Goal: Task Accomplishment & Management: Manage account settings

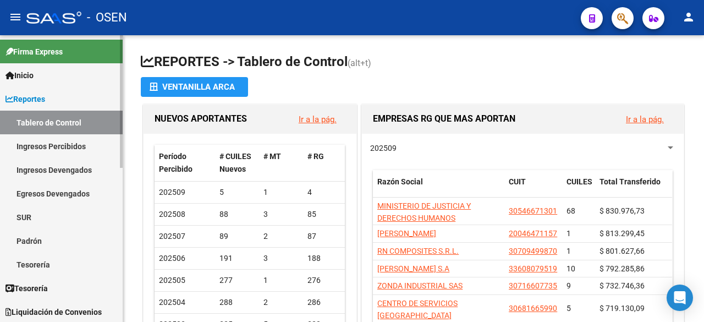
click at [67, 97] on link "Reportes" at bounding box center [61, 99] width 123 height 24
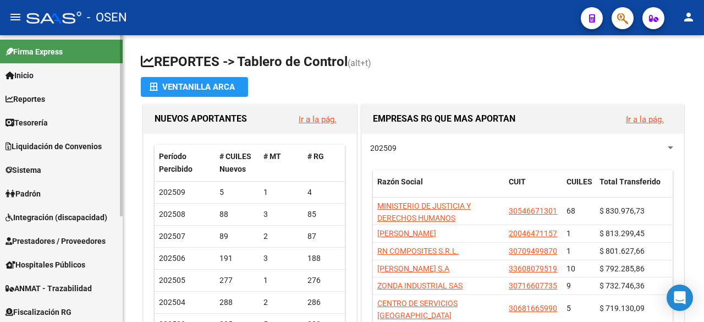
click at [54, 122] on link "Tesorería" at bounding box center [61, 122] width 123 height 24
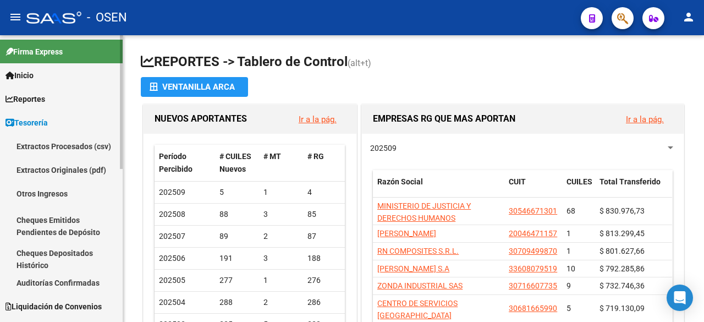
click at [67, 291] on link "Auditorías Confirmadas" at bounding box center [61, 282] width 123 height 24
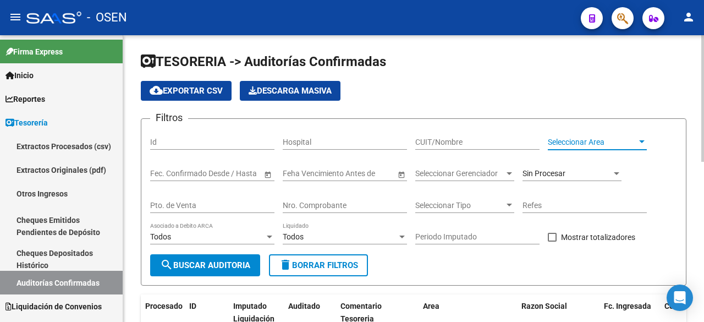
click at [590, 146] on span "Seleccionar Area" at bounding box center [592, 141] width 89 height 9
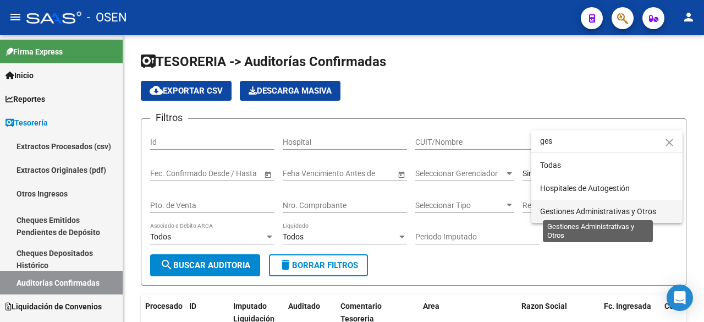
type input "ges"
drag, startPoint x: 563, startPoint y: 208, endPoint x: 421, endPoint y: 237, distance: 145.4
click at [561, 208] on span "Gestiones Administrativas y Otros" at bounding box center [598, 211] width 116 height 9
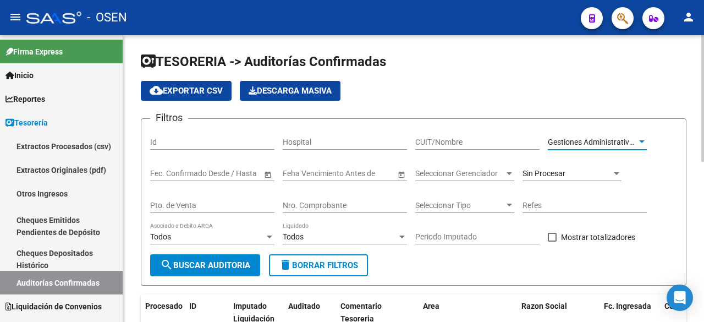
click at [236, 269] on span "search Buscar Auditoria" at bounding box center [205, 265] width 90 height 10
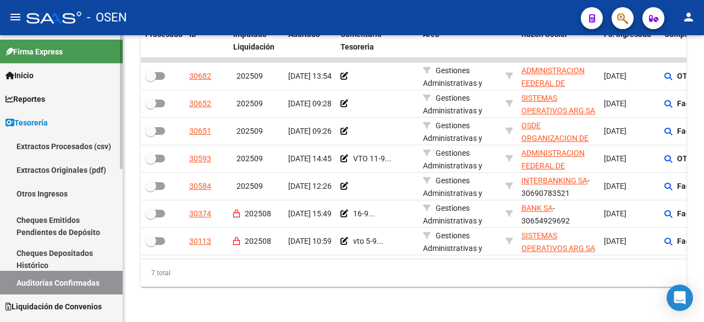
scroll to position [183, 0]
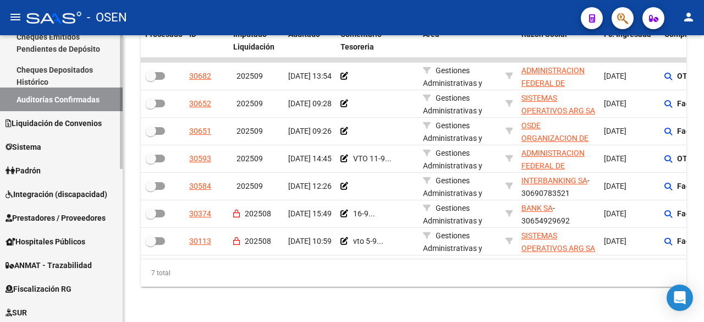
click at [50, 216] on span "Prestadores / Proveedores" at bounding box center [55, 218] width 100 height 12
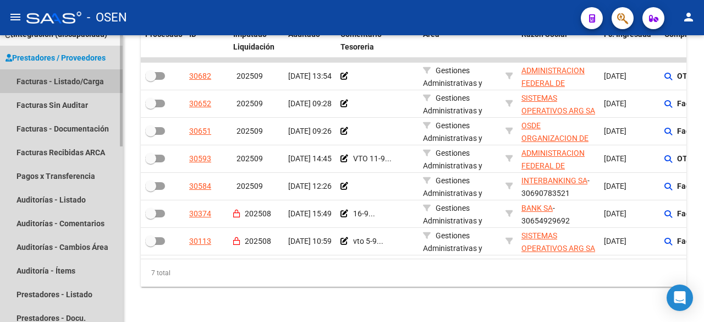
click at [70, 79] on link "Facturas - Listado/Carga" at bounding box center [61, 81] width 123 height 24
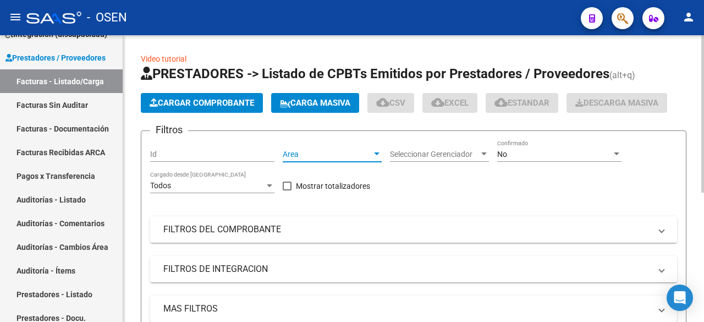
click at [367, 154] on span "Area" at bounding box center [327, 154] width 89 height 9
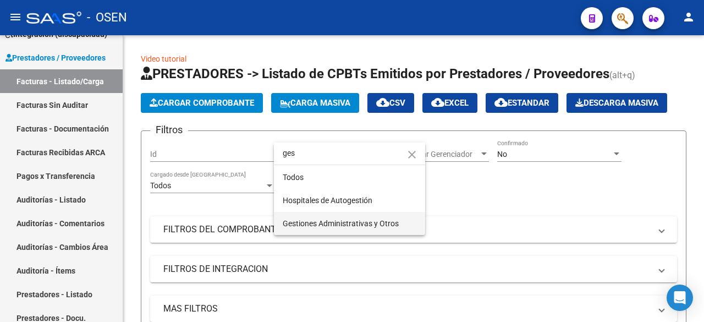
type input "ges"
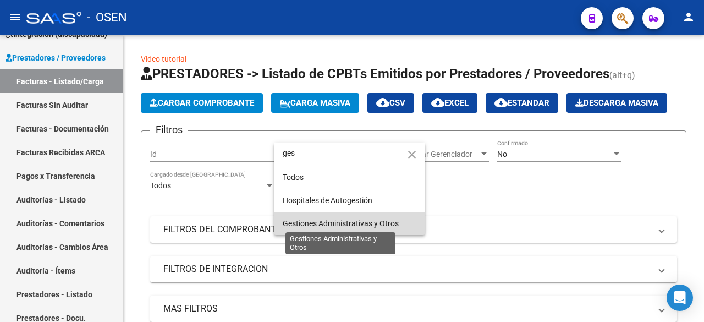
click at [361, 221] on span "Gestiones Administrativas y Otros" at bounding box center [341, 223] width 116 height 9
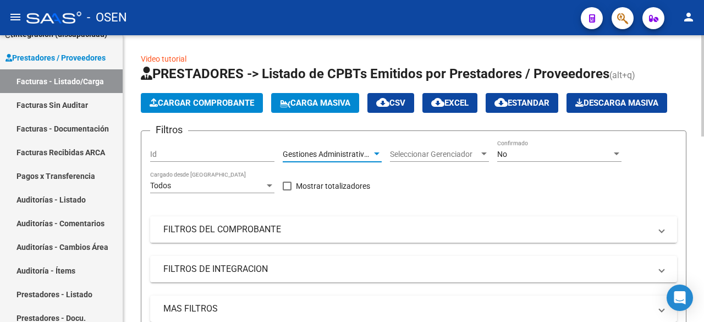
scroll to position [183, 0]
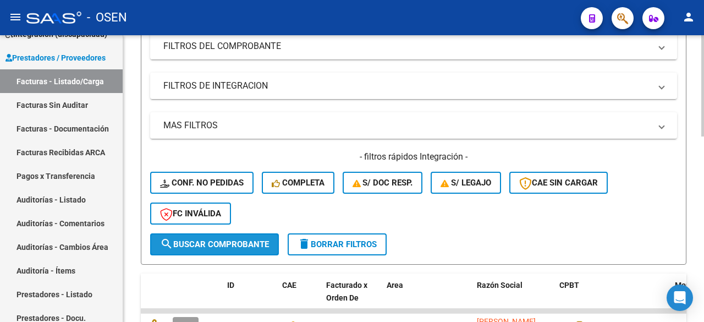
drag, startPoint x: 227, startPoint y: 236, endPoint x: 637, endPoint y: 236, distance: 409.6
click at [227, 236] on button "search Buscar Comprobante" at bounding box center [214, 244] width 129 height 22
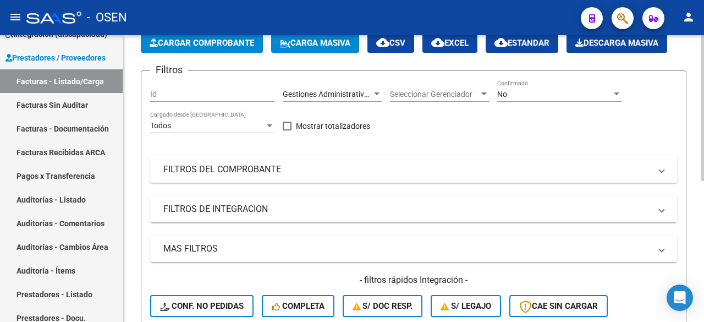
scroll to position [0, 0]
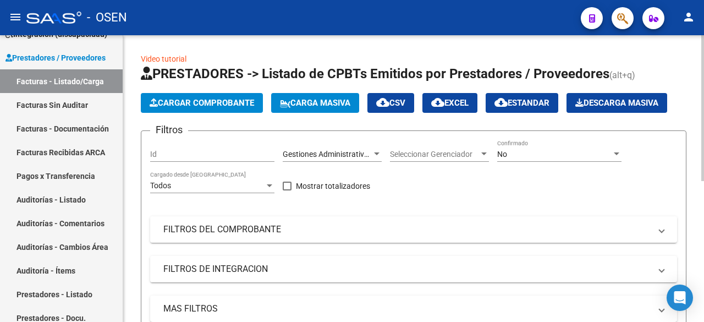
click at [349, 153] on span "Gestiones Administrativas y Otros" at bounding box center [341, 154] width 116 height 9
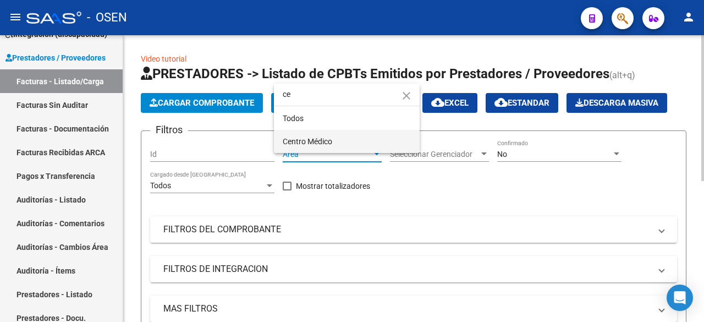
type input "ce"
click at [363, 145] on span "Centro Médico" at bounding box center [347, 141] width 128 height 23
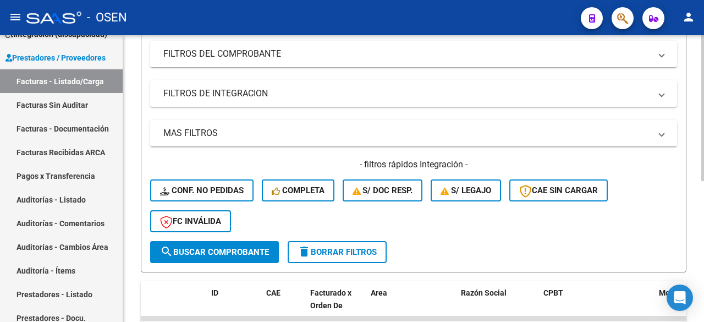
scroll to position [183, 0]
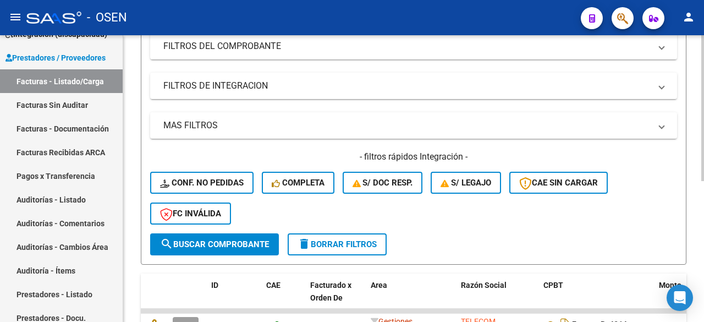
drag, startPoint x: 242, startPoint y: 249, endPoint x: 249, endPoint y: 245, distance: 7.6
click at [242, 249] on button "search Buscar Comprobante" at bounding box center [214, 244] width 129 height 22
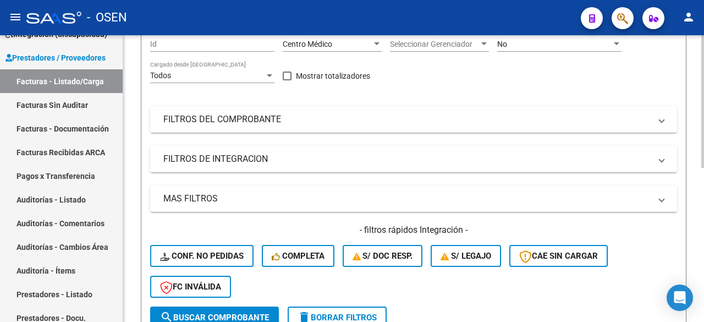
scroll to position [0, 0]
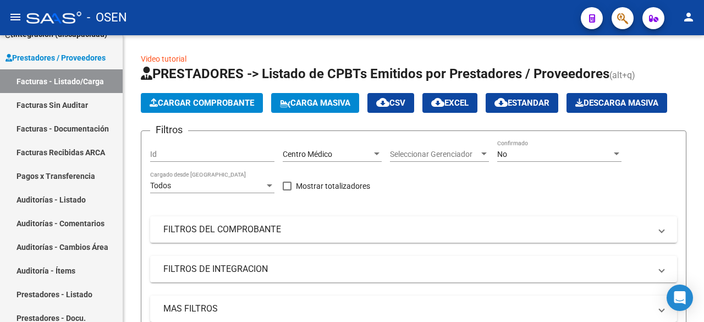
click at [379, 153] on div at bounding box center [377, 154] width 10 height 9
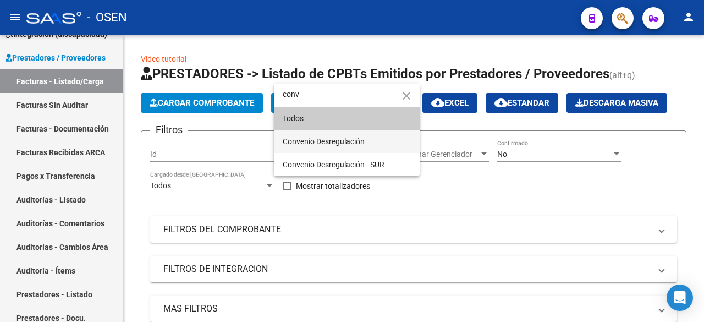
type input "conv"
click at [373, 143] on span "Convenio Desregulación" at bounding box center [347, 141] width 128 height 23
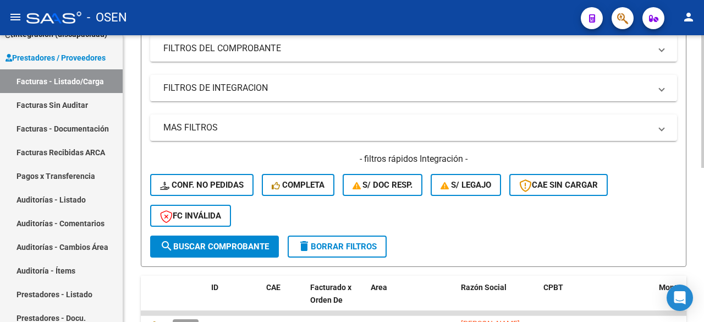
scroll to position [183, 0]
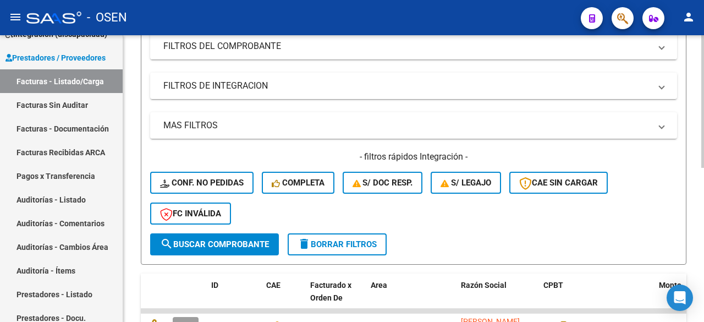
click at [237, 251] on button "search Buscar Comprobante" at bounding box center [214, 244] width 129 height 22
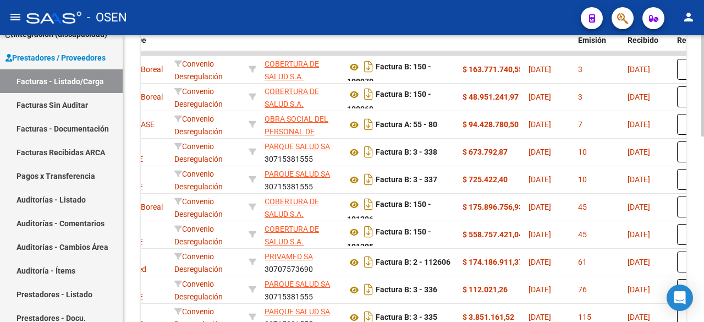
scroll to position [434, 0]
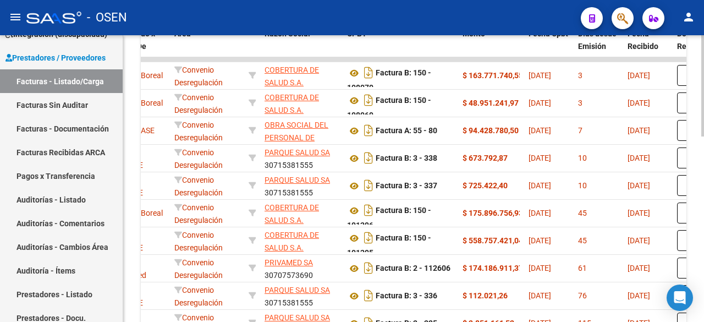
click at [702, 227] on div at bounding box center [702, 241] width 3 height 101
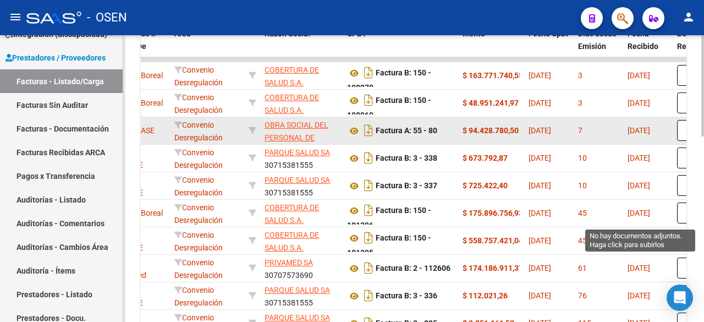
scroll to position [433, 0]
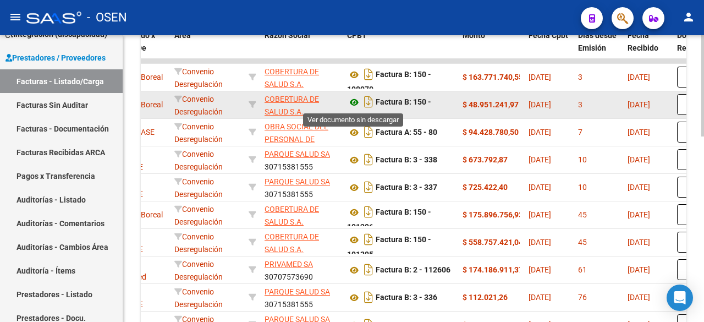
click at [352, 100] on icon at bounding box center [354, 102] width 14 height 13
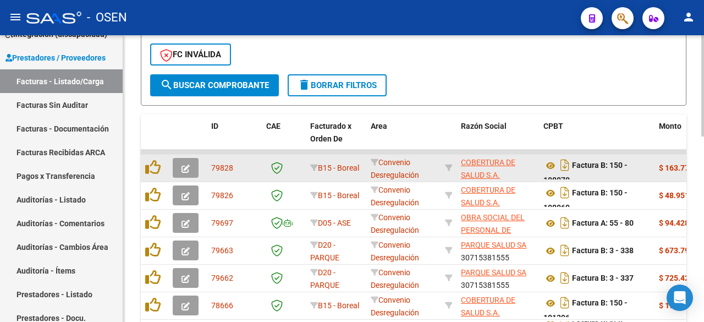
scroll to position [0, 0]
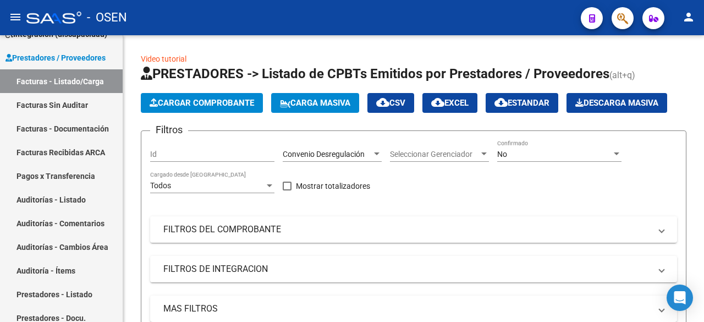
click at [371, 151] on div "Convenio Desregulación" at bounding box center [327, 154] width 89 height 9
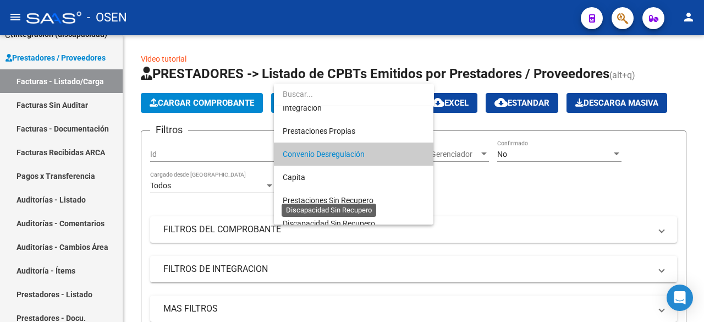
scroll to position [286, 0]
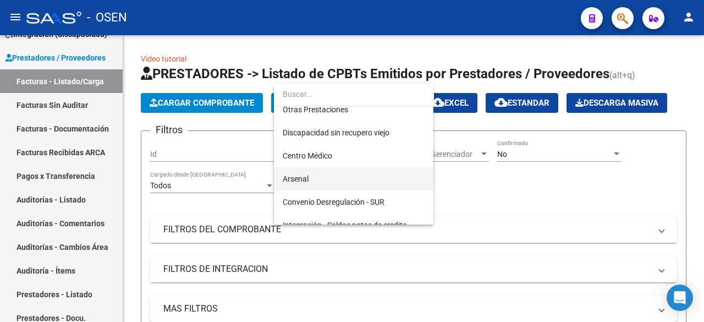
click at [371, 173] on span "Arsenal" at bounding box center [354, 178] width 142 height 23
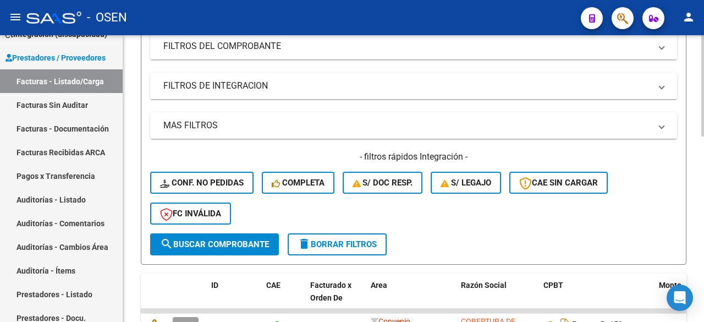
click at [226, 247] on span "search Buscar Comprobante" at bounding box center [214, 244] width 109 height 10
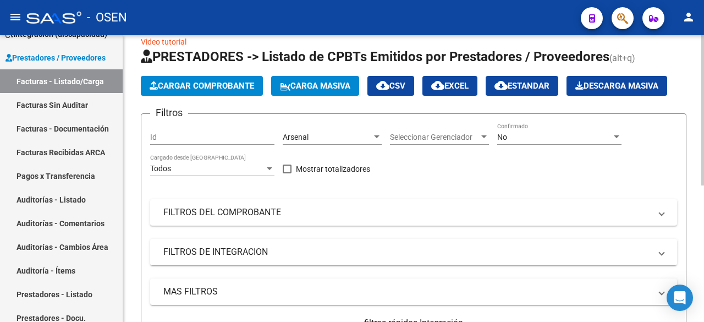
scroll to position [0, 0]
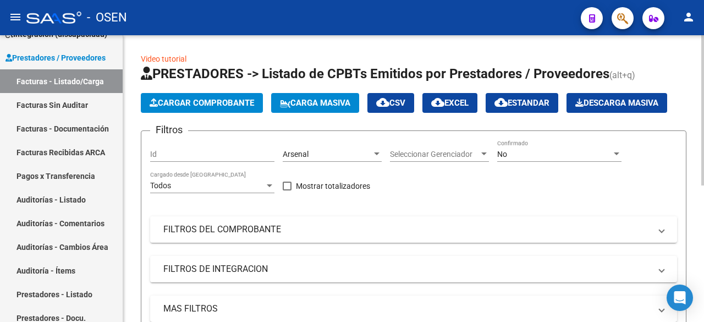
click at [360, 139] on form "Filtros Id Arsenal Area Seleccionar Gerenciador Seleccionar Gerenciador No Conf…" at bounding box center [413, 288] width 545 height 317
drag, startPoint x: 79, startPoint y: 223, endPoint x: 70, endPoint y: 200, distance: 25.4
click at [78, 225] on link "Auditorías - Comentarios" at bounding box center [61, 223] width 123 height 24
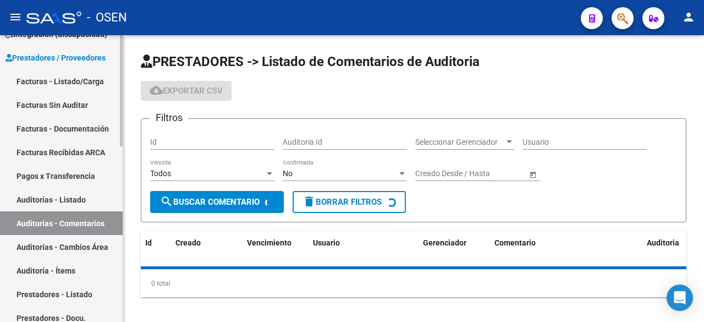
click at [68, 200] on link "Auditorías - Listado" at bounding box center [61, 199] width 123 height 24
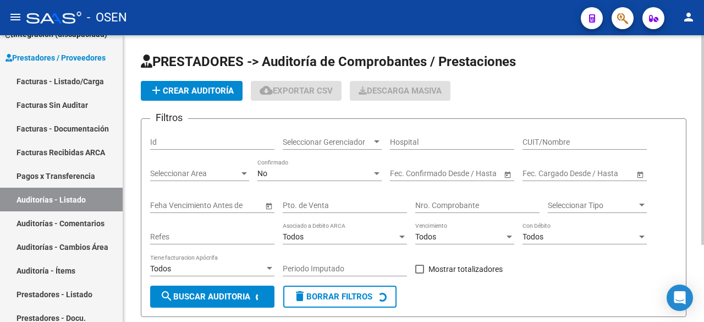
click at [215, 93] on span "add Crear Auditoría" at bounding box center [192, 91] width 84 height 10
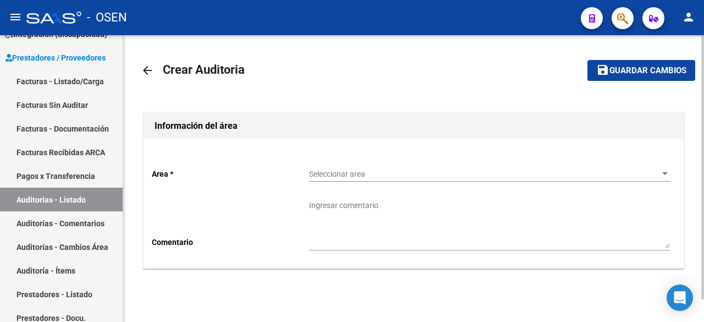
click at [389, 160] on div "Seleccionar area Seleccionar area" at bounding box center [489, 170] width 361 height 22
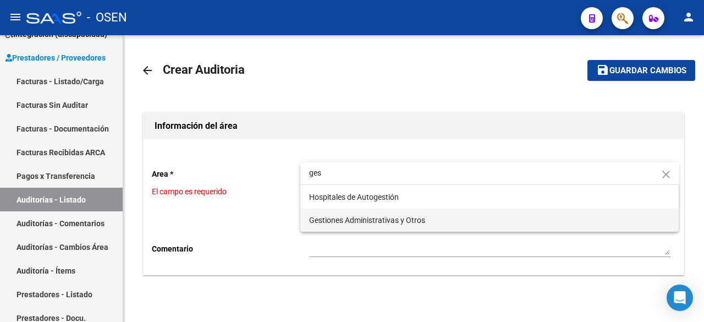
type input "ges"
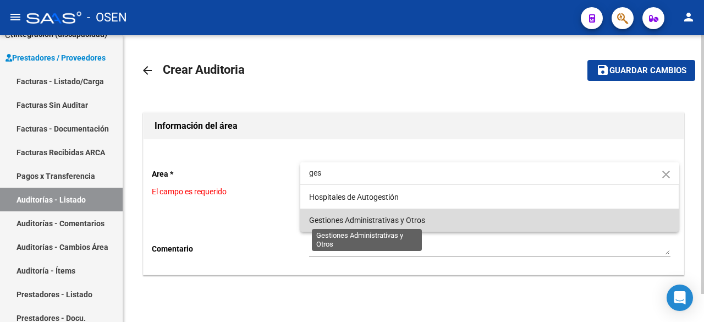
drag, startPoint x: 380, startPoint y: 215, endPoint x: 373, endPoint y: 214, distance: 7.2
click at [379, 217] on span "Gestiones Administrativas y Otros" at bounding box center [367, 219] width 116 height 9
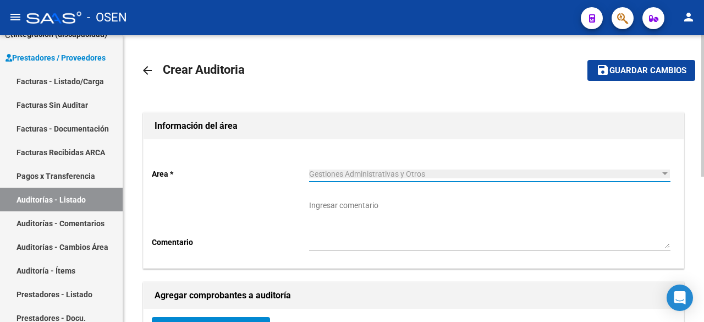
scroll to position [294, 0]
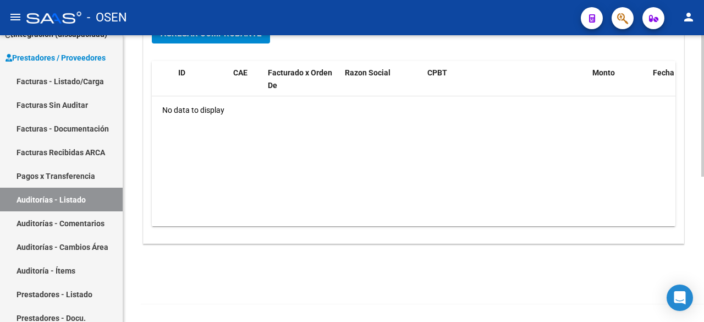
click at [247, 38] on span "Agregar Comprobante" at bounding box center [211, 34] width 101 height 10
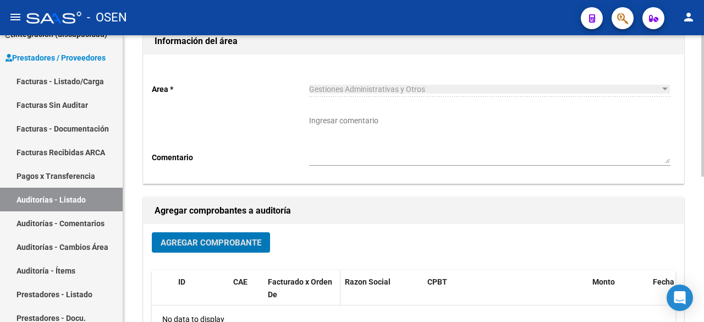
scroll to position [0, 0]
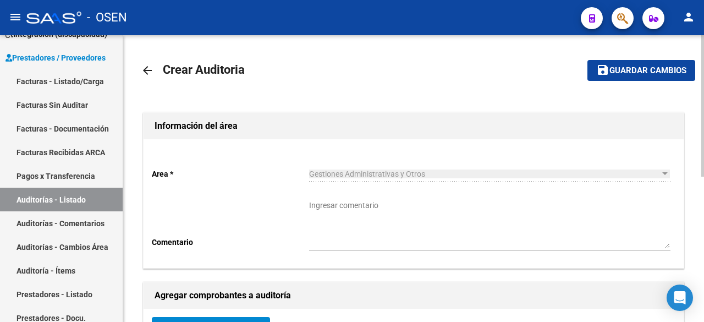
click at [148, 70] on mat-icon "arrow_back" at bounding box center [147, 70] width 13 height 13
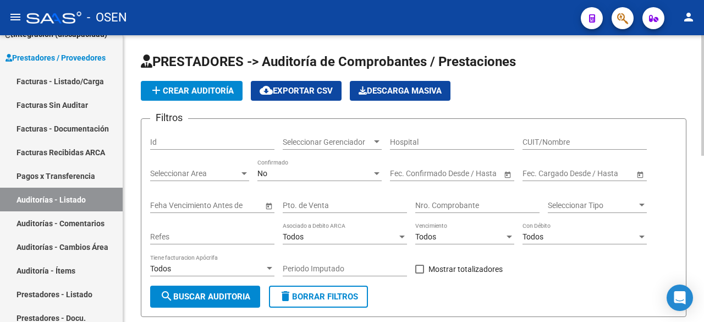
click at [220, 87] on button "add Crear Auditoría" at bounding box center [192, 91] width 102 height 20
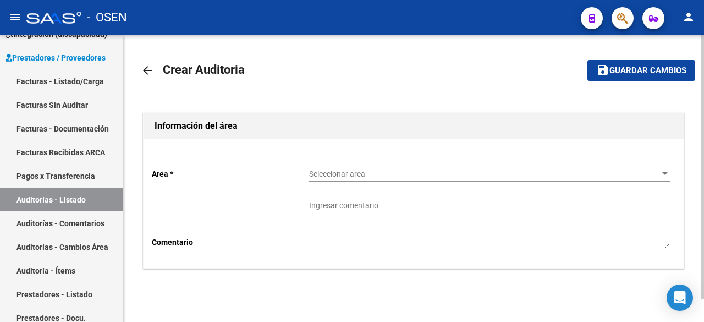
click at [424, 167] on div "Seleccionar area Seleccionar area" at bounding box center [489, 170] width 361 height 22
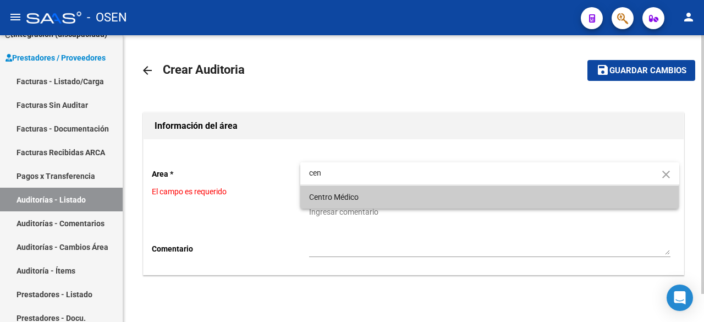
type input "cen"
click at [400, 192] on span "Centro Médico" at bounding box center [489, 196] width 361 height 23
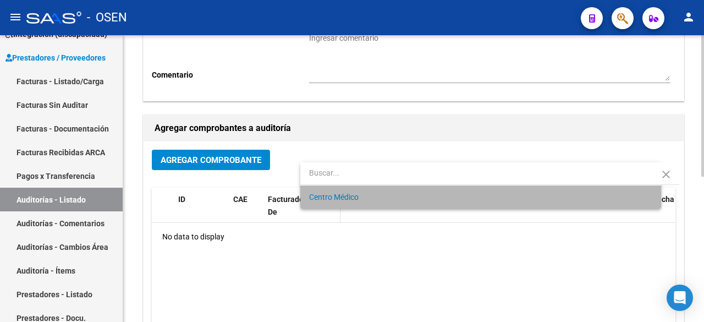
scroll to position [183, 0]
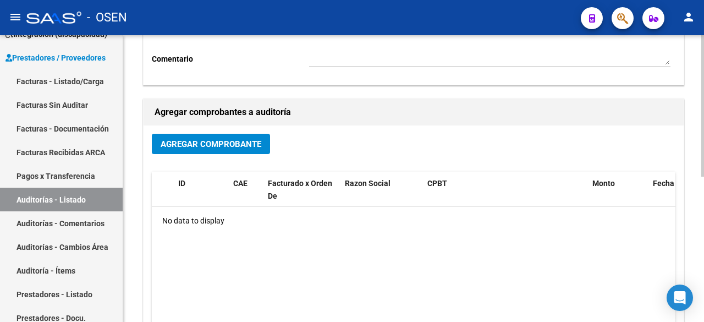
click at [193, 134] on button "Agregar Comprobante" at bounding box center [211, 144] width 118 height 20
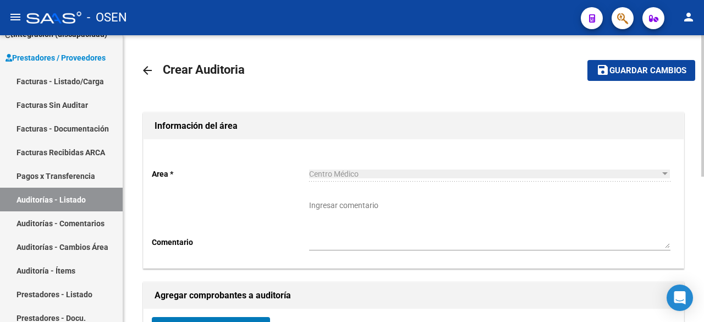
click at [143, 71] on mat-icon "arrow_back" at bounding box center [147, 70] width 13 height 13
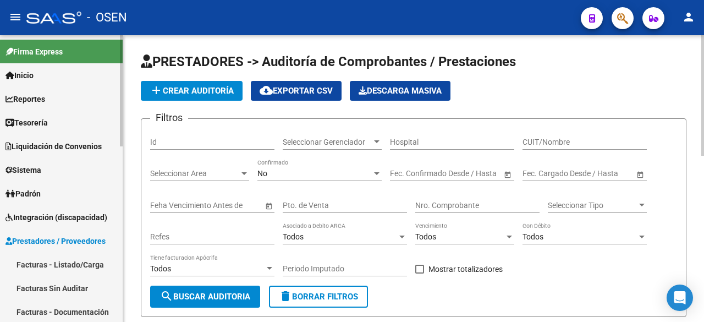
click at [57, 115] on link "Tesorería" at bounding box center [61, 122] width 123 height 24
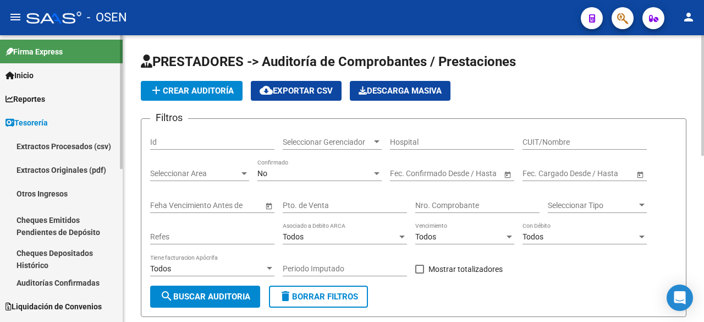
click at [45, 98] on span "Reportes" at bounding box center [25, 99] width 40 height 12
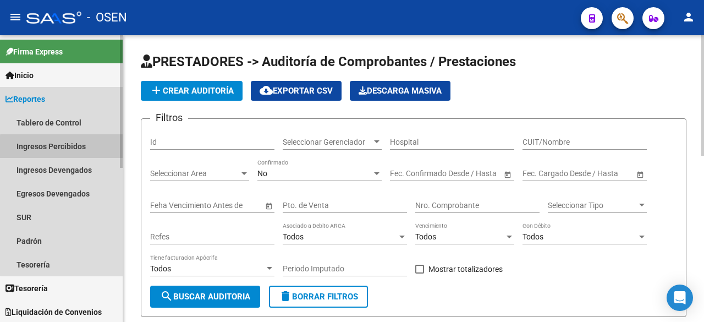
click at [84, 148] on link "Ingresos Percibidos" at bounding box center [61, 146] width 123 height 24
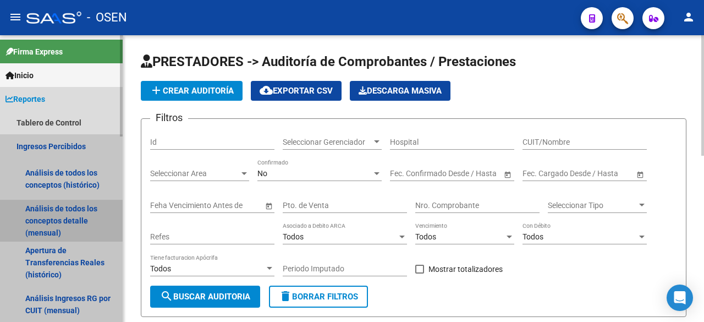
click at [92, 219] on link "Análisis de todos los conceptos detalle (mensual)" at bounding box center [61, 221] width 123 height 42
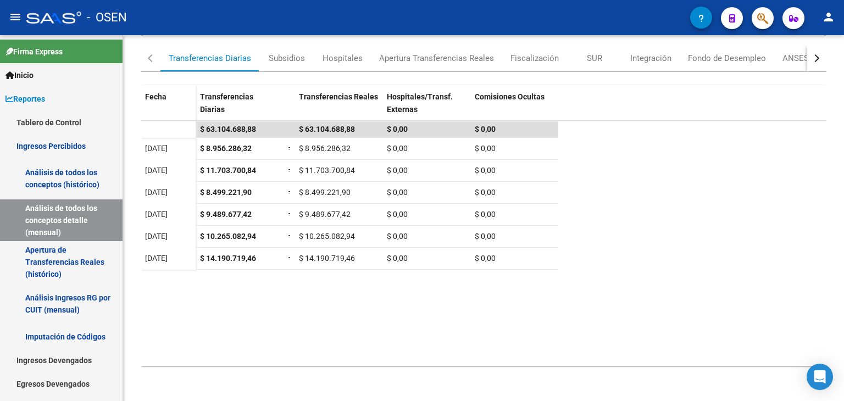
scroll to position [155, 0]
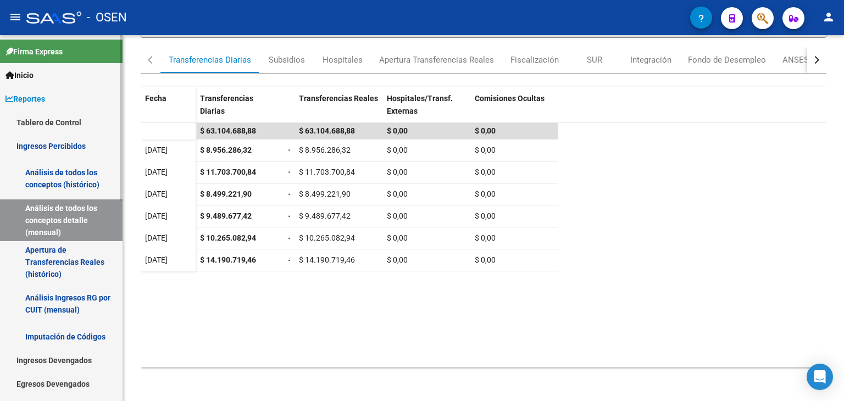
click at [70, 102] on link "Reportes" at bounding box center [61, 99] width 123 height 24
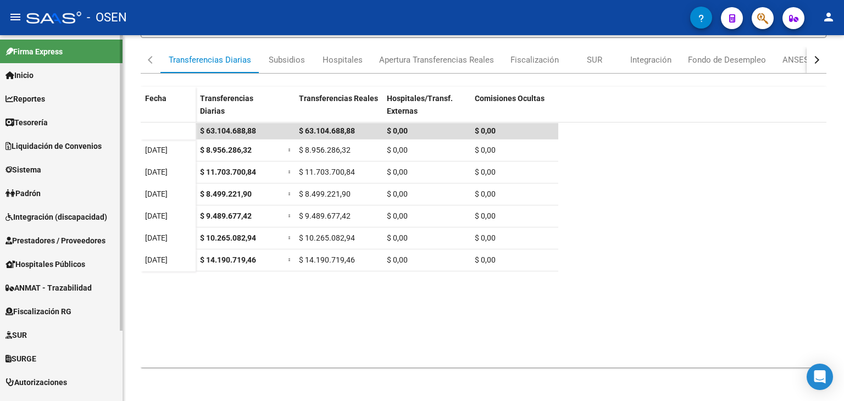
click at [64, 126] on link "Tesorería" at bounding box center [61, 122] width 123 height 24
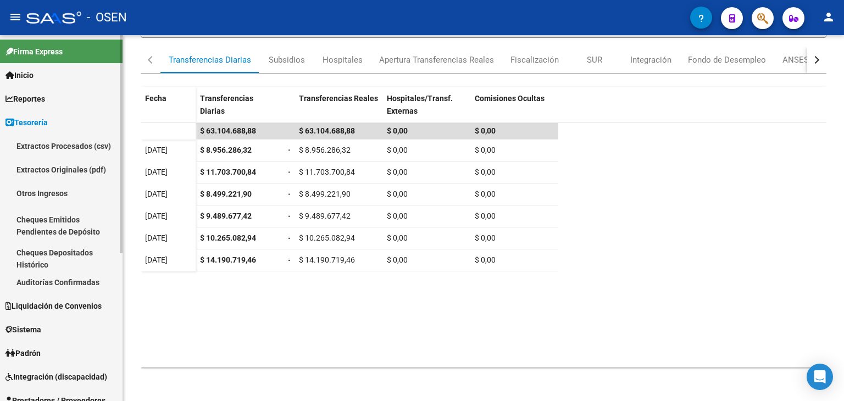
click at [55, 286] on link "Auditorías Confirmadas" at bounding box center [61, 282] width 123 height 24
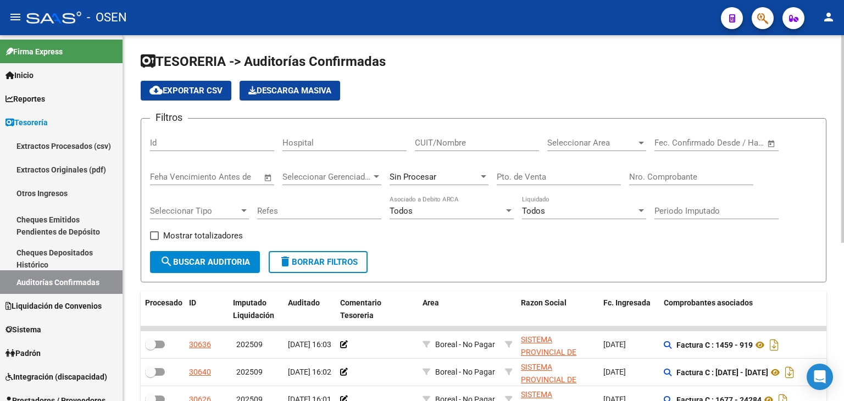
click at [569, 146] on span "Seleccionar Area" at bounding box center [592, 143] width 89 height 10
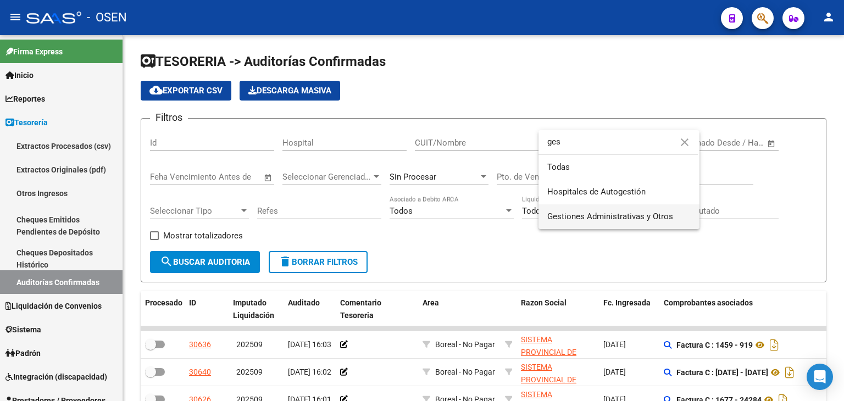
type input "ges"
click at [567, 207] on span "Gestiones Administrativas y Otros" at bounding box center [619, 217] width 143 height 25
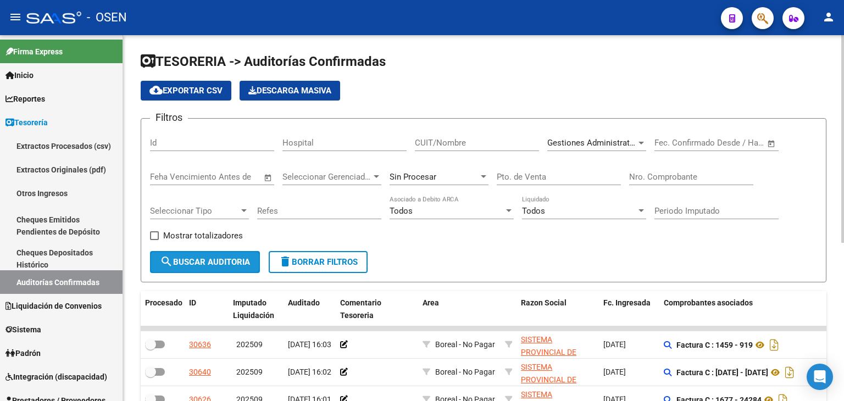
click at [241, 267] on button "search Buscar Auditoria" at bounding box center [205, 262] width 110 height 22
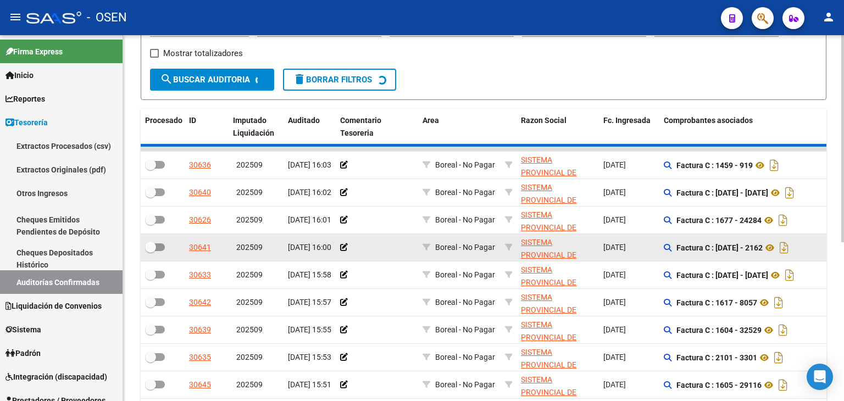
scroll to position [183, 0]
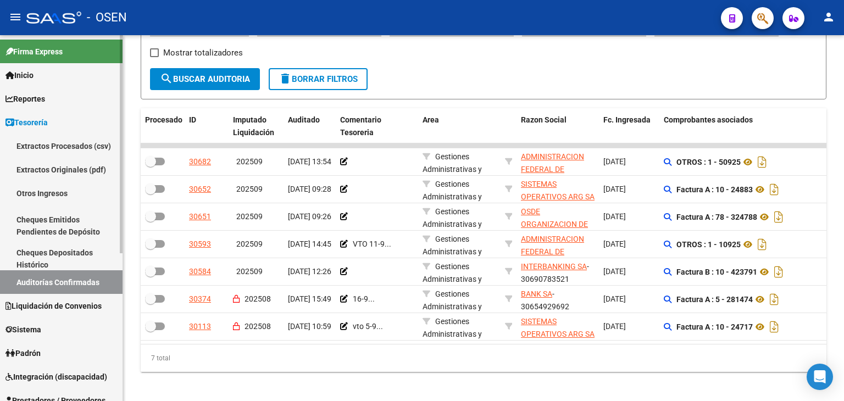
drag, startPoint x: 60, startPoint y: 258, endPoint x: 55, endPoint y: 288, distance: 30.1
click at [60, 258] on link "Cheques Depositados Histórico" at bounding box center [61, 259] width 123 height 24
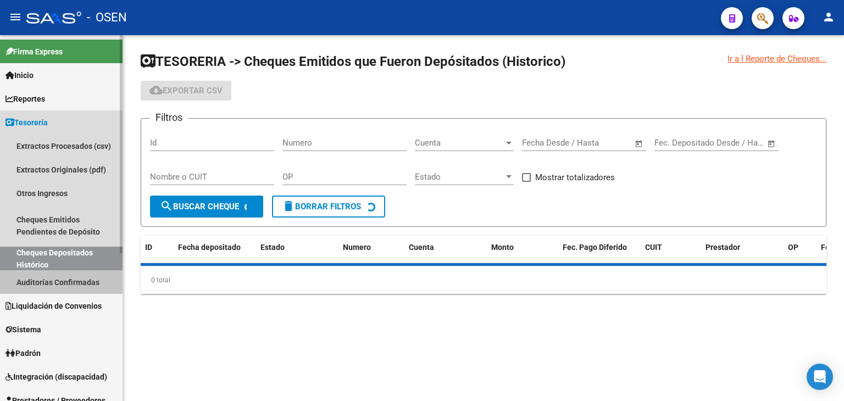
click at [56, 285] on link "Auditorías Confirmadas" at bounding box center [61, 282] width 123 height 24
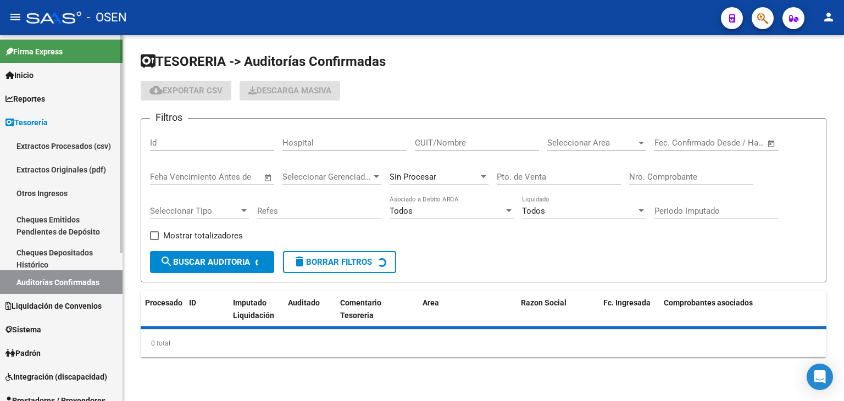
click at [68, 263] on link "Cheques Depositados Histórico" at bounding box center [61, 259] width 123 height 24
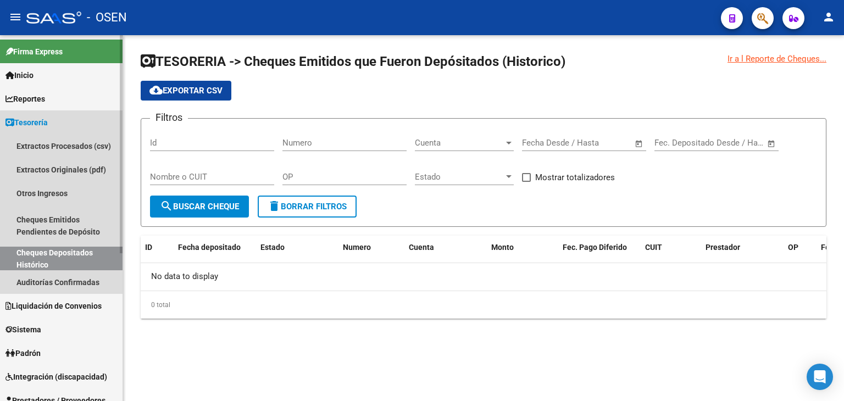
click at [63, 278] on link "Auditorías Confirmadas" at bounding box center [61, 282] width 123 height 24
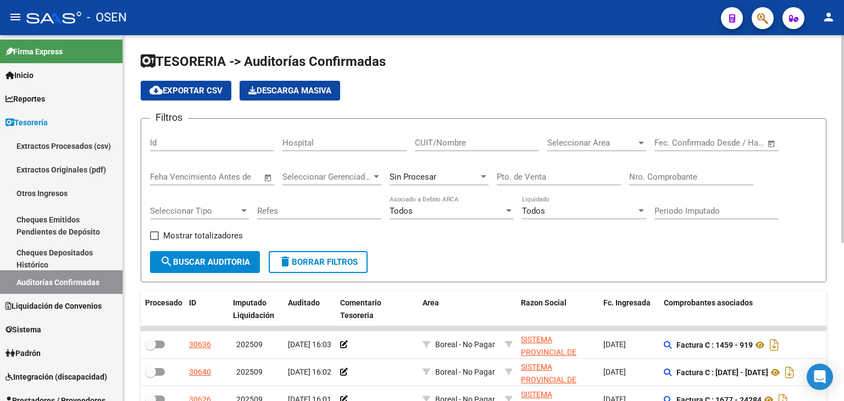
click at [672, 170] on div "Nro. Comprobante" at bounding box center [691, 174] width 124 height 24
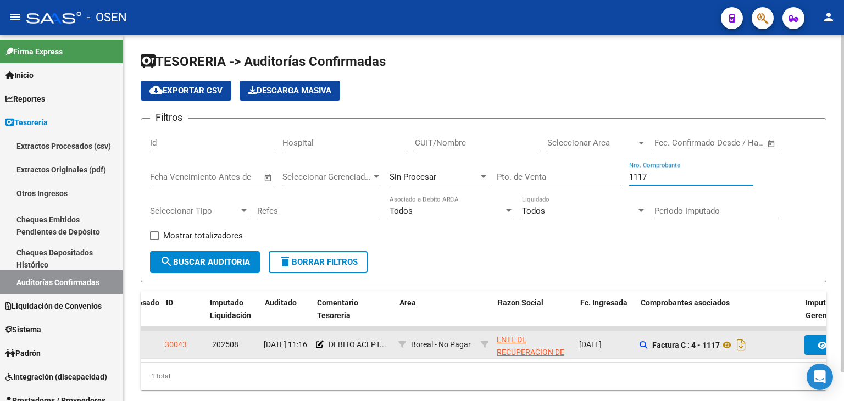
scroll to position [0, 23]
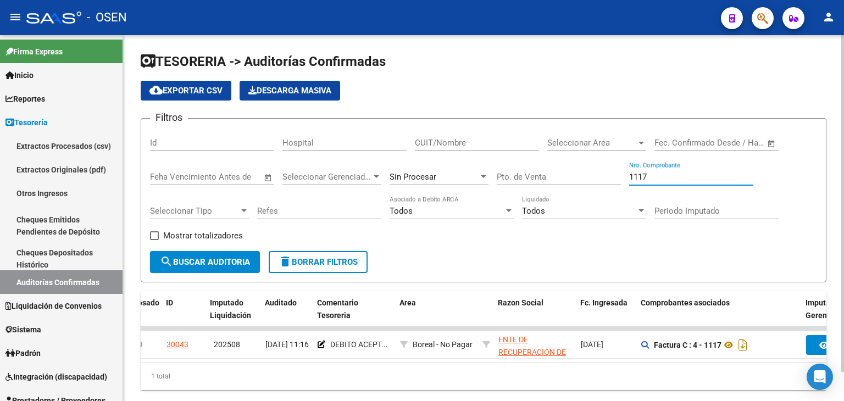
drag, startPoint x: 683, startPoint y: 174, endPoint x: 622, endPoint y: 157, distance: 63.9
click at [574, 177] on div "Filtros Id Hospital CUIT/Nombre Seleccionar Area Seleccionar Area Fecha inicio …" at bounding box center [483, 190] width 667 height 124
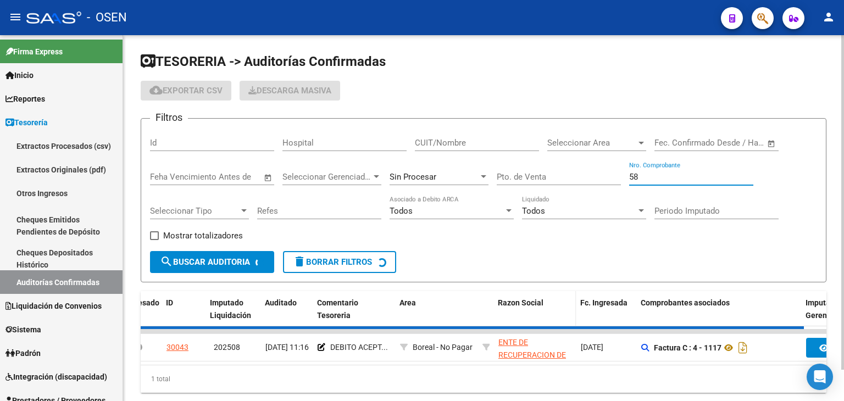
scroll to position [0, 0]
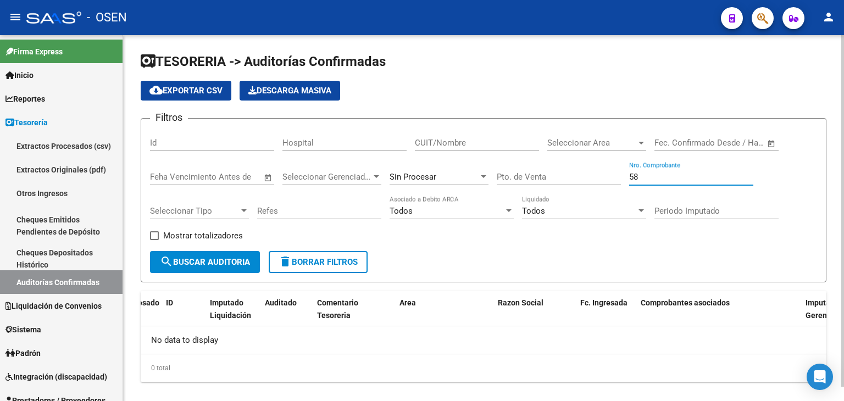
type input "58"
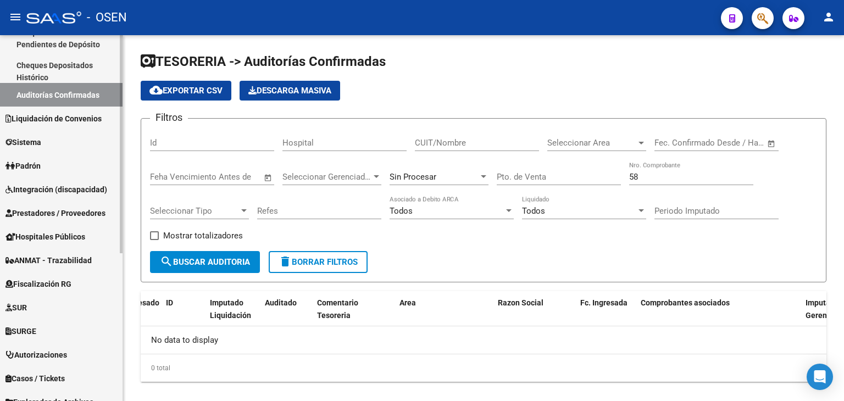
scroll to position [247, 0]
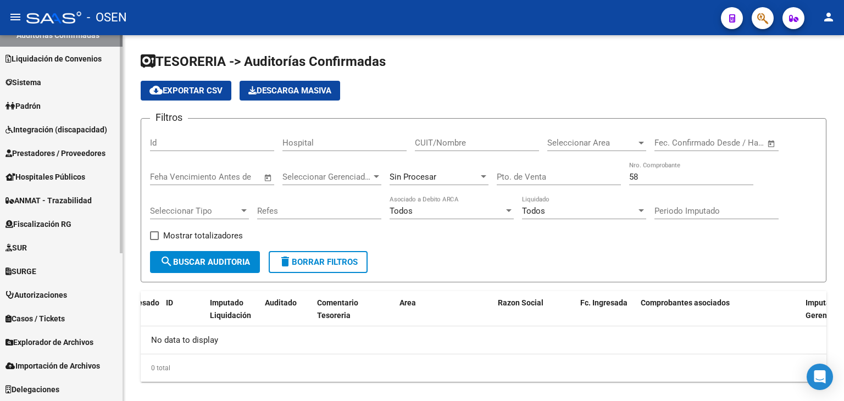
click at [68, 159] on link "Prestadores / Proveedores" at bounding box center [61, 153] width 123 height 24
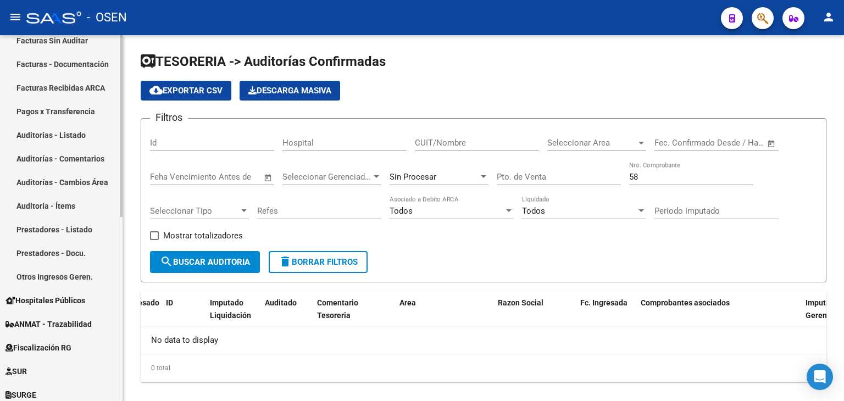
scroll to position [64, 0]
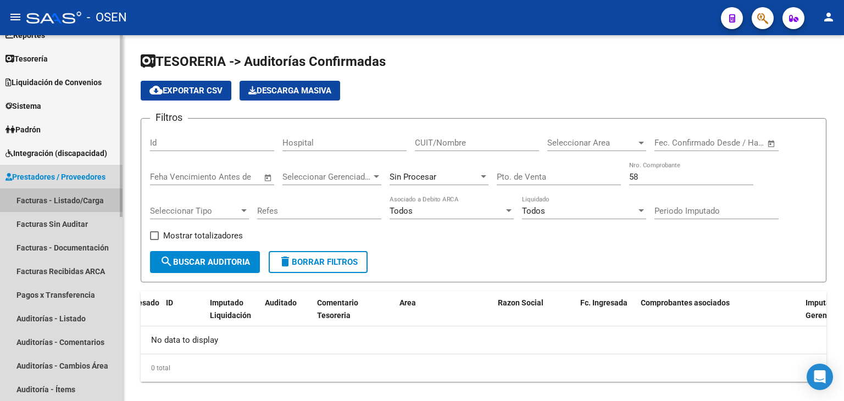
click at [57, 200] on link "Facturas - Listado/Carga" at bounding box center [61, 201] width 123 height 24
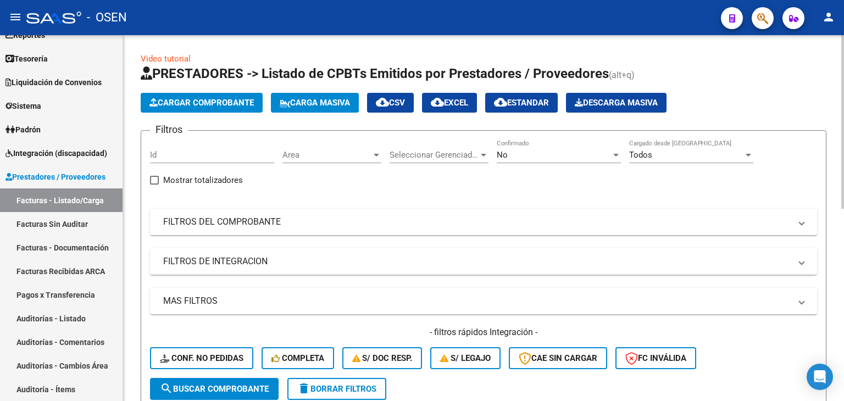
click at [180, 98] on span "Cargar Comprobante" at bounding box center [202, 103] width 104 height 10
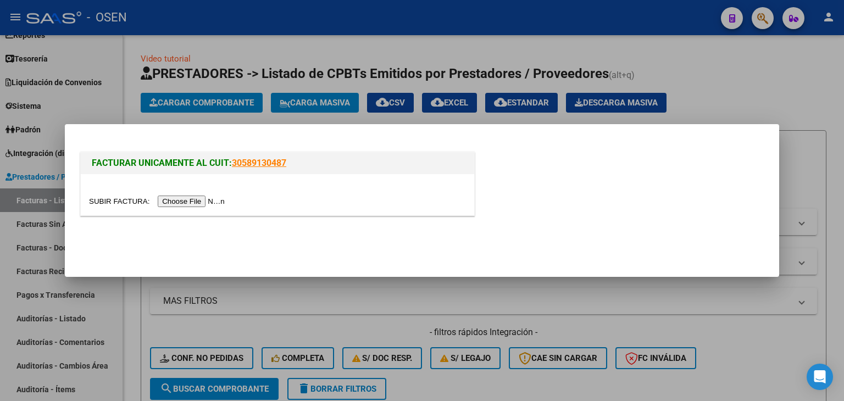
click at [190, 199] on input "file" at bounding box center [158, 202] width 139 height 12
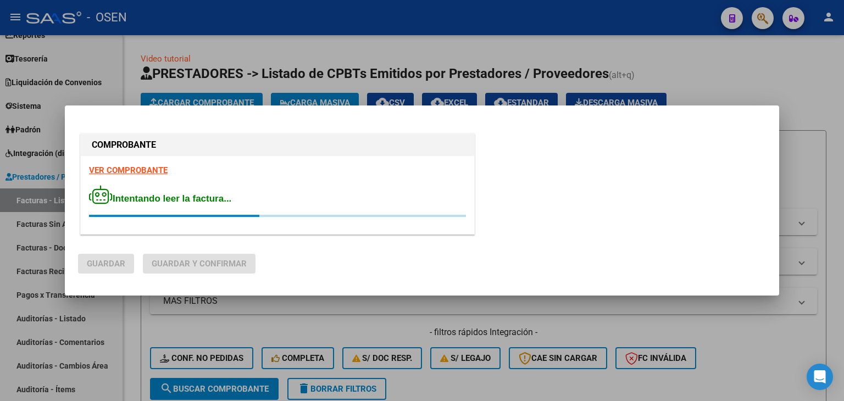
click at [155, 166] on strong "VER COMPROBANTE" at bounding box center [128, 170] width 79 height 10
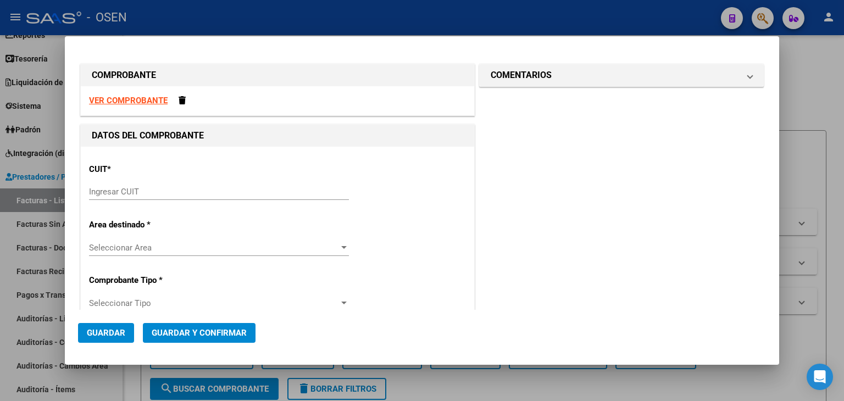
click at [215, 194] on input "Ingresar CUIT" at bounding box center [219, 192] width 260 height 10
paste input "30-65511651-2"
type input "30-65511651-2"
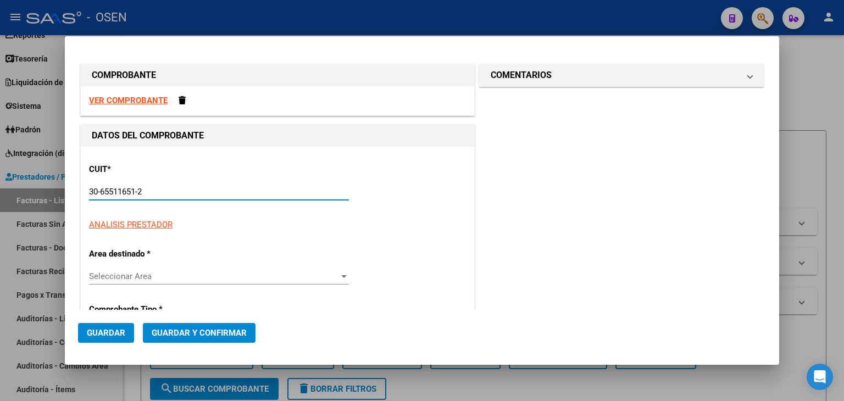
type input "501"
type input "30-65511651-2"
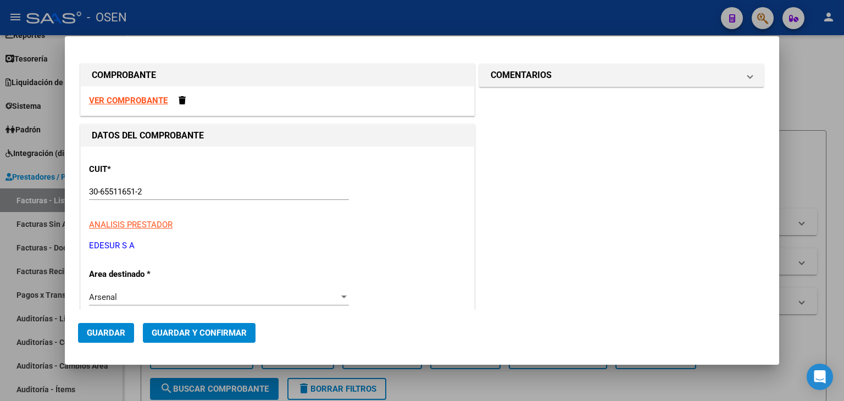
click at [142, 103] on strong "VER COMPROBANTE" at bounding box center [128, 101] width 79 height 10
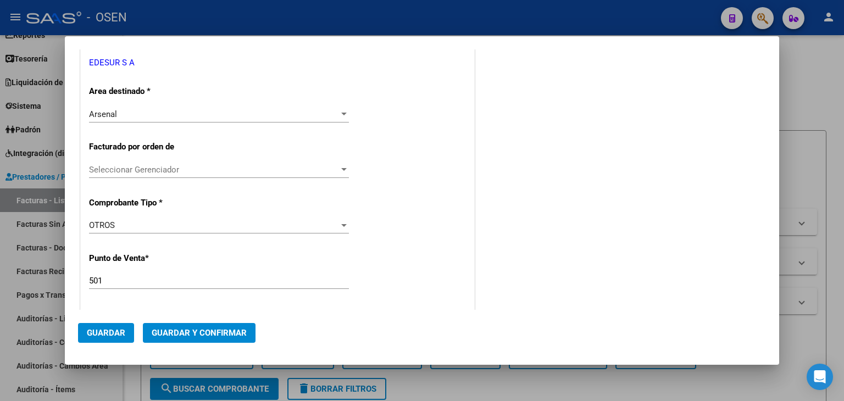
scroll to position [366, 0]
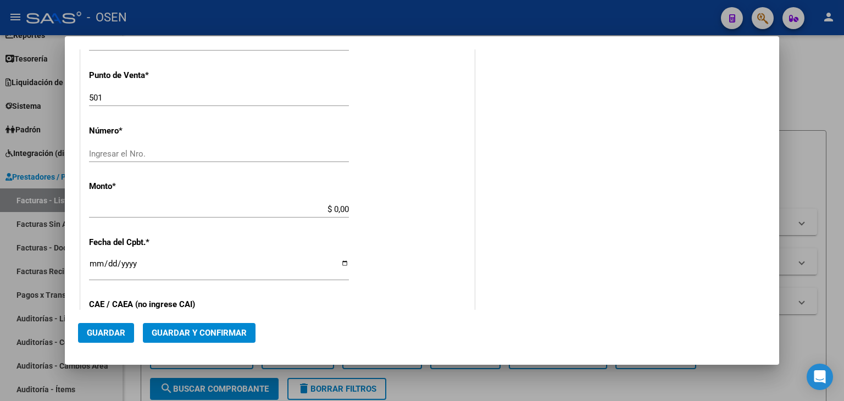
click at [222, 146] on div "Ingresar el Nro." at bounding box center [219, 154] width 260 height 16
drag, startPoint x: 95, startPoint y: 153, endPoint x: 88, endPoint y: 148, distance: 8.7
click at [83, 150] on div "CUIT * 30-65511651-2 Ingresar CUIT ANALISIS PRESTADOR EDESUR S A ARCA Padrón Ar…" at bounding box center [278, 198] width 394 height 835
type input "02889621"
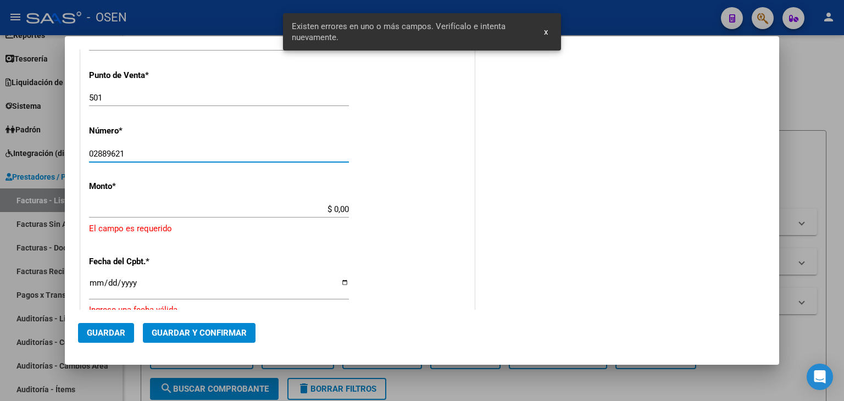
scroll to position [390, 0]
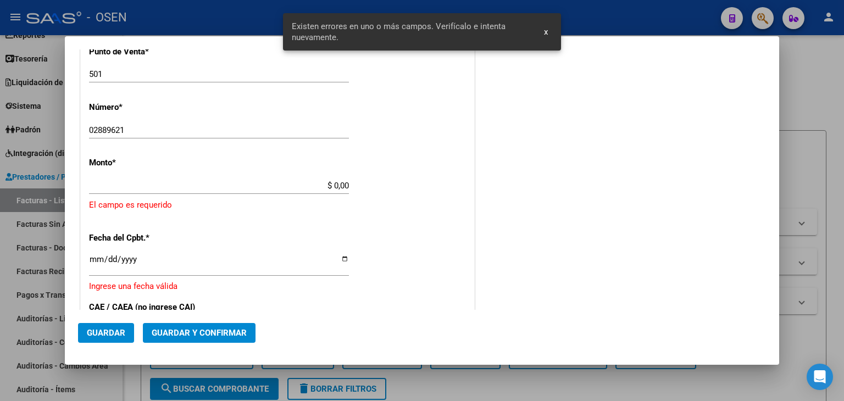
click at [292, 173] on div "CUIT * 30-65511651-2 Ingresar CUIT ANALISIS PRESTADOR EDESUR S A ARCA Padrón Ar…" at bounding box center [278, 187] width 394 height 861
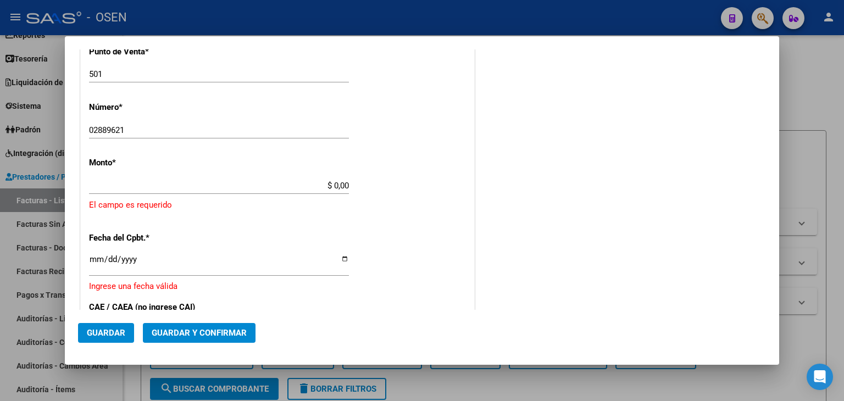
click at [291, 173] on div "CUIT * 30-65511651-2 Ingresar CUIT ANALISIS PRESTADOR EDESUR S A ARCA Padrón Ar…" at bounding box center [278, 187] width 394 height 861
drag, startPoint x: 308, startPoint y: 184, endPoint x: 374, endPoint y: 190, distance: 66.7
click at [374, 190] on div "CUIT * 30-65511651-2 Ingresar CUIT ANALISIS PRESTADOR EDESUR S A ARCA Padrón Ar…" at bounding box center [278, 187] width 394 height 861
paste input "24,771.3"
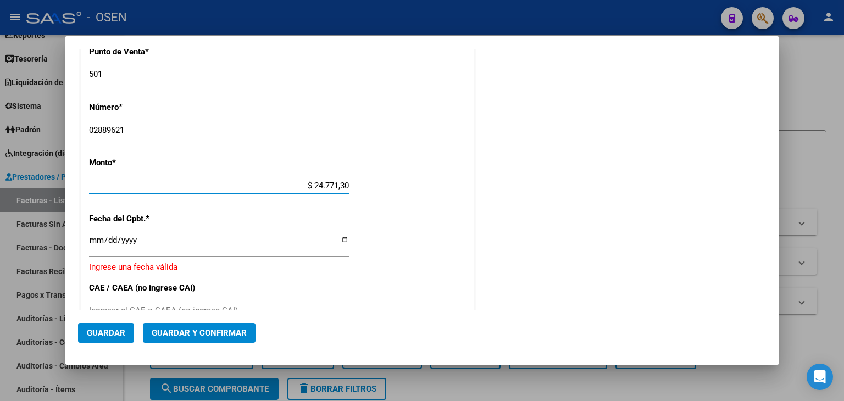
type input "$ 24.771,30"
click at [92, 244] on input "Ingresar la fecha" at bounding box center [219, 245] width 260 height 18
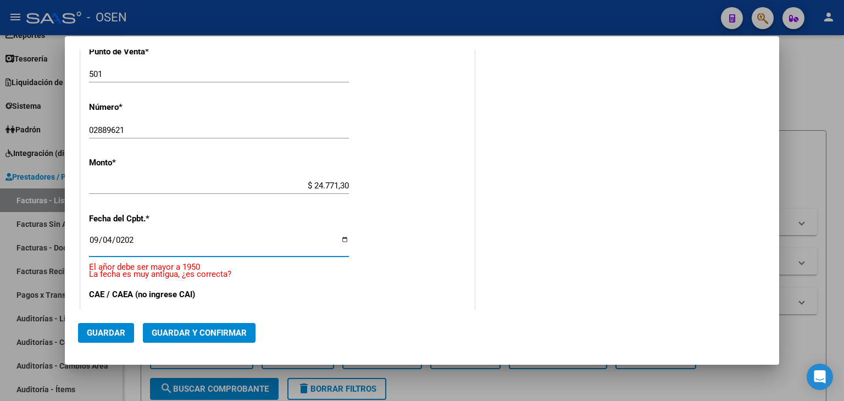
type input "2025-09-04"
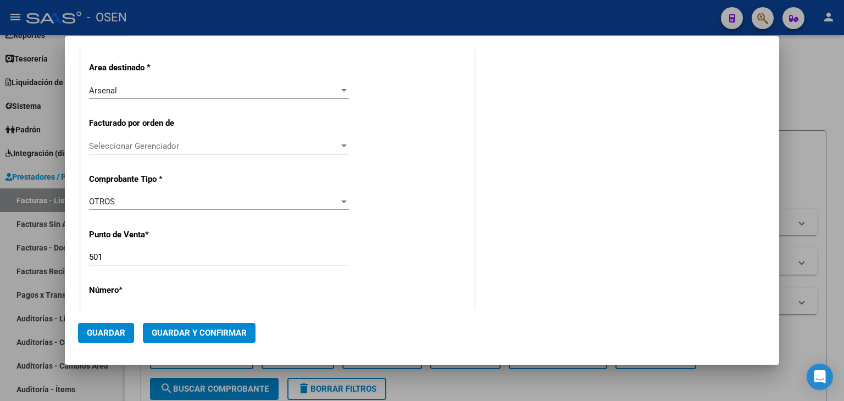
scroll to position [573, 0]
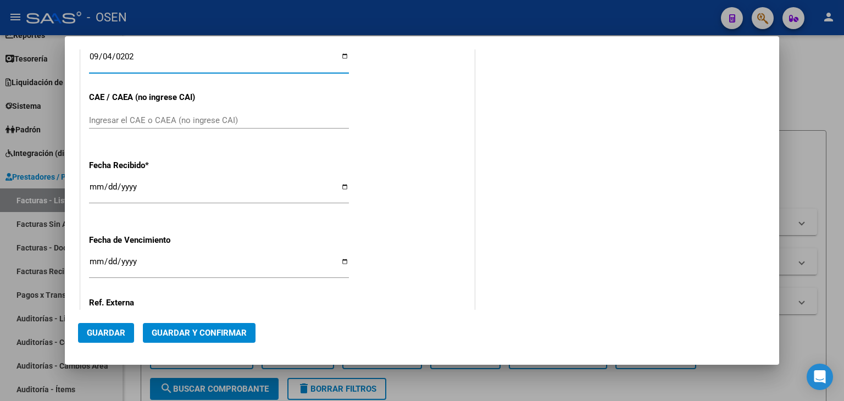
click at [209, 321] on span "Guardar y Confirmar" at bounding box center [199, 333] width 95 height 10
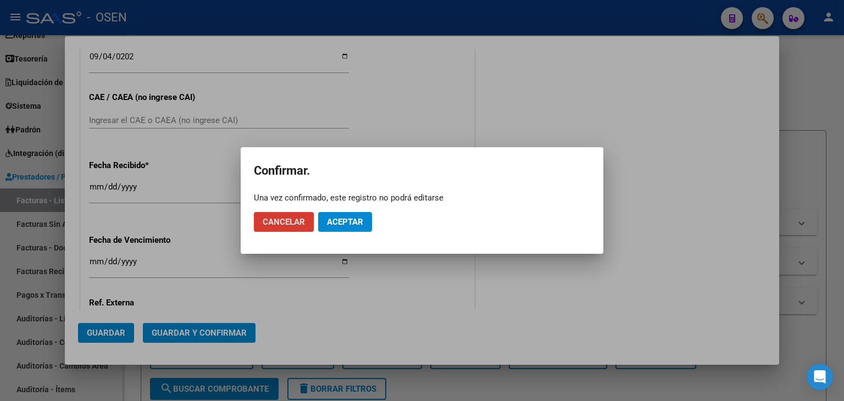
click at [341, 215] on button "Aceptar" at bounding box center [345, 222] width 54 height 20
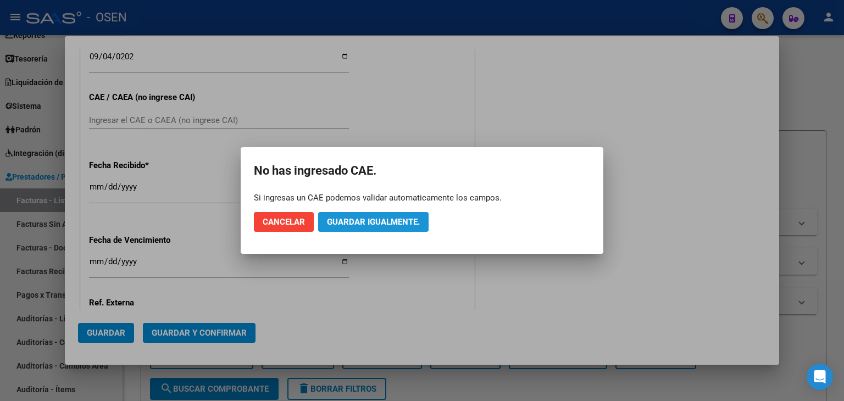
click at [376, 228] on button "Guardar igualmente." at bounding box center [373, 222] width 110 height 20
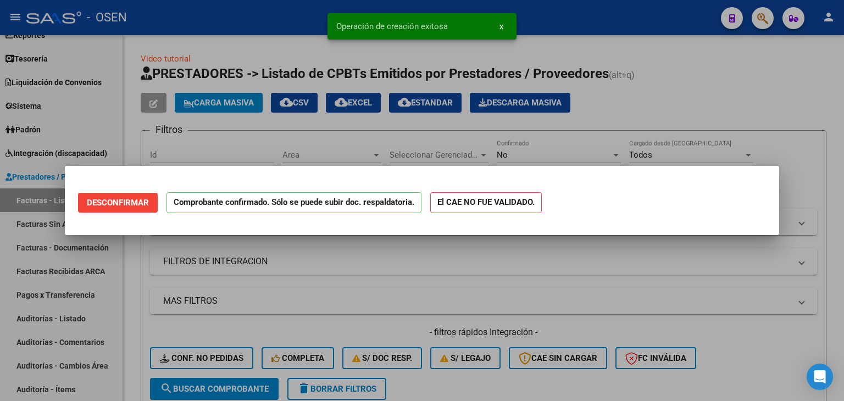
scroll to position [0, 0]
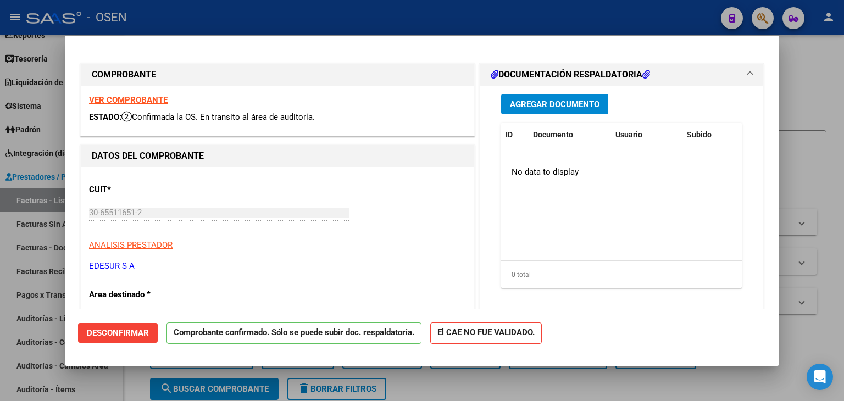
click at [45, 195] on div at bounding box center [422, 200] width 844 height 401
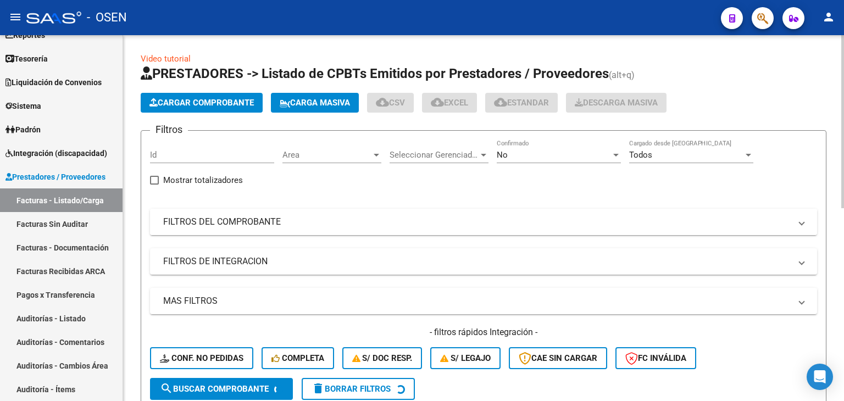
click at [229, 218] on mat-panel-title "FILTROS DEL COMPROBANTE" at bounding box center [477, 222] width 628 height 12
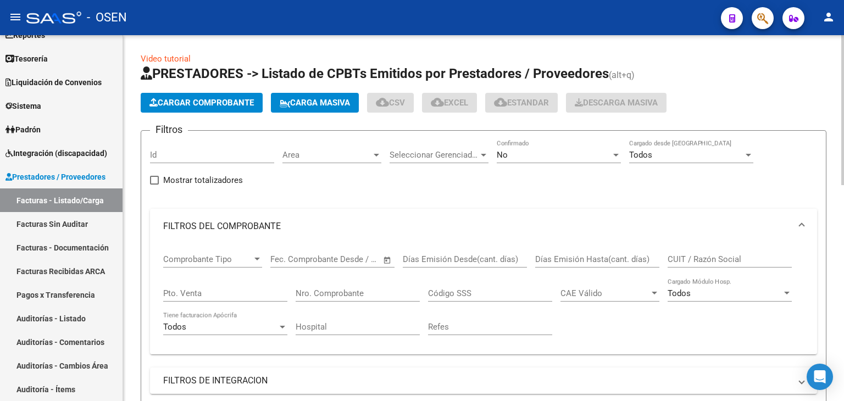
click at [335, 289] on input "Nro. Comprobante" at bounding box center [358, 294] width 124 height 10
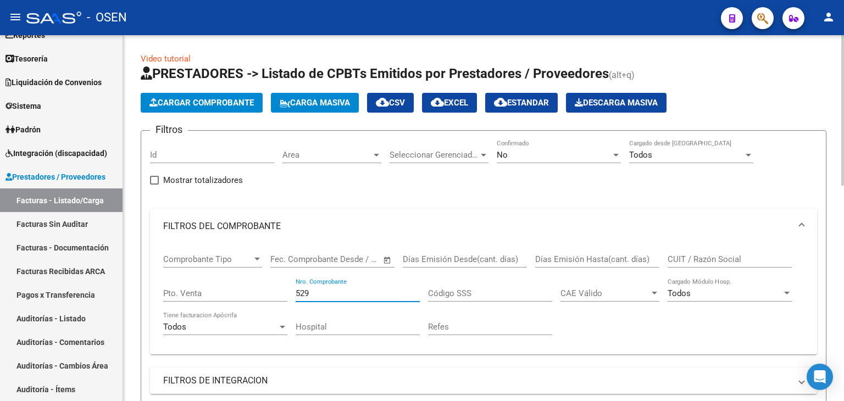
type input "529"
click at [551, 158] on div "No" at bounding box center [554, 155] width 114 height 10
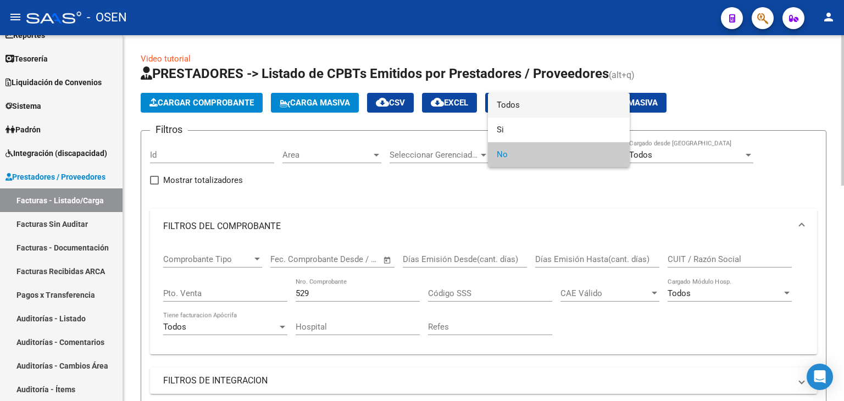
drag, startPoint x: 550, startPoint y: 105, endPoint x: 398, endPoint y: 215, distance: 188.1
click at [550, 106] on span "Todos" at bounding box center [559, 105] width 124 height 25
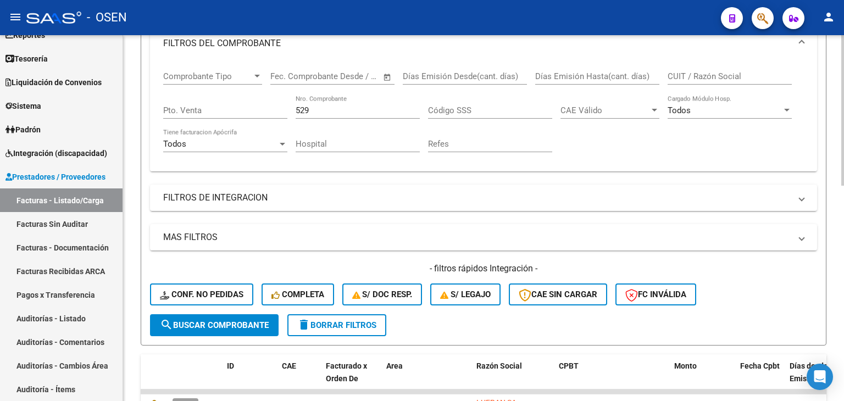
scroll to position [366, 0]
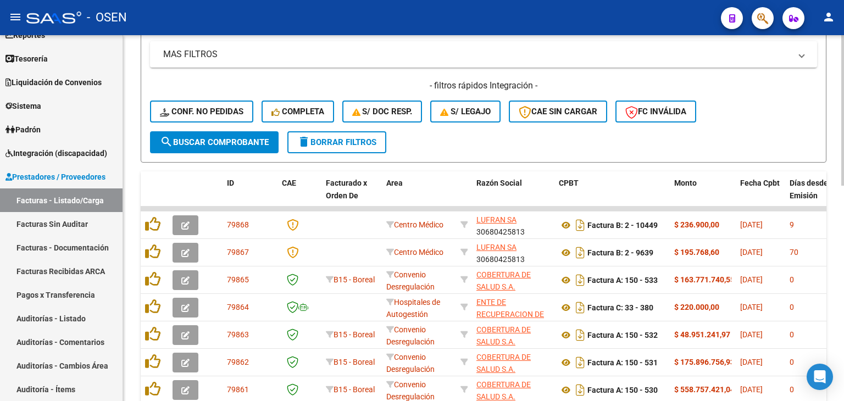
click at [241, 138] on span "search Buscar Comprobante" at bounding box center [214, 142] width 109 height 10
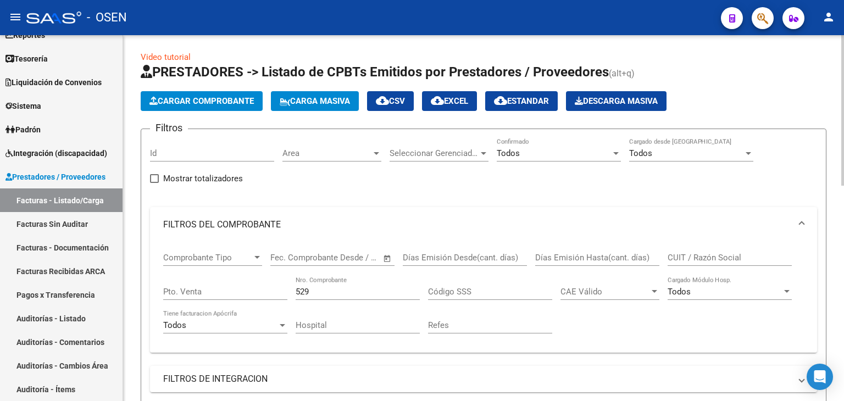
scroll to position [0, 0]
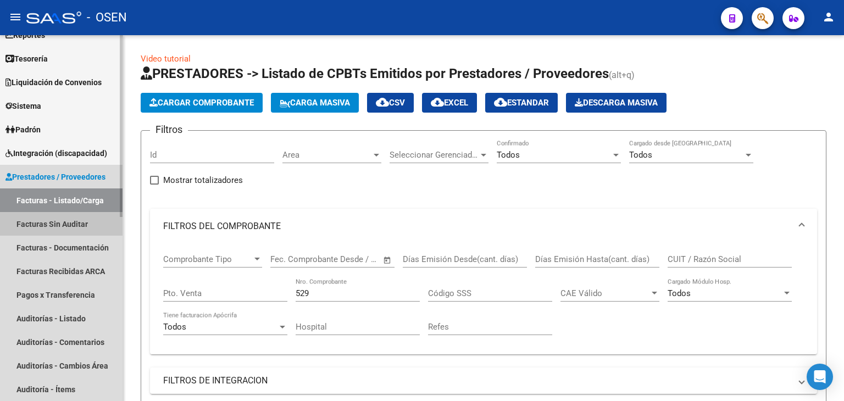
click at [70, 214] on link "Facturas Sin Auditar" at bounding box center [61, 224] width 123 height 24
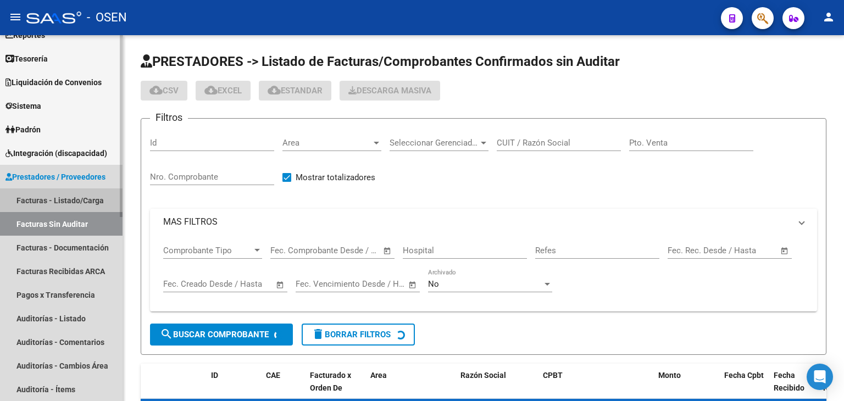
click at [75, 203] on link "Facturas - Listado/Carga" at bounding box center [61, 201] width 123 height 24
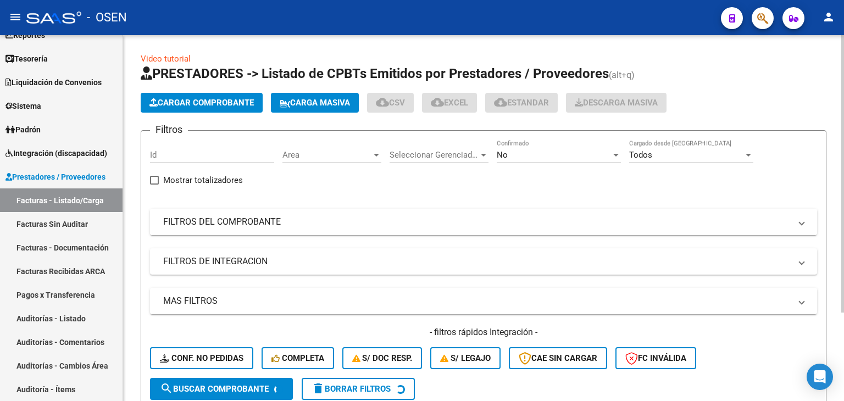
drag, startPoint x: 308, startPoint y: 224, endPoint x: 335, endPoint y: 221, distance: 26.5
click at [307, 224] on mat-panel-title "FILTROS DEL COMPROBANTE" at bounding box center [477, 222] width 628 height 12
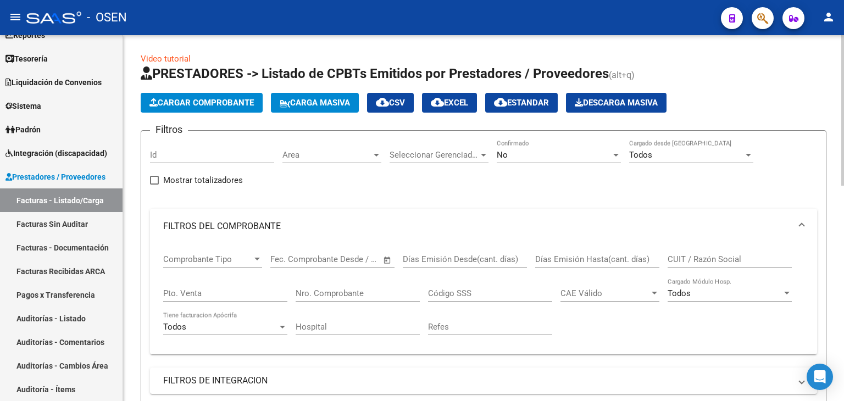
click at [703, 253] on div "CUIT / Razón Social" at bounding box center [730, 256] width 124 height 24
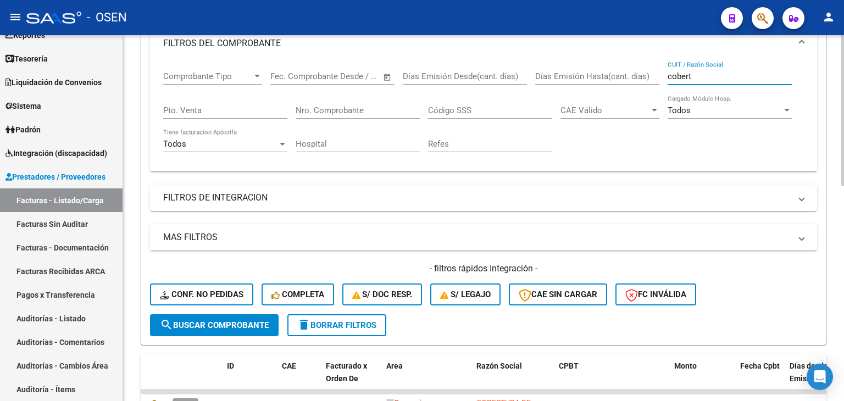
scroll to position [366, 0]
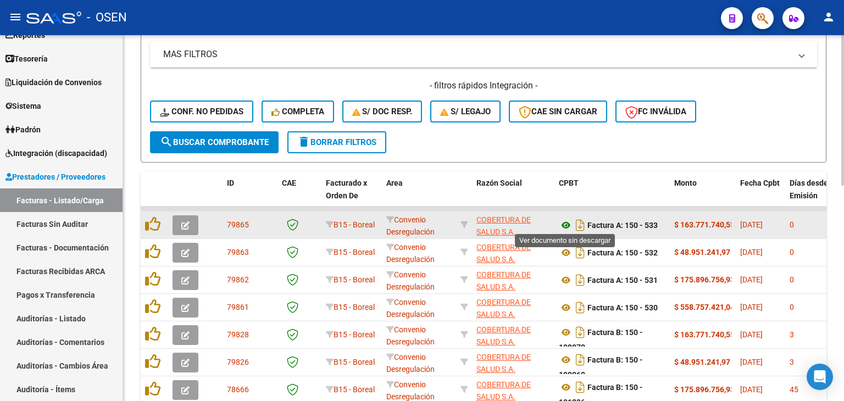
type input "cobert"
click at [568, 222] on icon at bounding box center [566, 225] width 14 height 13
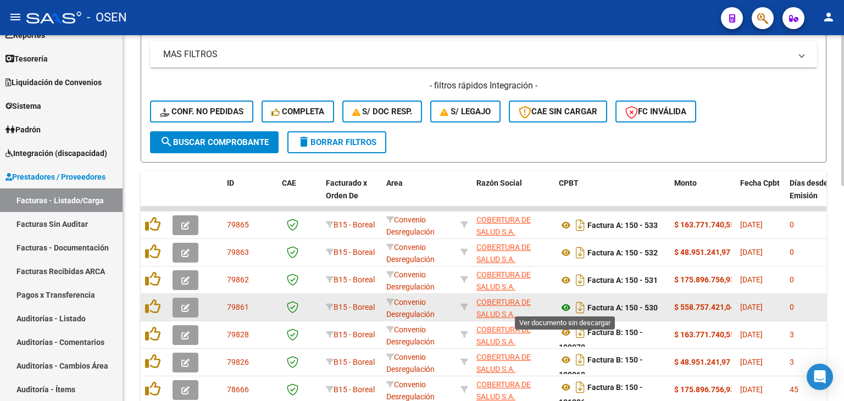
click at [565, 305] on icon at bounding box center [566, 307] width 14 height 13
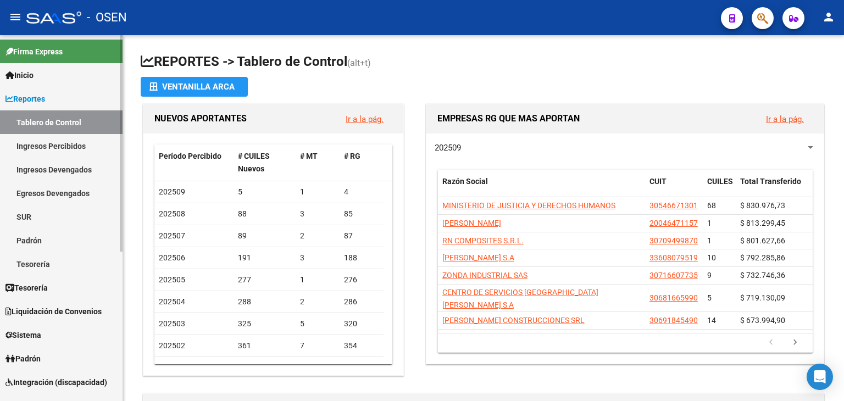
click at [53, 101] on link "Reportes" at bounding box center [61, 99] width 123 height 24
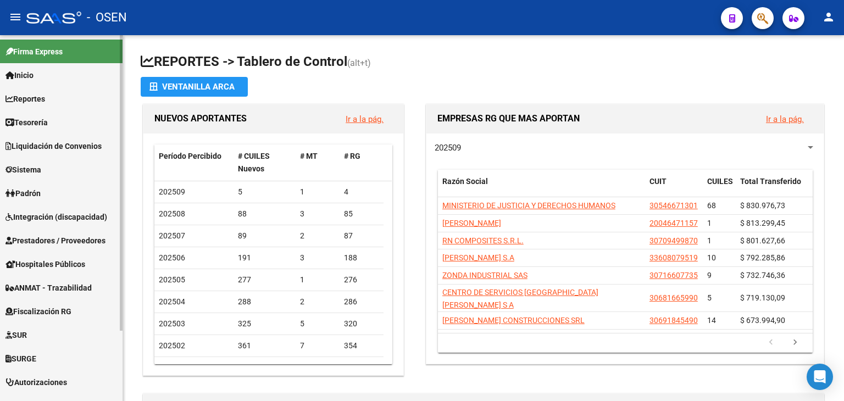
click at [71, 116] on link "Tesorería" at bounding box center [61, 122] width 123 height 24
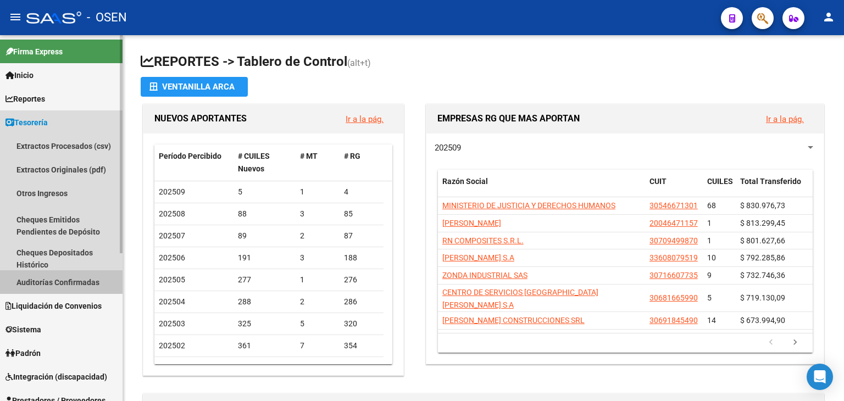
click at [79, 279] on link "Auditorías Confirmadas" at bounding box center [61, 282] width 123 height 24
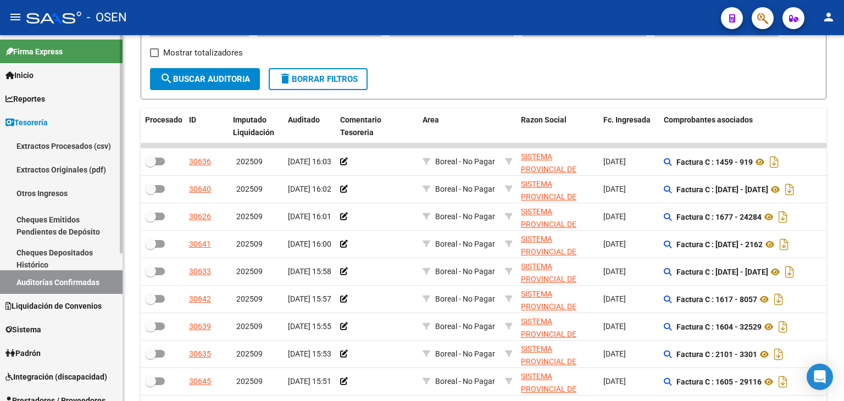
scroll to position [183, 0]
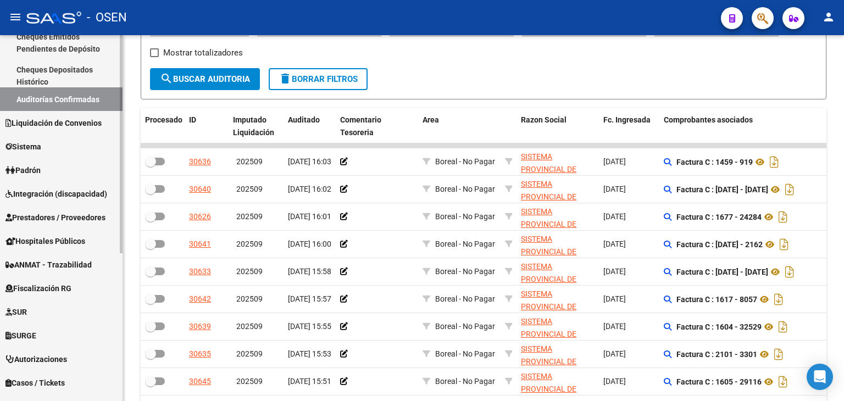
click at [76, 220] on span "Prestadores / Proveedores" at bounding box center [55, 218] width 100 height 12
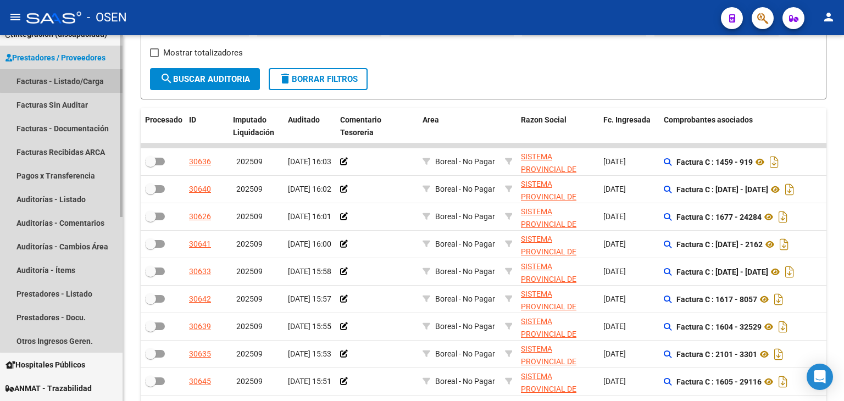
click at [92, 78] on link "Facturas - Listado/Carga" at bounding box center [61, 81] width 123 height 24
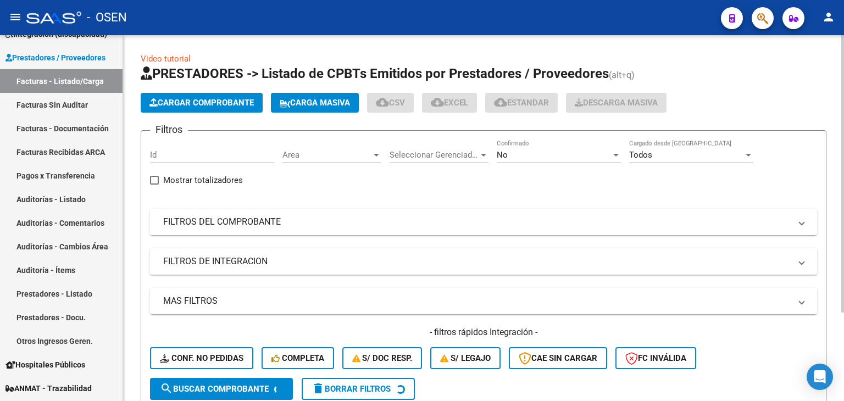
click at [229, 98] on span "Cargar Comprobante" at bounding box center [202, 103] width 104 height 10
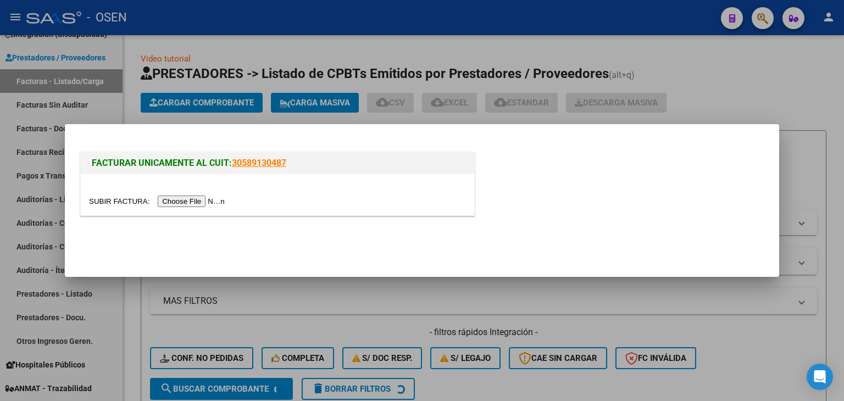
click at [196, 197] on input "file" at bounding box center [158, 202] width 139 height 12
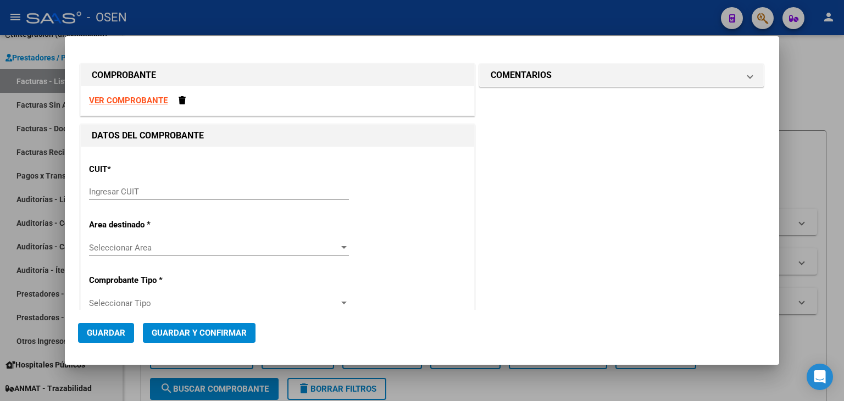
click at [152, 100] on strong "VER COMPROBANTE" at bounding box center [128, 101] width 79 height 10
click at [183, 101] on span at bounding box center [182, 100] width 7 height 8
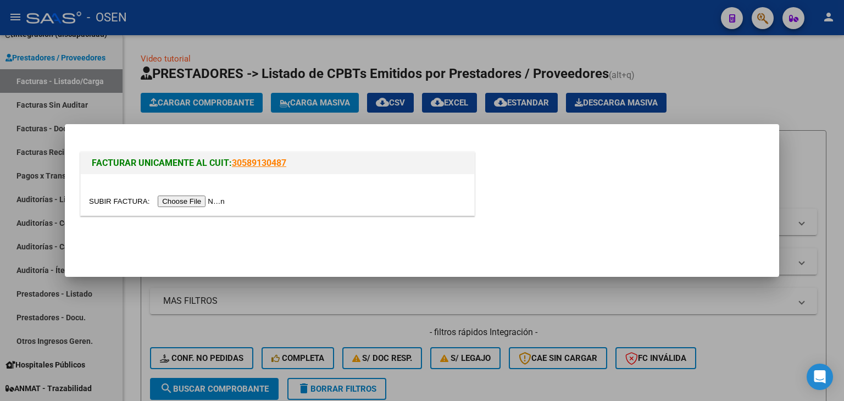
click at [193, 203] on input "file" at bounding box center [158, 202] width 139 height 12
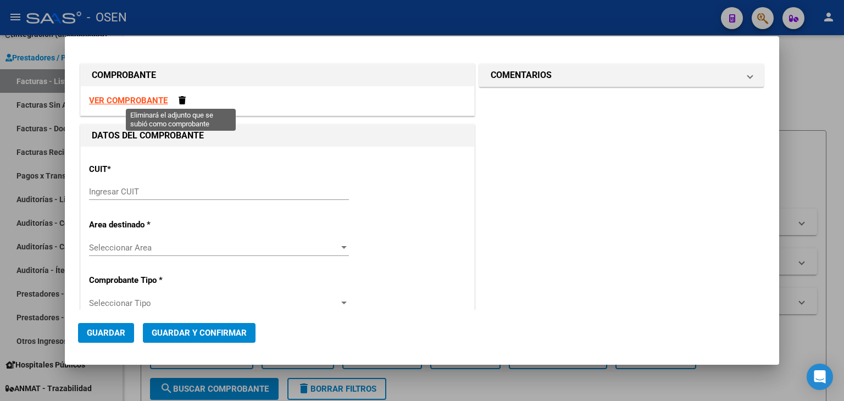
click at [180, 101] on span at bounding box center [182, 100] width 7 height 8
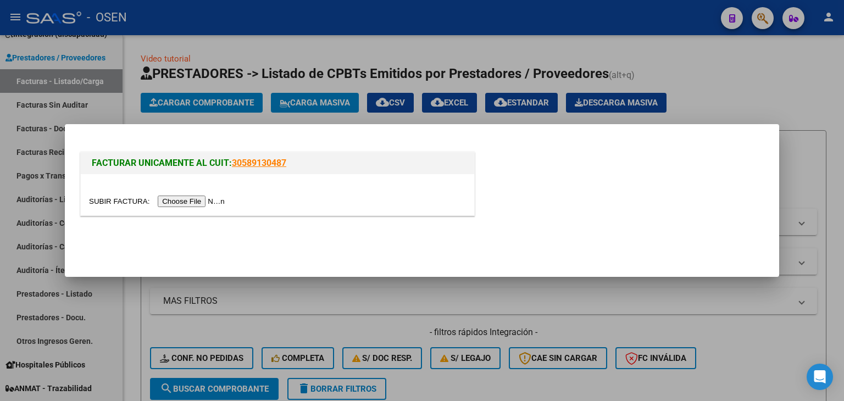
click at [197, 201] on input "file" at bounding box center [158, 202] width 139 height 12
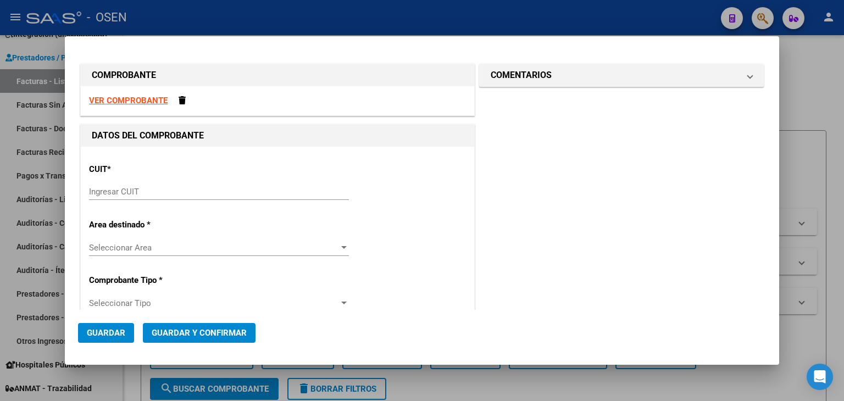
click at [152, 96] on strong "VER COMPROBANTE" at bounding box center [128, 101] width 79 height 10
click at [173, 186] on div "Ingresar CUIT" at bounding box center [219, 192] width 260 height 16
paste input "30-67881435-7"
type input "30-67881435-7"
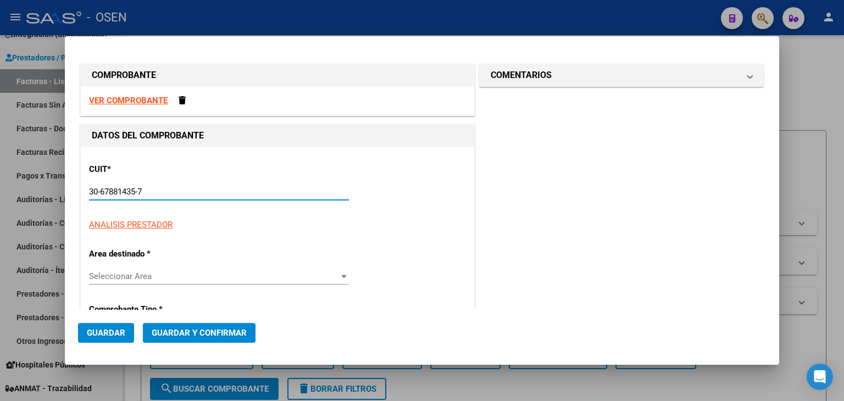
type input "3108"
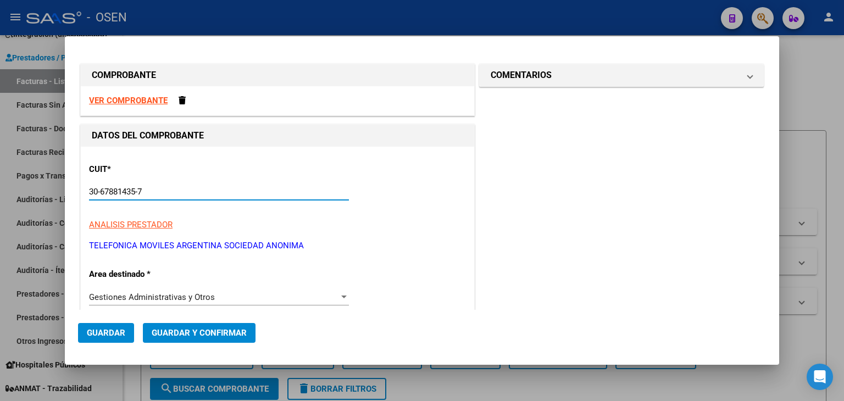
scroll to position [183, 0]
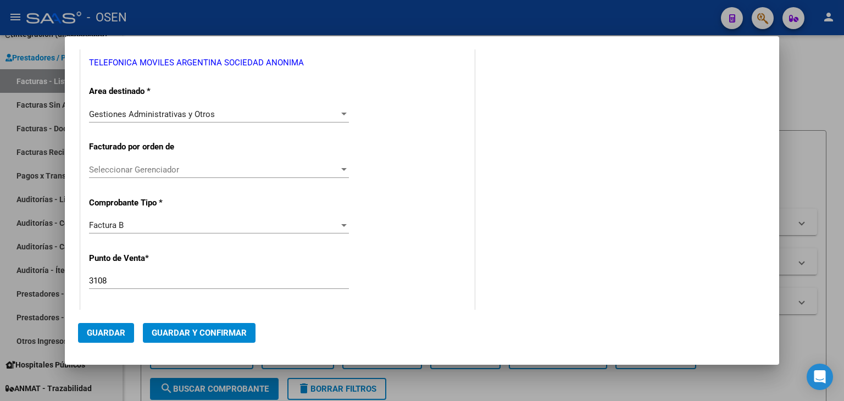
type input "30-67881435-7"
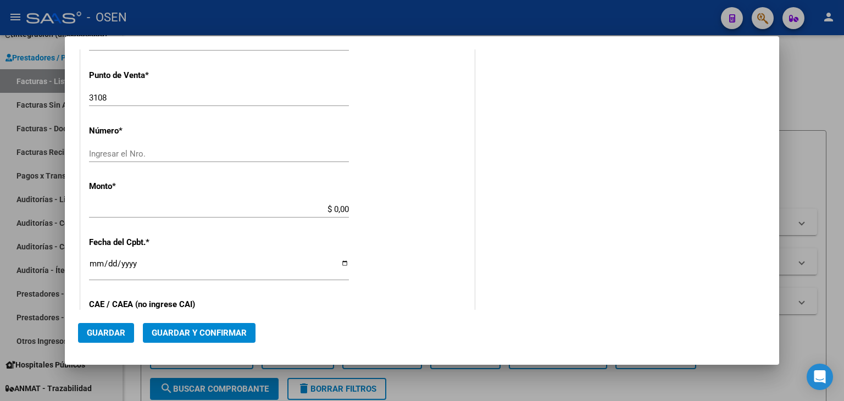
click at [208, 155] on input "Ingresar el Nro." at bounding box center [219, 154] width 260 height 10
drag, startPoint x: 220, startPoint y: 153, endPoint x: 42, endPoint y: 159, distance: 177.7
click at [42, 159] on div "COMPROBANTE VER COMPROBANTE DATOS DEL COMPROBANTE CUIT * 30-67881435-7 Ingresar…" at bounding box center [422, 200] width 844 height 401
paste input "2537562"
type input "2537562"
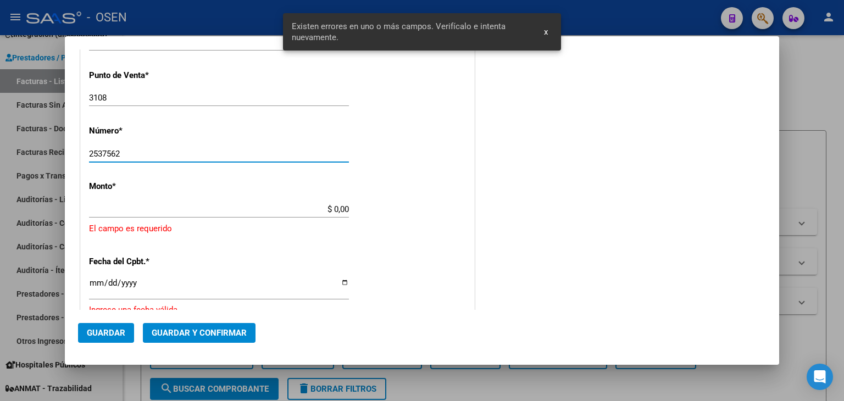
scroll to position [390, 0]
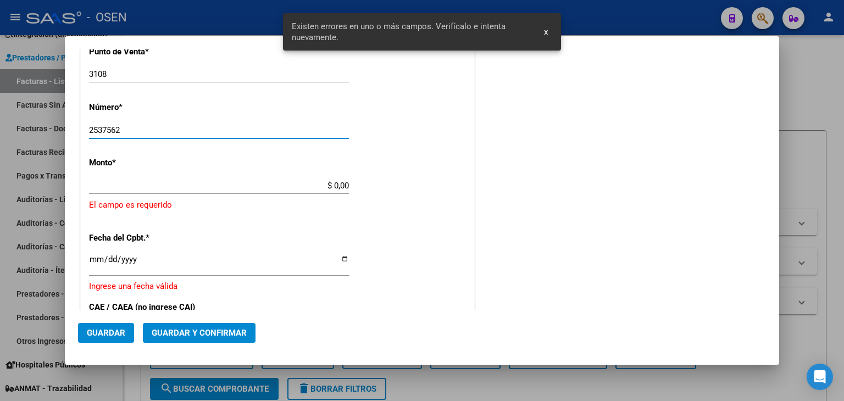
click at [251, 175] on div "CUIT * 30-67881435-7 Ingresar CUIT ANALISIS PRESTADOR TELEFONICA MOVILES ARGENT…" at bounding box center [278, 187] width 394 height 861
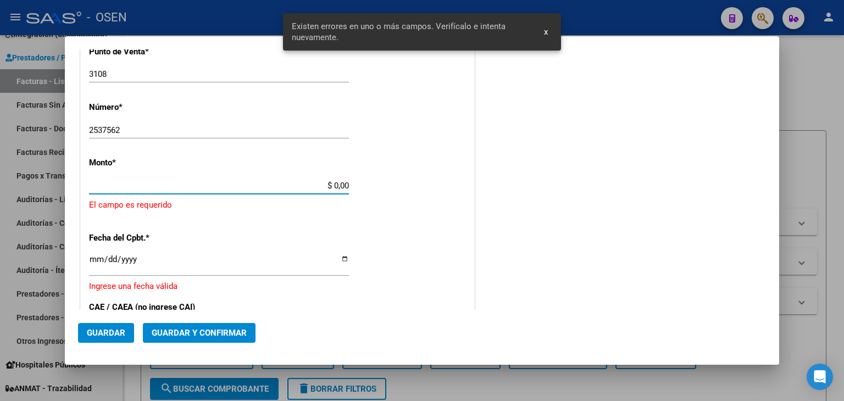
drag, startPoint x: 283, startPoint y: 181, endPoint x: 399, endPoint y: 182, distance: 116.0
click at [399, 182] on div "CUIT * 30-67881435-7 Ingresar CUIT ANALISIS PRESTADOR TELEFONICA MOVILES ARGENT…" at bounding box center [278, 187] width 394 height 861
paste input "174.950,32"
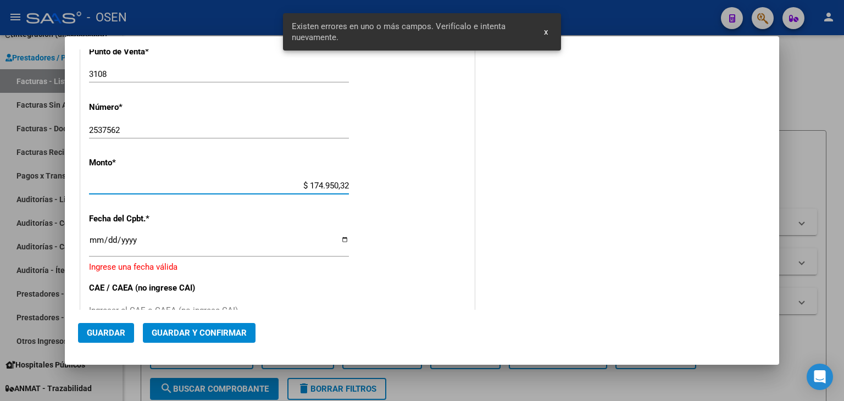
type input "$ 174.950,32"
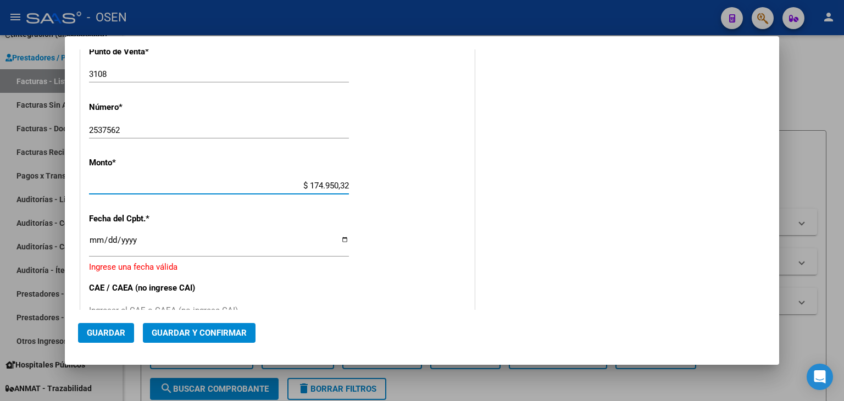
click at [91, 245] on input "Ingresar la fecha" at bounding box center [219, 245] width 260 height 18
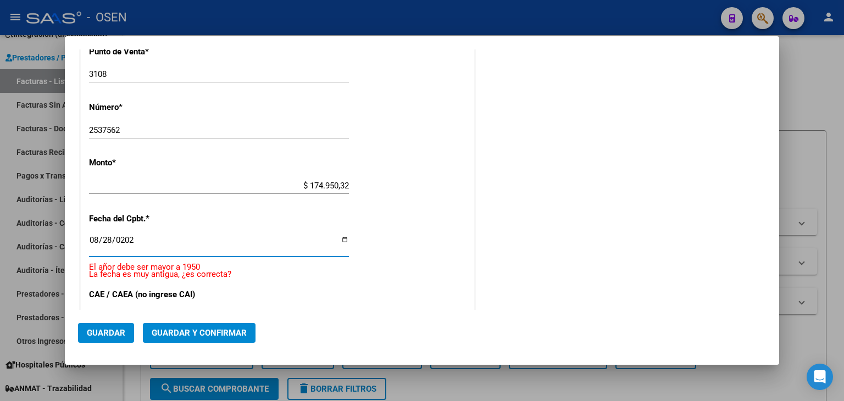
type input "2025-08-28"
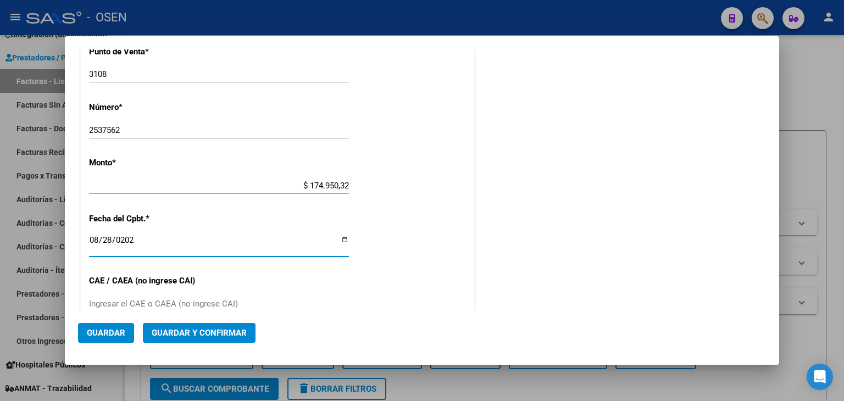
scroll to position [573, 0]
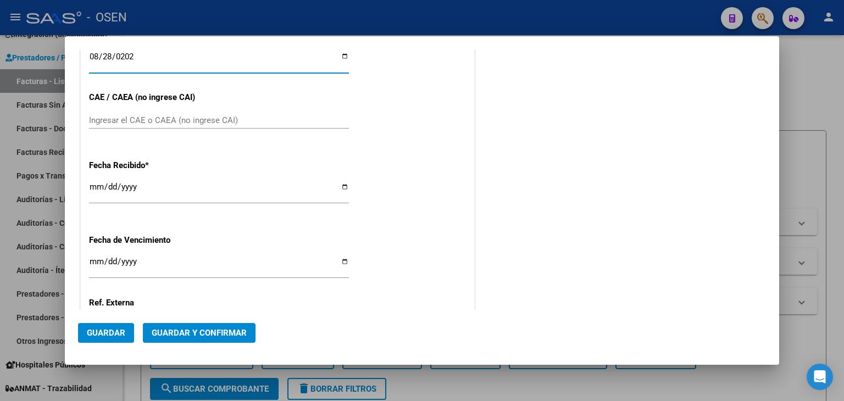
click at [197, 120] on input "Ingresar el CAE o CAEA (no ingrese CAI)" at bounding box center [219, 120] width 260 height 10
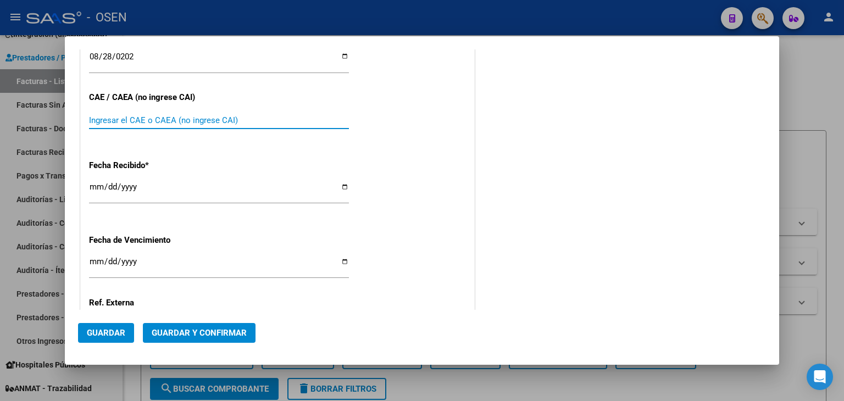
paste input "75357988674587"
type input "75357988674587"
click at [200, 339] on button "Guardar y Confirmar" at bounding box center [199, 333] width 113 height 20
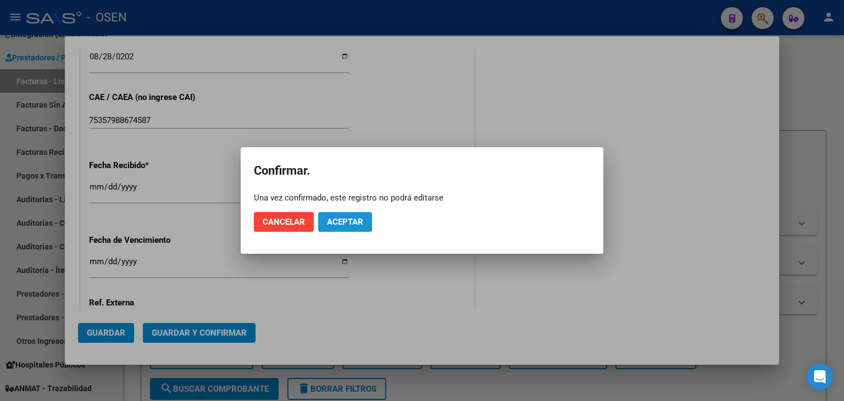
click at [339, 215] on button "Aceptar" at bounding box center [345, 222] width 54 height 20
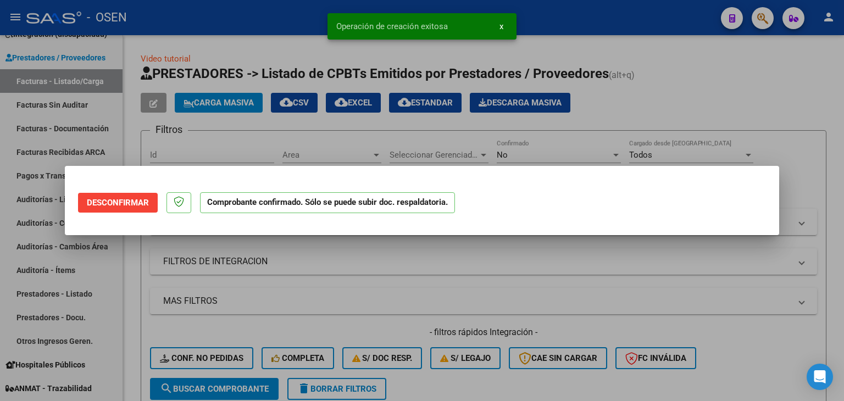
scroll to position [0, 0]
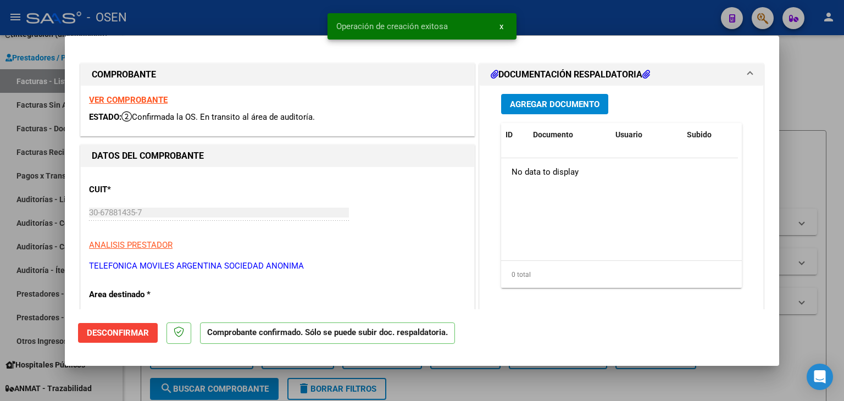
click at [129, 374] on div at bounding box center [422, 200] width 844 height 401
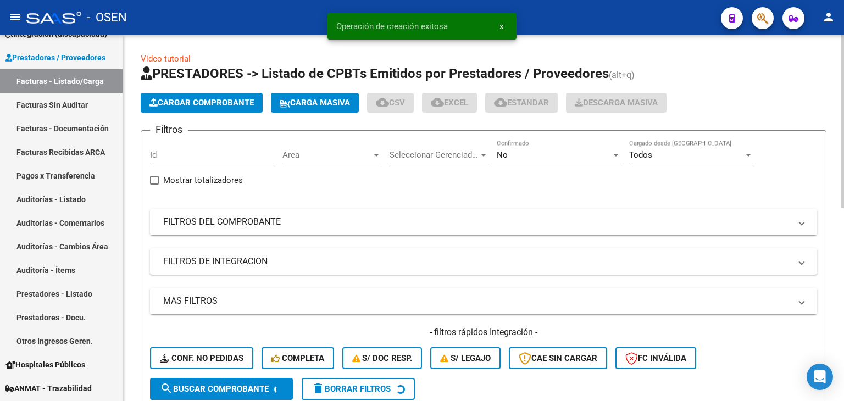
click at [194, 104] on span "Cargar Comprobante" at bounding box center [202, 103] width 104 height 10
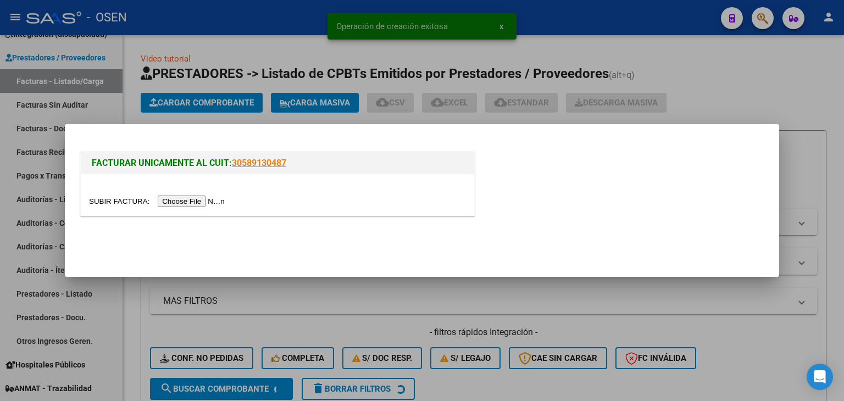
click at [169, 196] on input "file" at bounding box center [158, 202] width 139 height 12
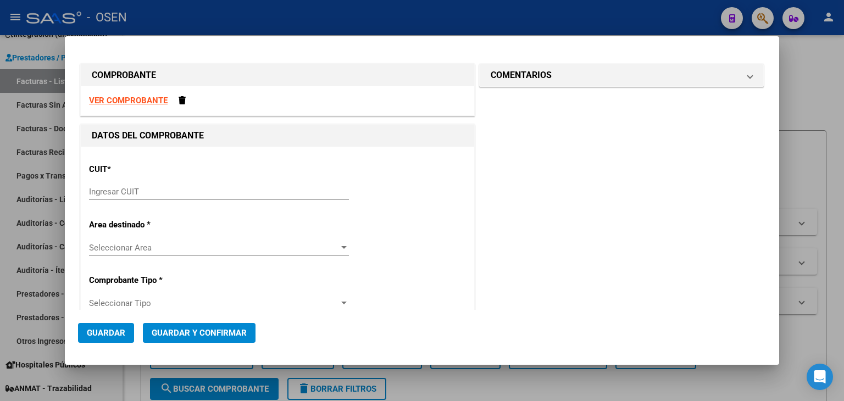
click at [150, 103] on strong "VER COMPROBANTE" at bounding box center [128, 101] width 79 height 10
click at [200, 179] on div "CUIT * Ingresar CUIT" at bounding box center [277, 183] width 377 height 56
click at [201, 187] on input "Ingresar CUIT" at bounding box center [219, 192] width 260 height 10
paste input "30-67881435"
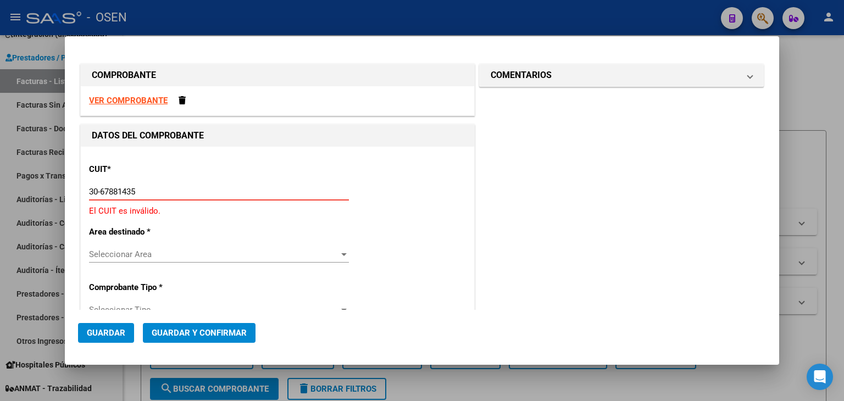
type input "30-67881435-7"
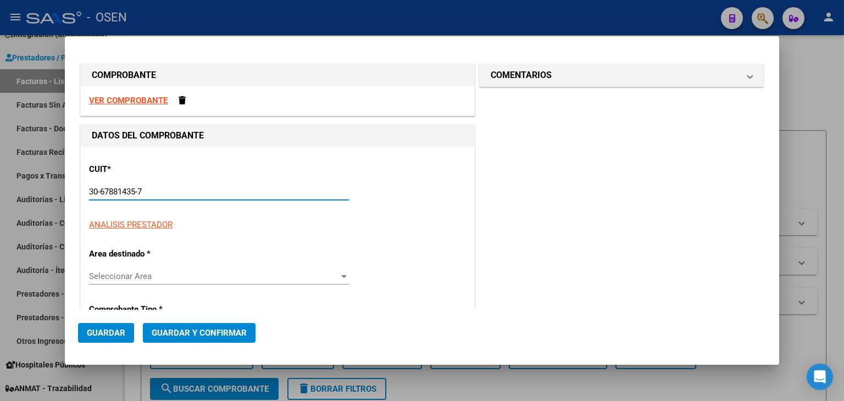
type input "3108"
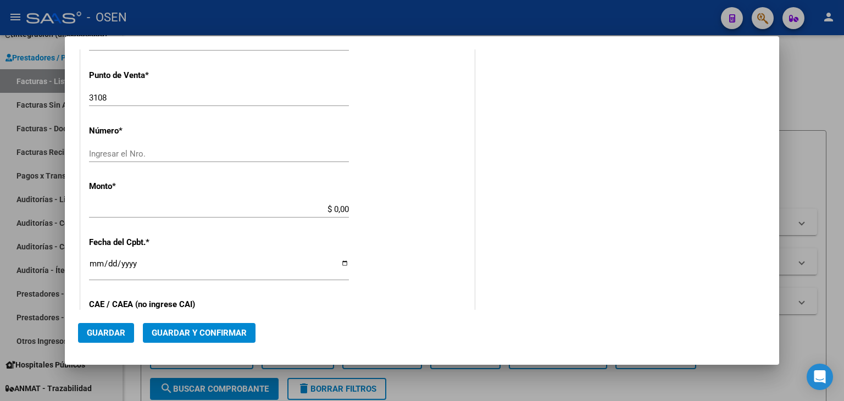
scroll to position [183, 0]
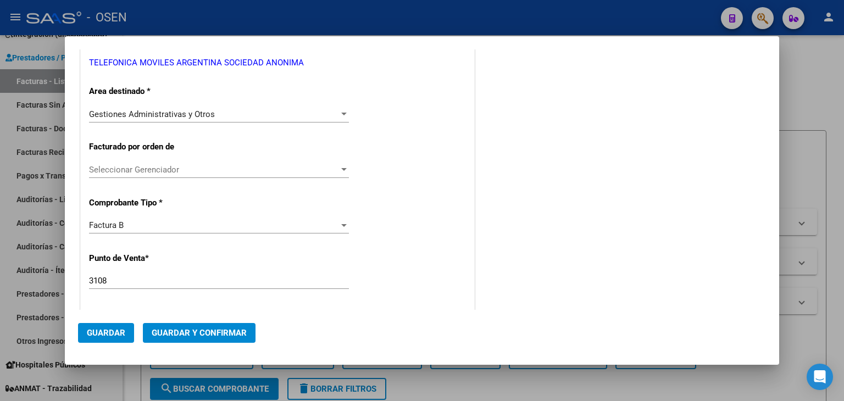
type input "30-67881435-7"
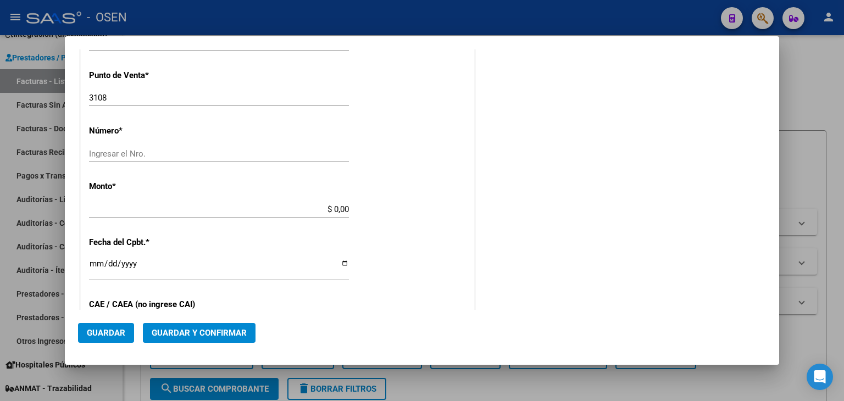
drag, startPoint x: 134, startPoint y: 90, endPoint x: 135, endPoint y: 102, distance: 12.1
click at [134, 95] on div "3108 Ingresar el Nro." at bounding box center [219, 98] width 260 height 16
drag, startPoint x: 135, startPoint y: 102, endPoint x: 53, endPoint y: 89, distance: 82.4
click at [53, 89] on div "COMPROBANTE VER COMPROBANTE DATOS DEL COMPROBANTE CUIT * 30-67881435-7 Ingresar…" at bounding box center [422, 200] width 844 height 401
type input "2512"
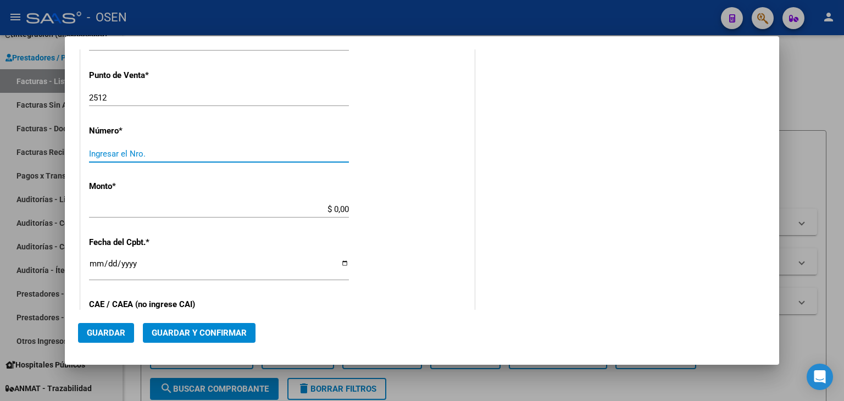
paste input "15387165"
type input "15387165"
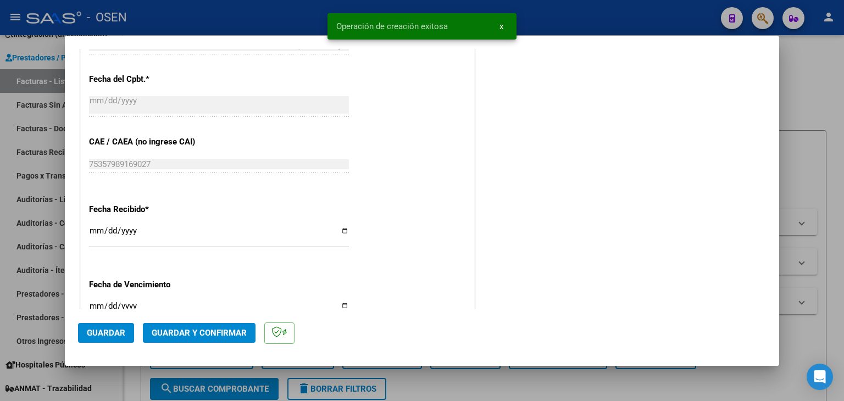
scroll to position [695, 0]
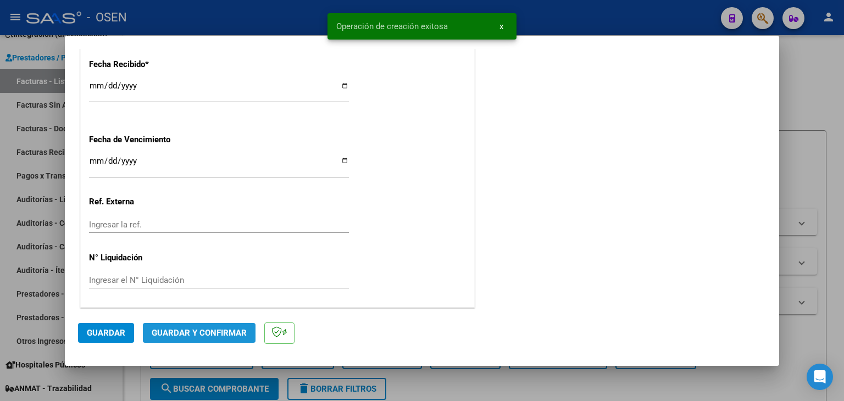
click at [211, 331] on span "Guardar y Confirmar" at bounding box center [199, 333] width 95 height 10
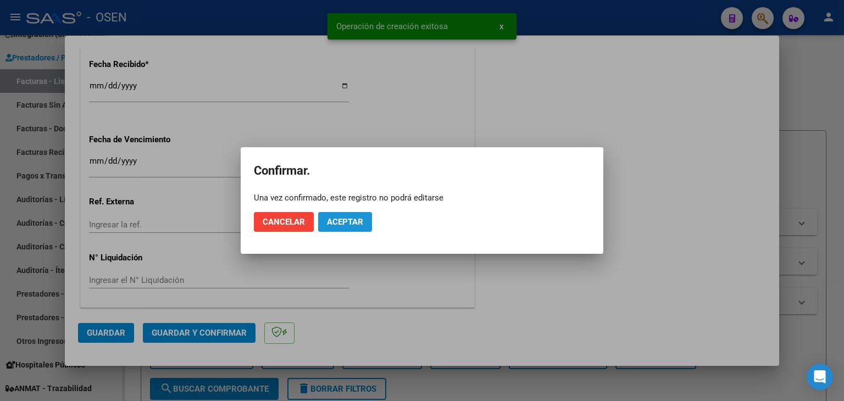
click at [365, 219] on button "Aceptar" at bounding box center [345, 222] width 54 height 20
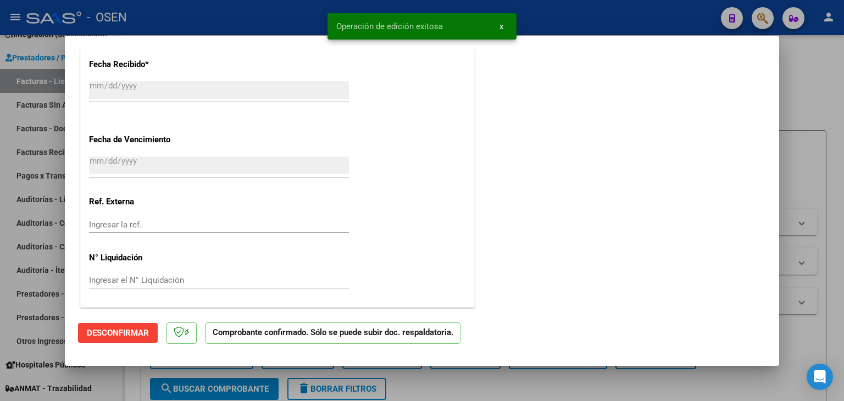
click at [46, 79] on div at bounding box center [422, 200] width 844 height 401
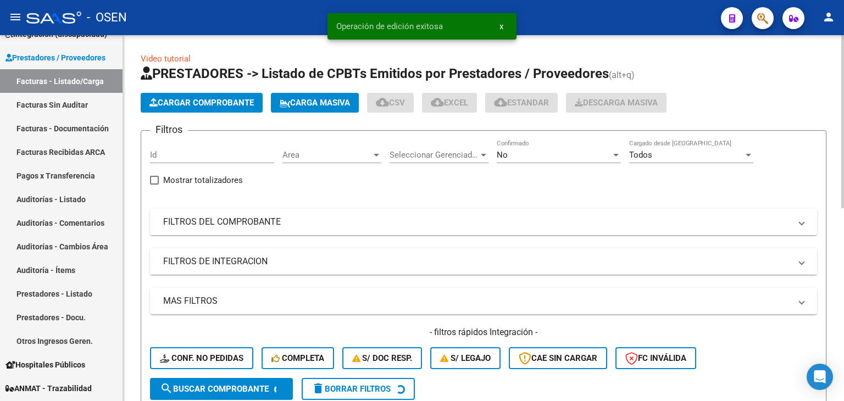
click at [199, 95] on button "Cargar Comprobante" at bounding box center [202, 103] width 122 height 20
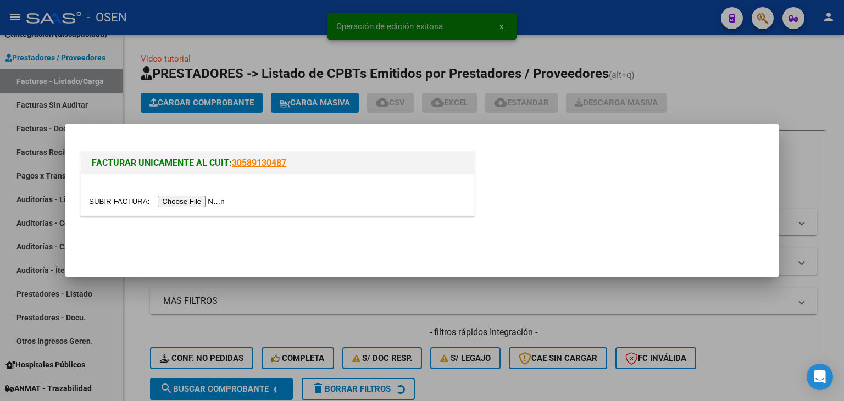
click at [206, 195] on div at bounding box center [277, 201] width 377 height 13
click at [207, 202] on input "file" at bounding box center [158, 202] width 139 height 12
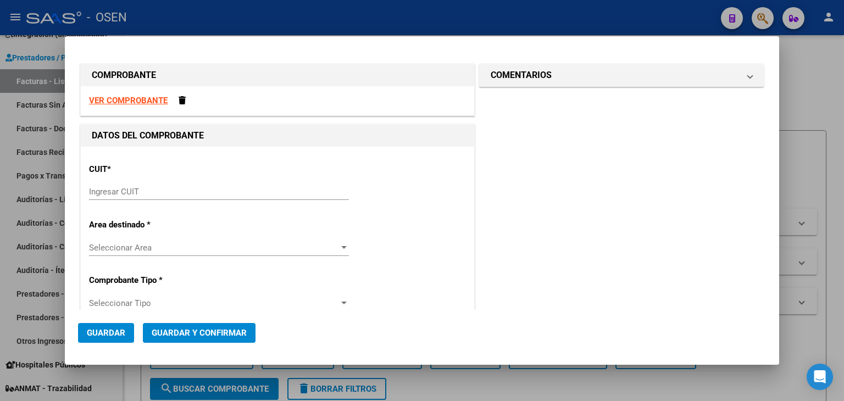
click at [156, 98] on strong "VER COMPROBANTE" at bounding box center [128, 101] width 79 height 10
click at [202, 180] on div "CUIT * Ingresar CUIT" at bounding box center [277, 183] width 377 height 56
click at [200, 189] on input "Ingresar CUIT" at bounding box center [219, 192] width 260 height 10
paste input "30-67881435-7"
type input "30-67881435-7"
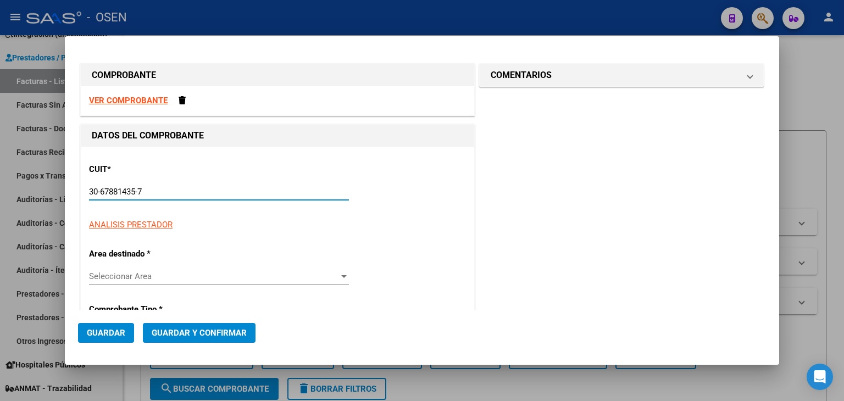
type input "3108"
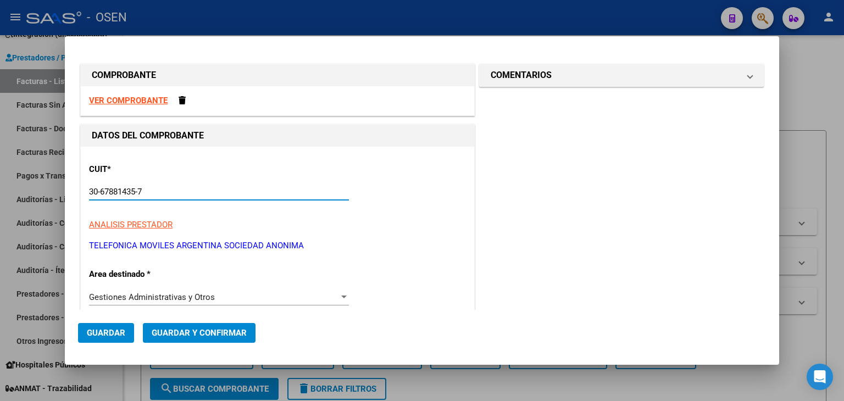
scroll to position [183, 0]
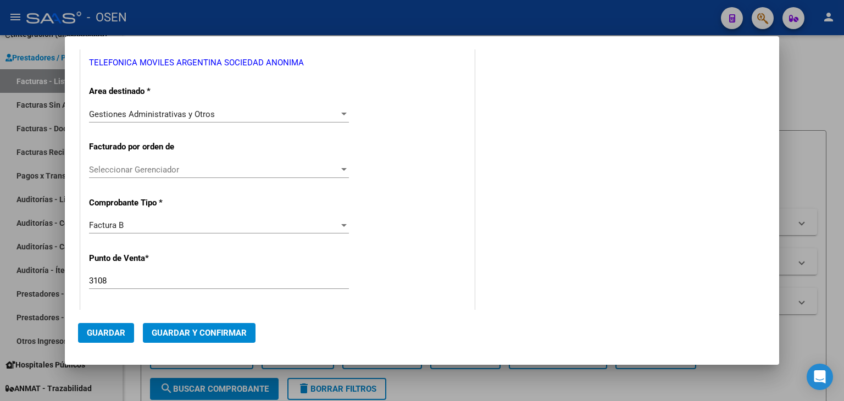
type input "30-67881435-7"
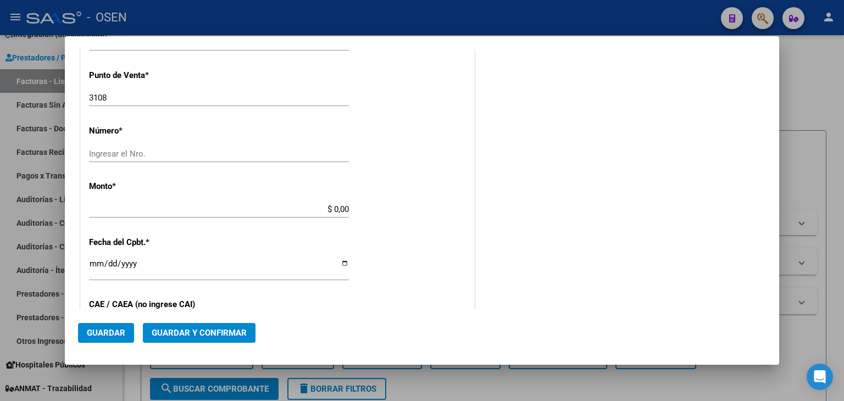
click at [235, 161] on div "Ingresar el Nro." at bounding box center [219, 154] width 260 height 16
click at [244, 149] on input "Ingresar el Nro." at bounding box center [219, 154] width 260 height 10
paste input "02564154"
type input "02564154"
click at [292, 206] on input "$ 0,00" at bounding box center [219, 210] width 260 height 10
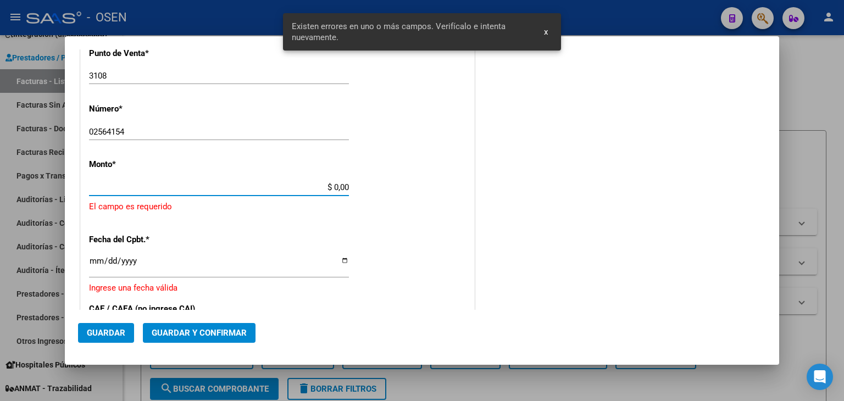
scroll to position [390, 0]
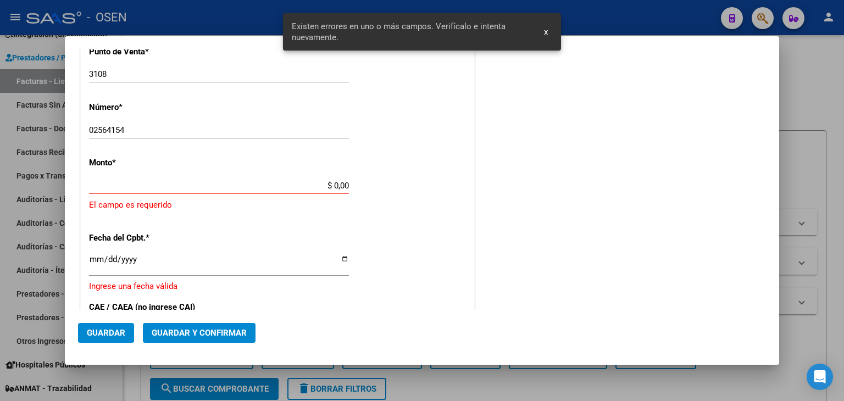
click at [322, 178] on div "$ 0,00 Ingresar el monto" at bounding box center [219, 186] width 260 height 16
drag, startPoint x: 322, startPoint y: 185, endPoint x: 369, endPoint y: 186, distance: 47.3
click at [369, 186] on div "CUIT * 30-67881435-7 Ingresar CUIT ANALISIS PRESTADOR TELEFONICA MOVILES ARGENT…" at bounding box center [278, 187] width 394 height 861
paste input "96.947,8"
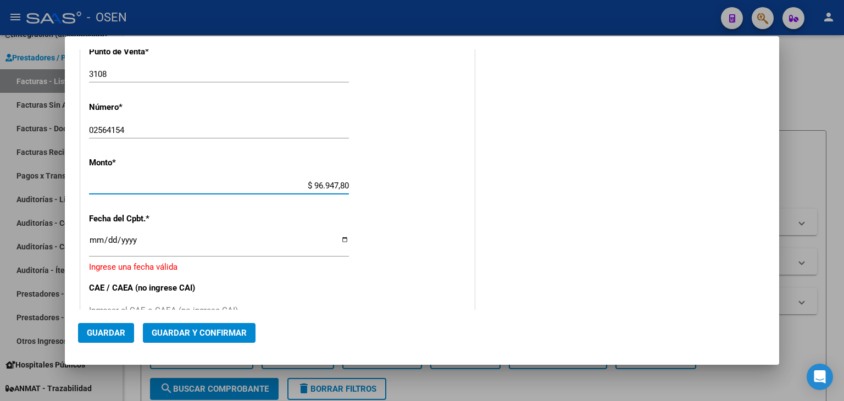
type input "$ 96.947,80"
click at [92, 239] on input "Ingresar la fecha" at bounding box center [219, 245] width 260 height 18
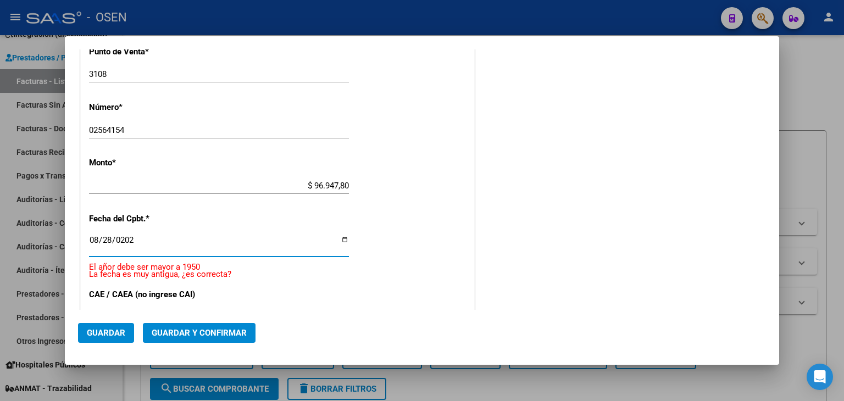
type input "2025-08-28"
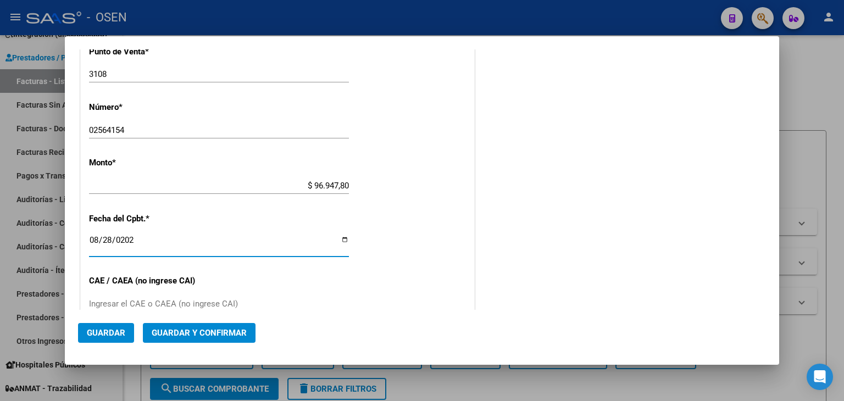
click at [187, 300] on input "Ingresar el CAE o CAEA (no ingrese CAI)" at bounding box center [219, 304] width 260 height 10
paste input "75357988684158"
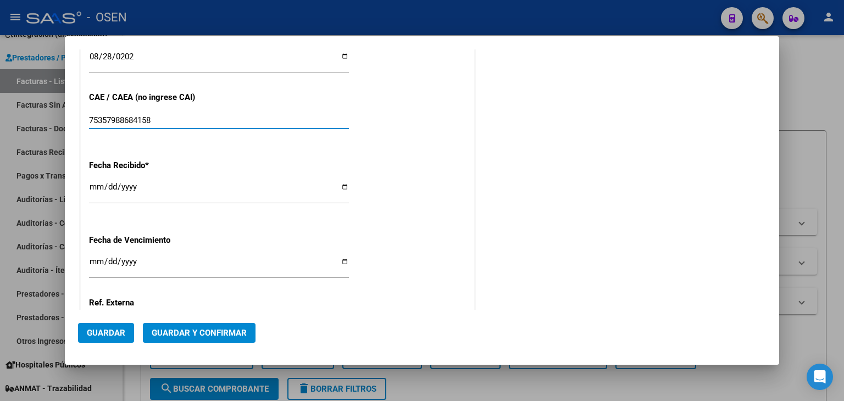
type input "75357988684158"
click at [205, 333] on span "Guardar y Confirmar" at bounding box center [199, 333] width 95 height 10
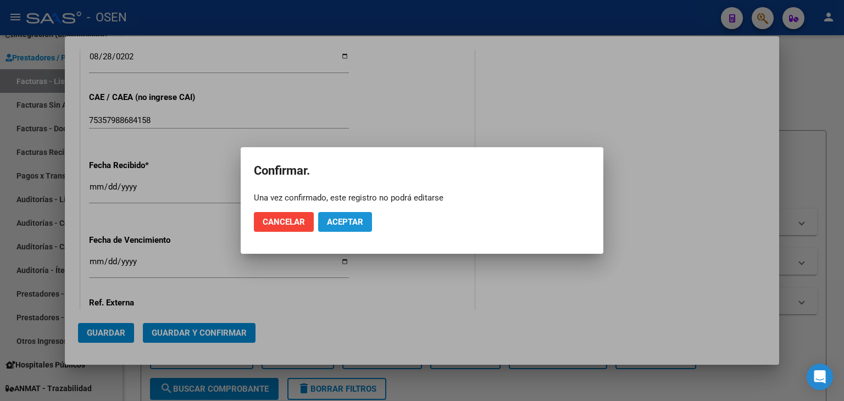
click at [332, 223] on span "Aceptar" at bounding box center [345, 222] width 36 height 10
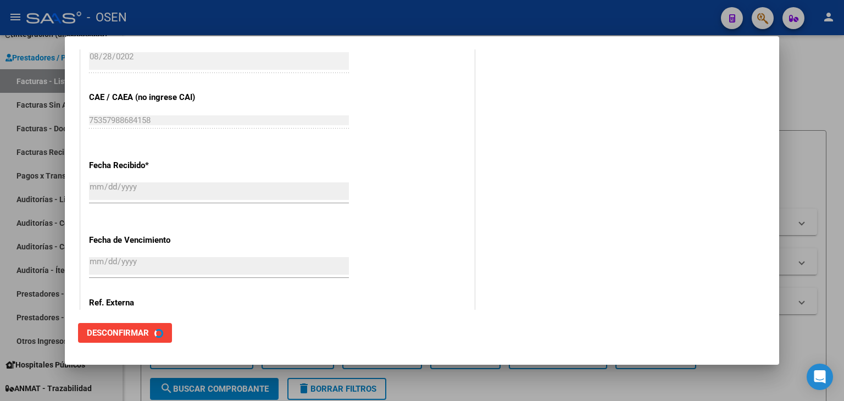
scroll to position [0, 0]
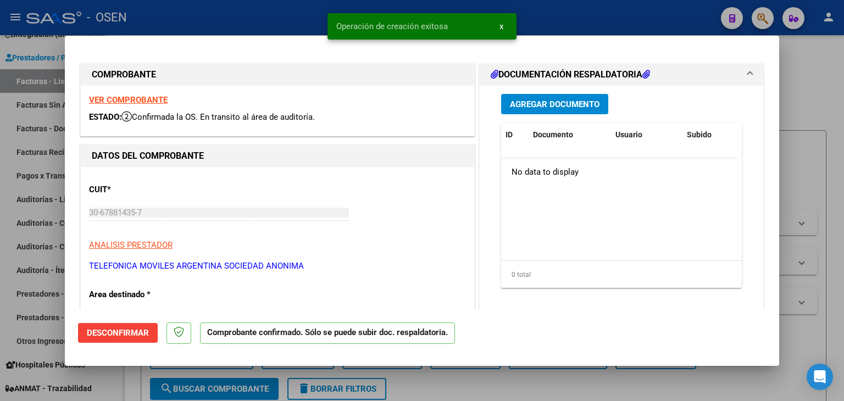
click at [48, 212] on div at bounding box center [422, 200] width 844 height 401
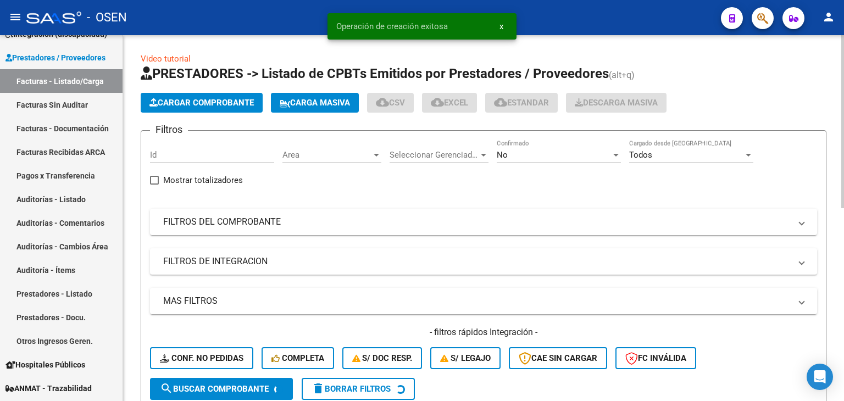
click at [174, 94] on button "Cargar Comprobante" at bounding box center [202, 103] width 122 height 20
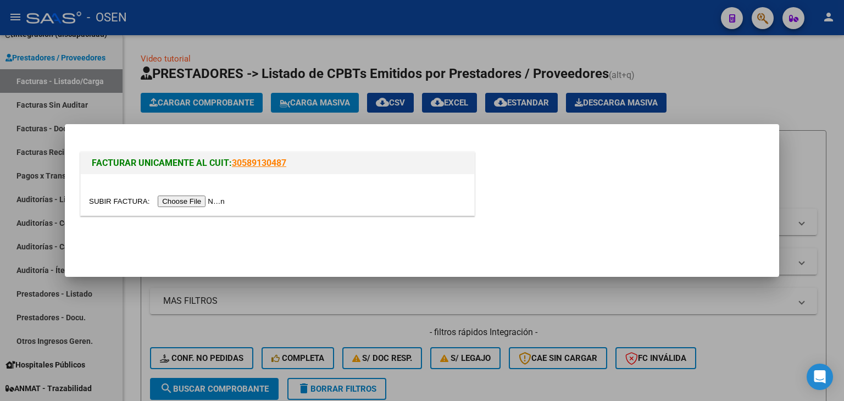
click at [220, 203] on input "file" at bounding box center [158, 202] width 139 height 12
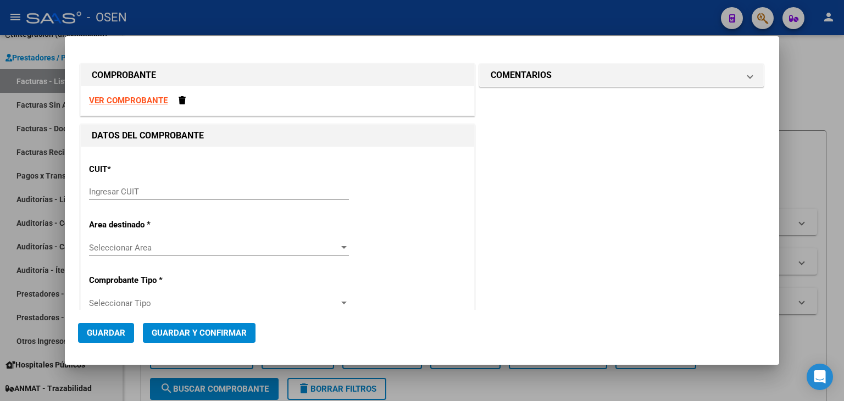
click at [154, 99] on strong "VER COMPROBANTE" at bounding box center [128, 101] width 79 height 10
click at [159, 101] on strong "VER COMPROBANTE" at bounding box center [128, 101] width 79 height 10
click at [183, 97] on span at bounding box center [182, 100] width 7 height 8
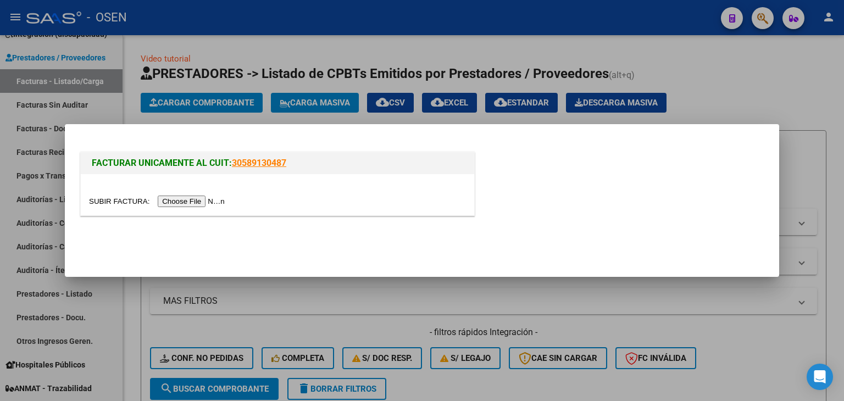
click at [127, 102] on div at bounding box center [422, 200] width 844 height 401
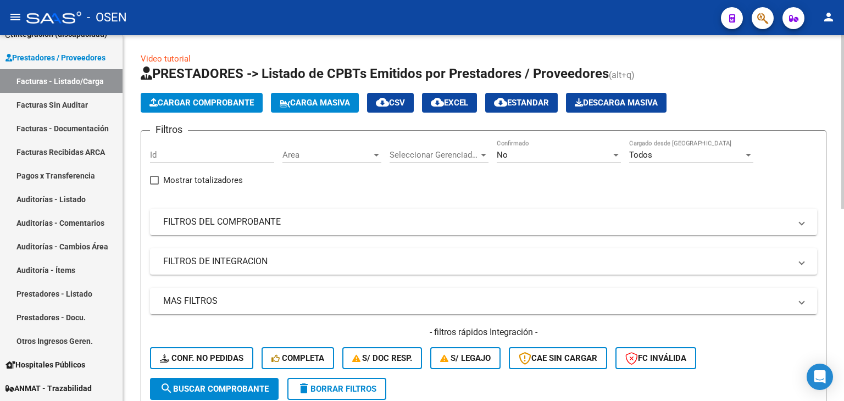
click at [181, 107] on span "Cargar Comprobante" at bounding box center [202, 103] width 104 height 10
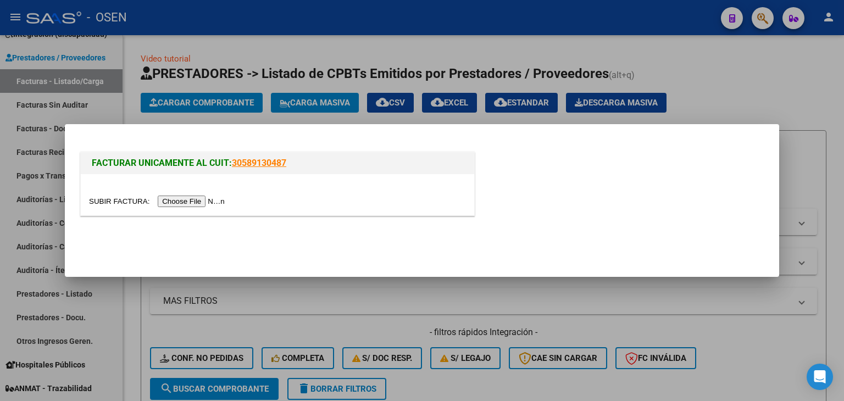
drag, startPoint x: 186, startPoint y: 194, endPoint x: 187, endPoint y: 199, distance: 5.6
click at [186, 194] on div at bounding box center [278, 194] width 394 height 41
click at [188, 199] on input "file" at bounding box center [158, 202] width 139 height 12
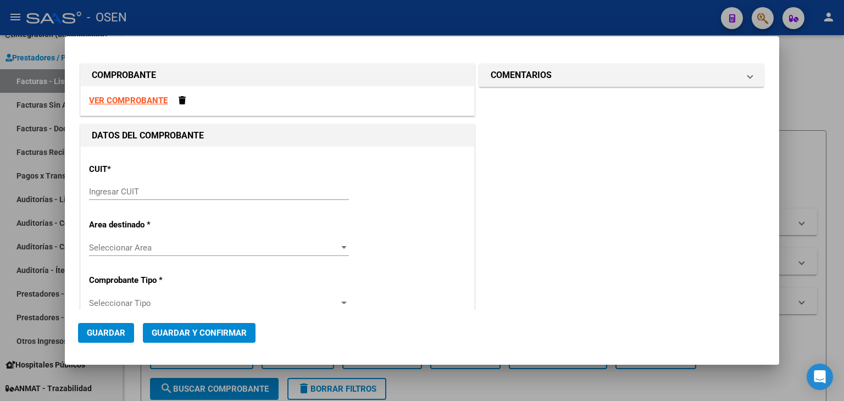
click at [114, 102] on strong "VER COMPROBANTE" at bounding box center [128, 101] width 79 height 10
click at [187, 195] on input "Ingresar CUIT" at bounding box center [219, 192] width 260 height 10
paste input "30-70776189-6"
type input "30-70776189-6"
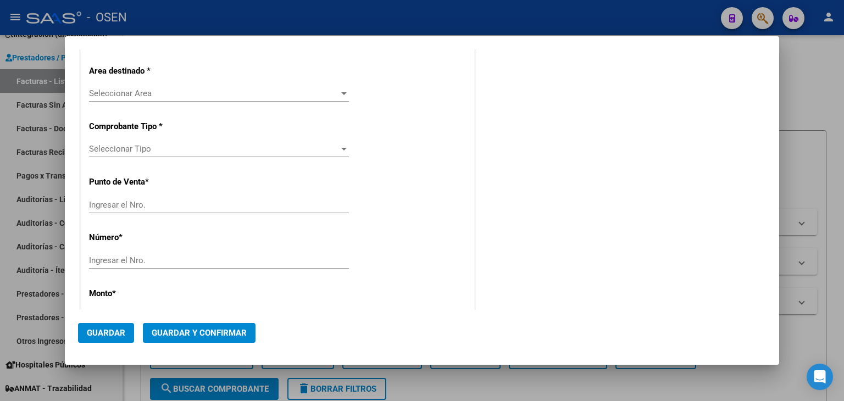
type input "150"
type input "30-70776189-6"
click at [152, 302] on div "CUIT * 30-70776189-6 Ingresar CUIT ANALISIS PRESTADOR COBERTURA DE SALUD S.A. A…" at bounding box center [278, 360] width 394 height 835
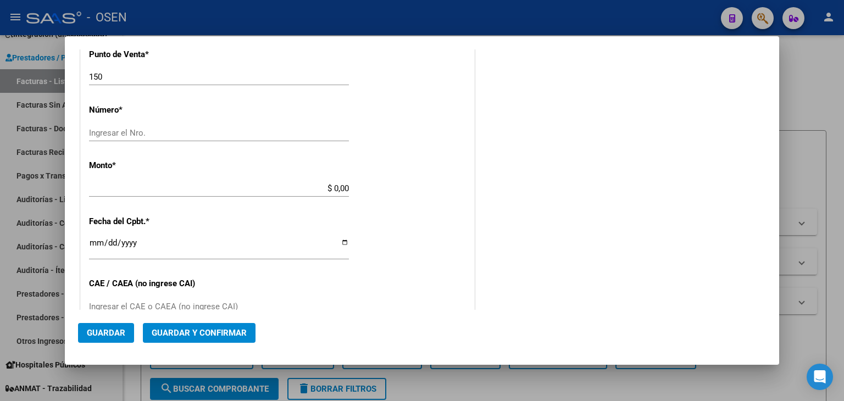
click at [217, 127] on div "CUIT * 30-70776189-6 Ingresar CUIT ANALISIS PRESTADOR COBERTURA DE SALUD S.A. A…" at bounding box center [278, 177] width 394 height 835
click at [224, 133] on input "Ingresar el Nro." at bounding box center [219, 133] width 260 height 10
type input "528"
click at [294, 187] on input "$ 0,00" at bounding box center [219, 189] width 260 height 10
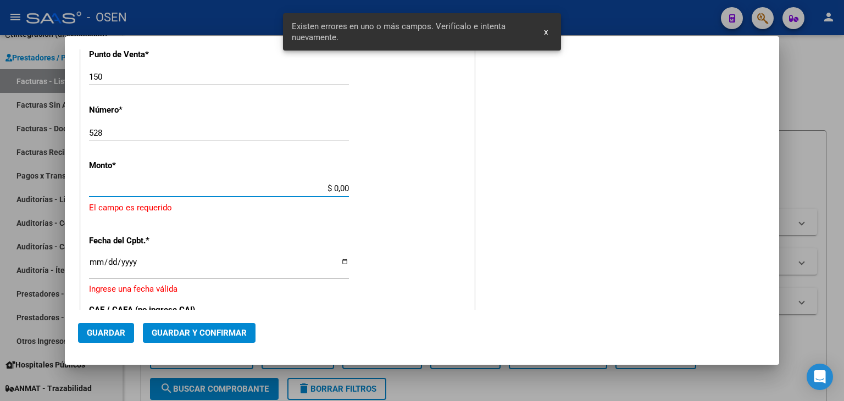
scroll to position [390, 0]
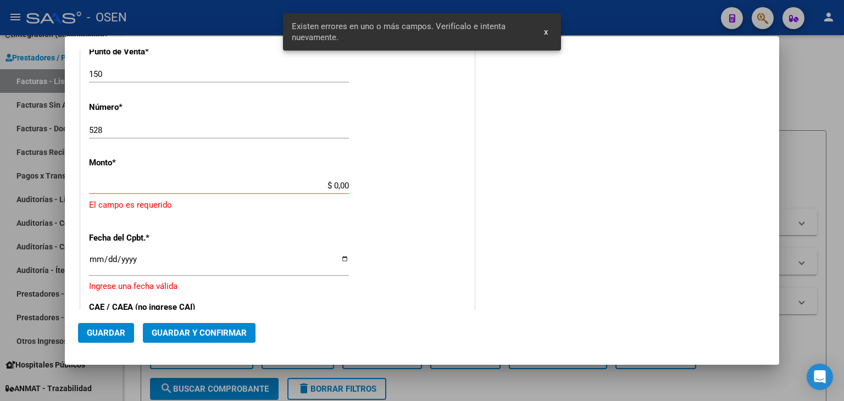
click at [312, 179] on div "$ 0,00 Ingresar el monto" at bounding box center [219, 186] width 260 height 16
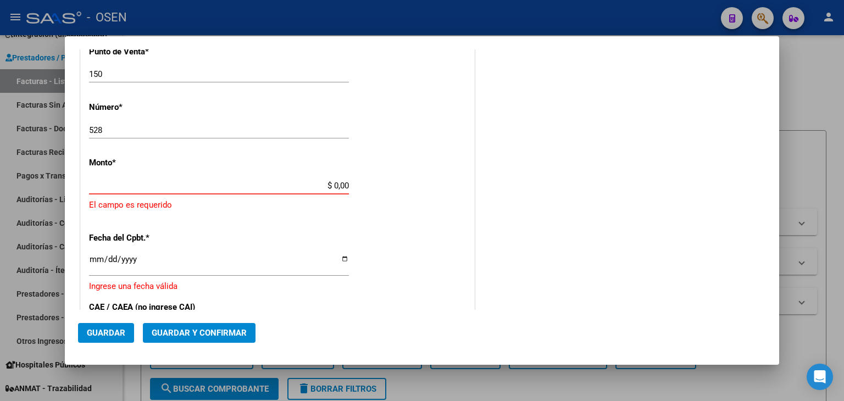
drag, startPoint x: 314, startPoint y: 185, endPoint x: 416, endPoint y: 191, distance: 101.3
click at [418, 190] on div "CUIT * 30-70776189-6 Ingresar CUIT ANALISIS PRESTADOR COBERTURA DE SALUD S.A. A…" at bounding box center [278, 187] width 394 height 861
paste input "16.221.377,21"
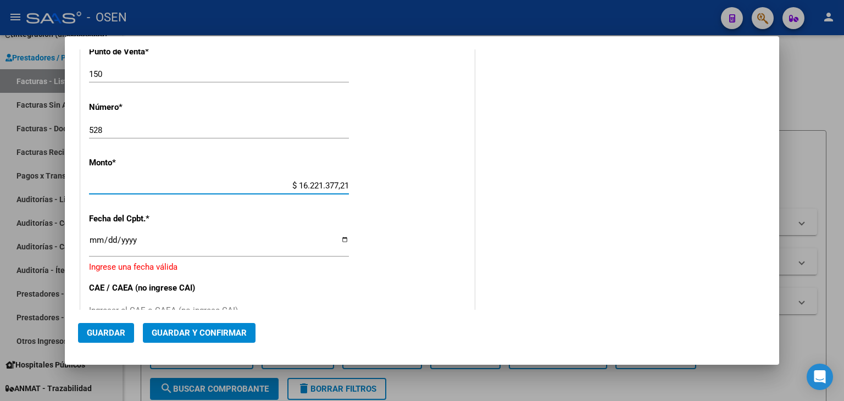
type input "$ 16.221.377,21"
click at [92, 240] on input "Ingresar la fecha" at bounding box center [219, 245] width 260 height 18
click at [88, 242] on div "CUIT * 30-70776189-6 Ingresar CUIT ANALISIS PRESTADOR COBERTURA DE SALUD S.A. A…" at bounding box center [278, 178] width 394 height 842
click at [96, 237] on input "Ingresar la fecha" at bounding box center [219, 245] width 260 height 18
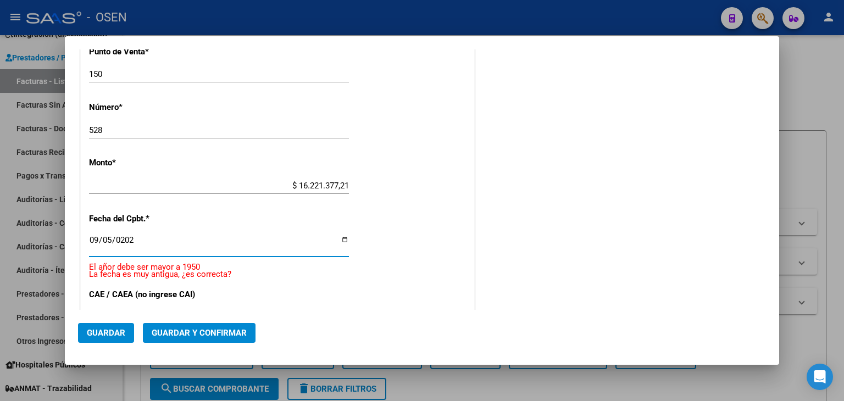
type input "2025-09-05"
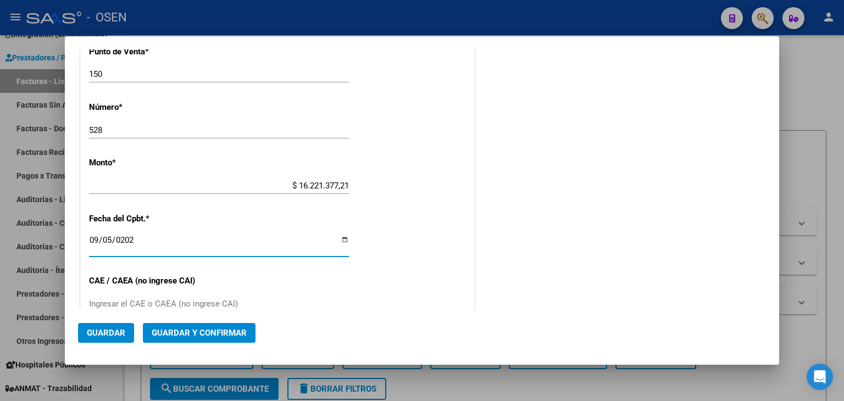
drag, startPoint x: 248, startPoint y: 310, endPoint x: 262, endPoint y: 295, distance: 20.2
click at [249, 310] on mat-dialog-actions "Guardar Guardar y Confirmar" at bounding box center [422, 331] width 688 height 42
click at [241, 299] on input "Ingresar el CAE o CAEA (no ingrese CAI)" at bounding box center [219, 304] width 260 height 10
paste input "75366008073847"
type input "75366008073847"
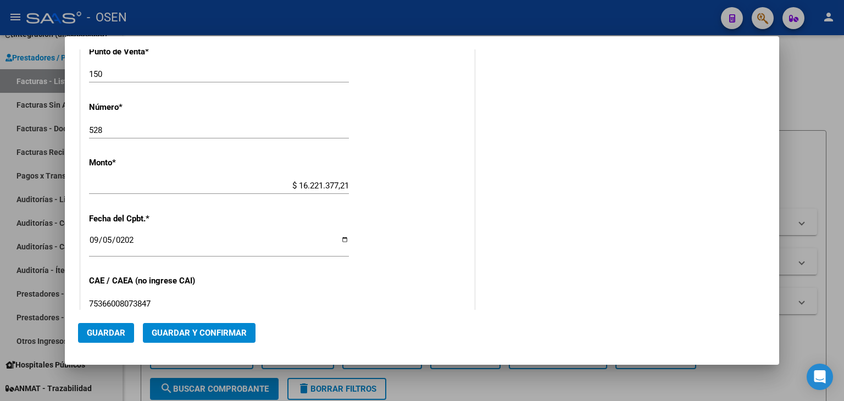
scroll to position [573, 0]
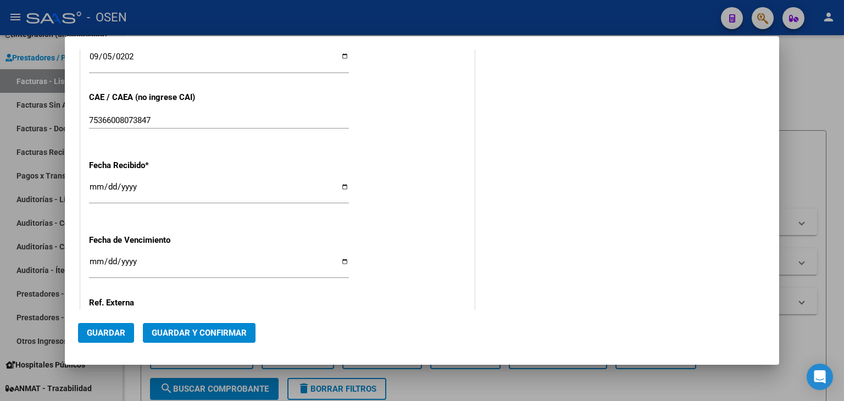
click at [224, 327] on button "Guardar y Confirmar" at bounding box center [199, 333] width 113 height 20
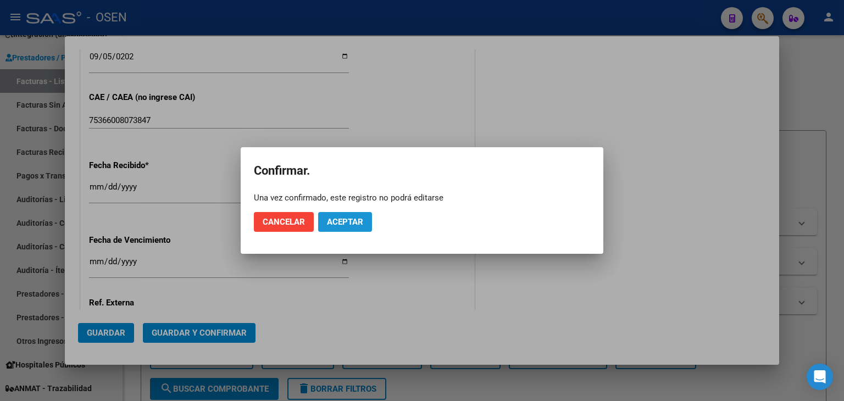
click at [338, 212] on button "Aceptar" at bounding box center [345, 222] width 54 height 20
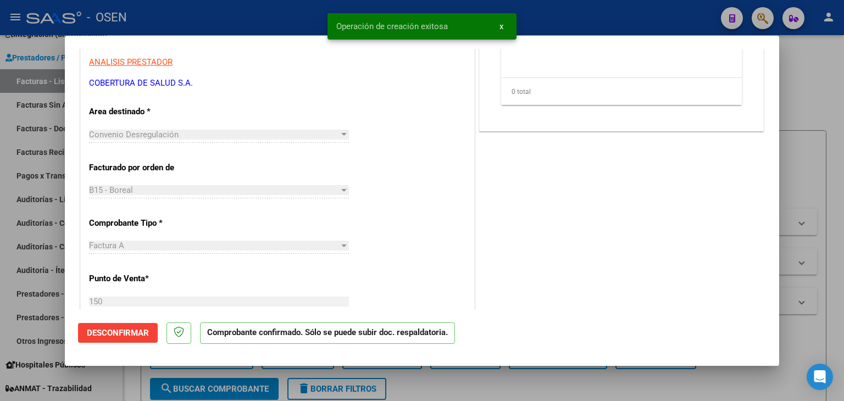
scroll to position [366, 0]
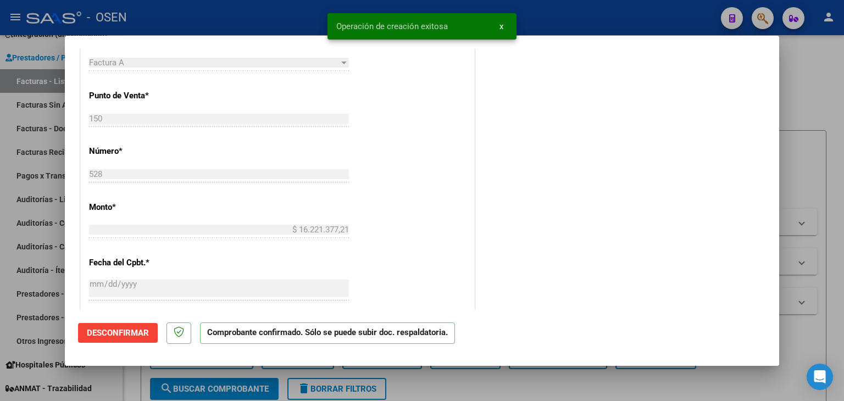
click at [134, 383] on div at bounding box center [422, 200] width 844 height 401
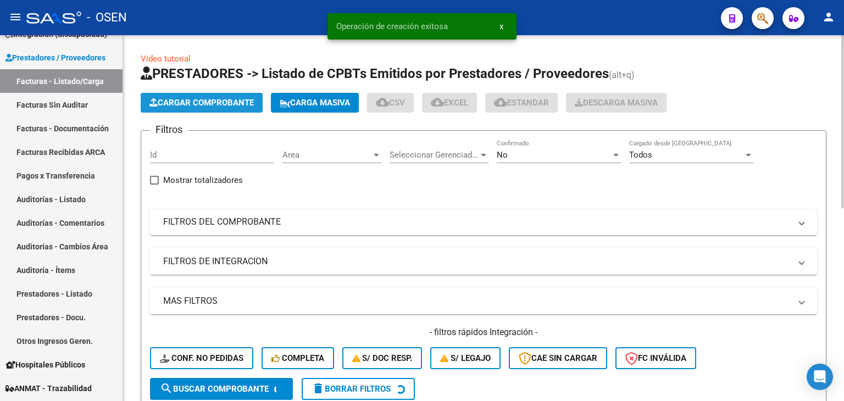
click at [196, 106] on span "Cargar Comprobante" at bounding box center [202, 103] width 104 height 10
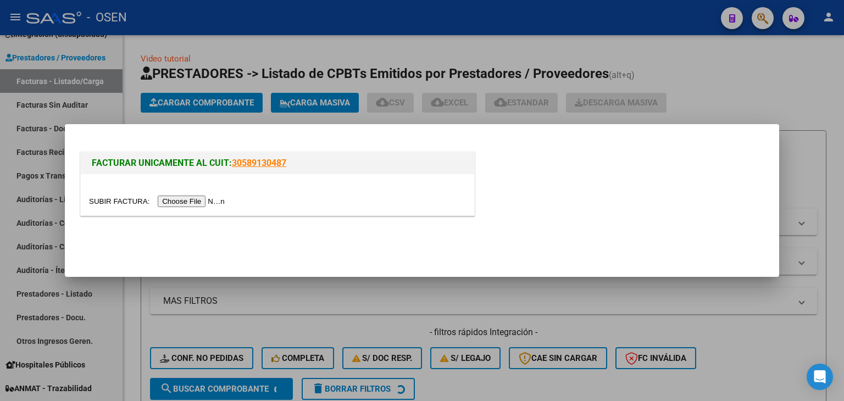
click at [211, 204] on input "file" at bounding box center [158, 202] width 139 height 12
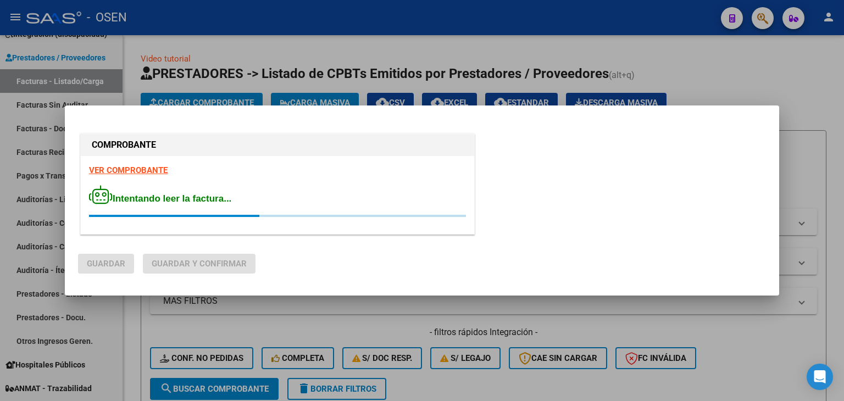
click at [141, 170] on strong "VER COMPROBANTE" at bounding box center [128, 170] width 79 height 10
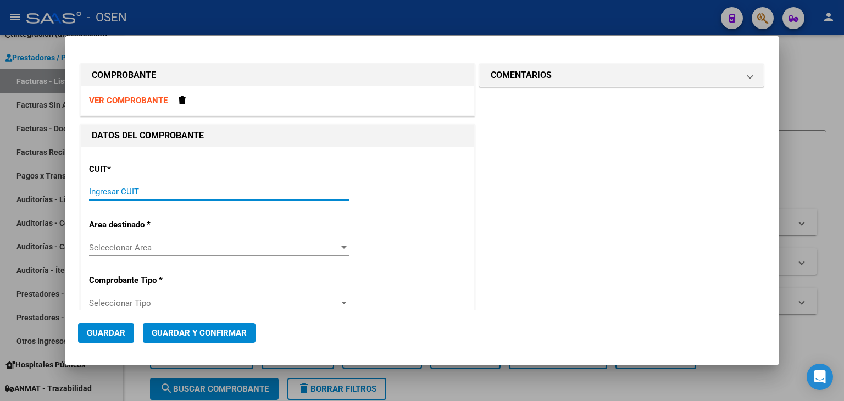
click at [213, 191] on input "Ingresar CUIT" at bounding box center [219, 192] width 260 height 10
paste input "30-70776189-6"
type input "30-70776189-6"
type input "150"
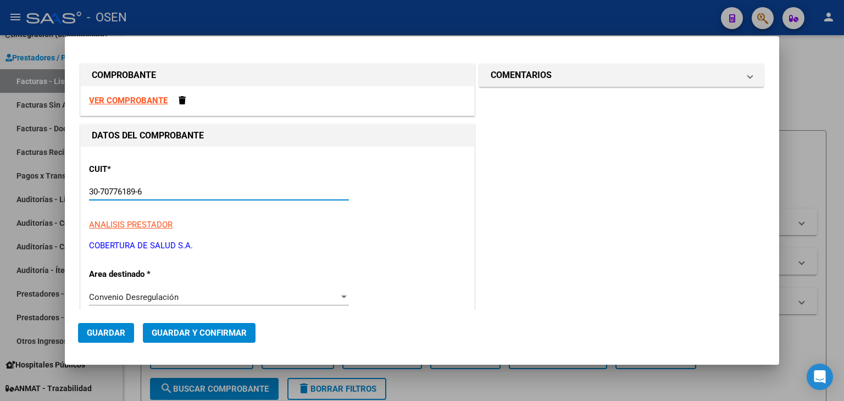
scroll to position [183, 0]
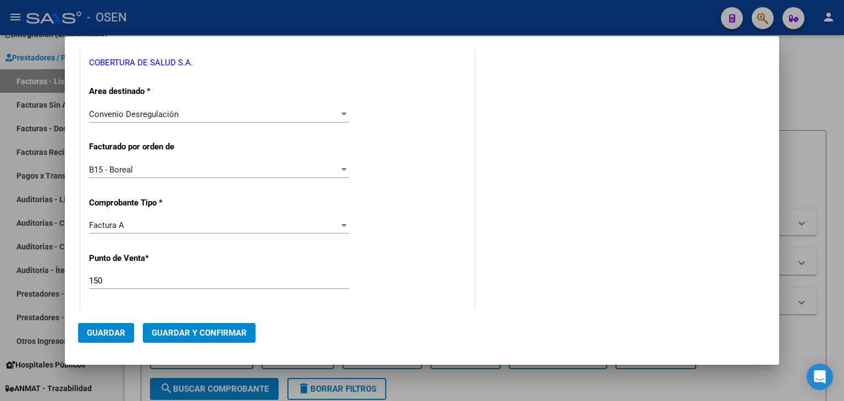
type input "30-70776189-6"
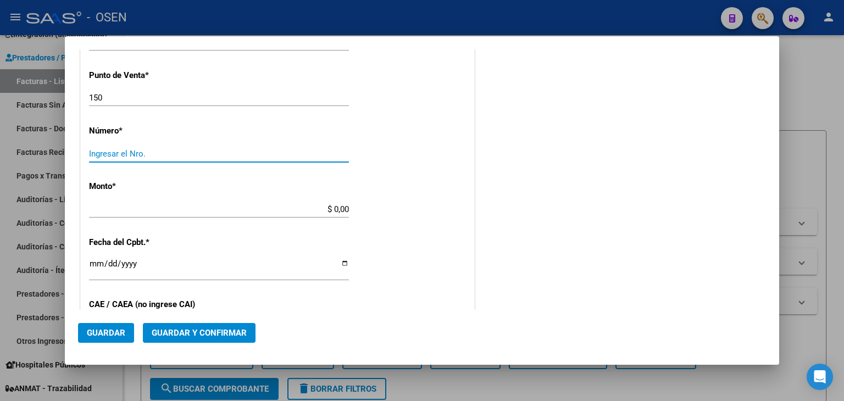
click at [190, 149] on input "Ingresar el Nro." at bounding box center [219, 154] width 260 height 10
type input "529"
click at [245, 196] on div "CUIT * 30-70776189-6 Ingresar CUIT ANALISIS PRESTADOR COBERTURA DE SALUD S.A. A…" at bounding box center [278, 198] width 394 height 835
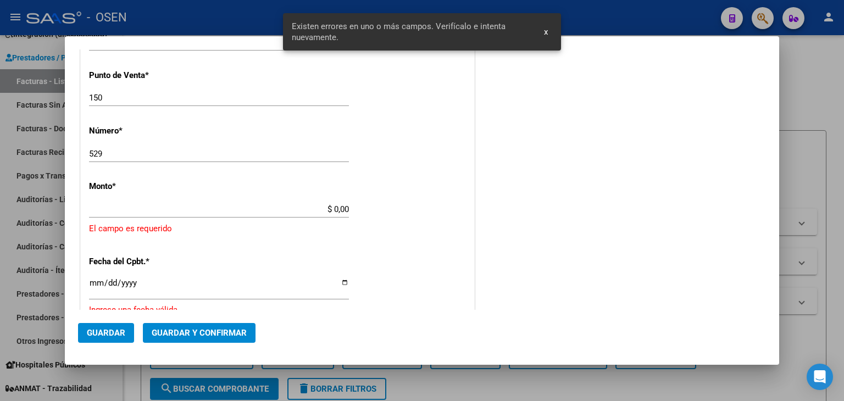
scroll to position [390, 0]
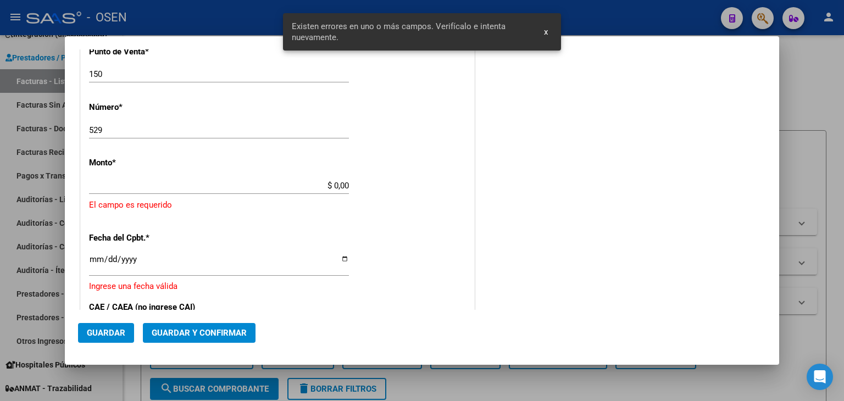
click at [245, 203] on div "$ 0,00 Ingresar el monto" at bounding box center [219, 191] width 260 height 27
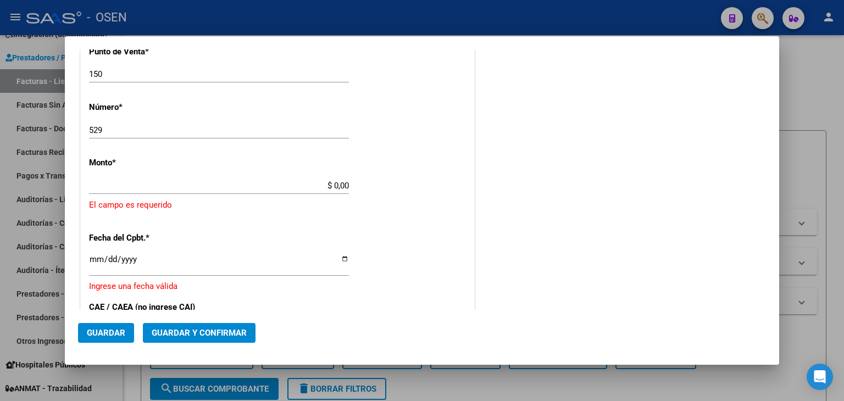
click at [282, 192] on div "$ 0,00 Ingresar el monto" at bounding box center [219, 186] width 260 height 16
drag, startPoint x: 395, startPoint y: 187, endPoint x: 438, endPoint y: 192, distance: 43.1
click at [436, 192] on div "CUIT * 30-70776189-6 Ingresar CUIT ANALISIS PRESTADOR COBERTURA DE SALUD S.A. A…" at bounding box center [278, 187] width 394 height 861
paste input "21.171.964,11"
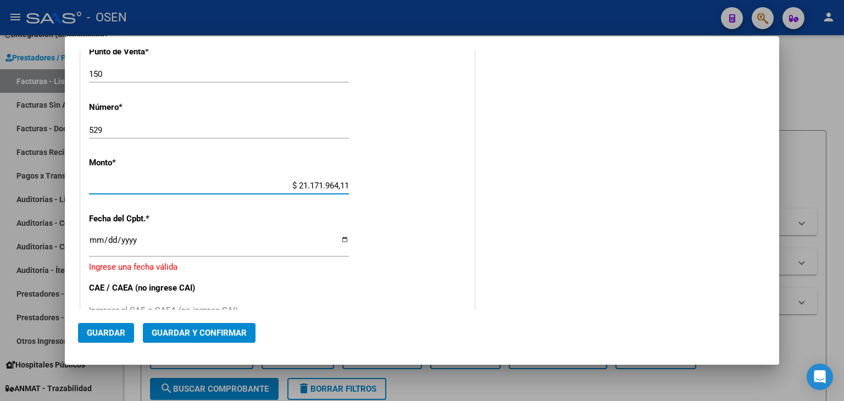
type input "$ 21.171.964,11"
click at [97, 242] on input "Ingresar la fecha" at bounding box center [219, 245] width 260 height 18
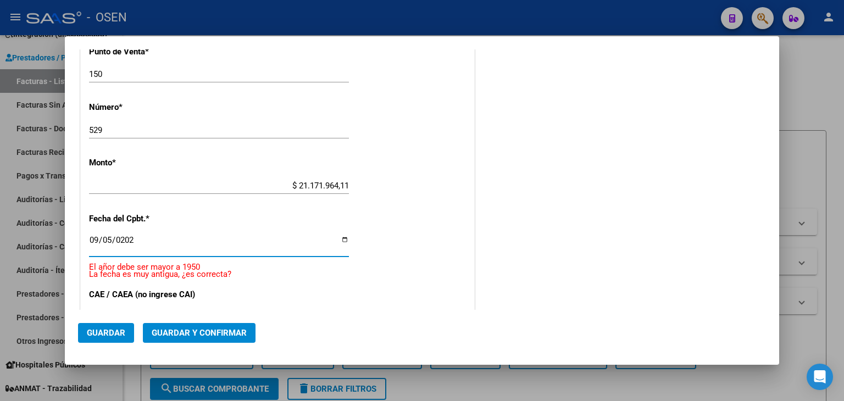
type input "2025-09-05"
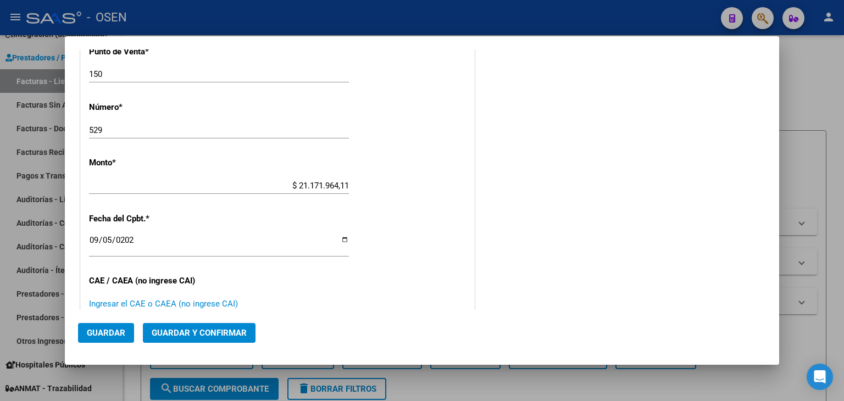
click at [176, 306] on input "Ingresar el CAE o CAEA (no ingrese CAI)" at bounding box center [219, 304] width 260 height 10
paste input "75366008942109"
type input "75366008942109"
click at [200, 323] on button "Guardar y Confirmar" at bounding box center [199, 333] width 113 height 20
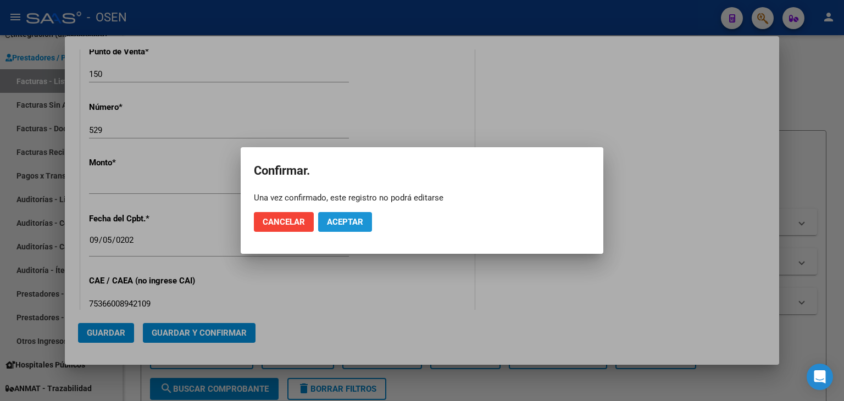
click at [338, 229] on button "Aceptar" at bounding box center [345, 222] width 54 height 20
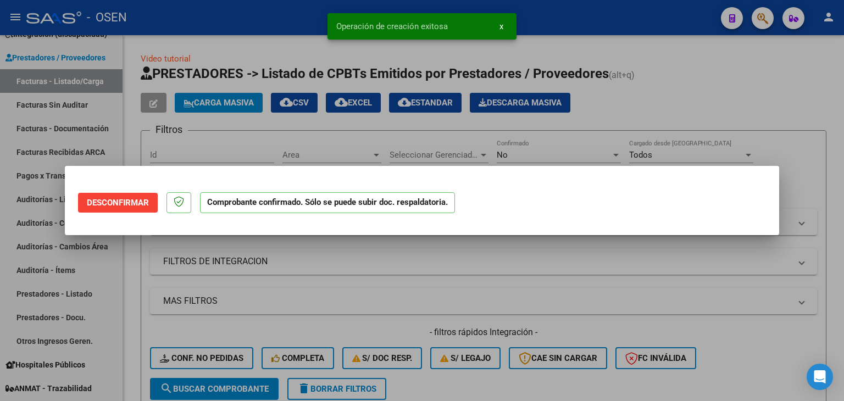
scroll to position [0, 0]
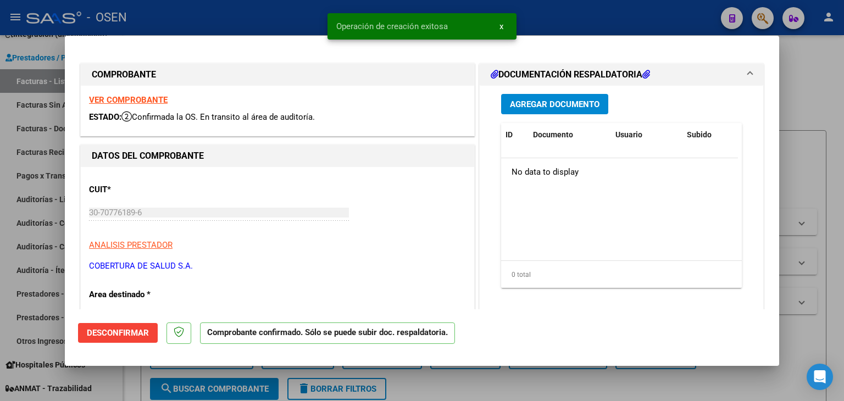
click at [21, 205] on div at bounding box center [422, 200] width 844 height 401
type input "$ 0,00"
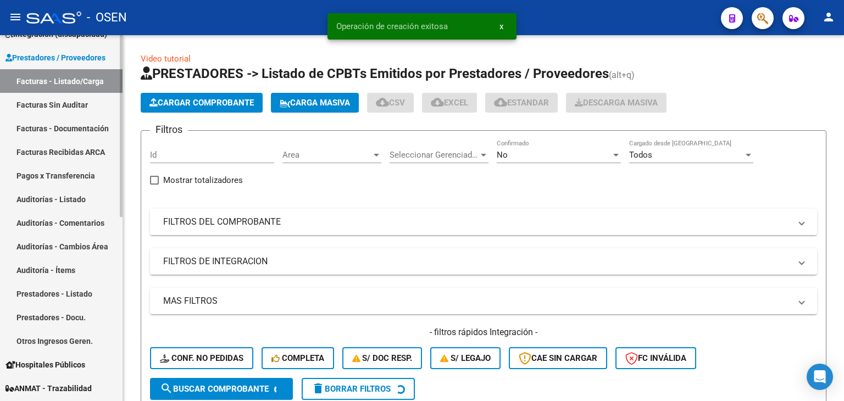
click at [57, 197] on link "Auditorías - Listado" at bounding box center [61, 199] width 123 height 24
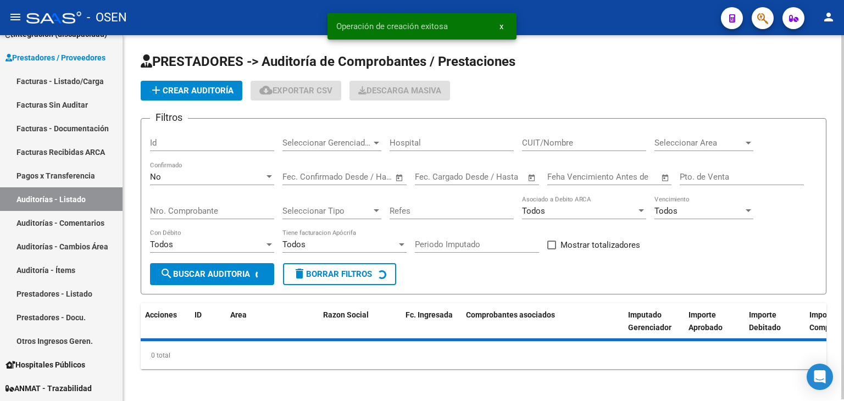
click at [194, 95] on span "add Crear Auditoría" at bounding box center [192, 91] width 84 height 10
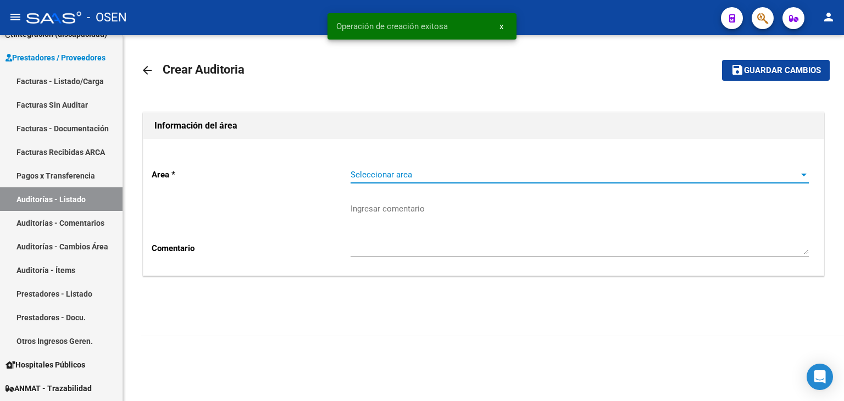
click at [550, 177] on span "Seleccionar area" at bounding box center [575, 175] width 449 height 10
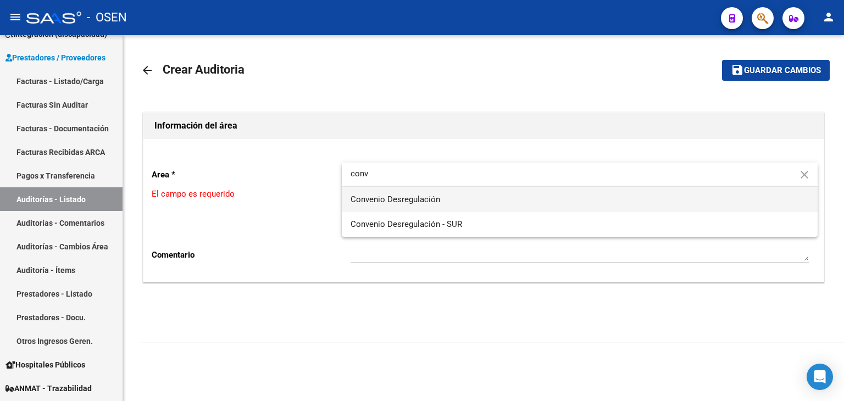
type input "conv"
click at [531, 194] on span "Convenio Desregulación" at bounding box center [580, 199] width 458 height 25
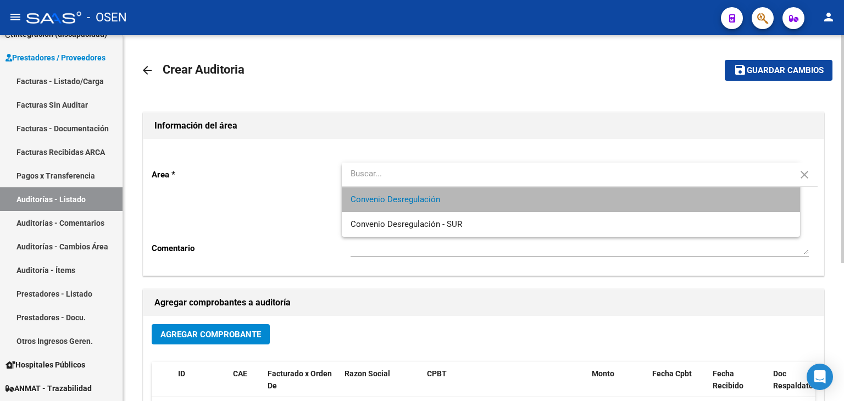
scroll to position [183, 0]
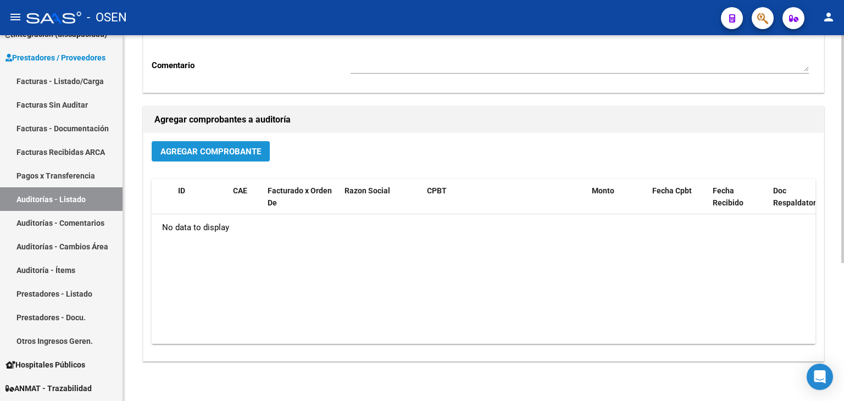
click at [217, 149] on span "Agregar Comprobante" at bounding box center [211, 152] width 101 height 10
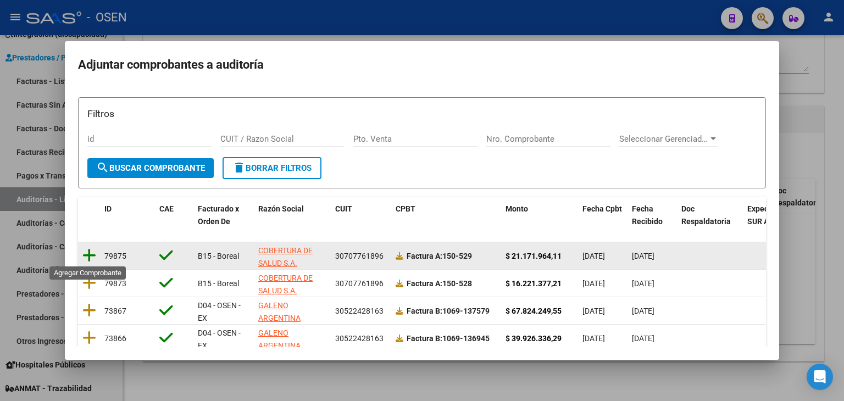
click at [88, 253] on icon at bounding box center [89, 255] width 14 height 15
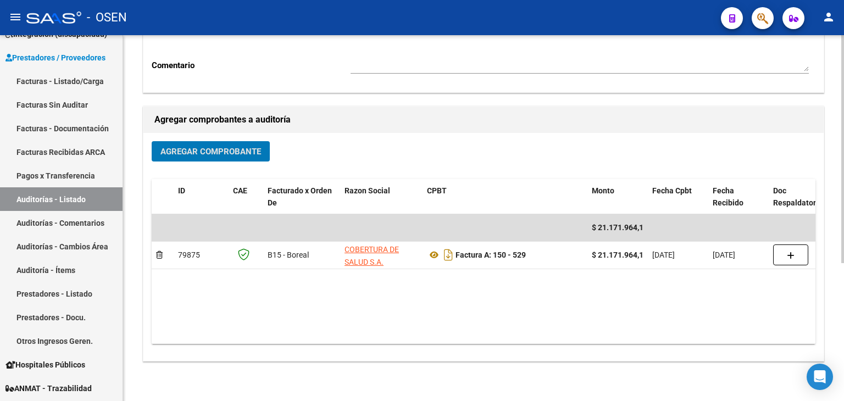
scroll to position [0, 0]
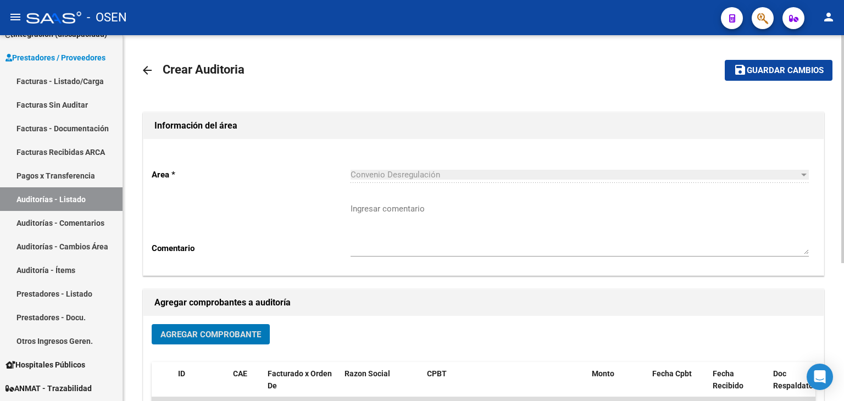
click at [760, 67] on span "Guardar cambios" at bounding box center [785, 71] width 77 height 10
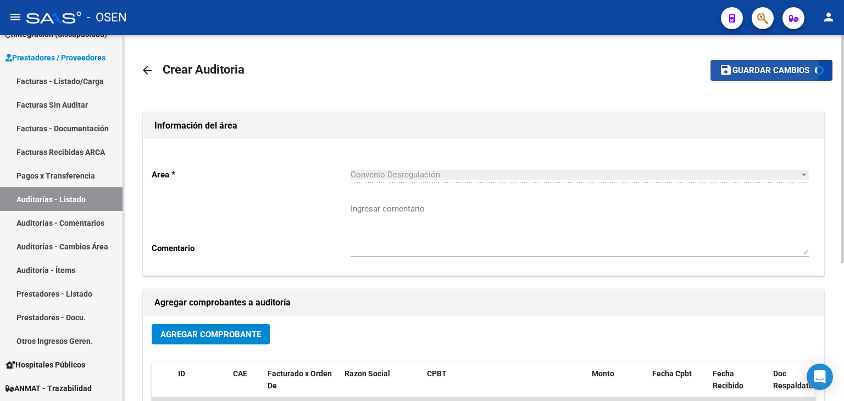
scroll to position [211, 0]
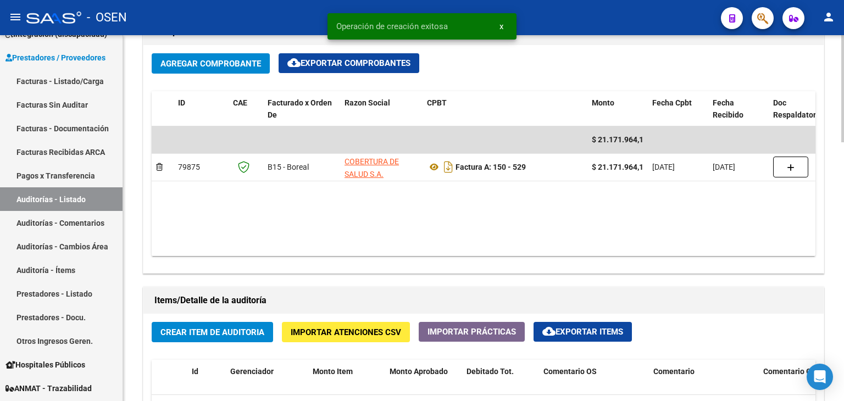
scroll to position [733, 0]
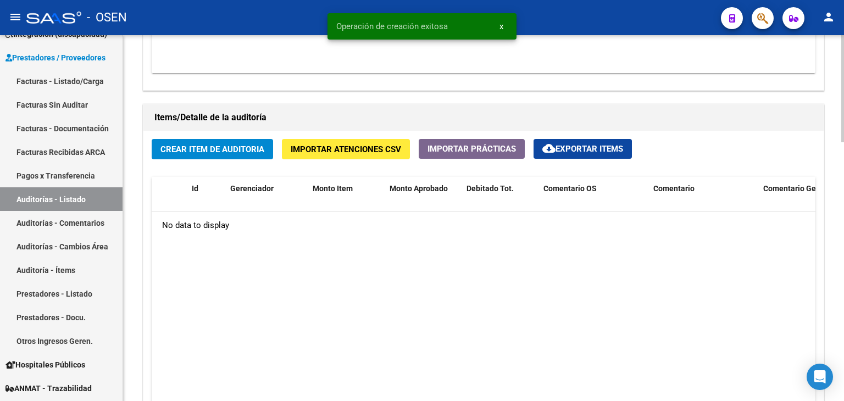
click at [217, 156] on button "Crear Item de Auditoria" at bounding box center [212, 149] width 121 height 20
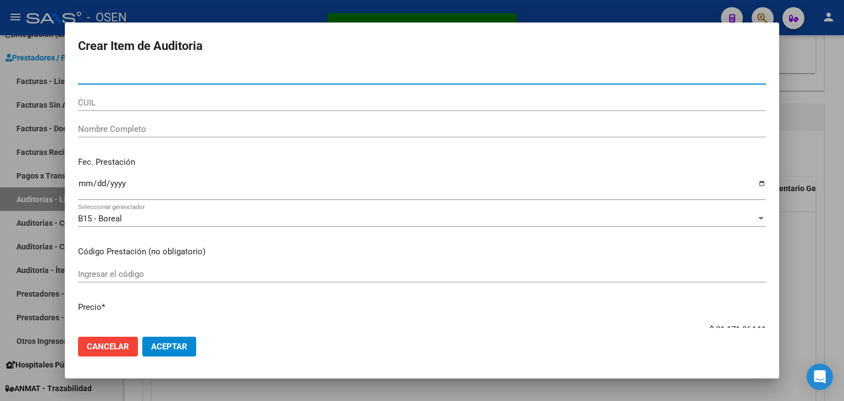
click at [189, 344] on button "Aceptar" at bounding box center [169, 347] width 54 height 20
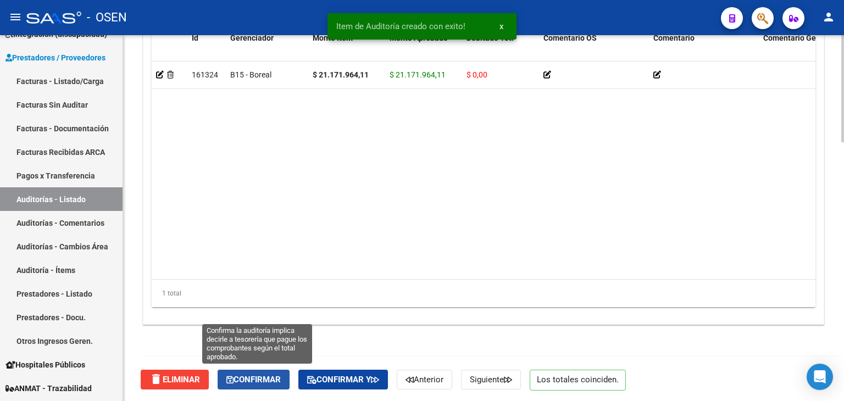
drag, startPoint x: 266, startPoint y: 379, endPoint x: 296, endPoint y: 327, distance: 60.3
click at [266, 378] on span "Confirmar" at bounding box center [253, 380] width 54 height 10
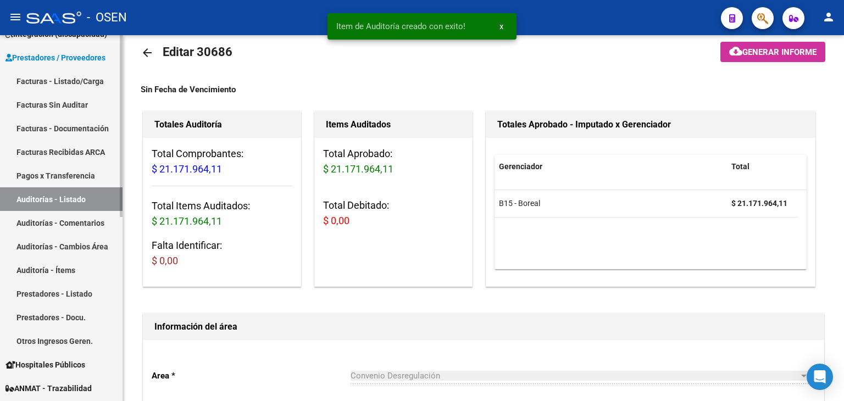
scroll to position [0, 0]
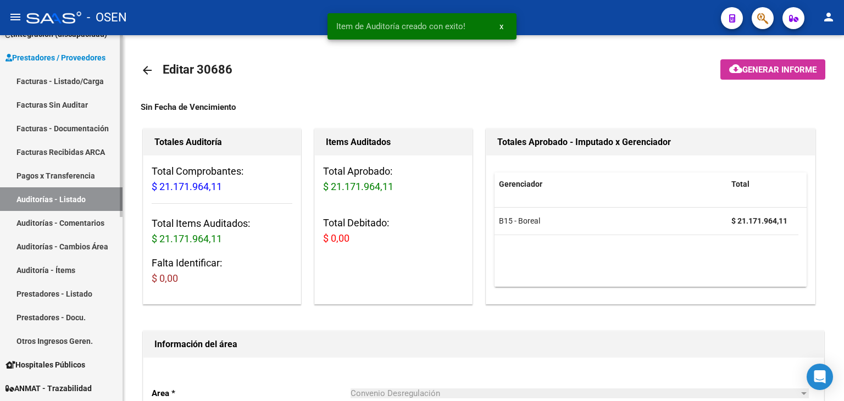
type input "202509"
click at [144, 67] on mat-icon "arrow_back" at bounding box center [147, 70] width 13 height 13
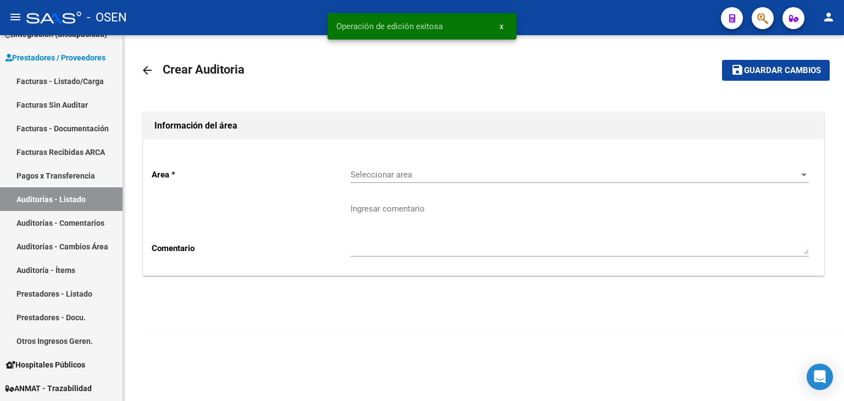
click at [455, 165] on div "Seleccionar area Seleccionar area" at bounding box center [580, 171] width 458 height 24
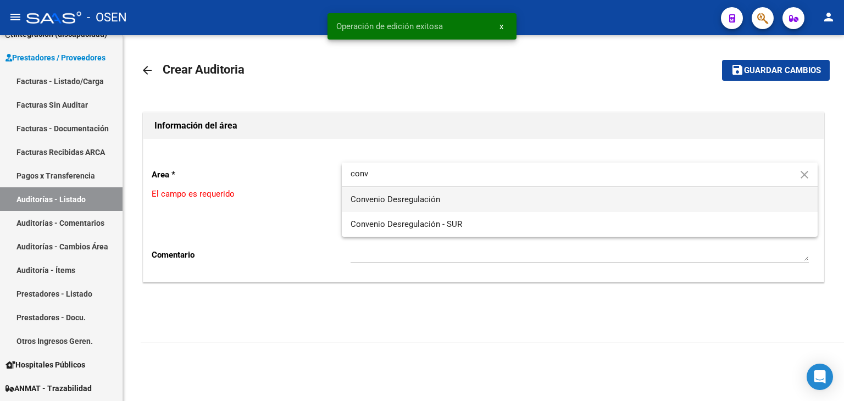
type input "conv"
click at [453, 190] on span "Convenio Desregulación" at bounding box center [580, 199] width 458 height 25
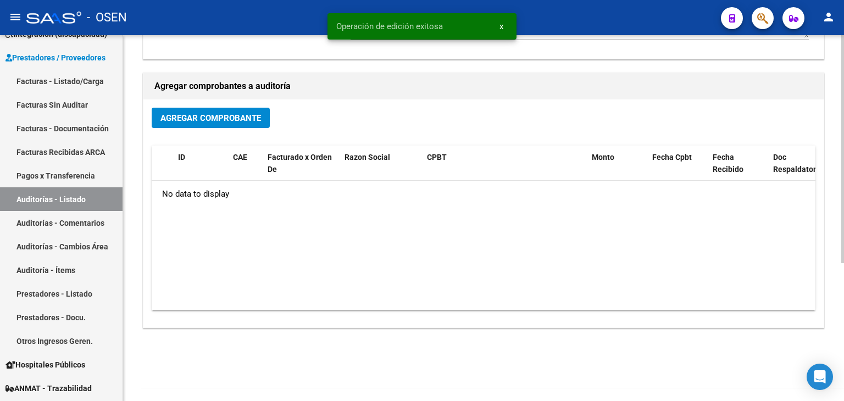
scroll to position [220, 0]
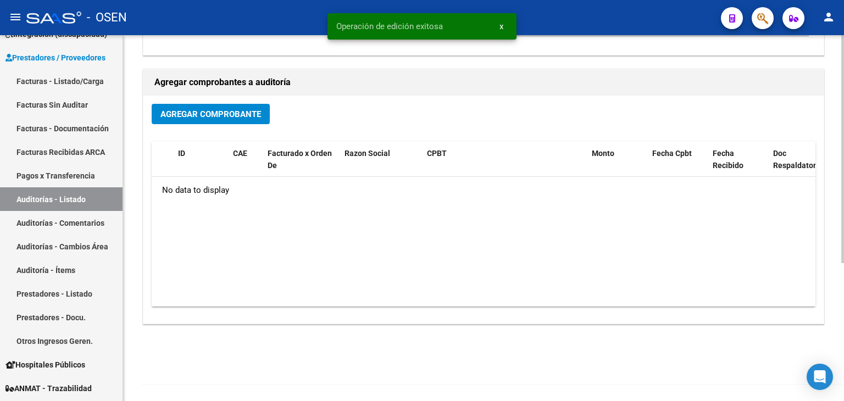
click at [226, 117] on span "Agregar Comprobante" at bounding box center [211, 114] width 101 height 10
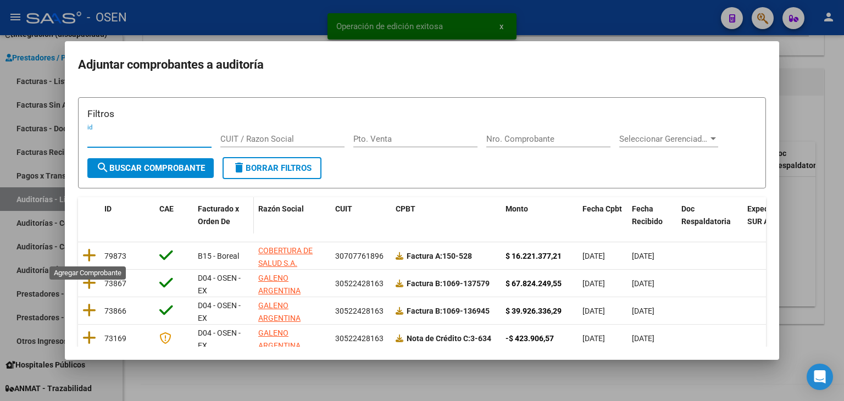
drag, startPoint x: 87, startPoint y: 254, endPoint x: 223, endPoint y: 249, distance: 135.9
click at [89, 253] on icon at bounding box center [89, 255] width 14 height 15
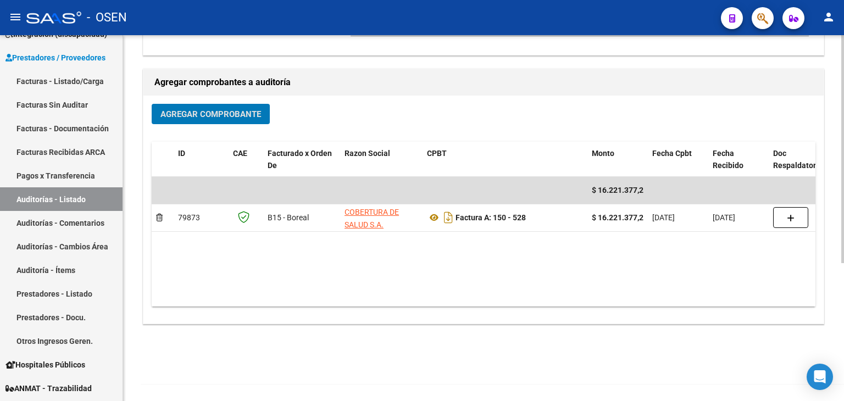
scroll to position [0, 0]
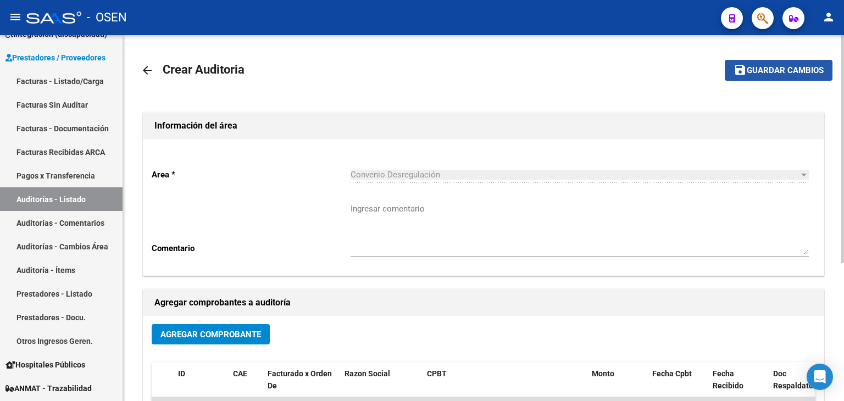
click at [786, 68] on span "Guardar cambios" at bounding box center [785, 71] width 77 height 10
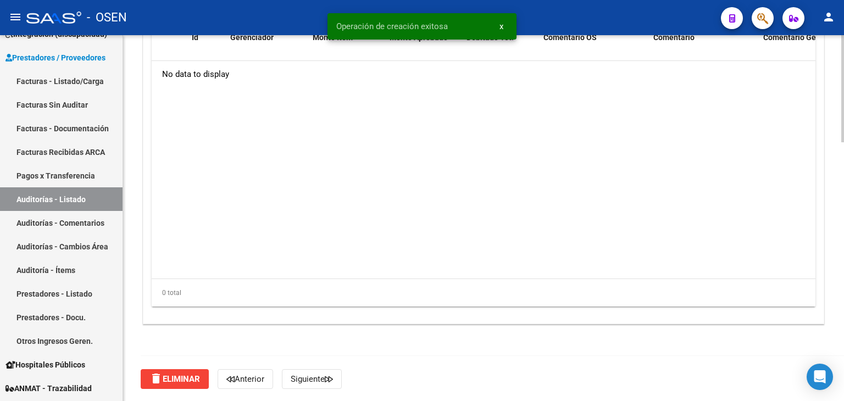
scroll to position [700, 0]
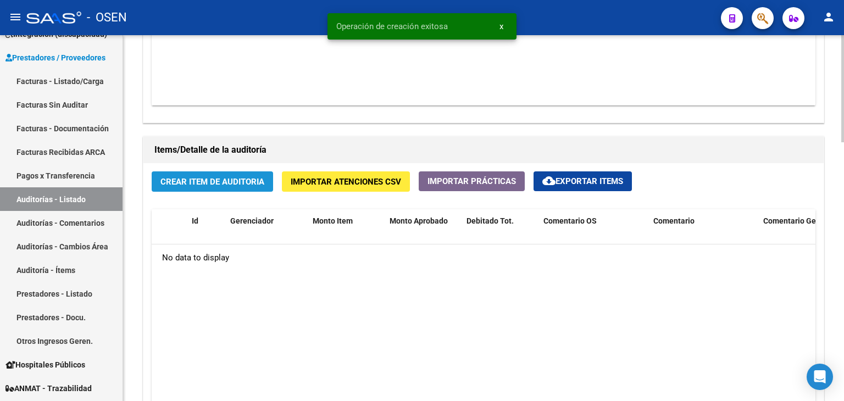
click at [231, 183] on span "Crear Item de Auditoria" at bounding box center [213, 182] width 104 height 10
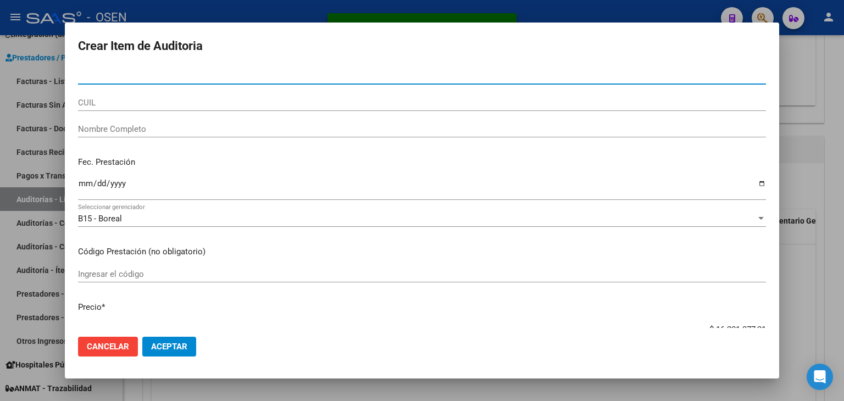
drag, startPoint x: 182, startPoint y: 344, endPoint x: 262, endPoint y: 345, distance: 79.7
click at [187, 344] on button "Aceptar" at bounding box center [169, 347] width 54 height 20
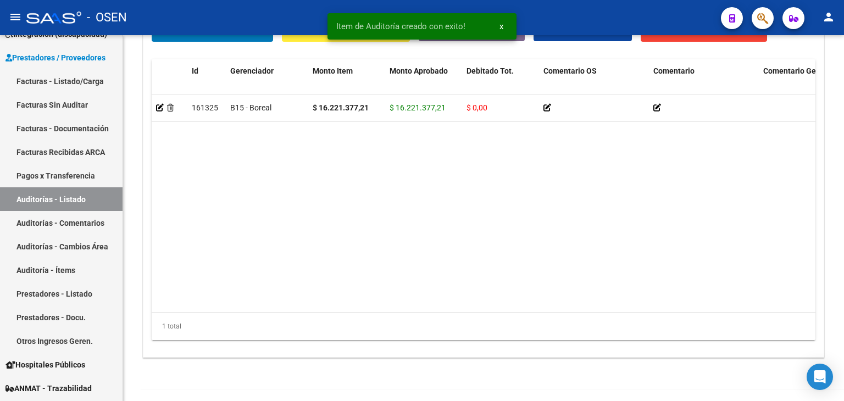
scroll to position [884, 0]
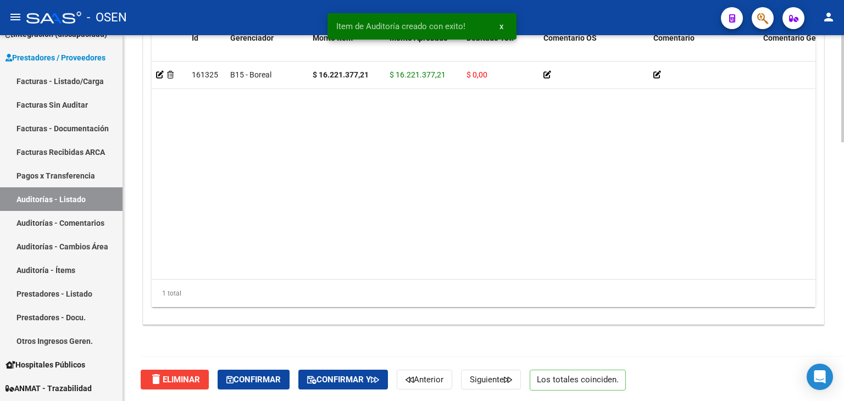
click at [270, 368] on div "delete Eliminar Confirmar Confirmar y Anterior Siguiente Los totales coinciden." at bounding box center [488, 380] width 695 height 46
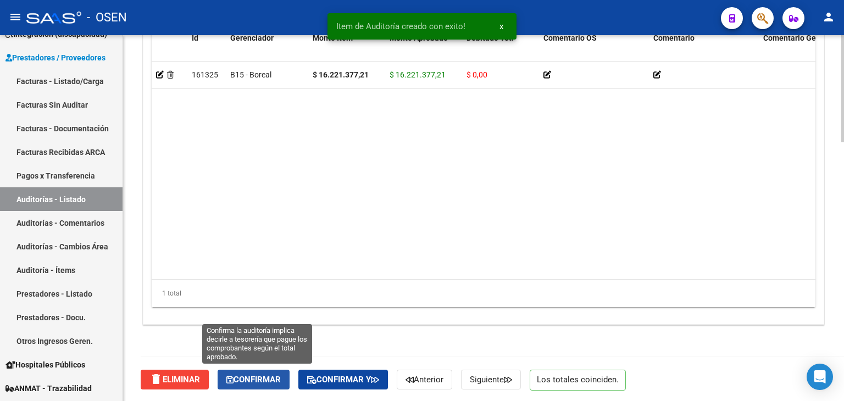
click at [272, 375] on span "Confirmar" at bounding box center [253, 380] width 54 height 10
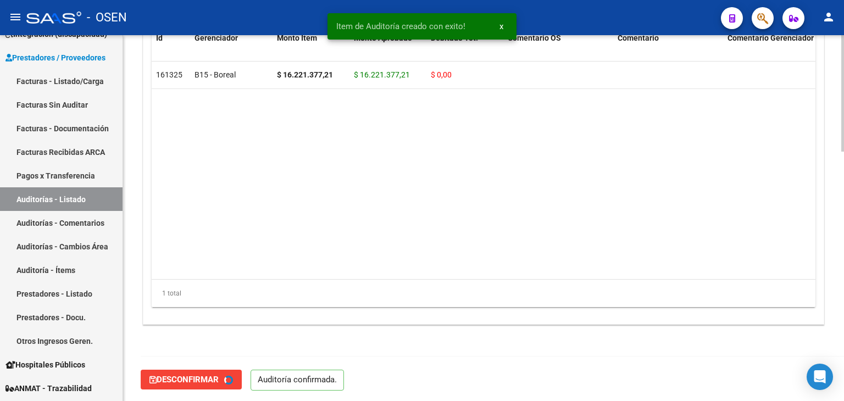
type input "202509"
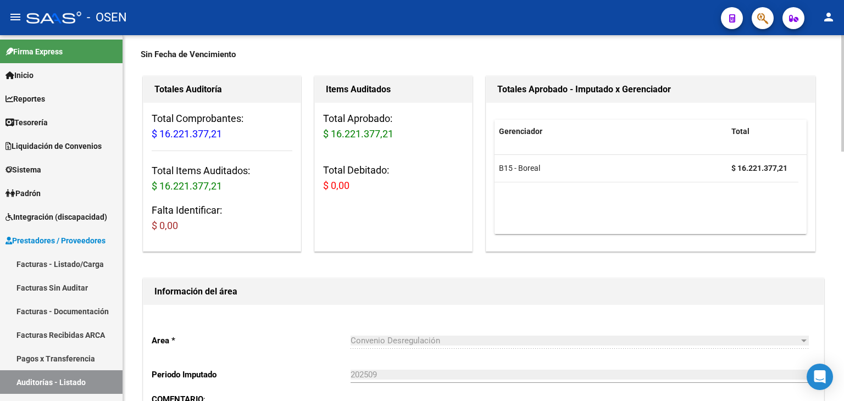
scroll to position [0, 0]
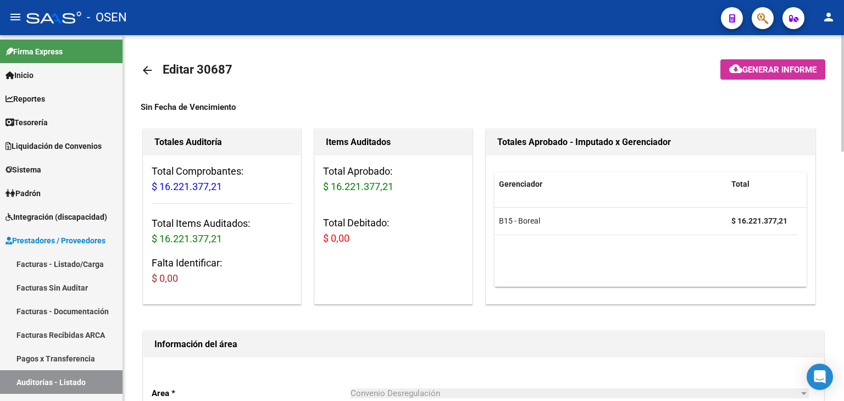
click at [144, 67] on mat-icon "arrow_back" at bounding box center [147, 70] width 13 height 13
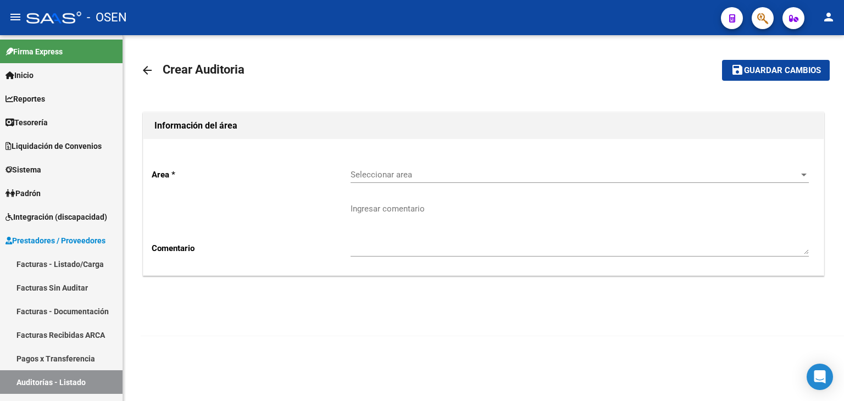
click at [405, 165] on div "Seleccionar area Seleccionar area" at bounding box center [580, 171] width 458 height 24
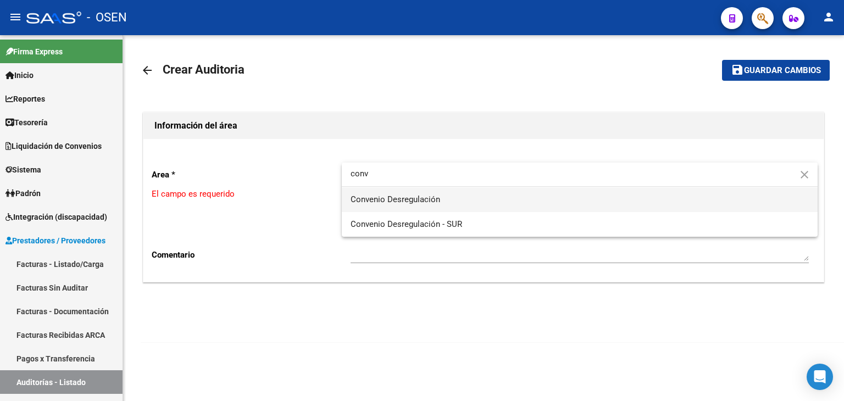
type input "conv"
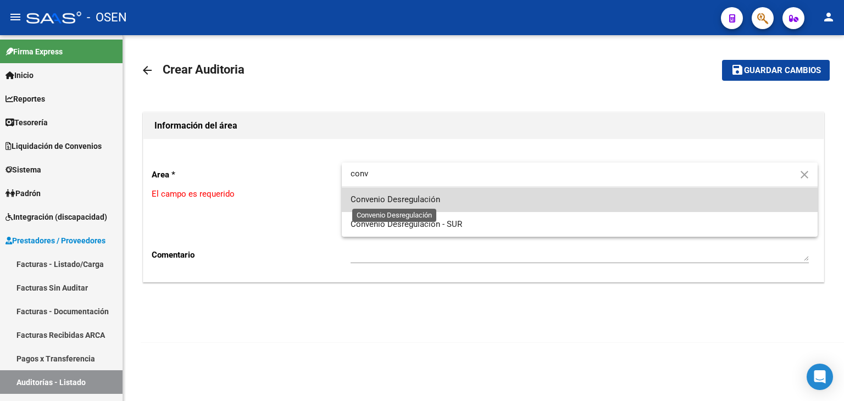
click at [429, 195] on span "Convenio Desregulación" at bounding box center [396, 200] width 90 height 10
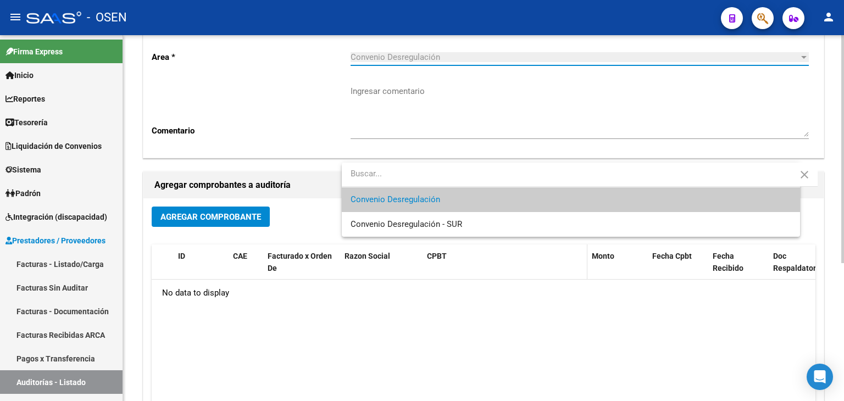
scroll to position [183, 0]
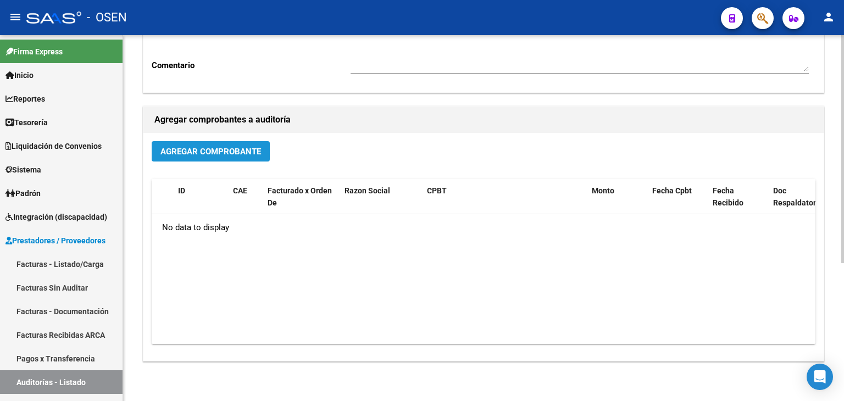
click at [215, 148] on span "Agregar Comprobante" at bounding box center [211, 152] width 101 height 10
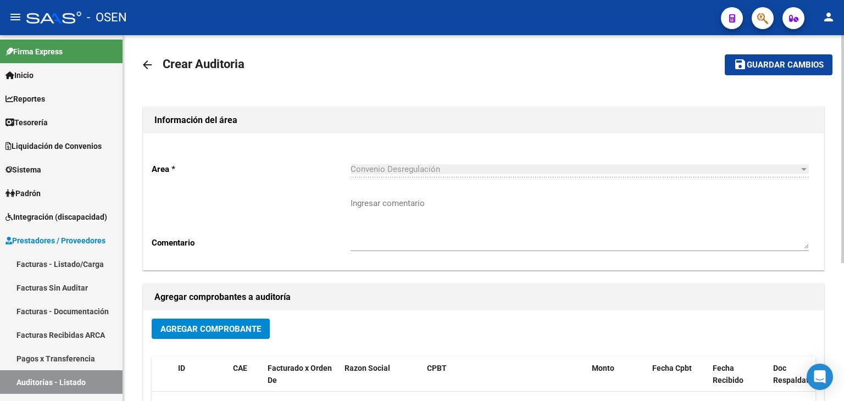
scroll to position [0, 0]
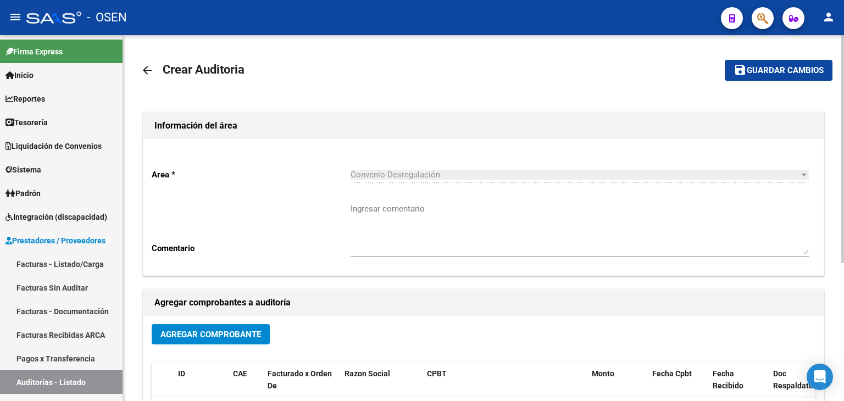
click at [147, 67] on mat-icon "arrow_back" at bounding box center [147, 70] width 13 height 13
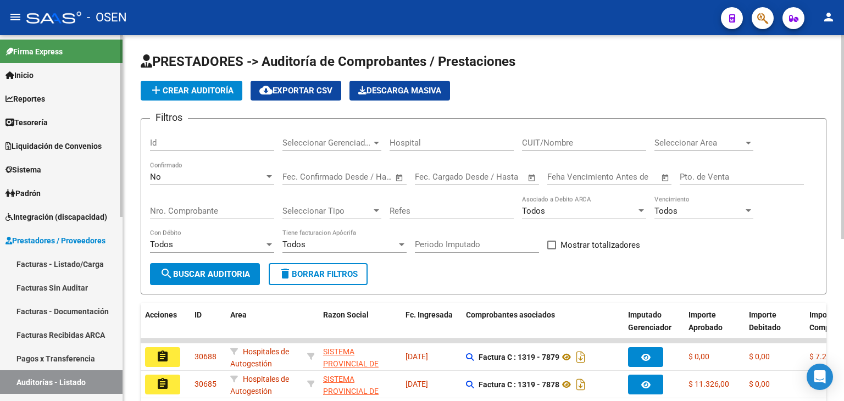
click at [46, 119] on span "Tesorería" at bounding box center [26, 123] width 42 height 12
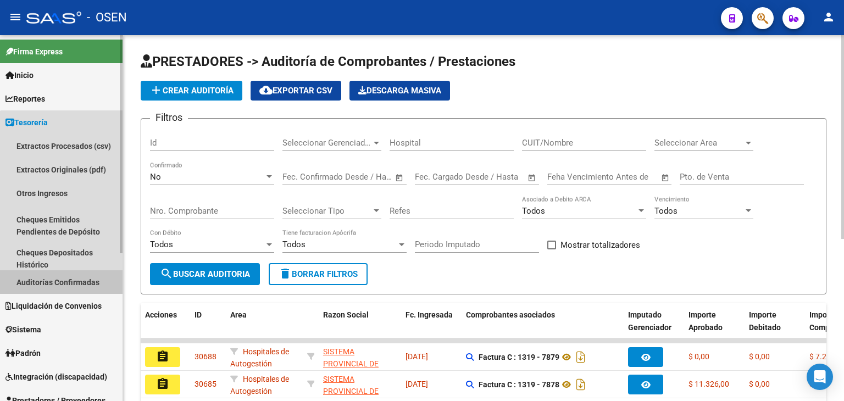
click at [73, 277] on link "Auditorías Confirmadas" at bounding box center [61, 282] width 123 height 24
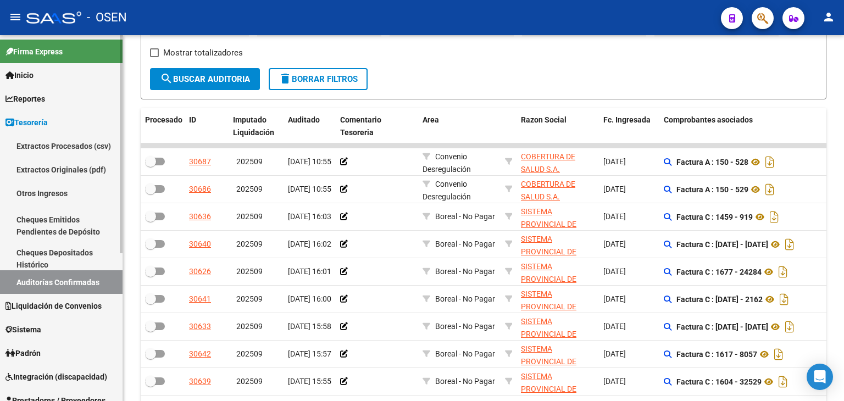
scroll to position [183, 0]
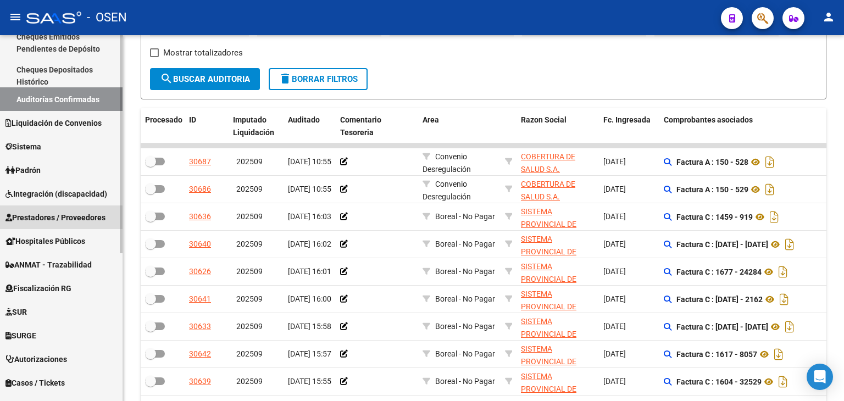
click at [57, 223] on link "Prestadores / Proveedores" at bounding box center [61, 218] width 123 height 24
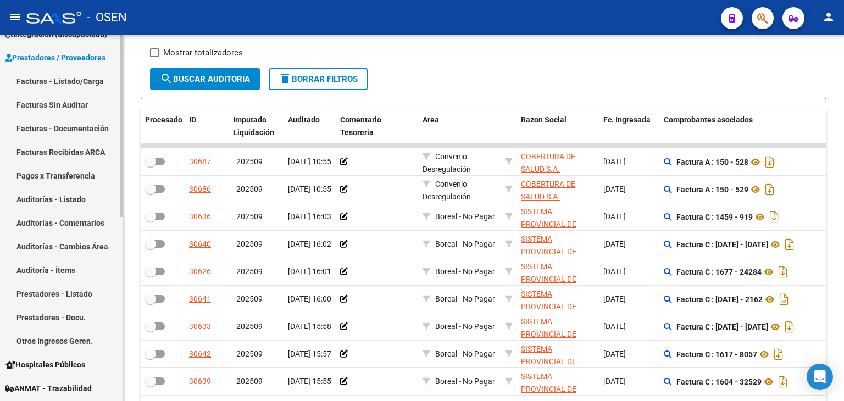
click at [90, 80] on link "Facturas - Listado/Carga" at bounding box center [61, 81] width 123 height 24
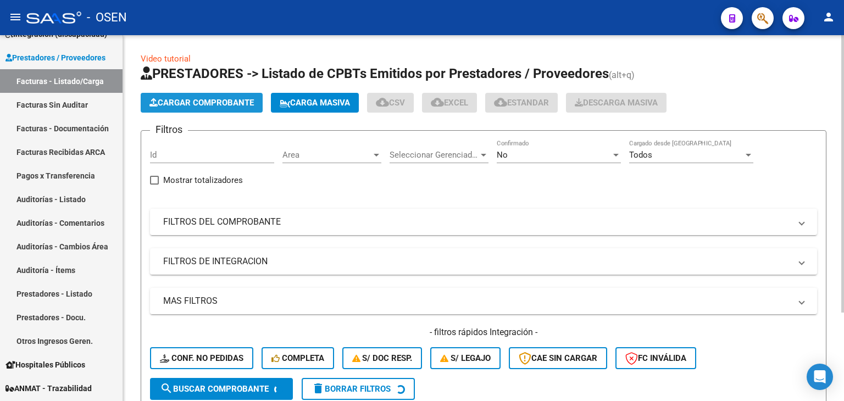
click at [242, 103] on span "Cargar Comprobante" at bounding box center [202, 103] width 104 height 10
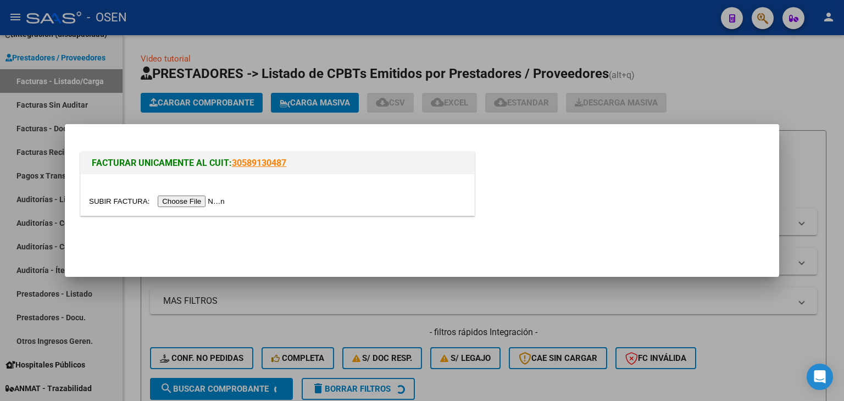
click at [209, 196] on input "file" at bounding box center [158, 202] width 139 height 12
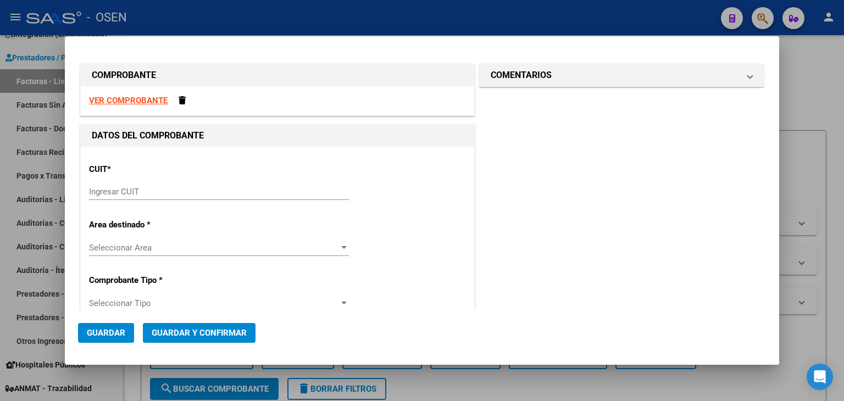
click at [322, 195] on input "Ingresar CUIT" at bounding box center [219, 192] width 260 height 10
click at [134, 360] on mat-dialog-container "COMPROBANTE VER COMPROBANTE DATOS DEL COMPROBANTE CUIT * Ingresar CUIT Area des…" at bounding box center [422, 200] width 715 height 329
click at [174, 187] on input "Ingresar CUIT" at bounding box center [219, 192] width 260 height 10
paste input "30-54674125-3"
type input "30-54674125-3"
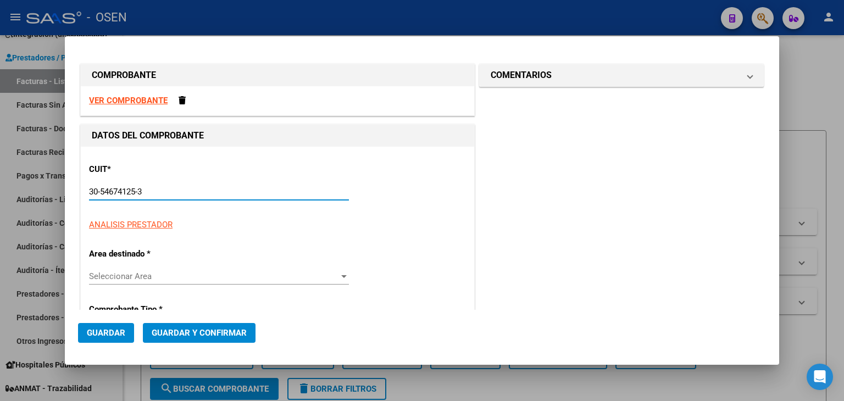
type input "78"
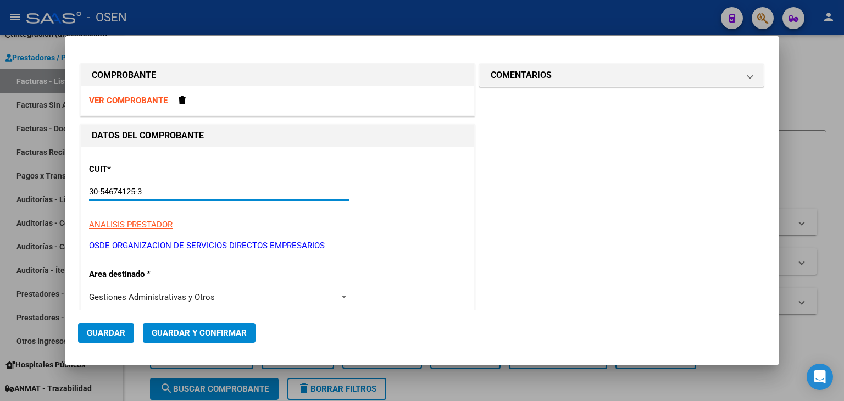
type input "30-54674125-3"
click at [209, 291] on div "Gestiones Administrativas y Otros Seleccionar Area" at bounding box center [219, 297] width 260 height 16
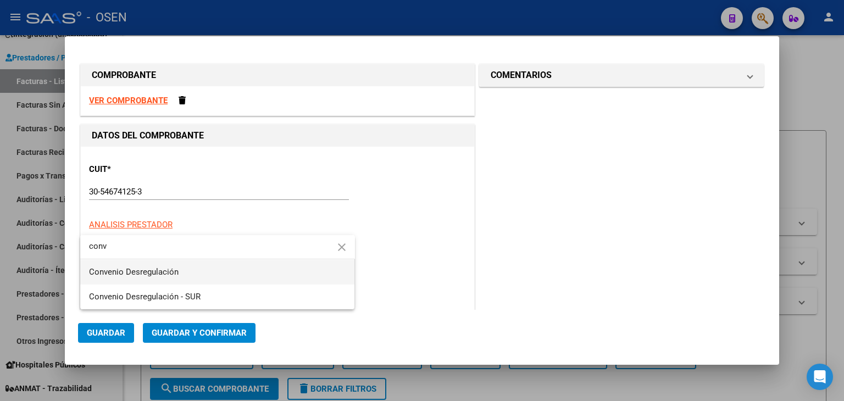
type input "conv"
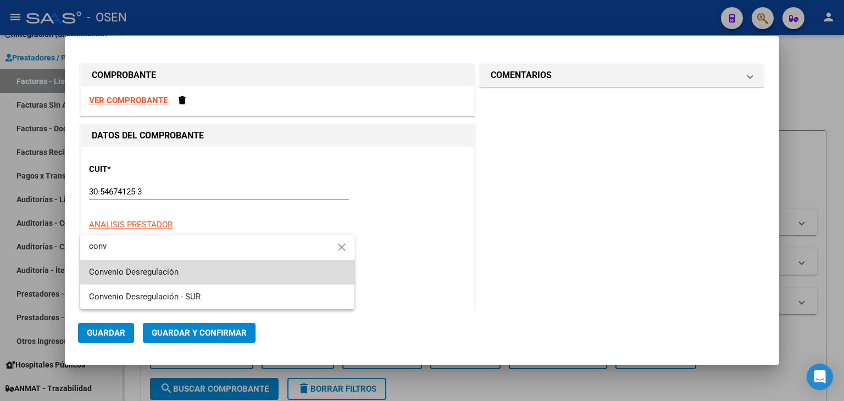
click at [224, 275] on span "Convenio Desregulación" at bounding box center [217, 272] width 257 height 25
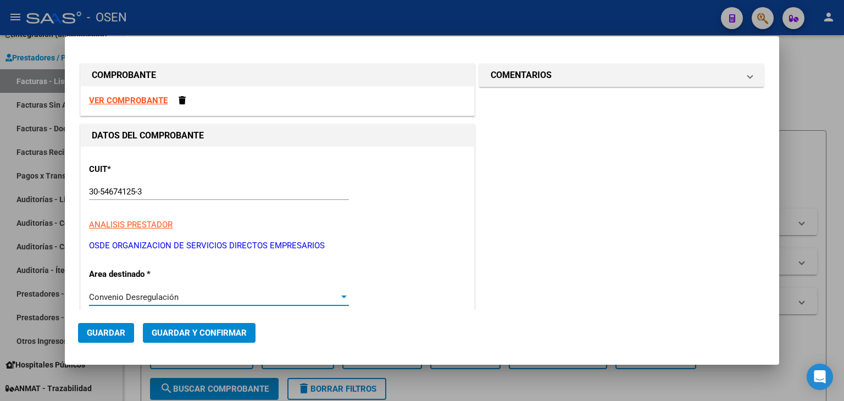
scroll to position [183, 0]
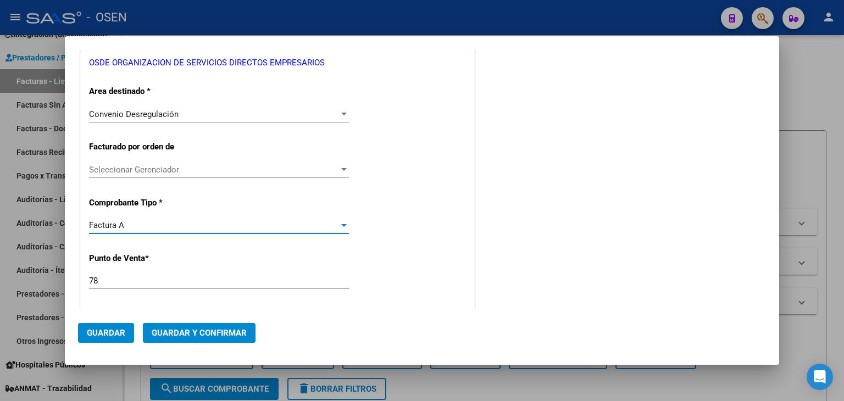
click at [159, 222] on div "Factura A" at bounding box center [214, 225] width 250 height 10
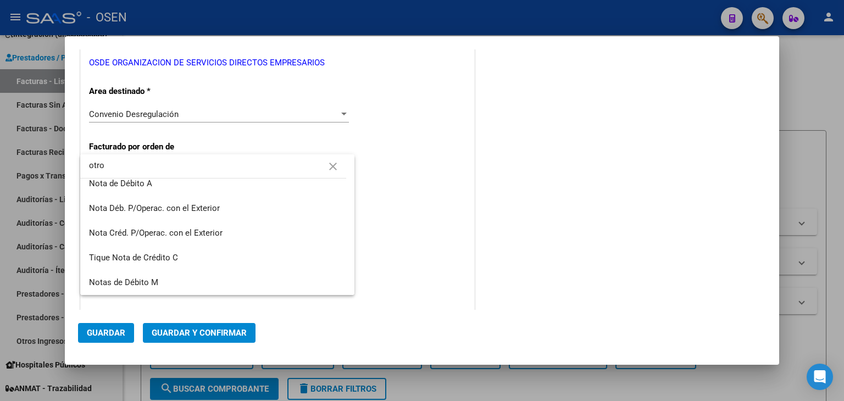
scroll to position [0, 0]
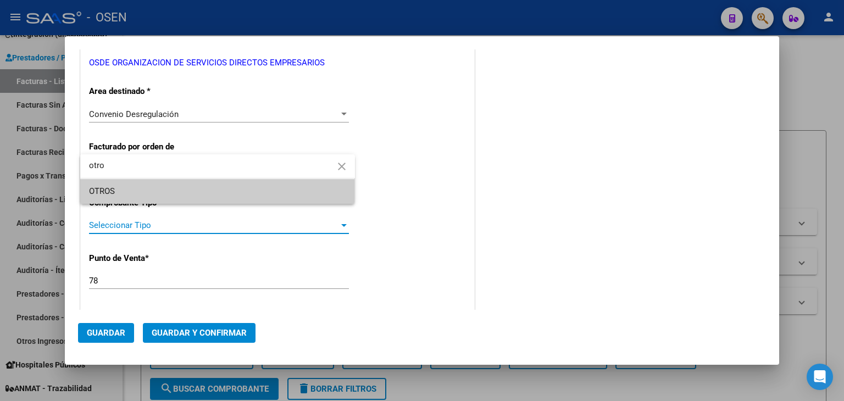
type input "otro"
click at [154, 190] on span "OTROS" at bounding box center [217, 191] width 257 height 25
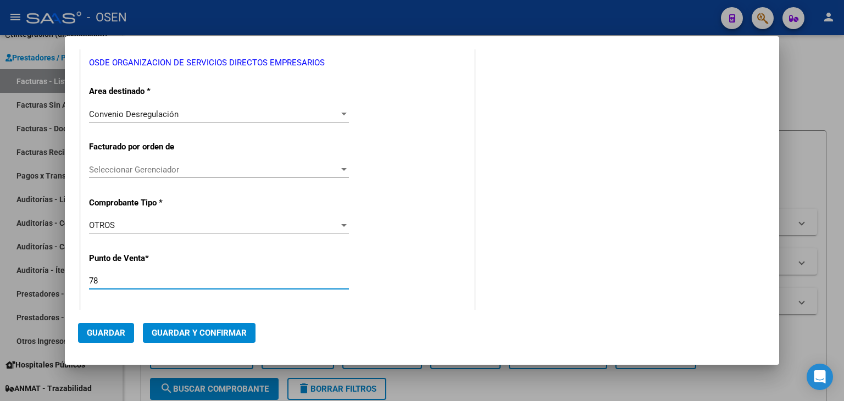
drag, startPoint x: 131, startPoint y: 278, endPoint x: 34, endPoint y: 275, distance: 97.9
click at [37, 280] on div "COMPROBANTE VER COMPROBANTE DATOS DEL COMPROBANTE CUIT * 30-54674125-3 Ingresar…" at bounding box center [422, 200] width 844 height 401
type input "1"
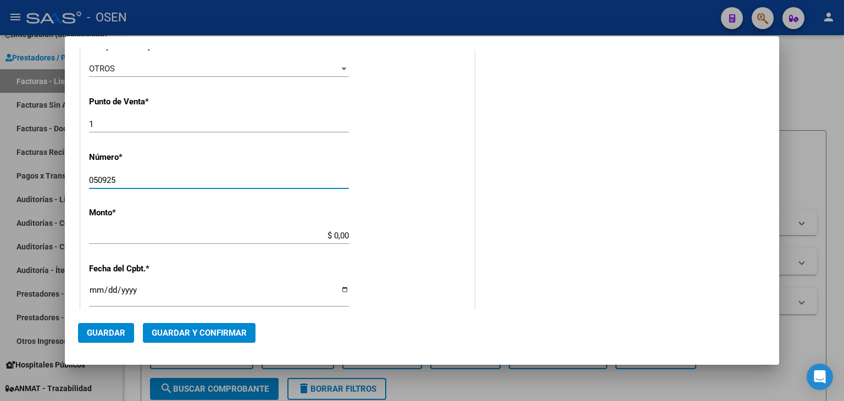
type input "050925"
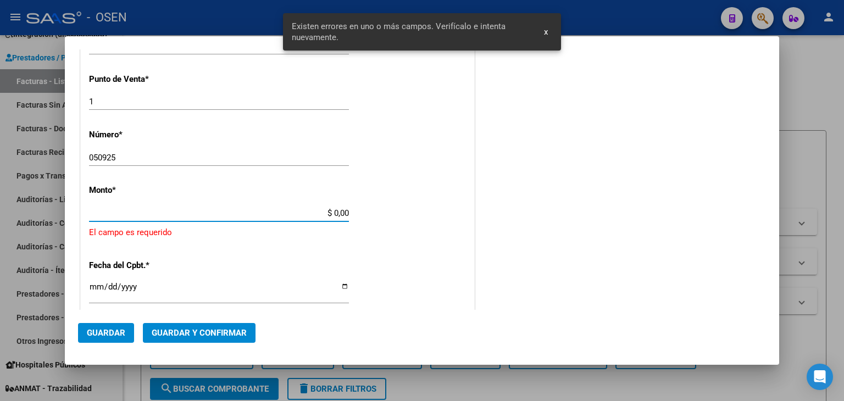
scroll to position [390, 0]
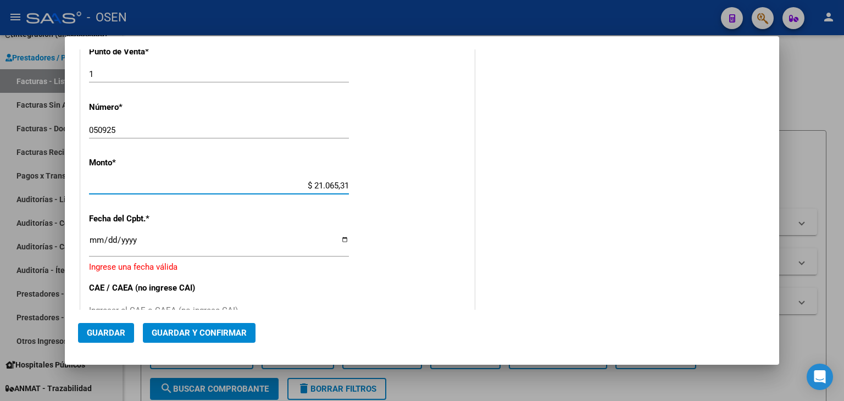
type input "$ 210.653,12"
click at [101, 240] on input "Ingresar la fecha" at bounding box center [219, 245] width 260 height 18
click at [90, 244] on input "Ingresar la fecha" at bounding box center [219, 245] width 260 height 18
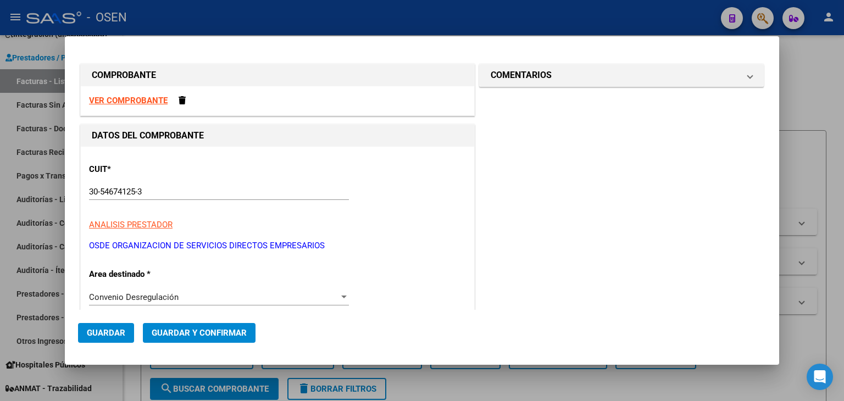
click at [146, 102] on strong "VER COMPROBANTE" at bounding box center [128, 101] width 79 height 10
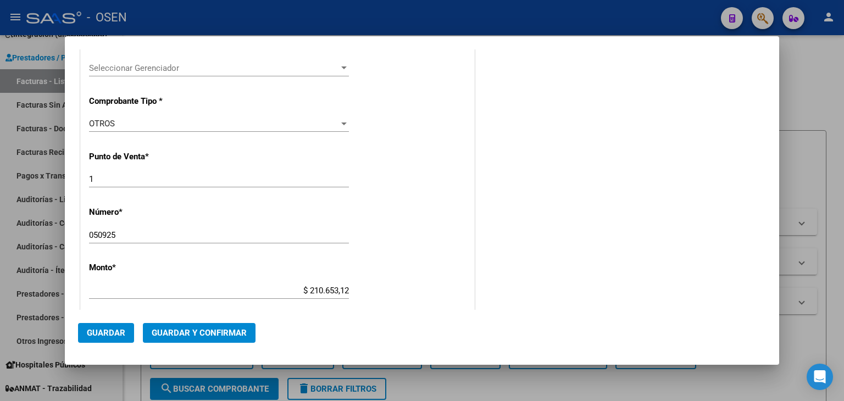
scroll to position [366, 0]
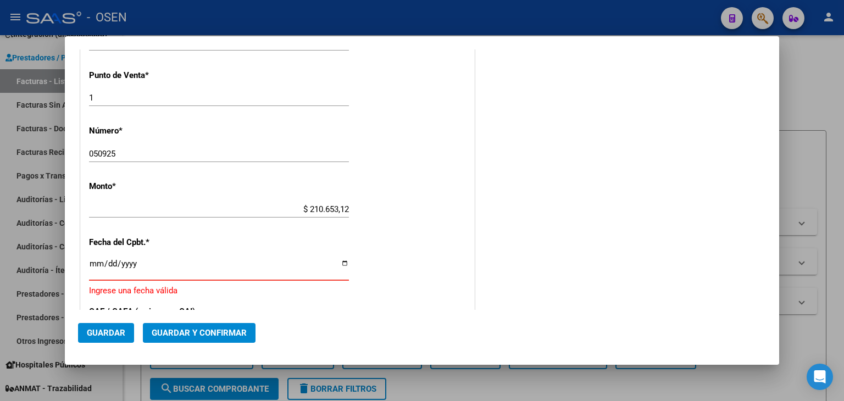
drag, startPoint x: 95, startPoint y: 262, endPoint x: 209, endPoint y: 233, distance: 118.7
click at [94, 263] on input "Ingresar la fecha" at bounding box center [219, 268] width 260 height 18
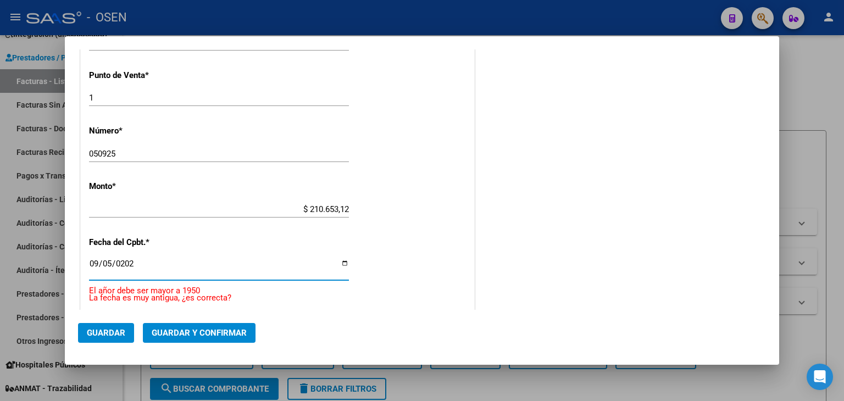
type input "2025-09-05"
click at [239, 329] on span "Guardar y Confirmar" at bounding box center [199, 333] width 95 height 10
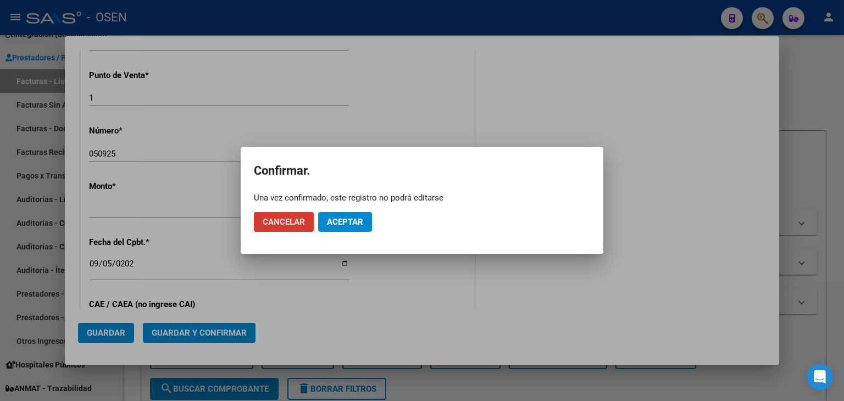
click at [339, 223] on span "Aceptar" at bounding box center [345, 222] width 36 height 10
click at [356, 222] on span "Guardar igualmente." at bounding box center [373, 222] width 93 height 10
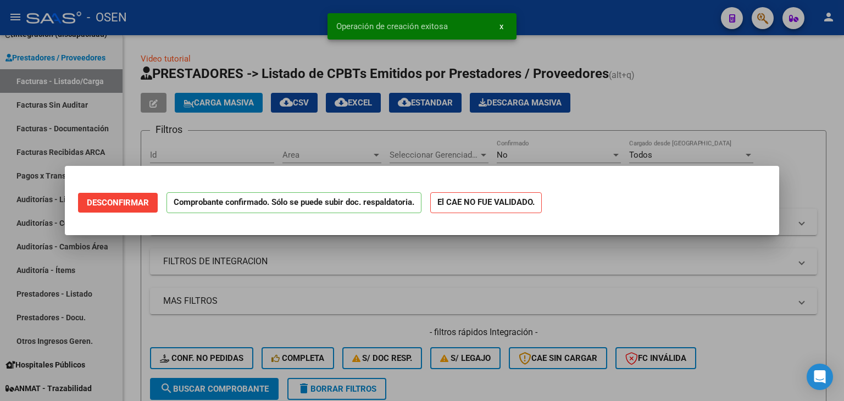
scroll to position [0, 0]
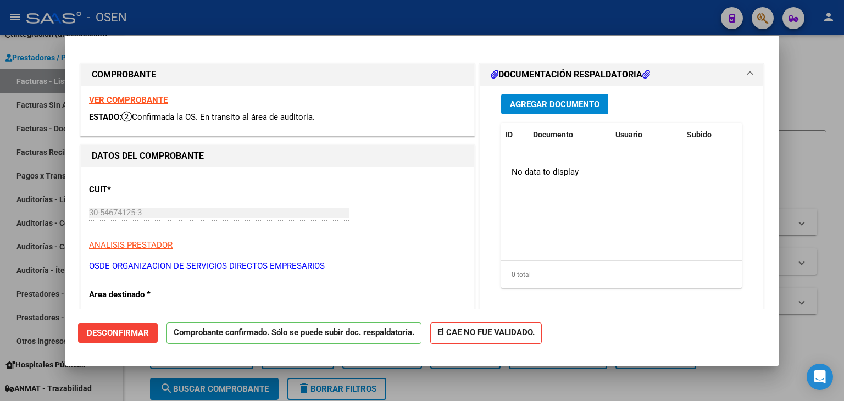
click at [37, 249] on div at bounding box center [422, 200] width 844 height 401
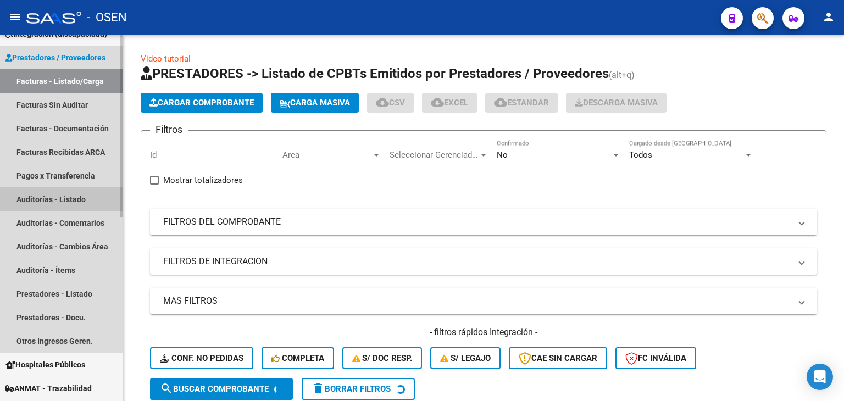
click at [59, 198] on link "Auditorías - Listado" at bounding box center [61, 199] width 123 height 24
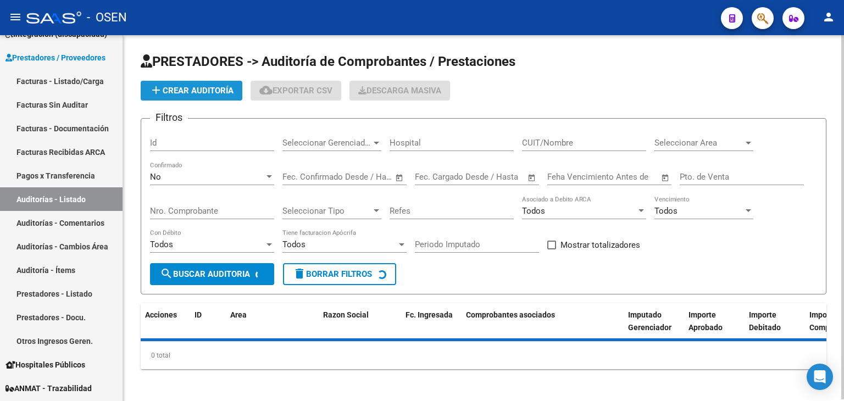
click at [179, 82] on button "add Crear Auditoría" at bounding box center [192, 91] width 102 height 20
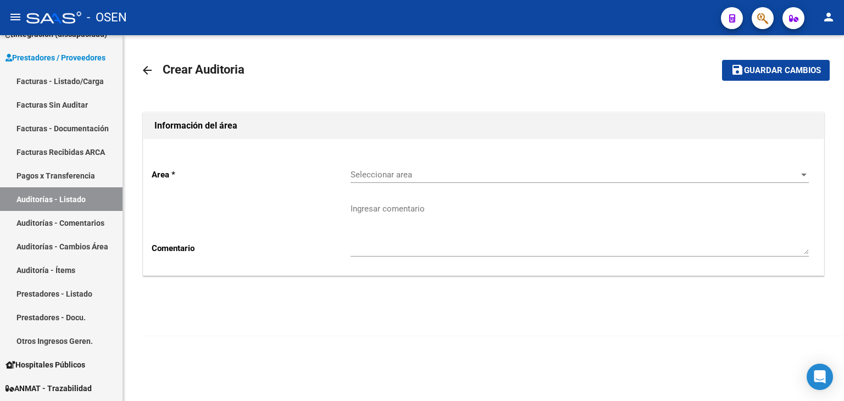
click at [393, 161] on div "Seleccionar area Seleccionar area" at bounding box center [580, 171] width 458 height 24
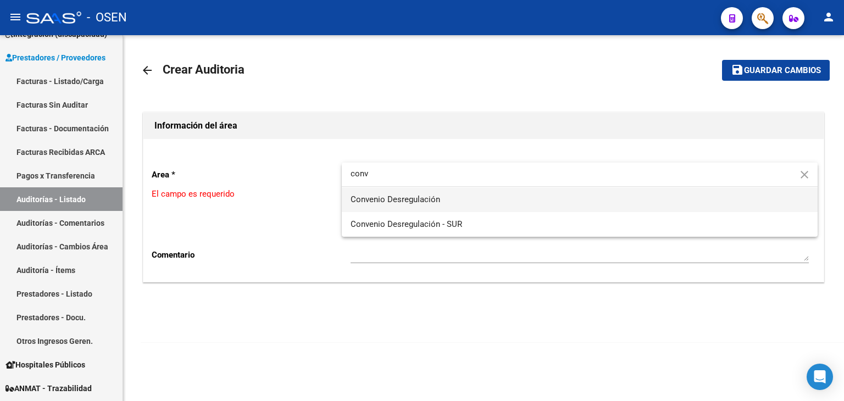
type input "conv"
click at [403, 192] on span "Convenio Desregulación" at bounding box center [580, 199] width 458 height 25
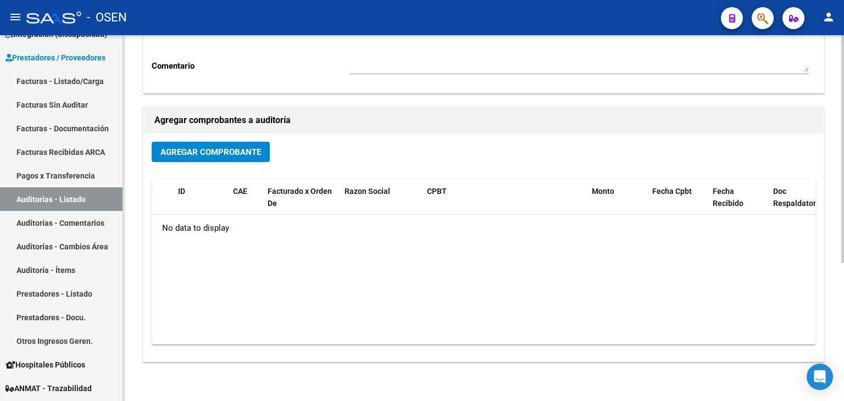
scroll to position [183, 0]
click at [232, 147] on span "Agregar Comprobante" at bounding box center [211, 152] width 101 height 10
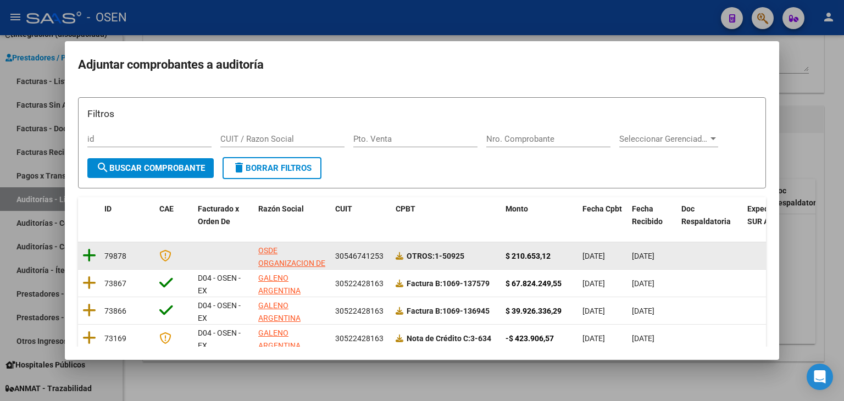
drag, startPoint x: 103, startPoint y: 253, endPoint x: 84, endPoint y: 256, distance: 19.4
click at [102, 253] on datatable-body-cell "79878" at bounding box center [127, 255] width 55 height 27
click at [84, 256] on icon at bounding box center [89, 255] width 14 height 15
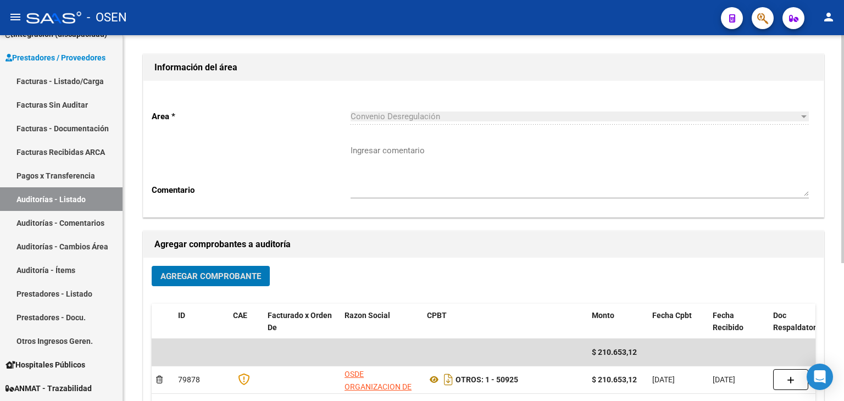
scroll to position [0, 0]
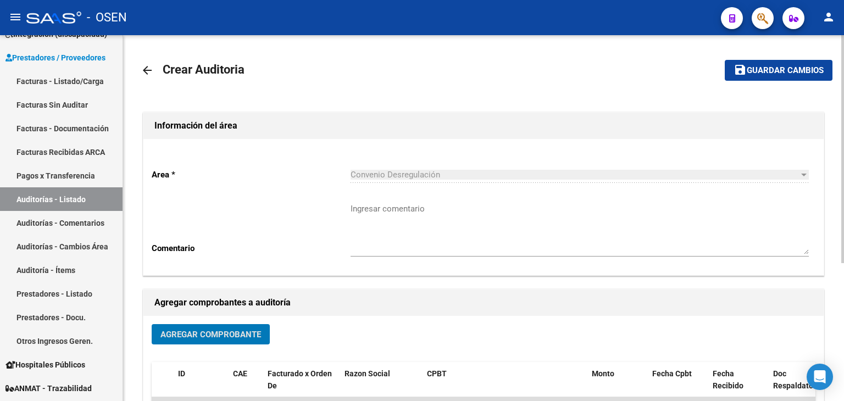
click at [766, 78] on button "save Guardar cambios" at bounding box center [779, 70] width 108 height 20
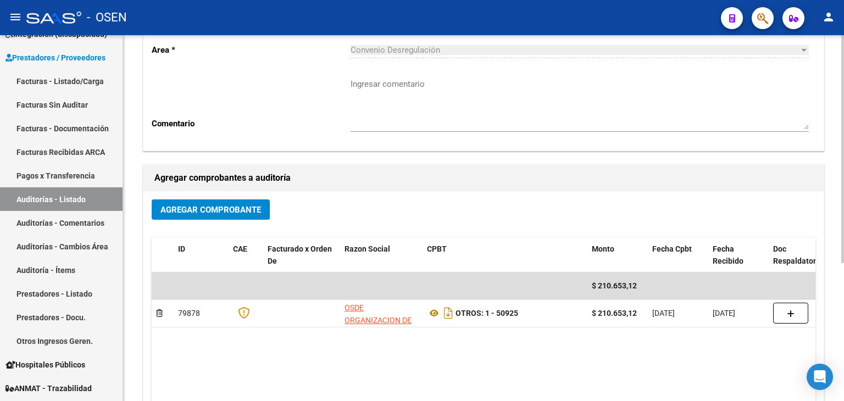
scroll to position [183, 0]
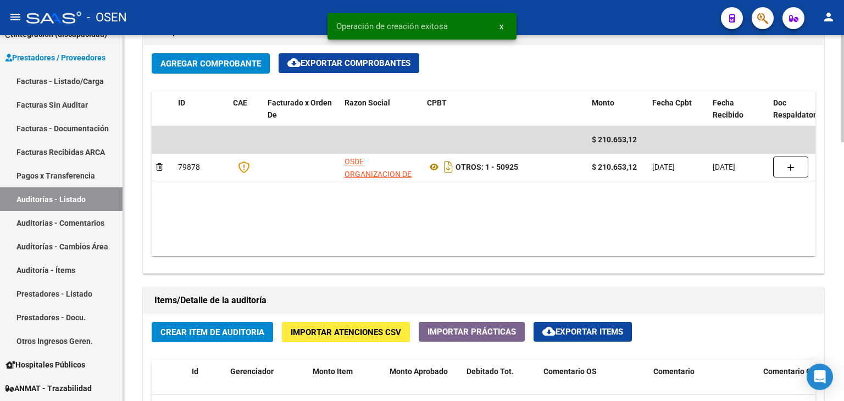
scroll to position [733, 0]
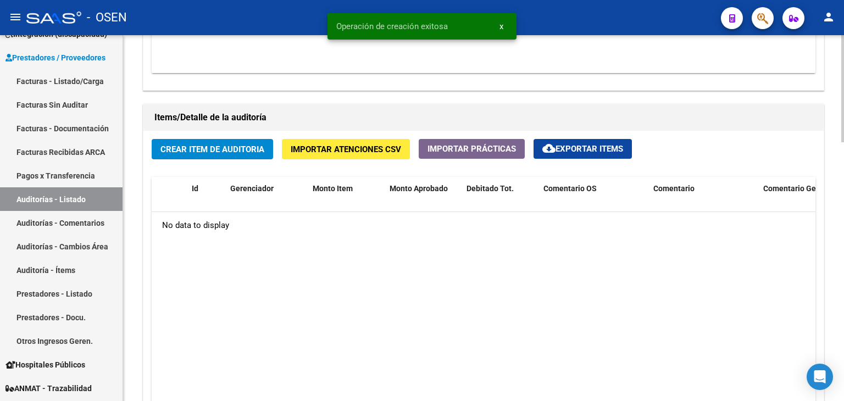
click at [239, 150] on span "Crear Item de Auditoria" at bounding box center [213, 150] width 104 height 10
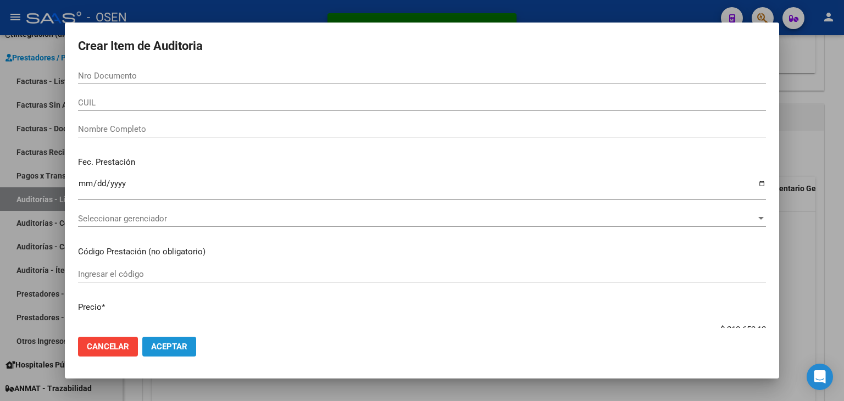
drag, startPoint x: 178, startPoint y: 345, endPoint x: 206, endPoint y: 333, distance: 31.3
click at [179, 342] on span "Aceptar" at bounding box center [169, 347] width 36 height 10
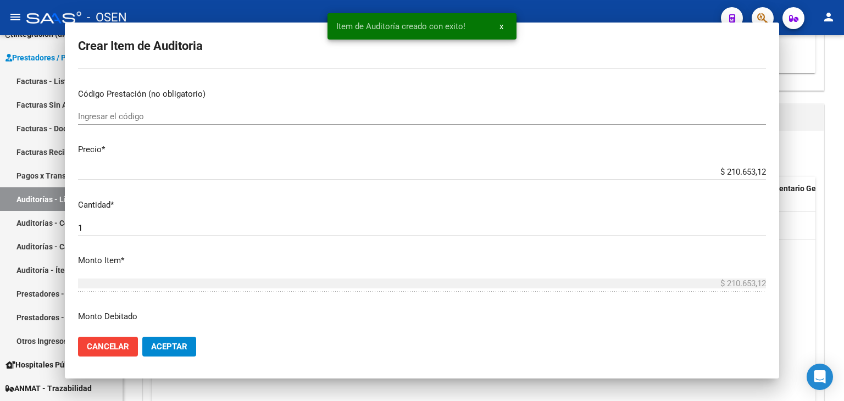
scroll to position [0, 0]
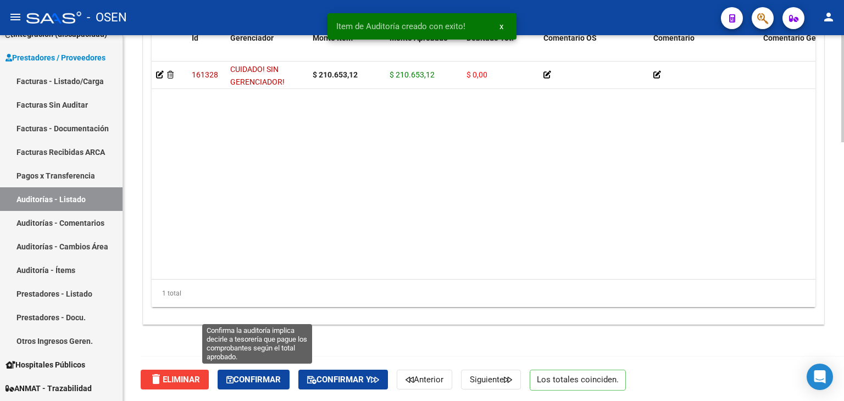
drag, startPoint x: 265, startPoint y: 380, endPoint x: 435, endPoint y: 366, distance: 170.5
click at [265, 379] on span "Confirmar" at bounding box center [253, 380] width 54 height 10
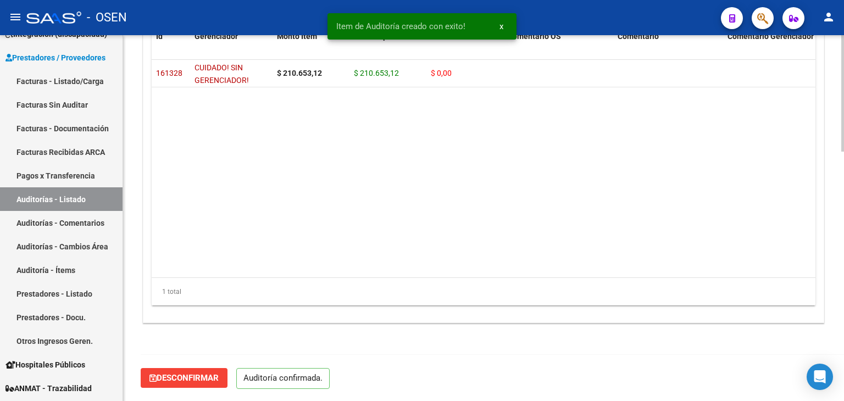
scroll to position [786, 0]
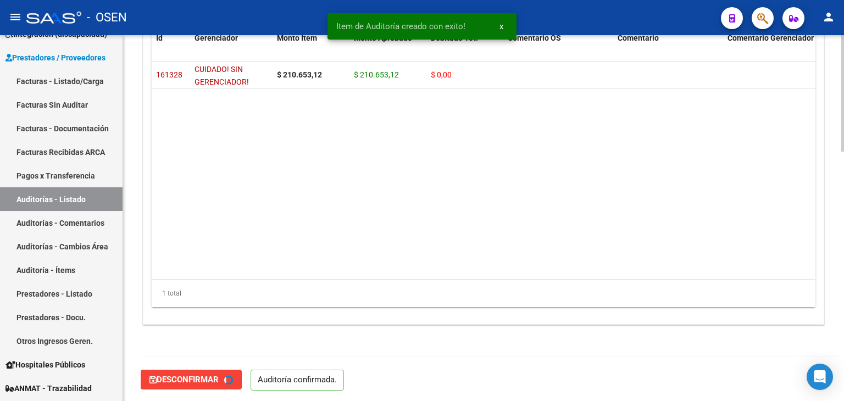
type input "202509"
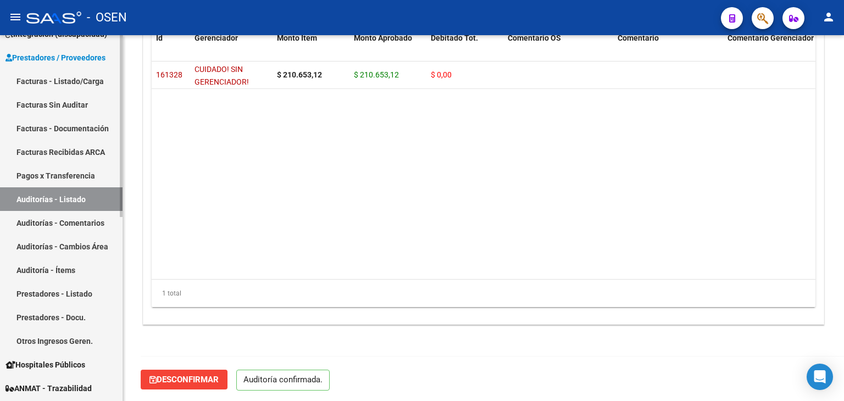
scroll to position [0, 0]
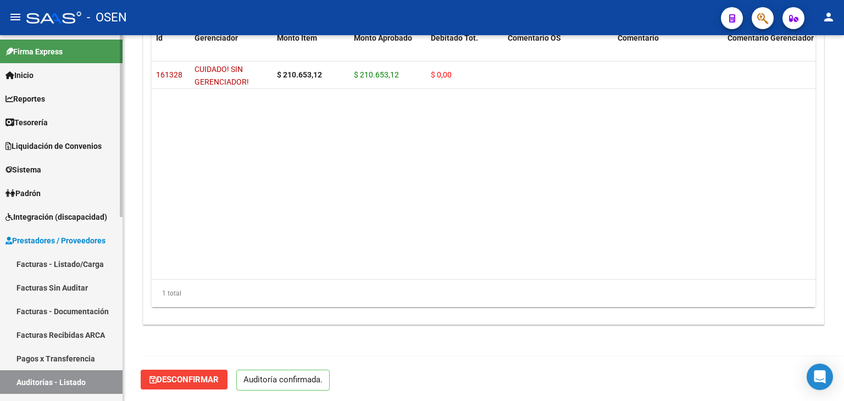
click at [65, 121] on link "Tesorería" at bounding box center [61, 122] width 123 height 24
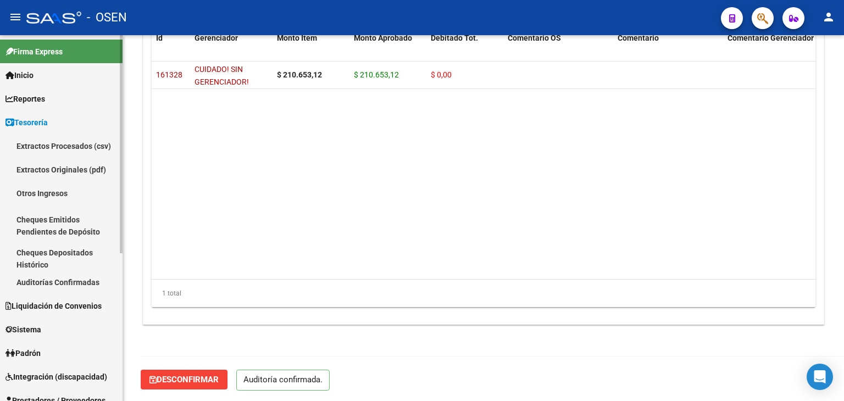
click at [65, 290] on link "Auditorías Confirmadas" at bounding box center [61, 282] width 123 height 24
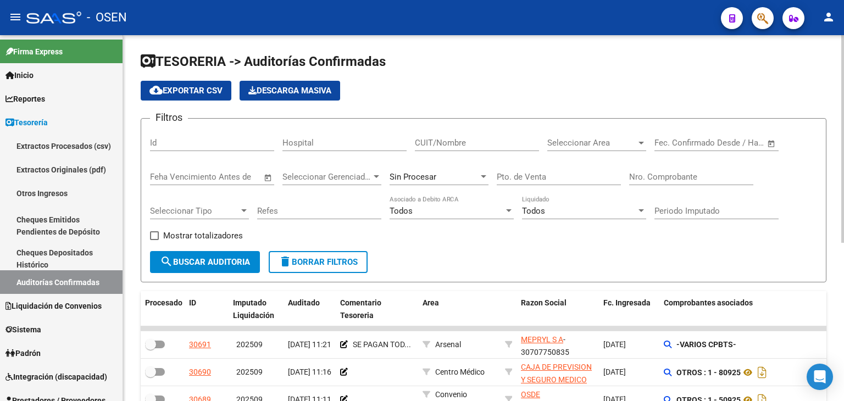
click at [651, 169] on div "Nro. Comprobante" at bounding box center [691, 174] width 124 height 24
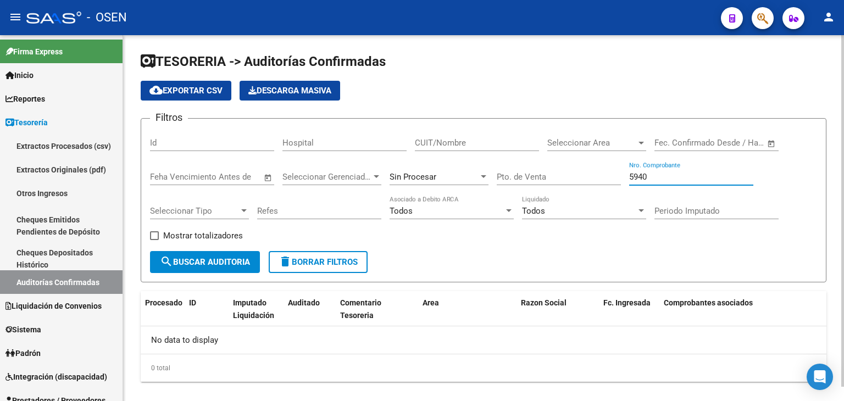
type input "5940"
click at [440, 168] on div "Sin Procesar" at bounding box center [439, 174] width 99 height 24
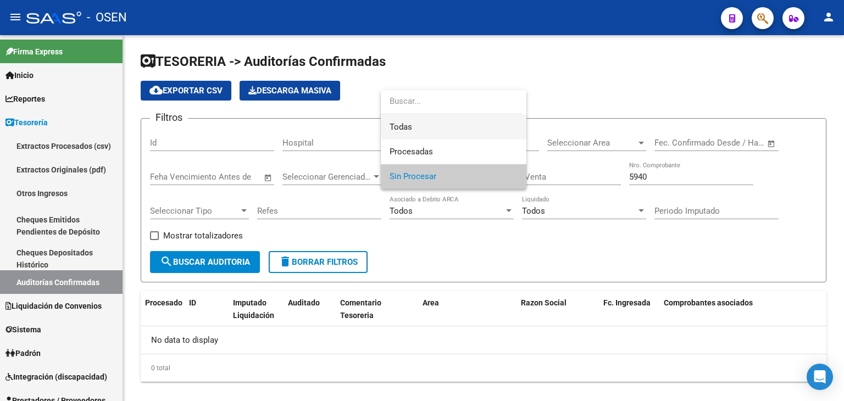
click at [449, 130] on span "Todas" at bounding box center [454, 127] width 128 height 25
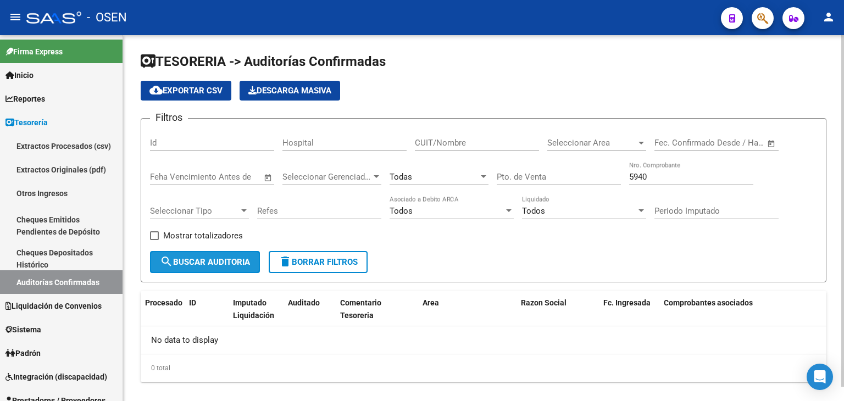
click at [207, 261] on span "search Buscar Auditoria" at bounding box center [205, 262] width 90 height 10
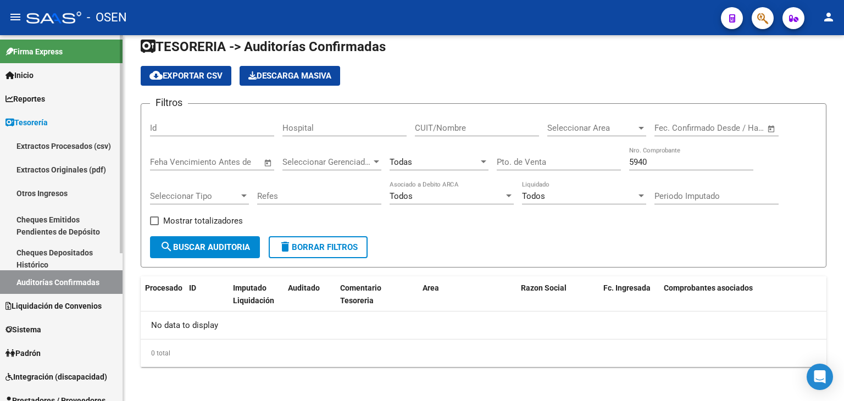
scroll to position [183, 0]
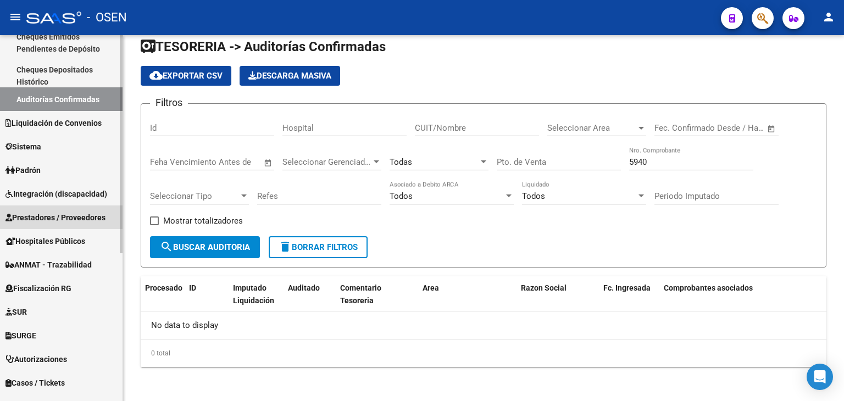
click at [75, 213] on span "Prestadores / Proveedores" at bounding box center [55, 218] width 100 height 12
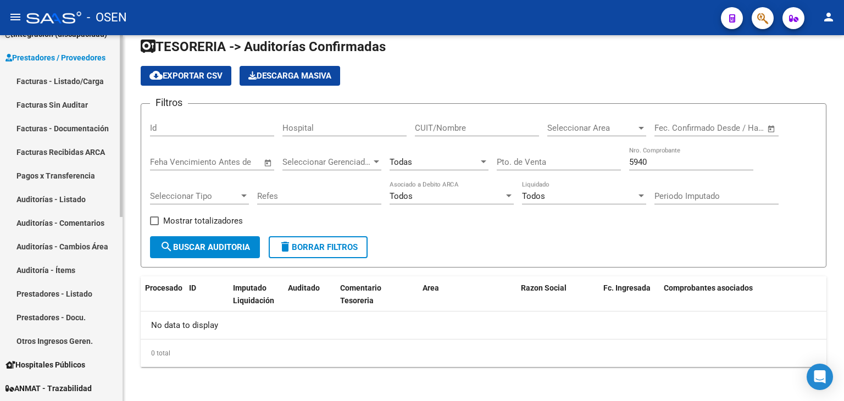
click at [95, 76] on link "Facturas - Listado/Carga" at bounding box center [61, 81] width 123 height 24
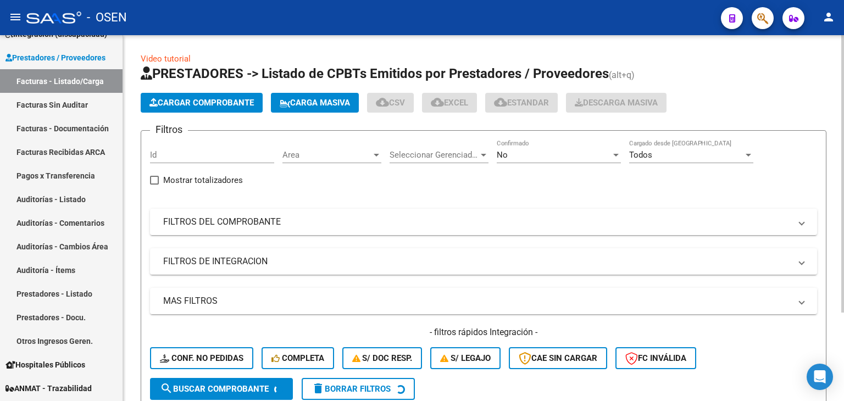
drag, startPoint x: 277, startPoint y: 221, endPoint x: 404, endPoint y: 245, distance: 129.3
click at [277, 223] on mat-panel-title "FILTROS DEL COMPROBANTE" at bounding box center [477, 222] width 628 height 12
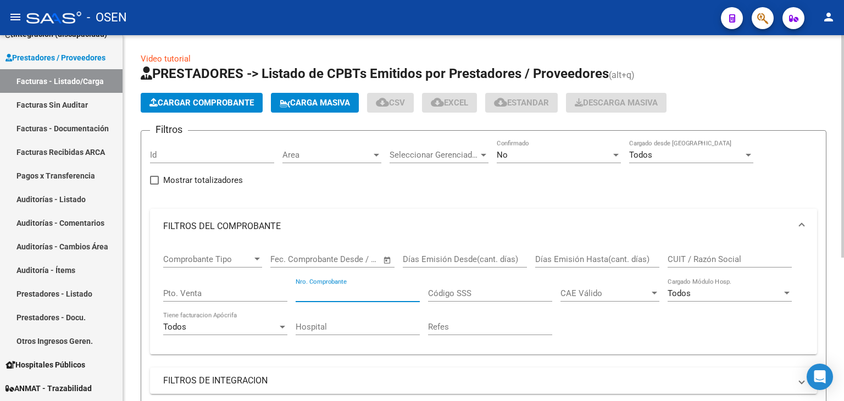
click at [357, 293] on input "Nro. Comprobante" at bounding box center [358, 294] width 124 height 10
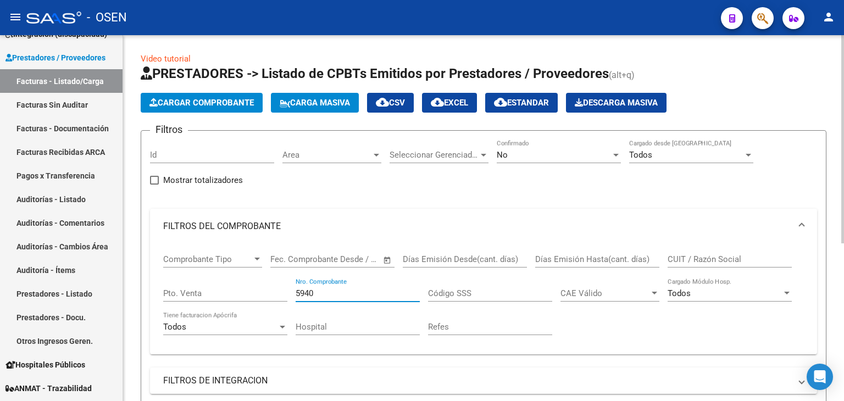
type input "5940"
click at [589, 157] on div "No" at bounding box center [554, 155] width 114 height 10
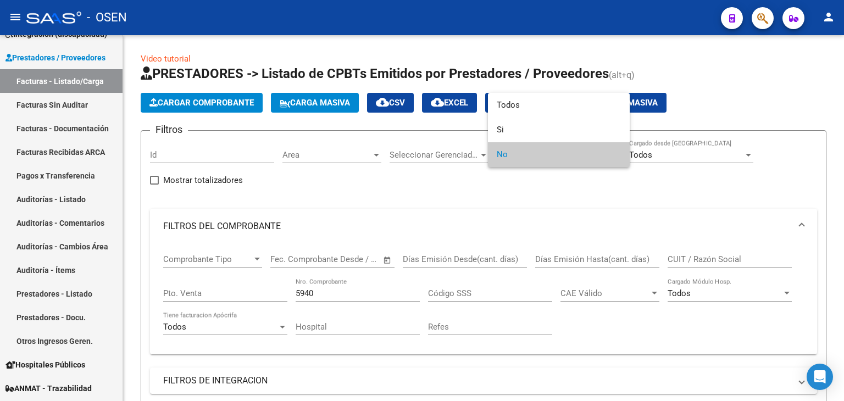
click at [569, 92] on div at bounding box center [422, 200] width 844 height 401
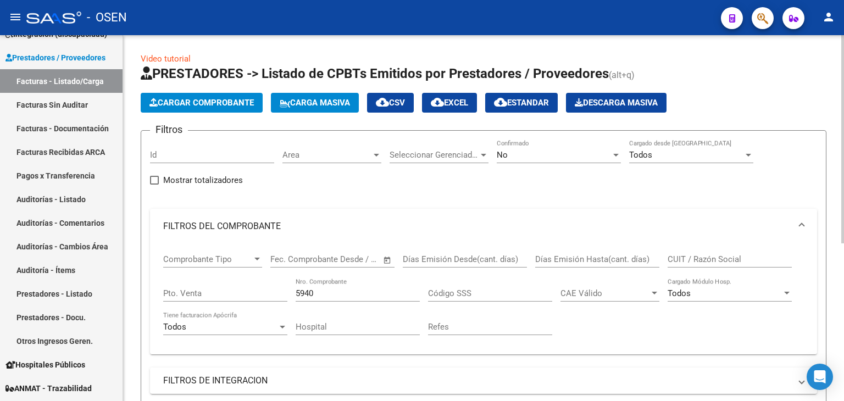
click at [539, 155] on div "No" at bounding box center [554, 155] width 114 height 10
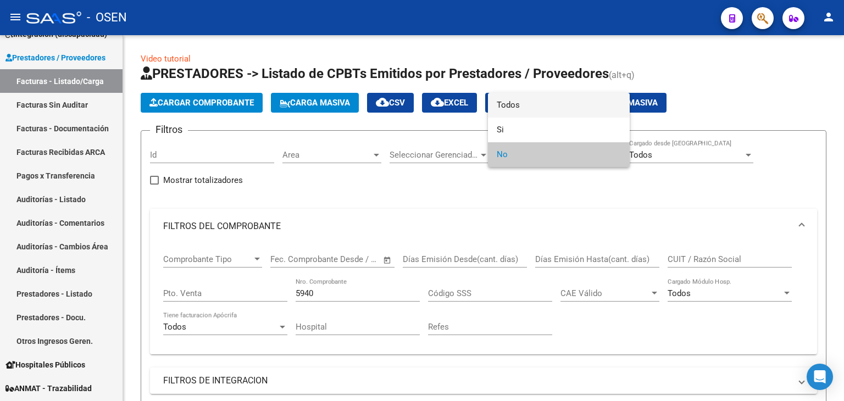
click at [554, 103] on span "Todos" at bounding box center [559, 105] width 124 height 25
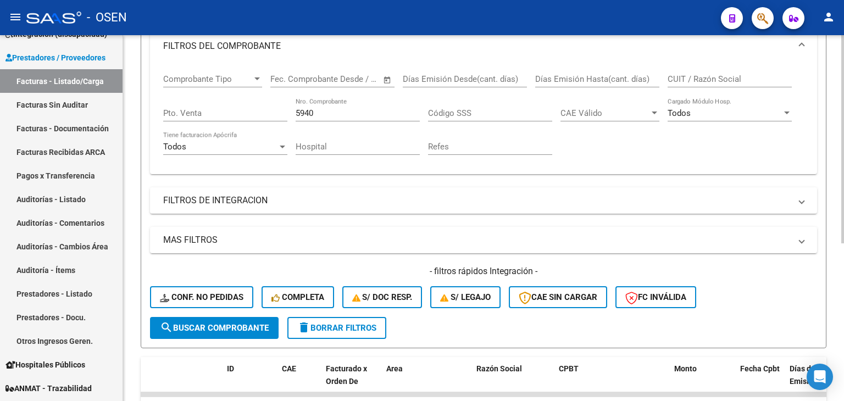
scroll to position [183, 0]
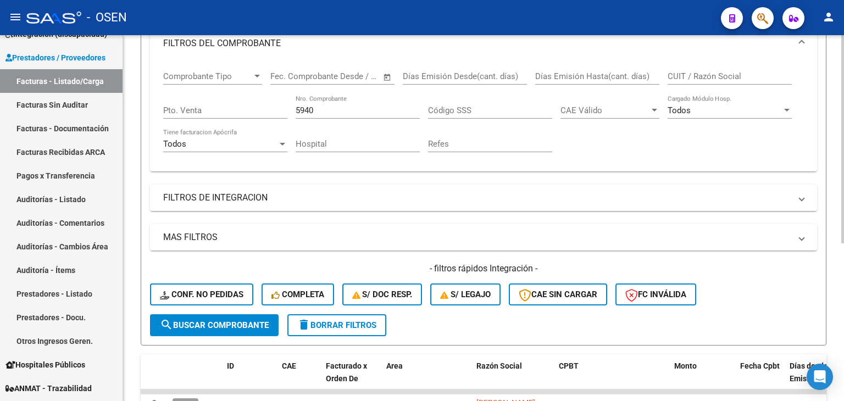
click at [239, 315] on button "search Buscar Comprobante" at bounding box center [214, 325] width 129 height 22
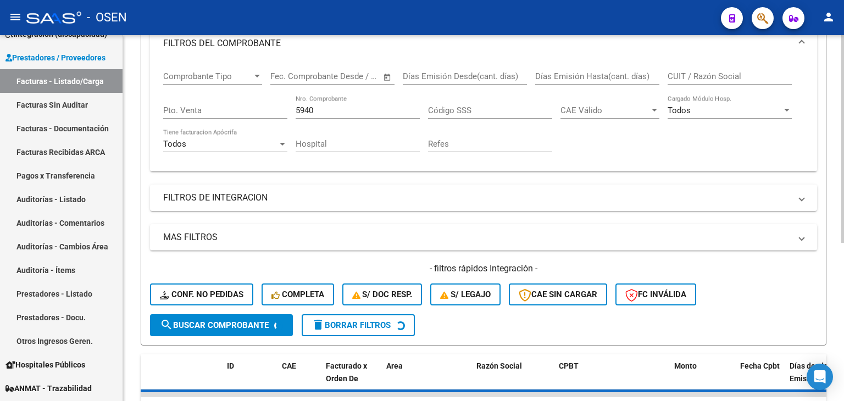
scroll to position [279, 0]
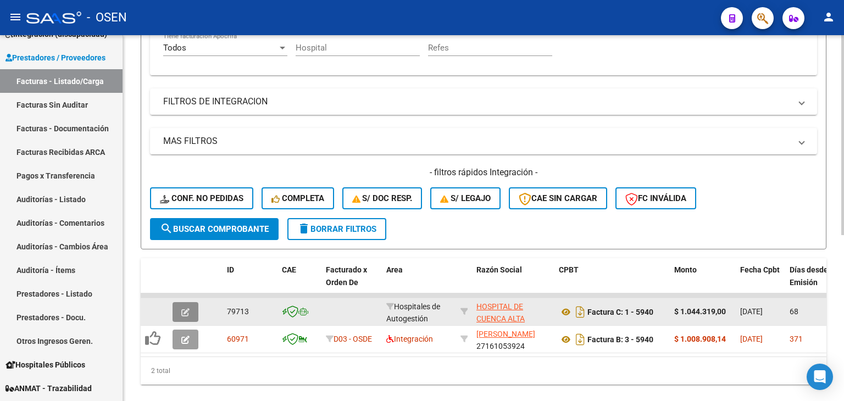
click at [184, 312] on icon "button" at bounding box center [185, 312] width 8 height 8
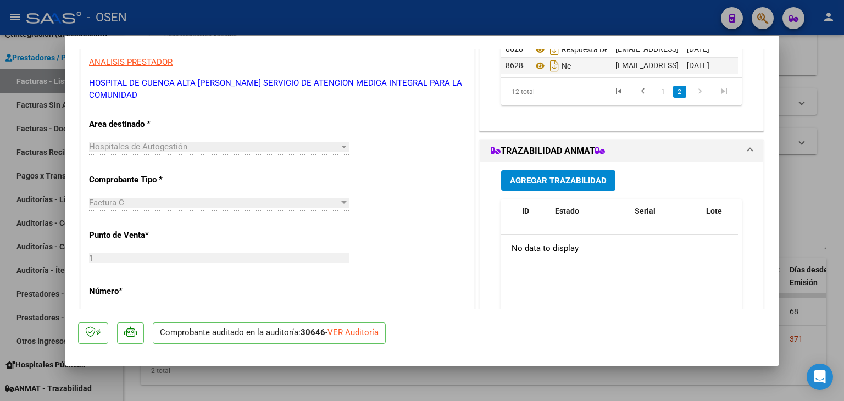
scroll to position [0, 0]
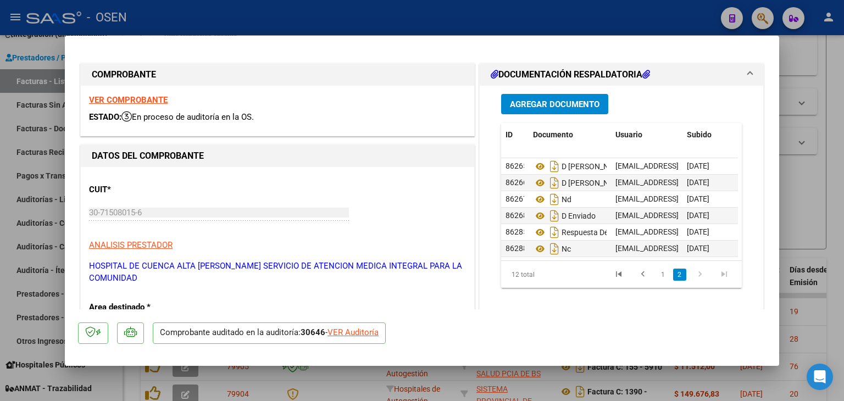
drag, startPoint x: 371, startPoint y: 333, endPoint x: 429, endPoint y: 305, distance: 64.2
click at [371, 333] on div "VER Auditoría" at bounding box center [353, 333] width 51 height 13
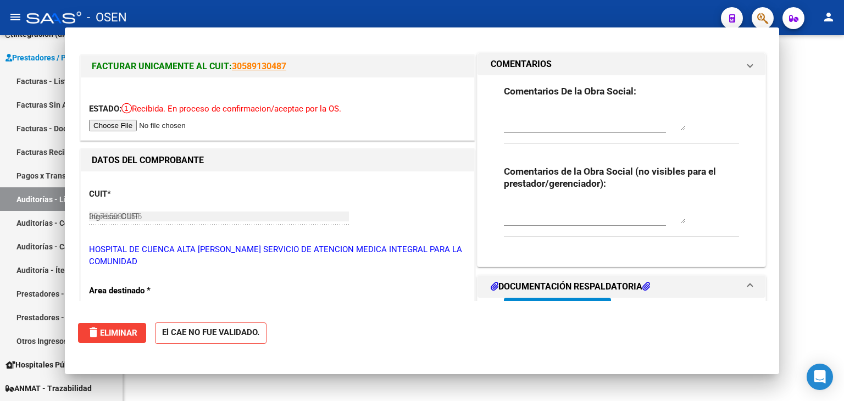
type input "$ 0,00"
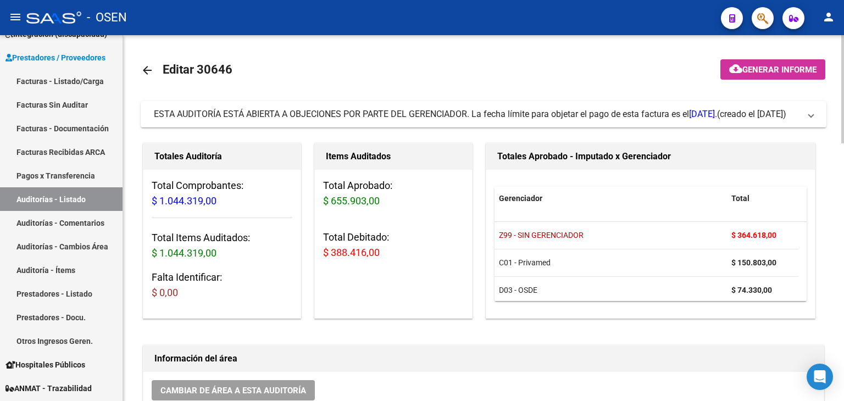
drag, startPoint x: 643, startPoint y: 350, endPoint x: 804, endPoint y: 297, distance: 169.9
click at [649, 350] on h1 "Información del área" at bounding box center [483, 359] width 659 height 18
click at [150, 67] on mat-icon "arrow_back" at bounding box center [147, 70] width 13 height 13
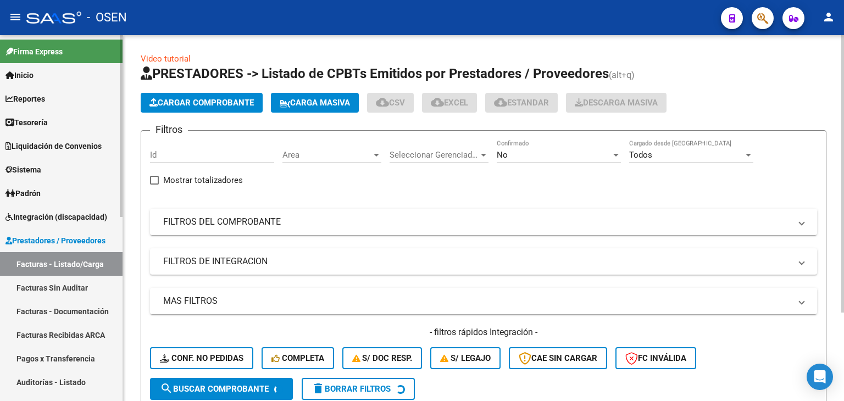
click at [73, 126] on link "Tesorería" at bounding box center [61, 122] width 123 height 24
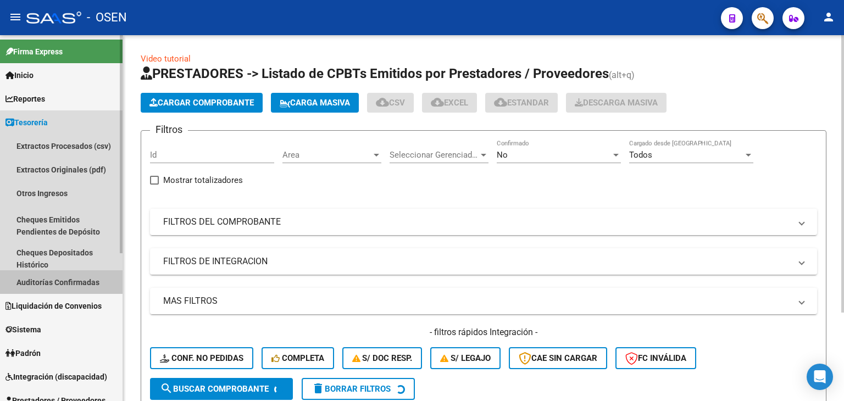
click at [70, 282] on link "Auditorías Confirmadas" at bounding box center [61, 282] width 123 height 24
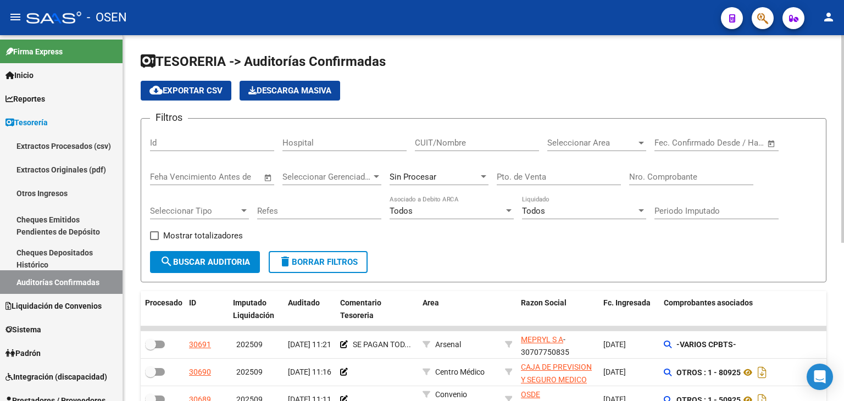
click at [705, 179] on input "Nro. Comprobante" at bounding box center [691, 177] width 124 height 10
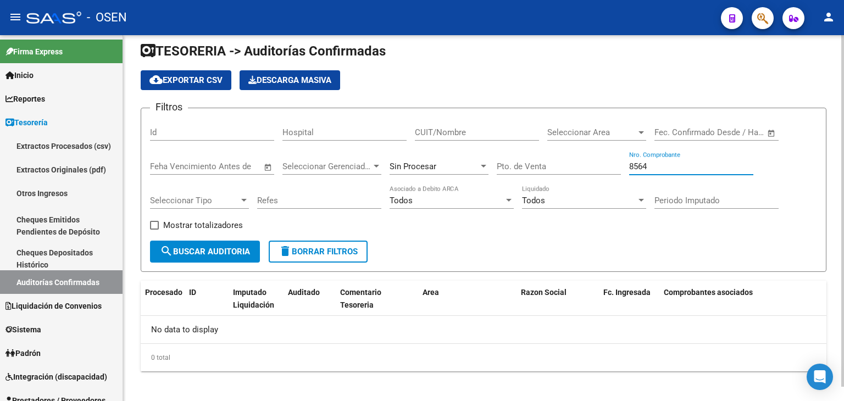
scroll to position [15, 0]
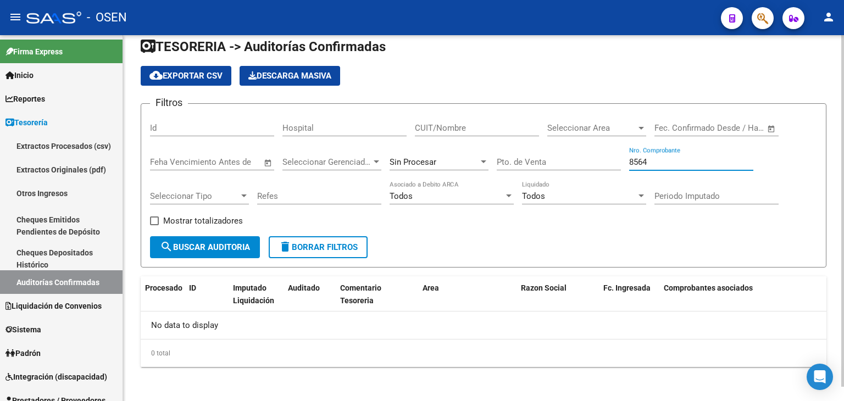
type input "8564"
click at [441, 162] on div "Sin Procesar" at bounding box center [434, 162] width 89 height 10
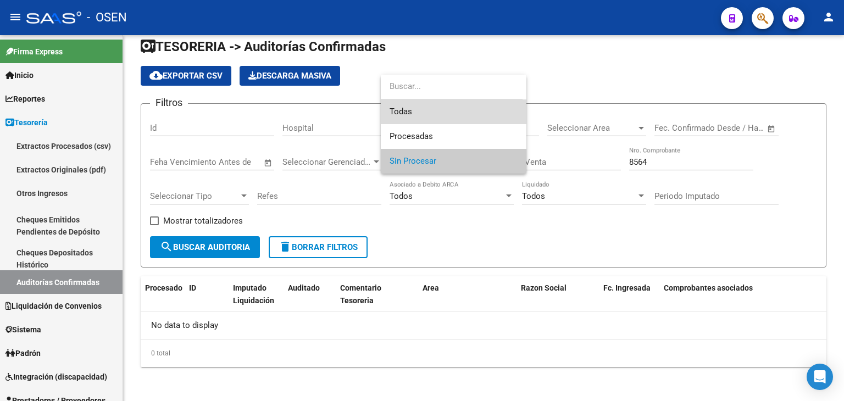
click at [457, 117] on span "Todas" at bounding box center [454, 112] width 128 height 25
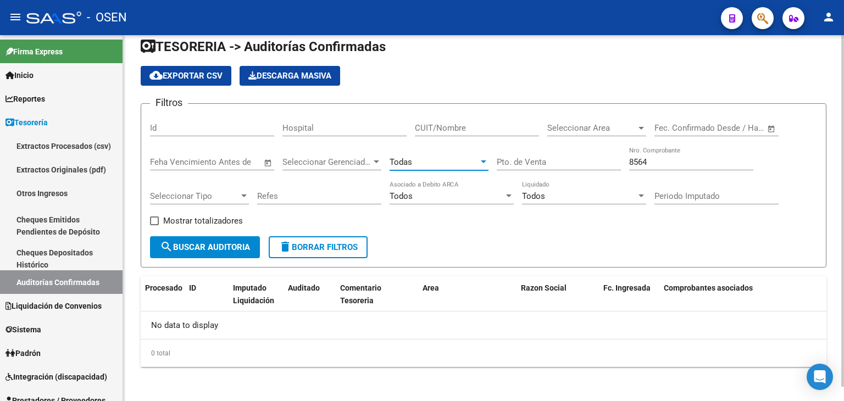
click at [208, 248] on span "search Buscar Auditoria" at bounding box center [205, 247] width 90 height 10
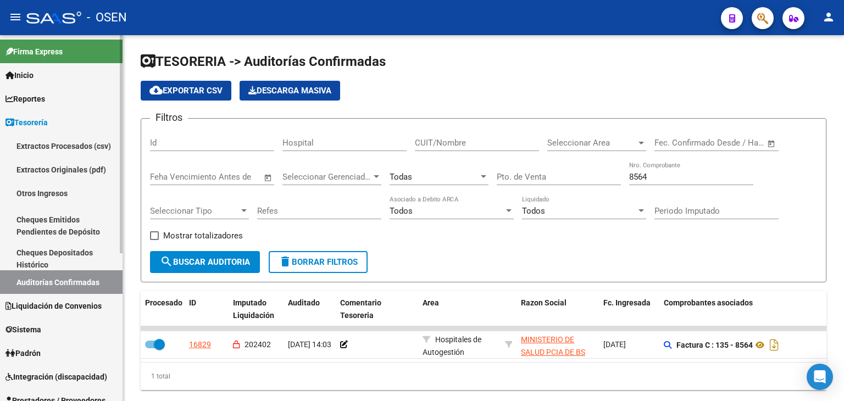
scroll to position [183, 0]
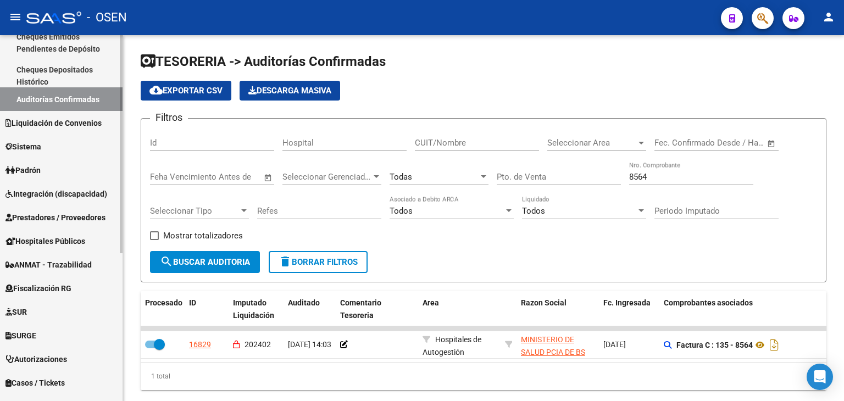
click at [68, 215] on span "Prestadores / Proveedores" at bounding box center [55, 218] width 100 height 12
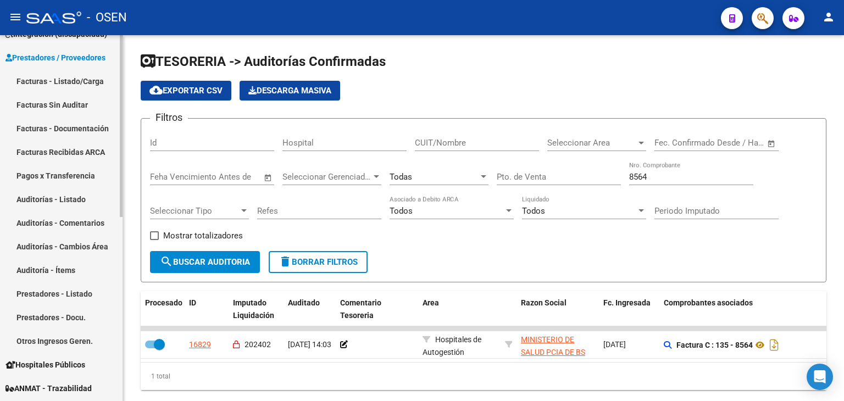
scroll to position [0, 0]
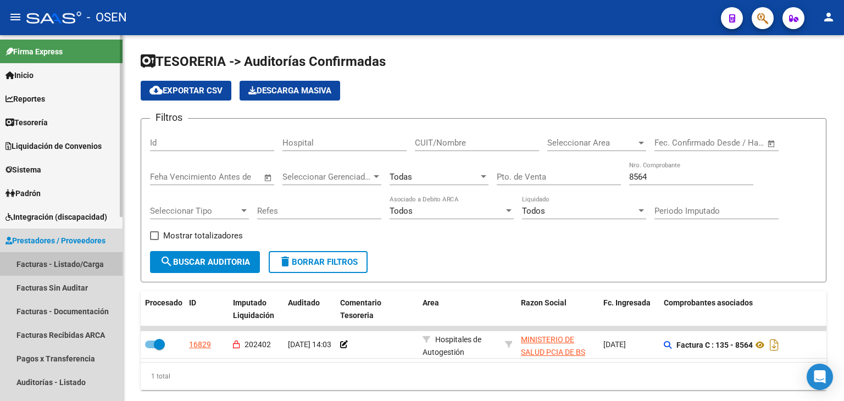
click at [37, 262] on link "Facturas - Listado/Carga" at bounding box center [61, 264] width 123 height 24
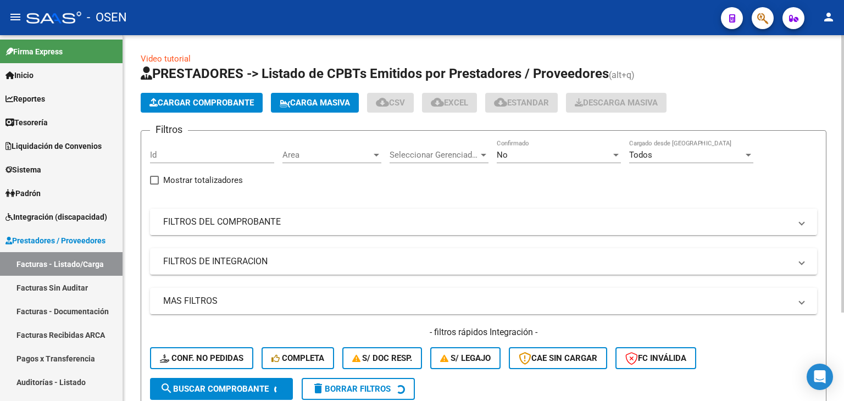
click at [397, 227] on mat-panel-title "FILTROS DEL COMPROBANTE" at bounding box center [477, 222] width 628 height 12
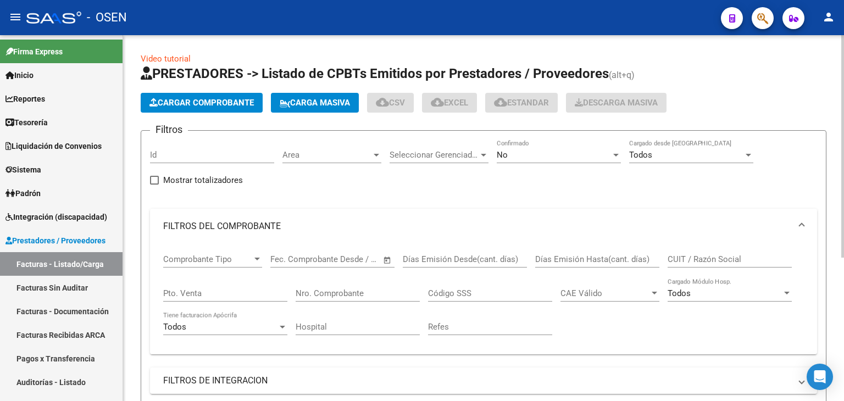
click at [343, 300] on div "Nro. Comprobante" at bounding box center [358, 290] width 124 height 24
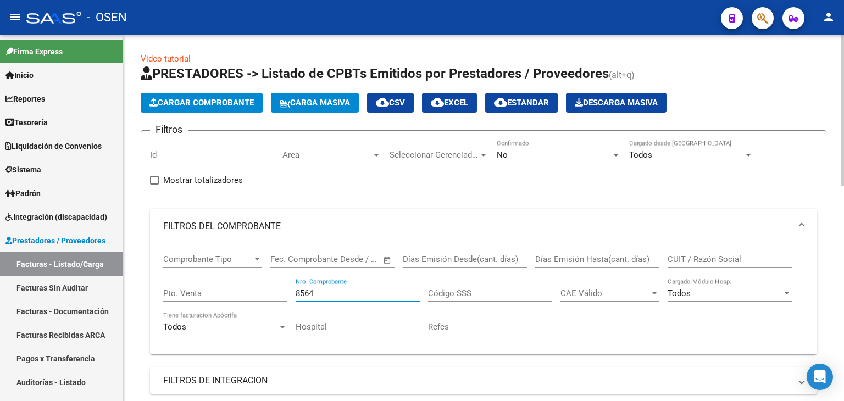
type input "8564"
click at [582, 150] on div "No" at bounding box center [554, 155] width 114 height 10
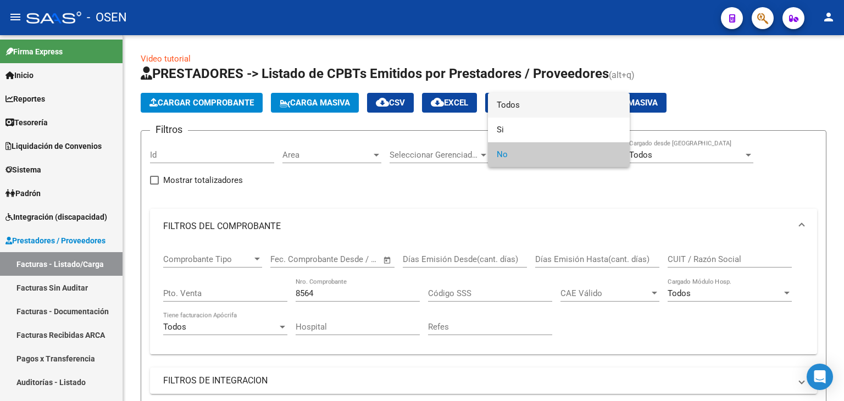
click at [568, 108] on span "Todos" at bounding box center [559, 105] width 124 height 25
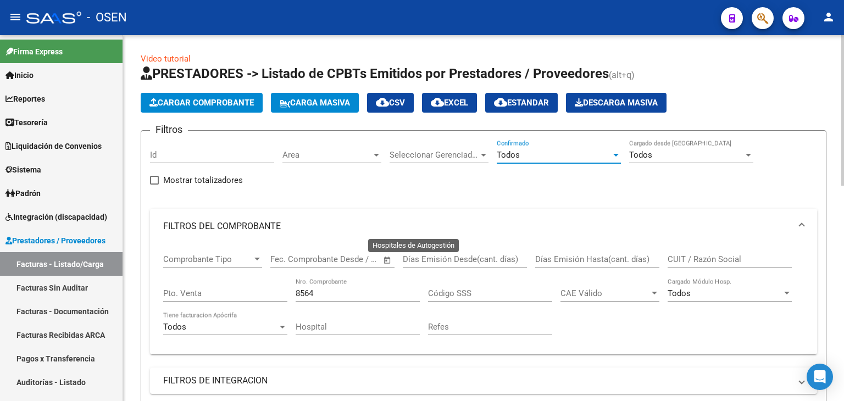
scroll to position [366, 0]
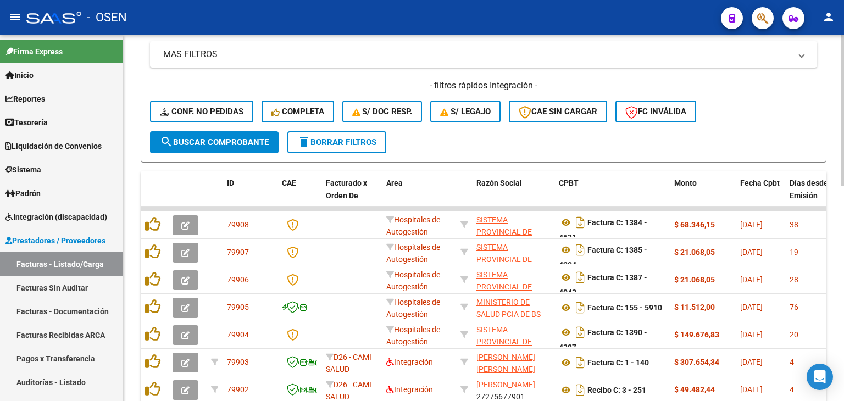
click at [247, 139] on span "search Buscar Comprobante" at bounding box center [214, 142] width 109 height 10
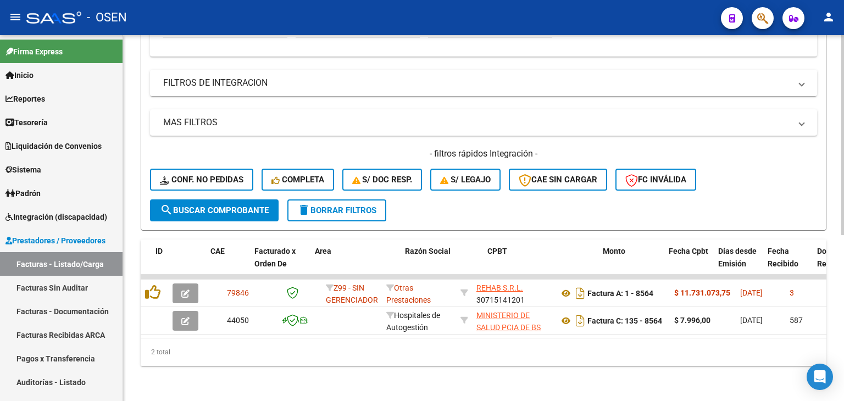
scroll to position [0, 71]
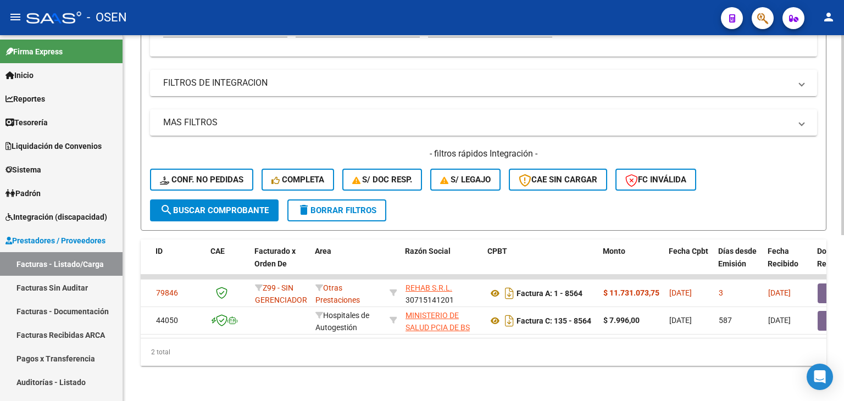
drag, startPoint x: 604, startPoint y: 282, endPoint x: 723, endPoint y: 216, distance: 135.8
click at [723, 216] on div "Video tutorial PRESTADORES -> Listado de CPBTs Emitidos por Prestadores / Prove…" at bounding box center [484, 60] width 686 height 611
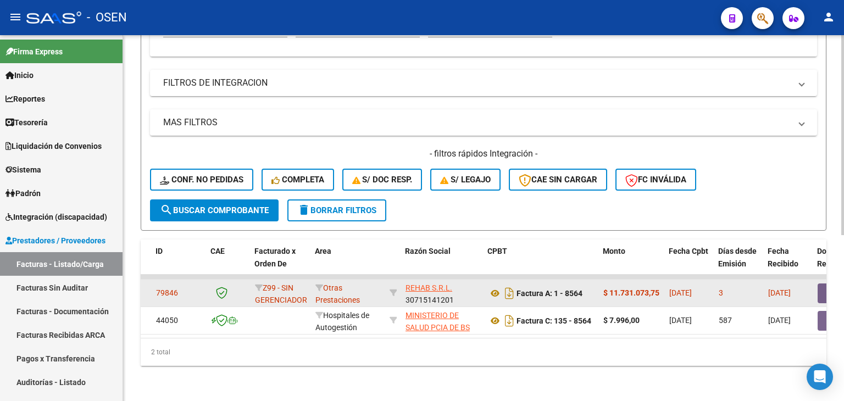
drag, startPoint x: 605, startPoint y: 290, endPoint x: 606, endPoint y: 282, distance: 8.3
click at [605, 289] on div "$ 11.731.073,75" at bounding box center [632, 293] width 57 height 13
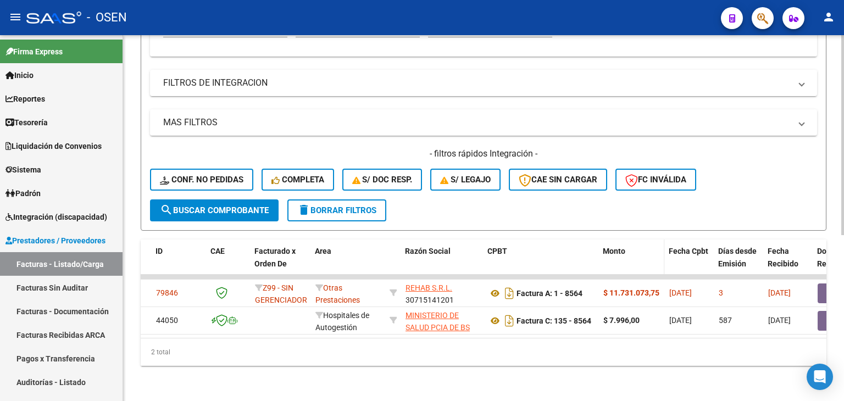
drag, startPoint x: 606, startPoint y: 282, endPoint x: 643, endPoint y: 239, distance: 56.9
click at [664, 275] on datatable-scroller "79846 Z99 - SIN GERENCIADOR Otras Prestaciones REHAB S.R.L. 30715141201 Factura…" at bounding box center [413, 305] width 686 height 60
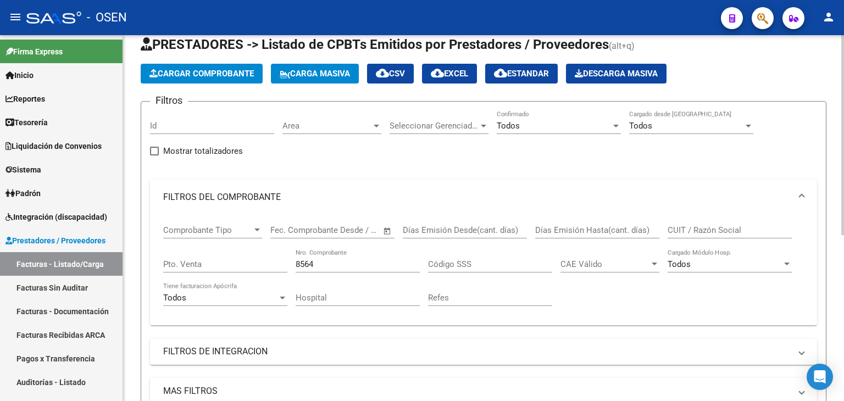
scroll to position [0, 0]
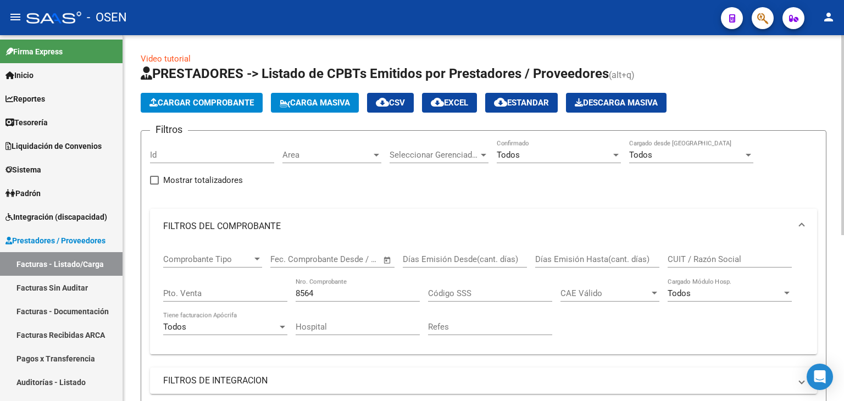
click at [197, 113] on app-list-header "PRESTADORES -> Listado de CPBTs Emitidos por Prestadores / Proveedores (alt+q) …" at bounding box center [484, 297] width 686 height 464
click at [215, 102] on span "Cargar Comprobante" at bounding box center [202, 103] width 104 height 10
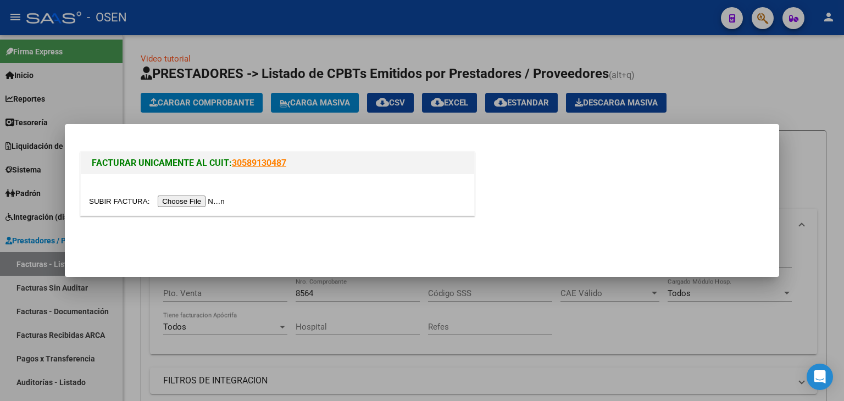
click at [186, 197] on input "file" at bounding box center [158, 202] width 139 height 12
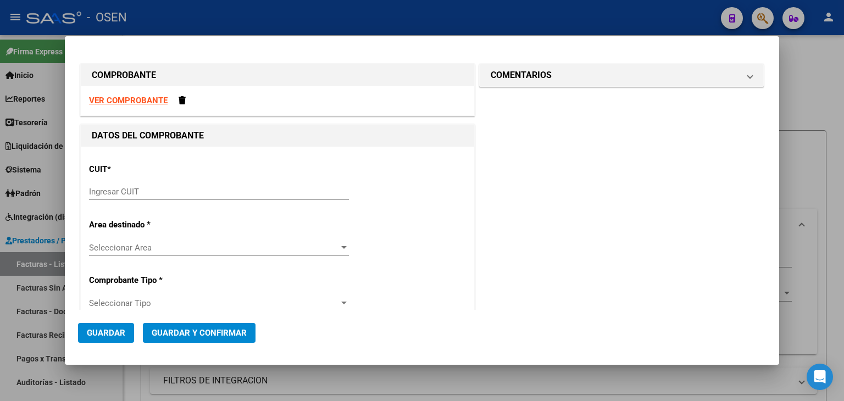
click at [145, 101] on strong "VER COMPROBANTE" at bounding box center [128, 101] width 79 height 10
click at [179, 100] on span at bounding box center [182, 100] width 7 height 8
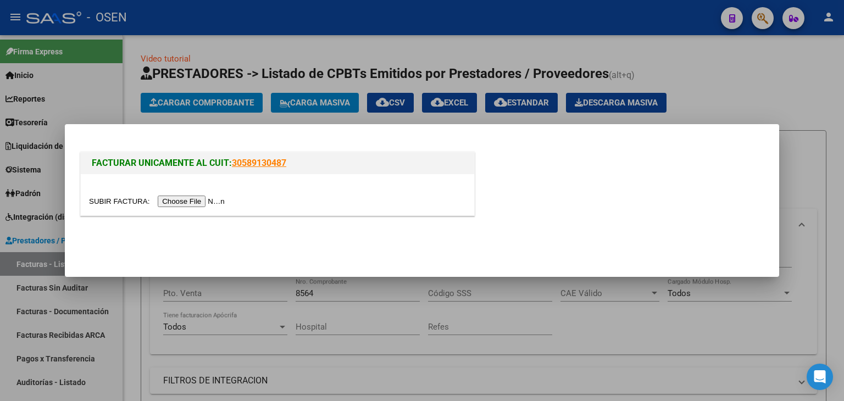
click at [180, 200] on input "file" at bounding box center [158, 202] width 139 height 12
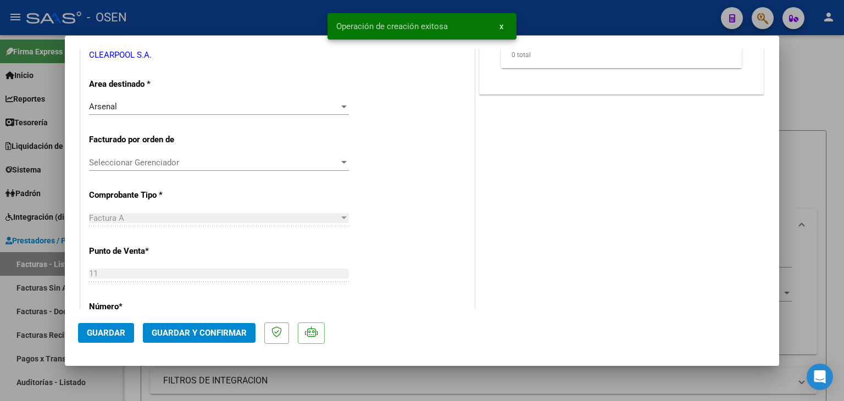
scroll to position [366, 0]
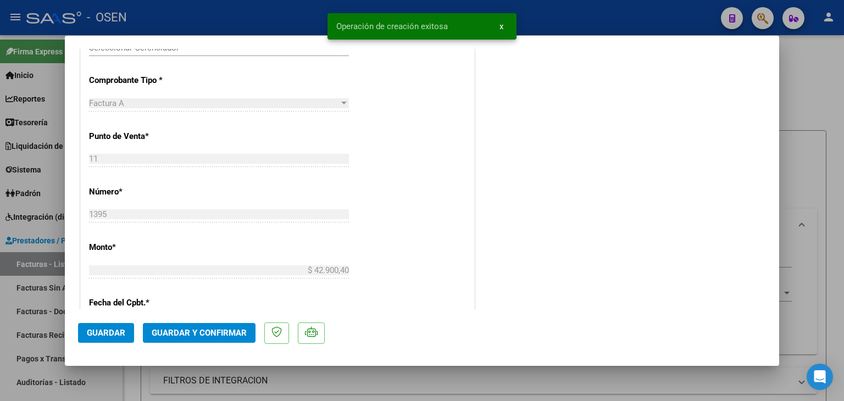
click at [224, 328] on span "Guardar y Confirmar" at bounding box center [199, 333] width 95 height 10
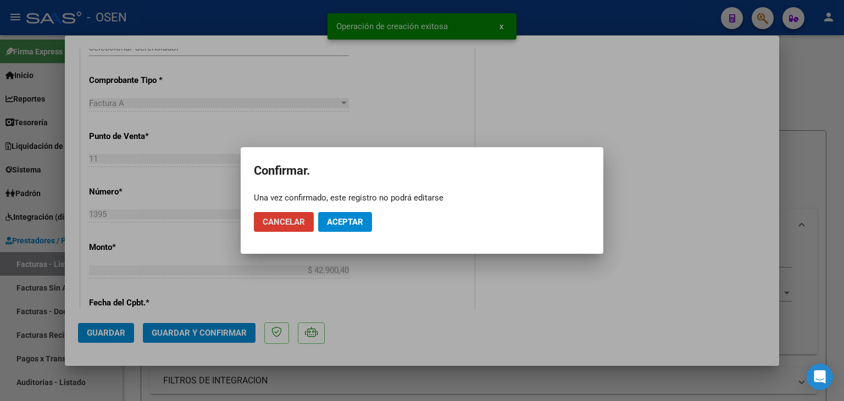
click at [362, 218] on span "Aceptar" at bounding box center [345, 222] width 36 height 10
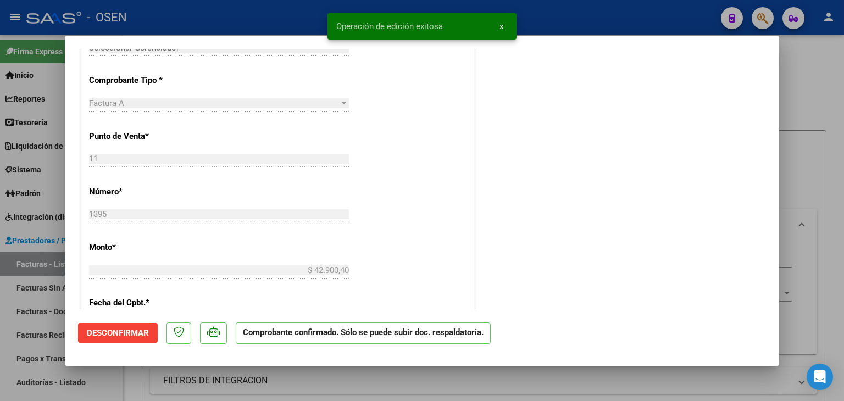
scroll to position [183, 0]
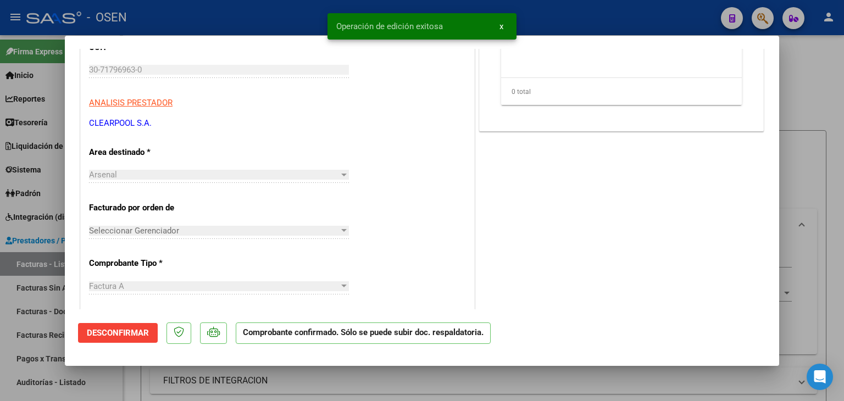
click at [2, 352] on div at bounding box center [422, 200] width 844 height 401
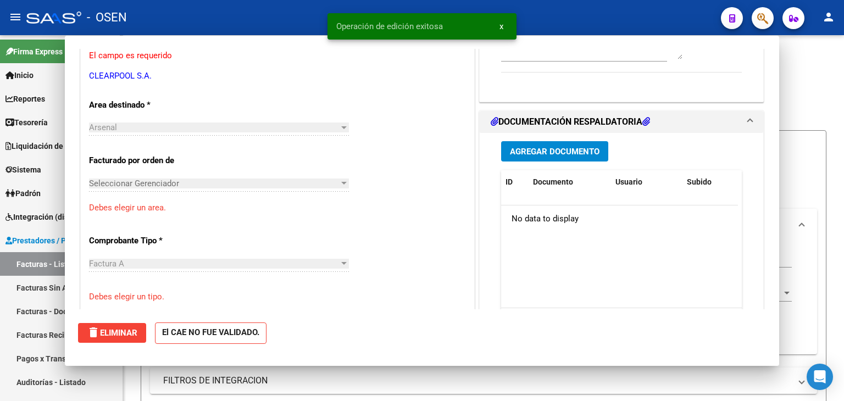
scroll to position [0, 0]
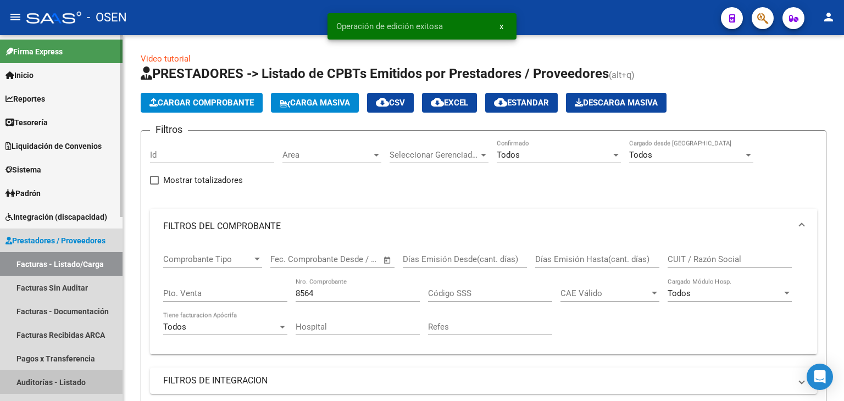
click at [46, 380] on link "Auditorías - Listado" at bounding box center [61, 383] width 123 height 24
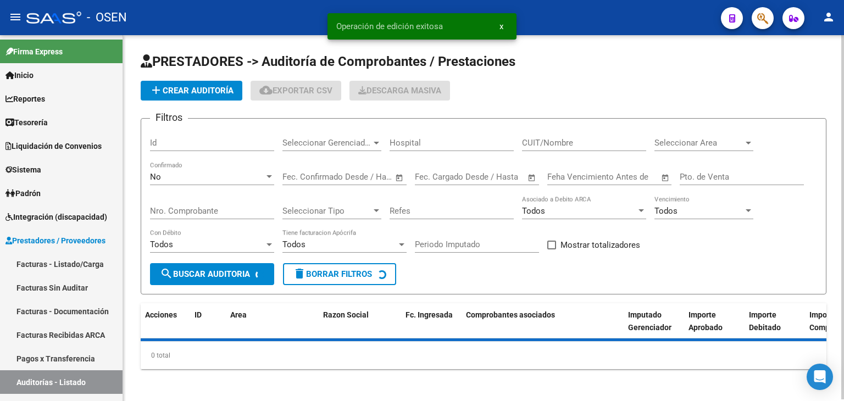
click at [206, 91] on span "add Crear Auditoría" at bounding box center [192, 91] width 84 height 10
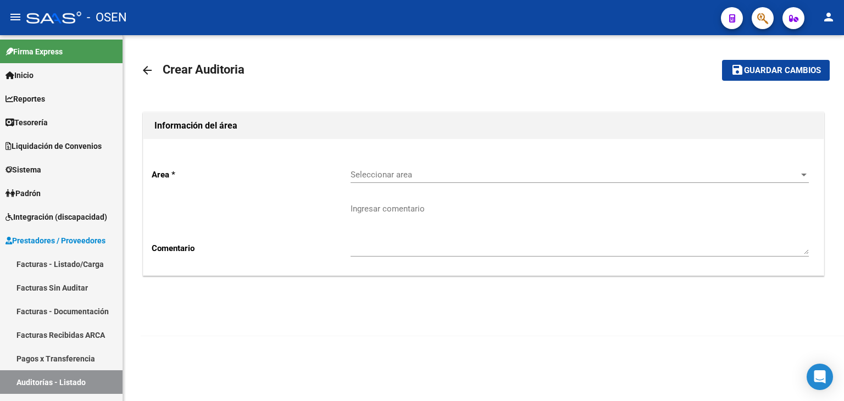
click at [394, 163] on div "Seleccionar area Seleccionar area" at bounding box center [580, 171] width 458 height 24
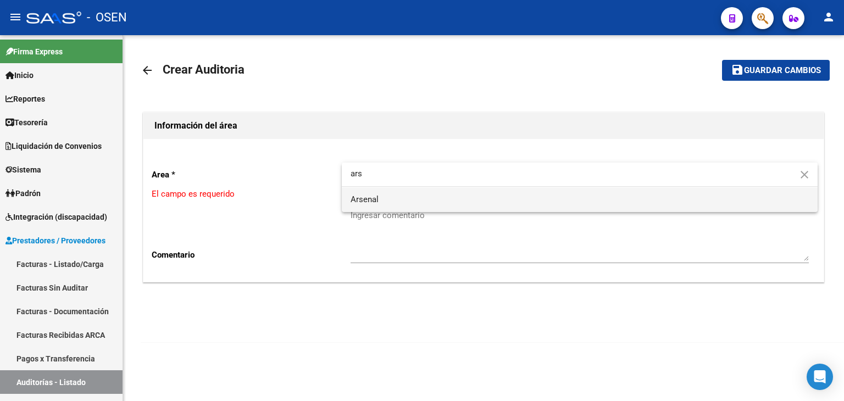
type input "ars"
click at [396, 202] on span "Arsenal" at bounding box center [580, 199] width 458 height 25
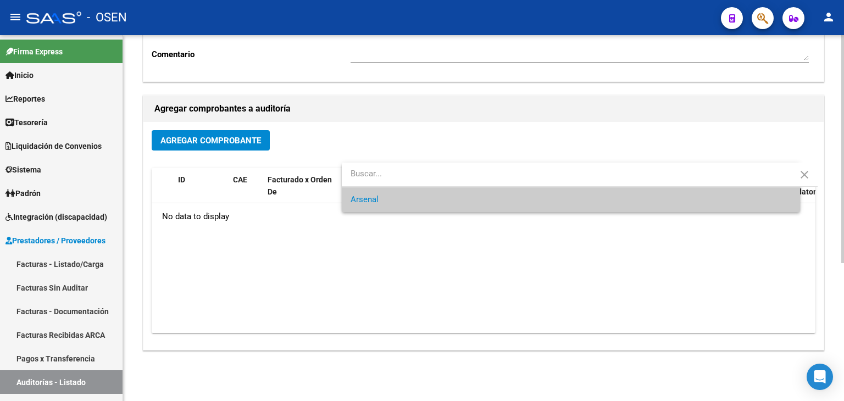
scroll to position [220, 0]
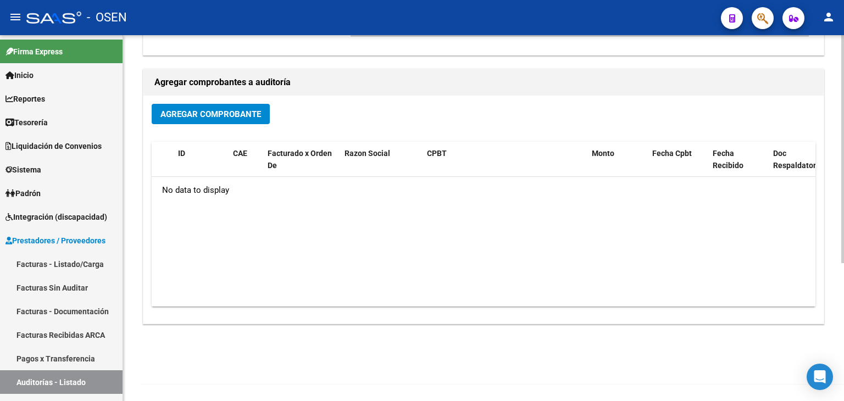
click at [196, 121] on button "Agregar Comprobante" at bounding box center [211, 114] width 118 height 20
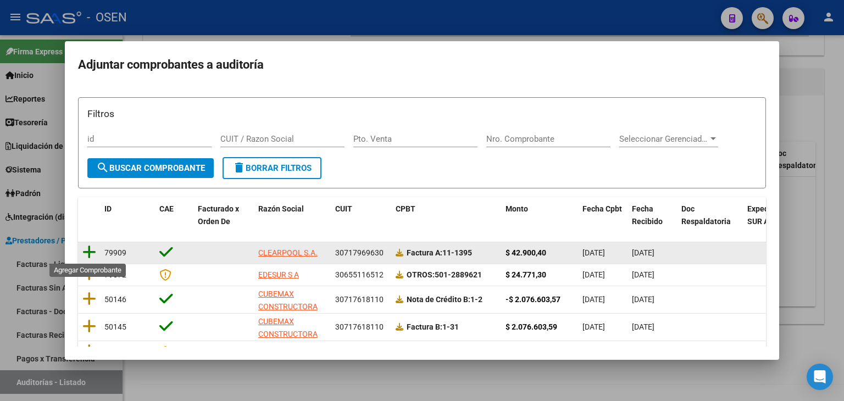
click at [91, 250] on icon at bounding box center [89, 252] width 14 height 15
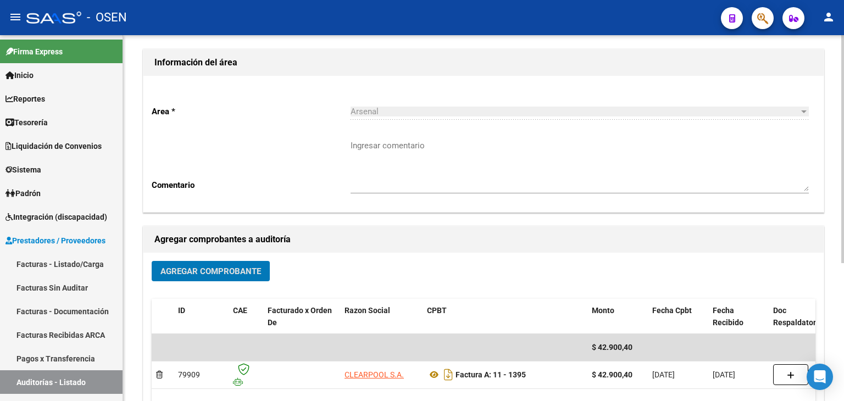
scroll to position [0, 0]
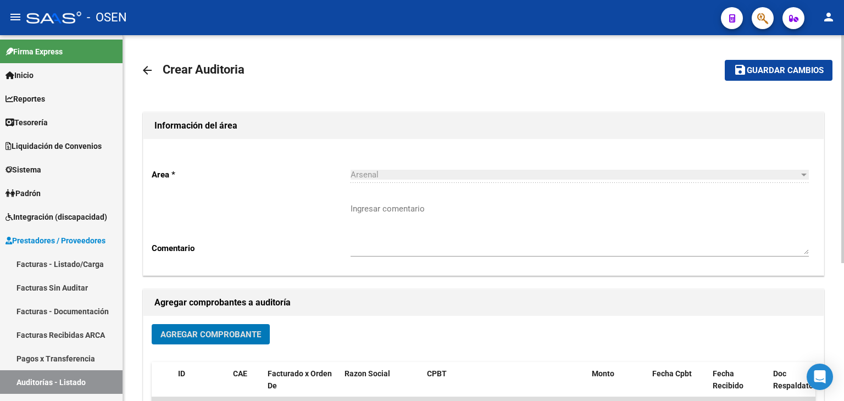
click at [754, 78] on button "save Guardar cambios" at bounding box center [779, 70] width 108 height 20
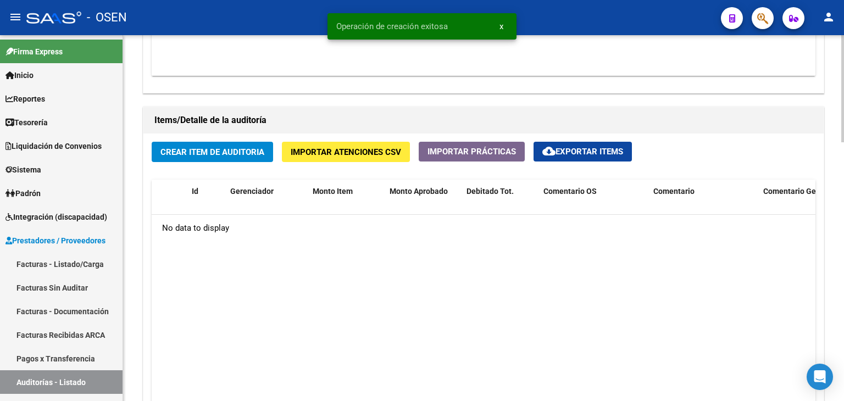
scroll to position [733, 0]
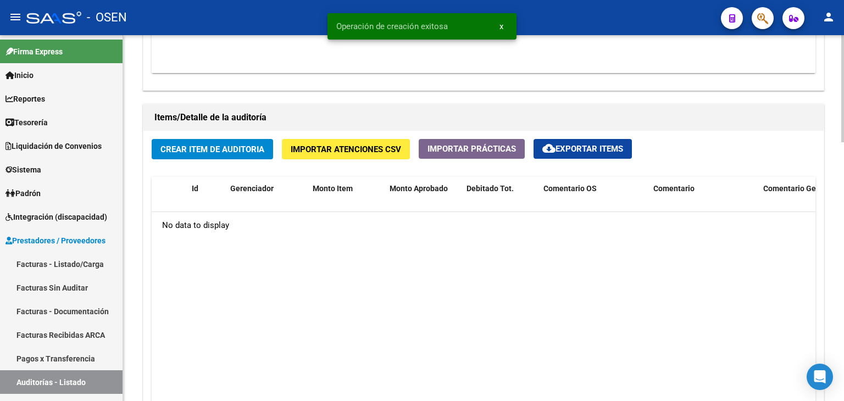
click at [257, 139] on button "Crear Item de Auditoria" at bounding box center [212, 149] width 121 height 20
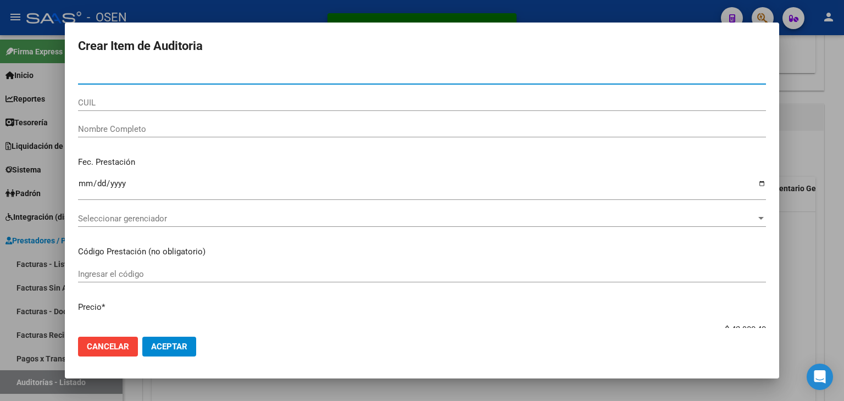
click at [170, 349] on span "Aceptar" at bounding box center [169, 347] width 36 height 10
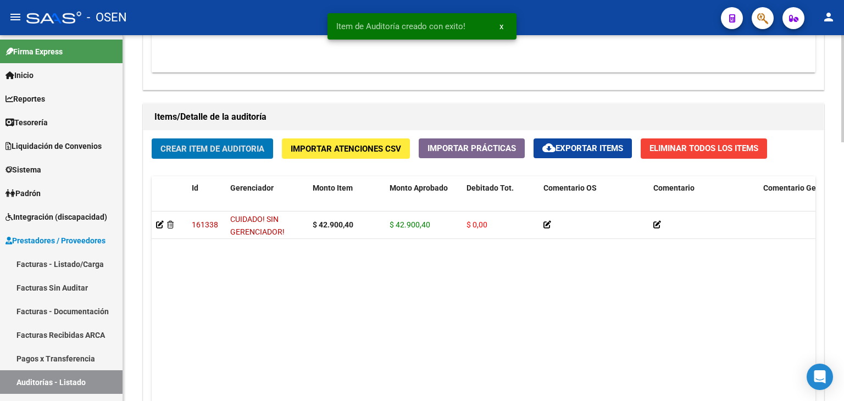
scroll to position [884, 0]
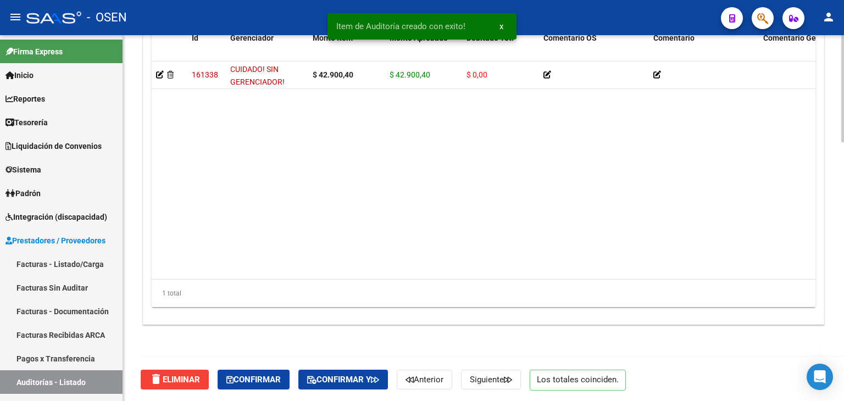
drag, startPoint x: 272, startPoint y: 363, endPoint x: 270, endPoint y: 373, distance: 9.4
click at [272, 364] on div "delete Eliminar Confirmar Confirmar y Anterior Siguiente Los totales coinciden." at bounding box center [488, 380] width 695 height 46
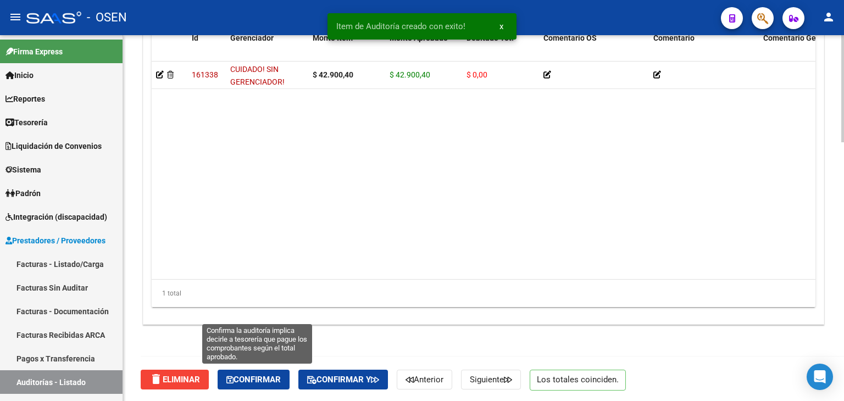
click at [270, 378] on span "Confirmar" at bounding box center [253, 380] width 54 height 10
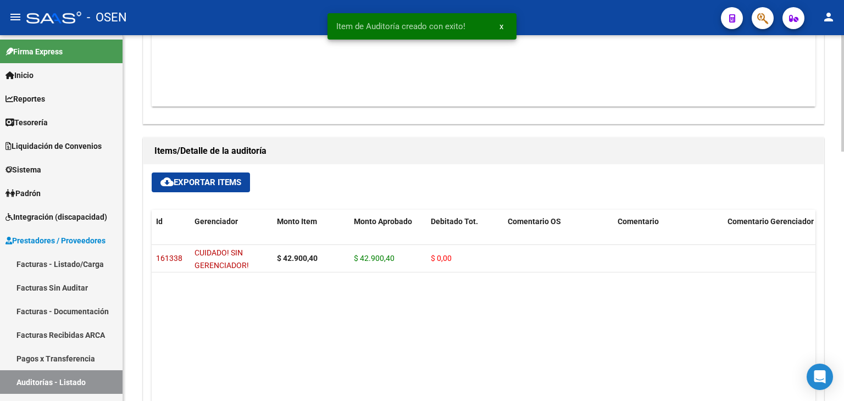
type input "202509"
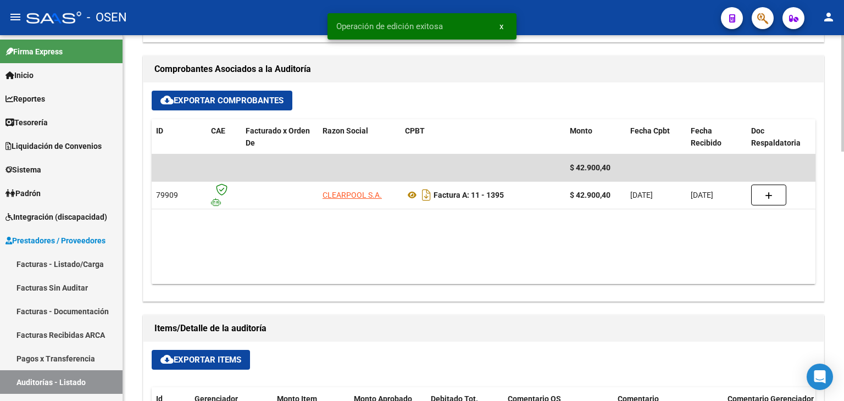
scroll to position [420, 0]
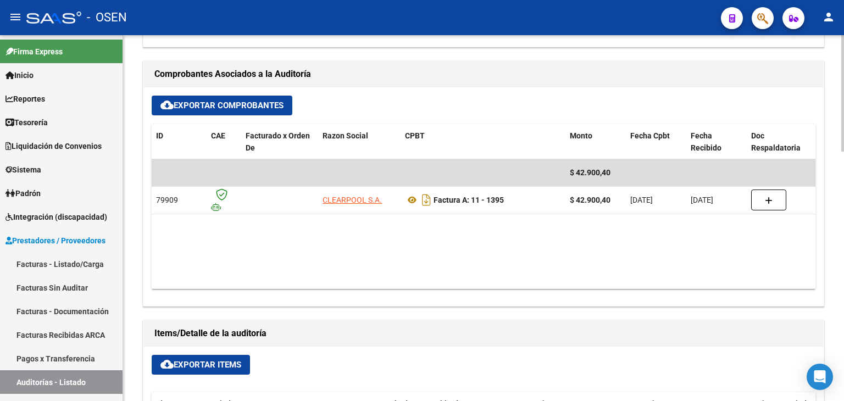
click at [306, 251] on datatable-body "$ 42.900,40 79909 CLEARPOOL S.A. Factura A: 11 - 1395 $ 42.900,40 04/09/2025 08…" at bounding box center [484, 224] width 664 height 130
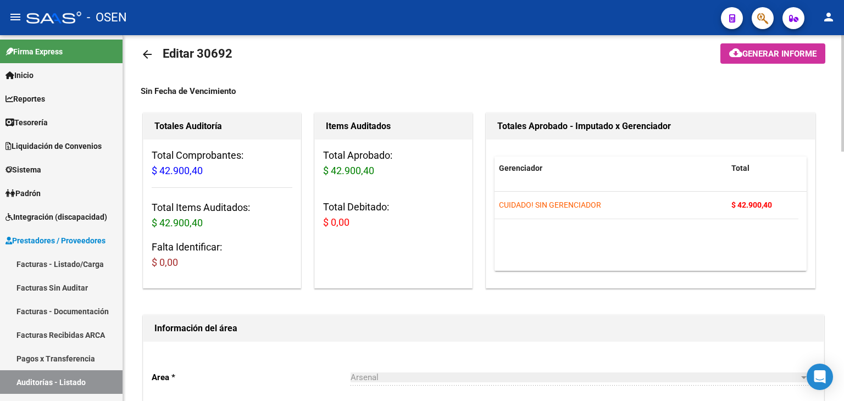
scroll to position [0, 0]
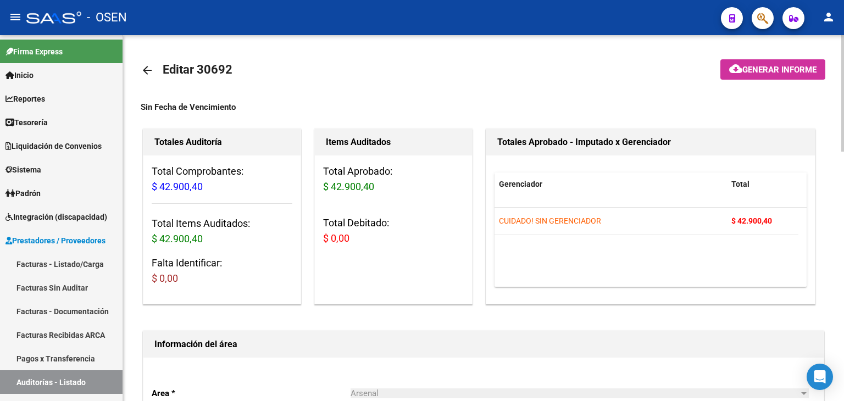
click at [147, 69] on mat-icon "arrow_back" at bounding box center [147, 70] width 13 height 13
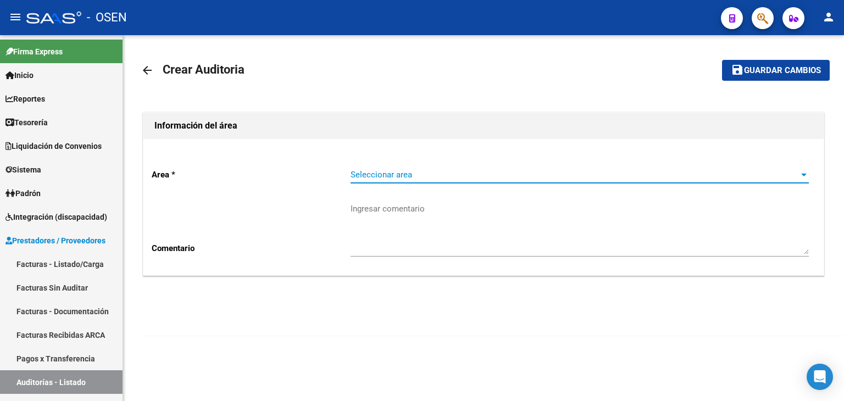
click at [427, 173] on span "Seleccionar area" at bounding box center [575, 175] width 449 height 10
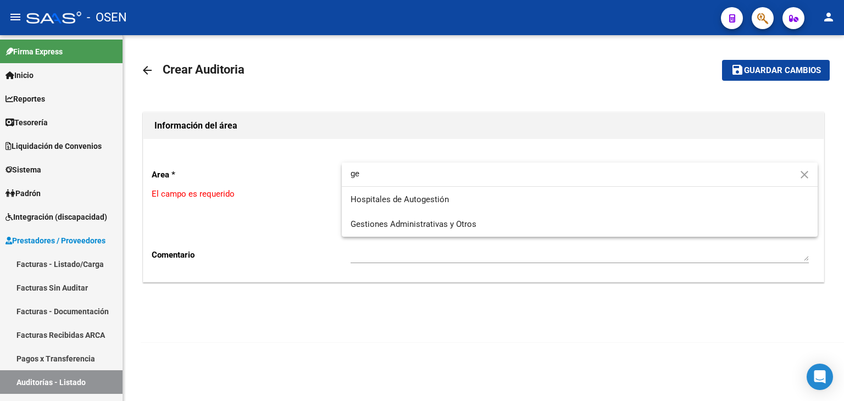
type input "ges"
drag, startPoint x: 388, startPoint y: 173, endPoint x: 375, endPoint y: 137, distance: 37.9
click at [296, 167] on div "ges close Hospitales de Autogestión Gestiones Administrativas y Otros" at bounding box center [422, 200] width 844 height 401
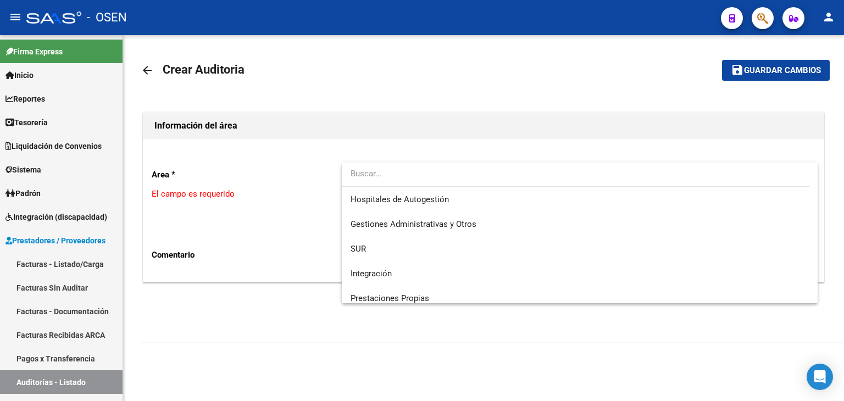
type input "g"
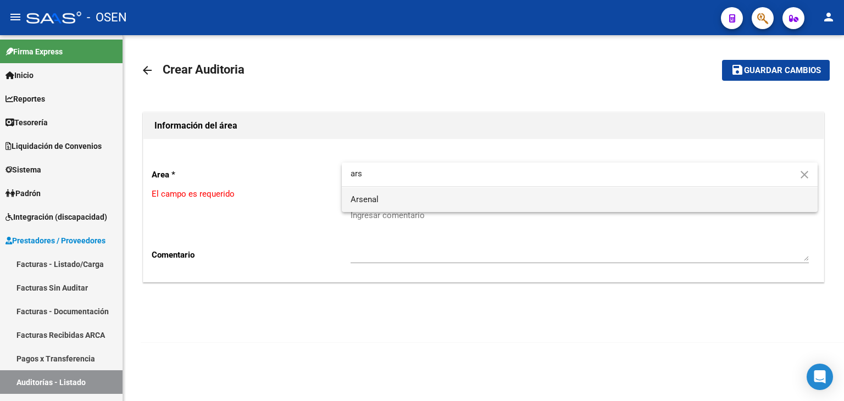
type input "ars"
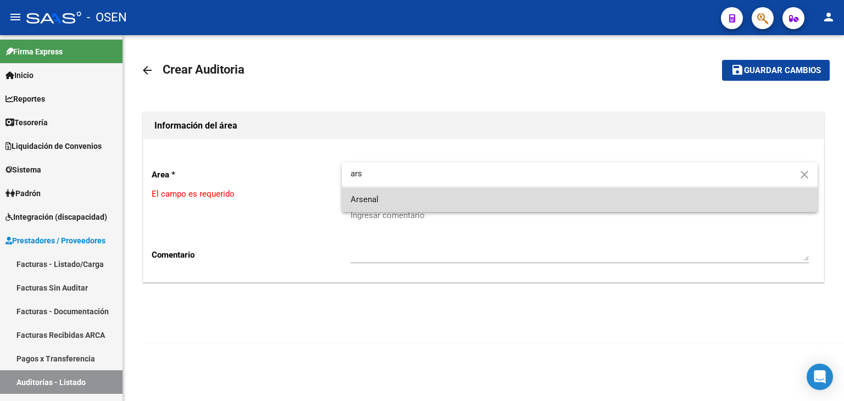
click at [479, 198] on span "Arsenal" at bounding box center [580, 199] width 458 height 25
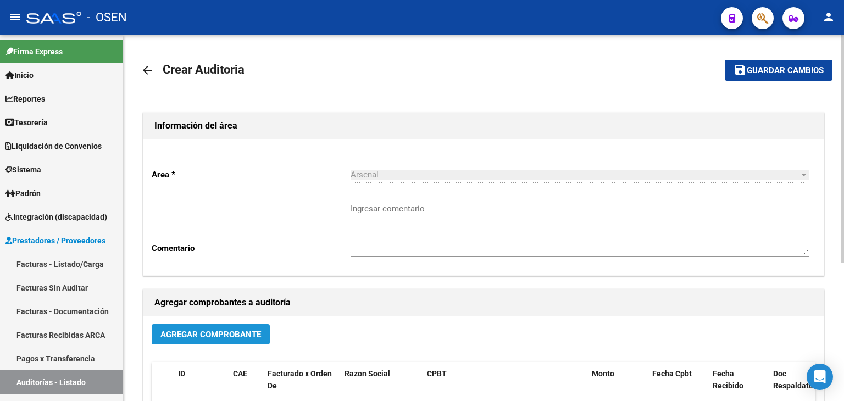
click at [218, 334] on span "Agregar Comprobante" at bounding box center [211, 335] width 101 height 10
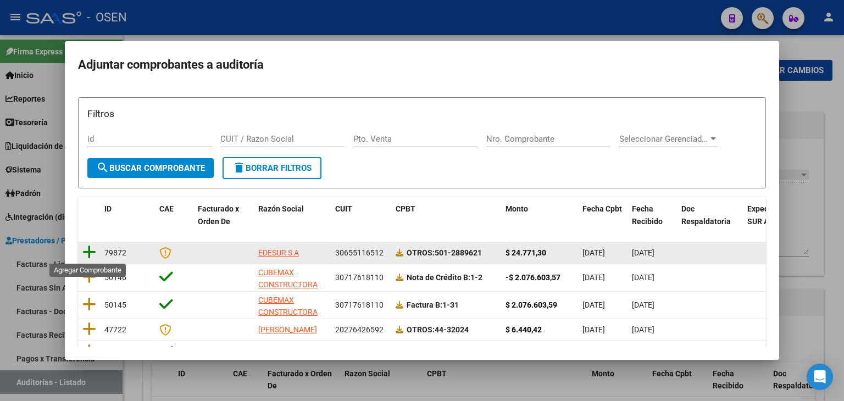
click at [90, 250] on icon at bounding box center [89, 252] width 14 height 15
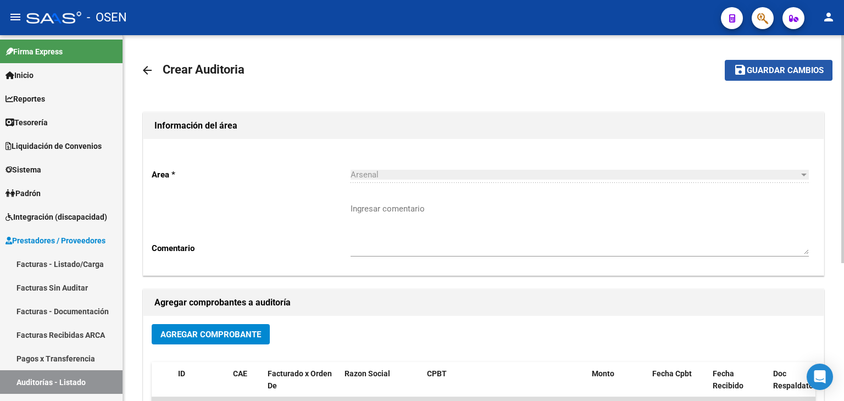
click at [758, 70] on span "Guardar cambios" at bounding box center [785, 71] width 77 height 10
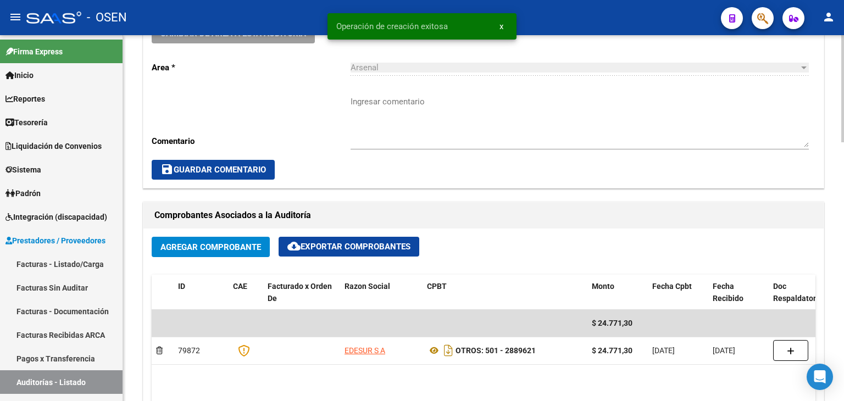
scroll to position [550, 0]
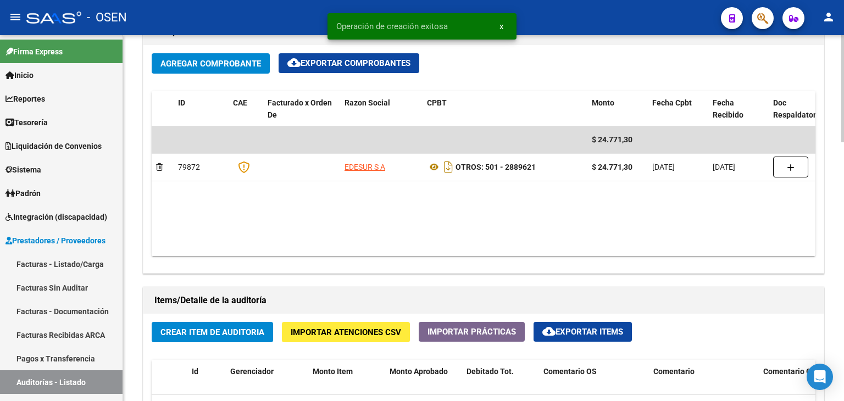
click at [223, 331] on span "Crear Item de Auditoria" at bounding box center [213, 333] width 104 height 10
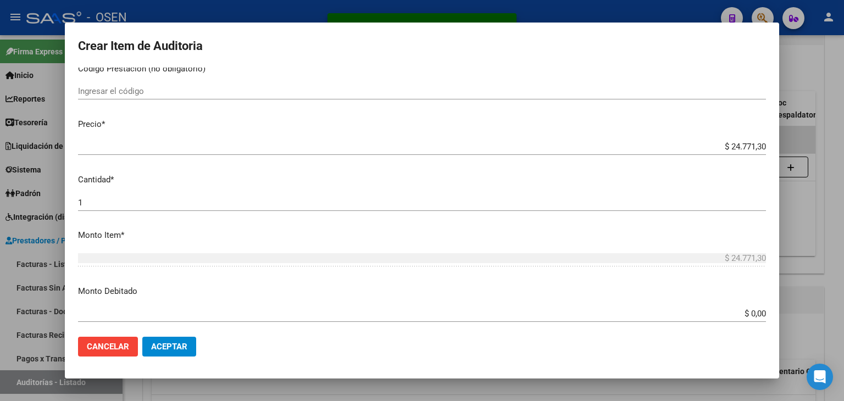
scroll to position [366, 0]
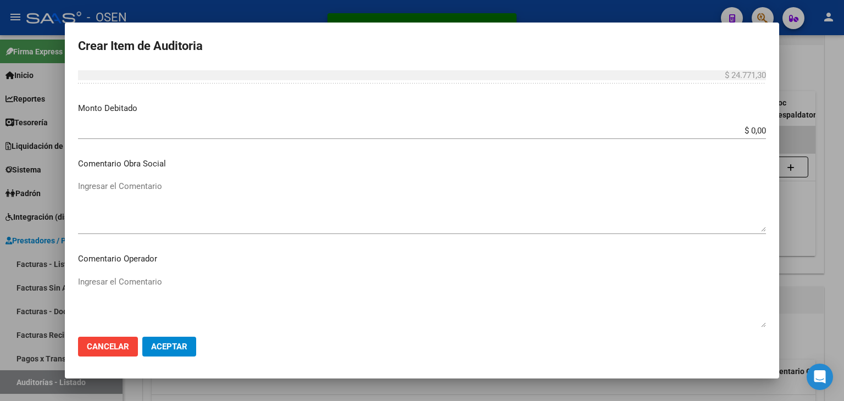
drag, startPoint x: 187, startPoint y: 340, endPoint x: 237, endPoint y: 319, distance: 54.0
click at [186, 340] on button "Aceptar" at bounding box center [169, 347] width 54 height 20
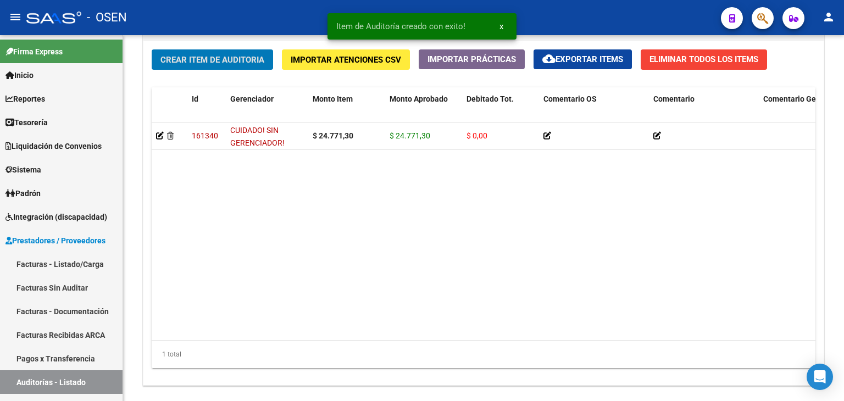
scroll to position [884, 0]
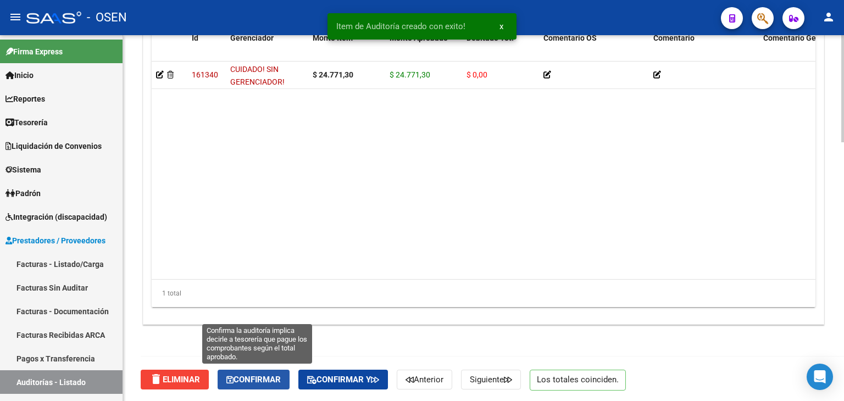
click at [285, 379] on button "Confirmar" at bounding box center [254, 380] width 72 height 20
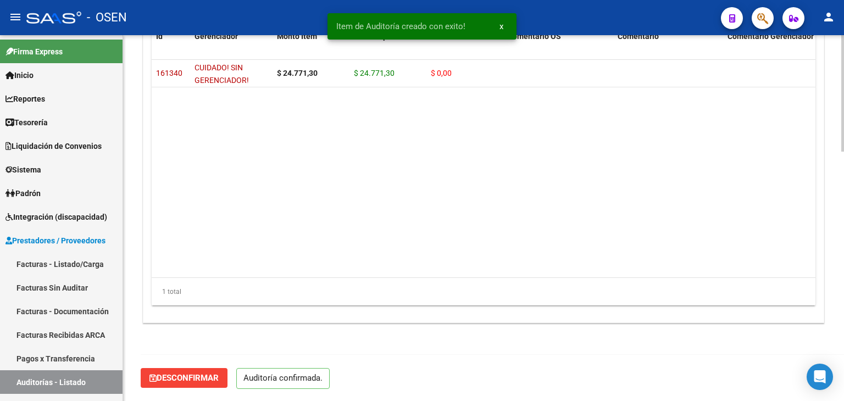
scroll to position [786, 0]
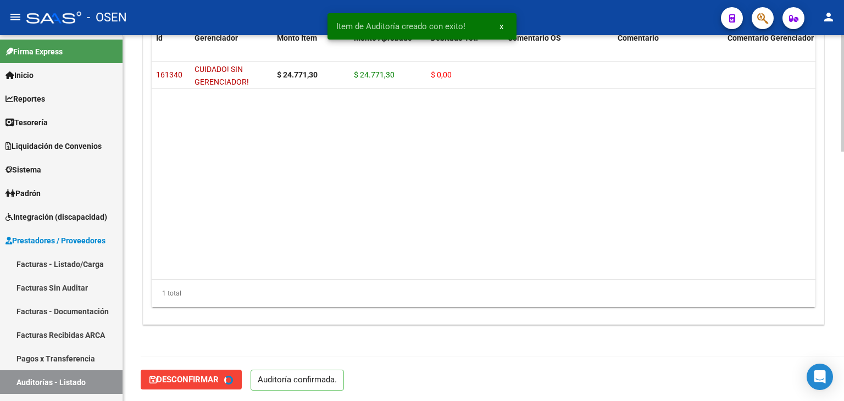
type input "202509"
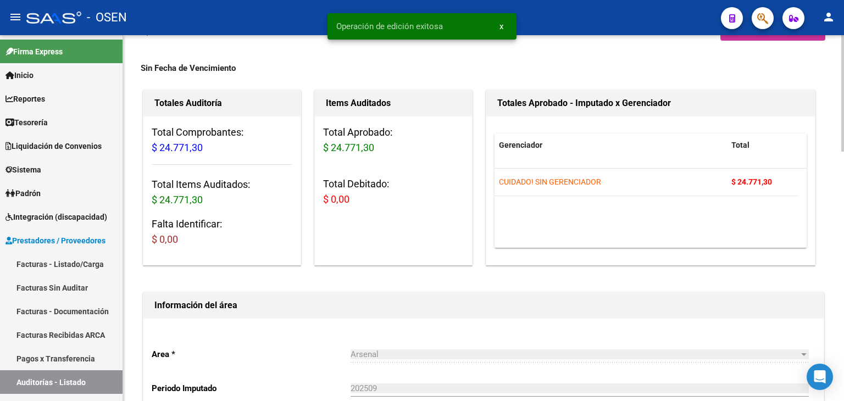
scroll to position [0, 0]
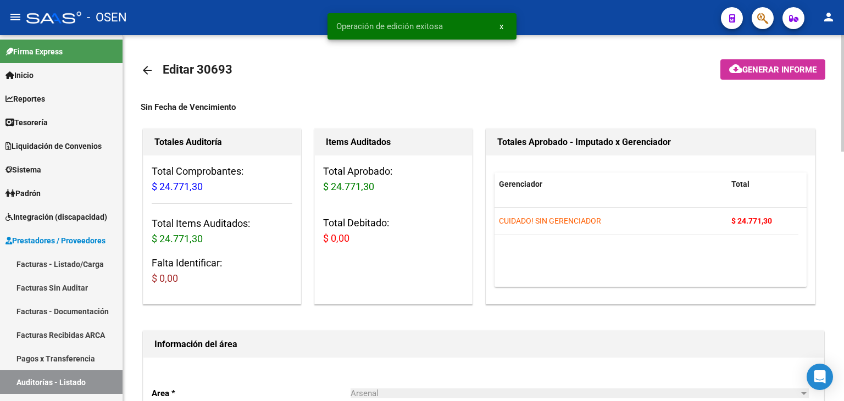
click at [142, 68] on mat-icon "arrow_back" at bounding box center [147, 70] width 13 height 13
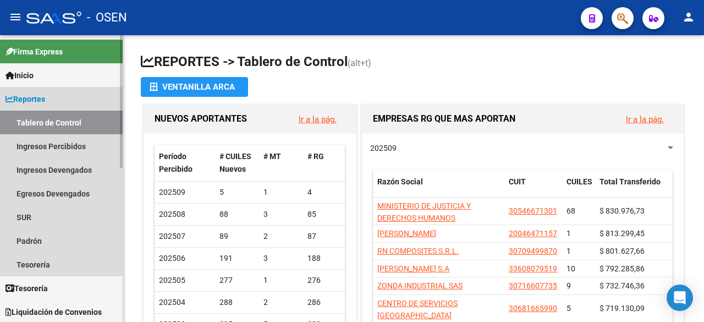
click at [53, 106] on link "Reportes" at bounding box center [61, 99] width 123 height 24
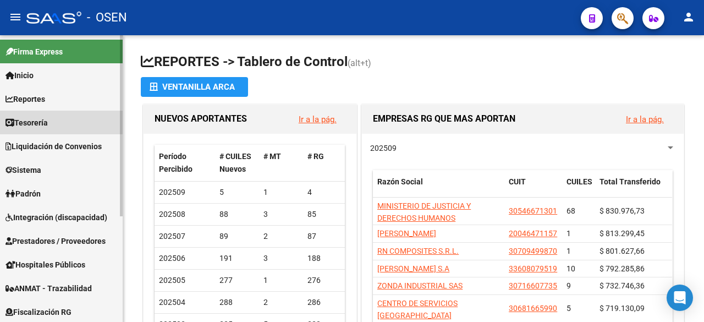
click at [54, 112] on link "Tesorería" at bounding box center [61, 122] width 123 height 24
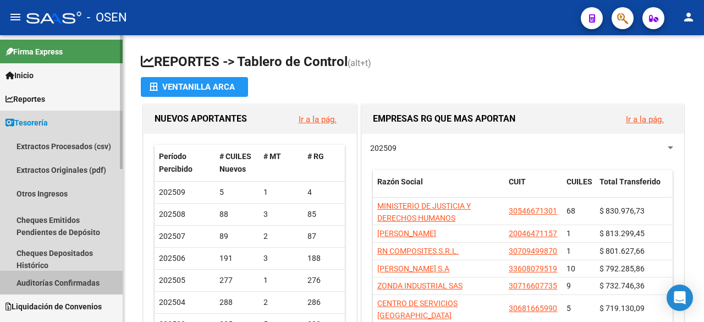
click at [67, 284] on link "Auditorías Confirmadas" at bounding box center [61, 282] width 123 height 24
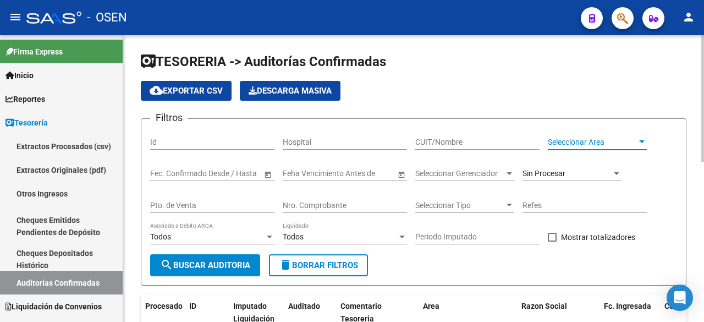
click at [573, 143] on span "Seleccionar Area" at bounding box center [592, 141] width 89 height 9
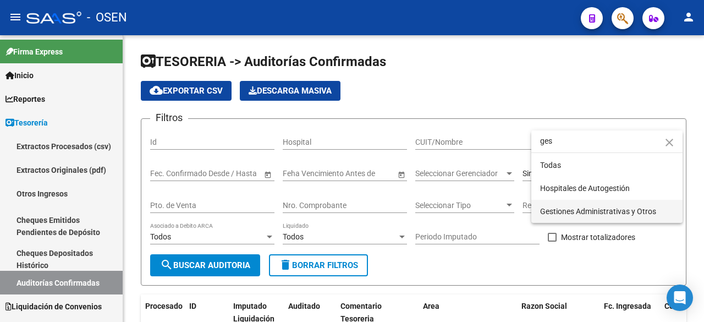
type input "ges"
drag, startPoint x: 567, startPoint y: 206, endPoint x: 439, endPoint y: 222, distance: 129.1
click at [566, 207] on span "Gestiones Administrativas y Otros" at bounding box center [598, 211] width 116 height 9
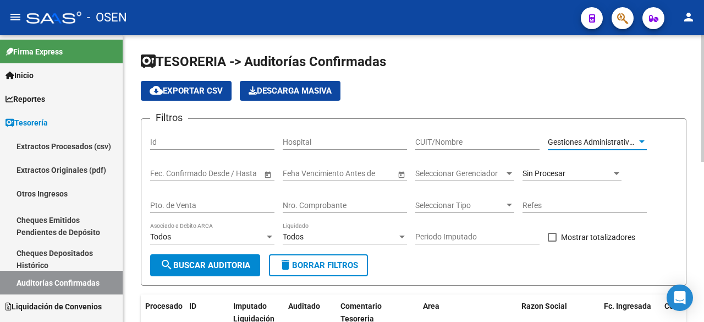
drag, startPoint x: 225, startPoint y: 264, endPoint x: 361, endPoint y: 259, distance: 135.9
click at [227, 263] on span "search Buscar Auditoria" at bounding box center [205, 265] width 90 height 10
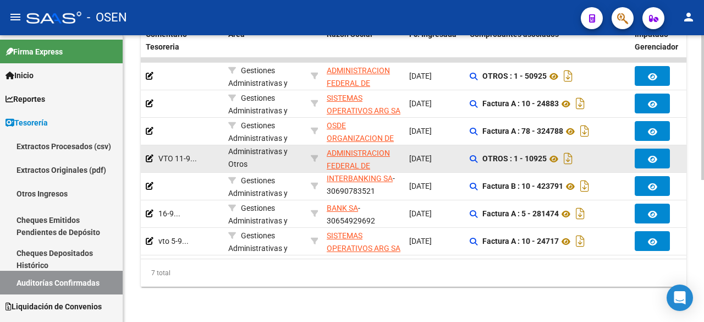
scroll to position [0, 196]
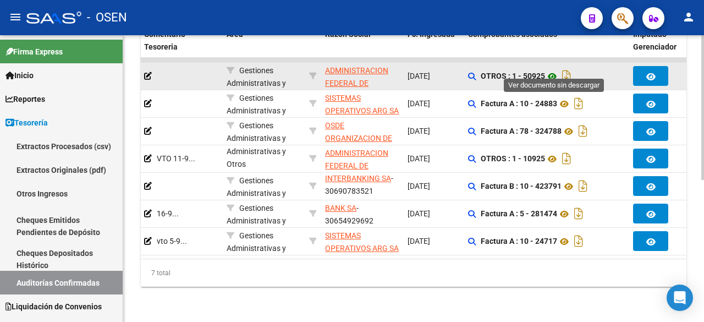
click at [556, 70] on icon at bounding box center [552, 76] width 14 height 13
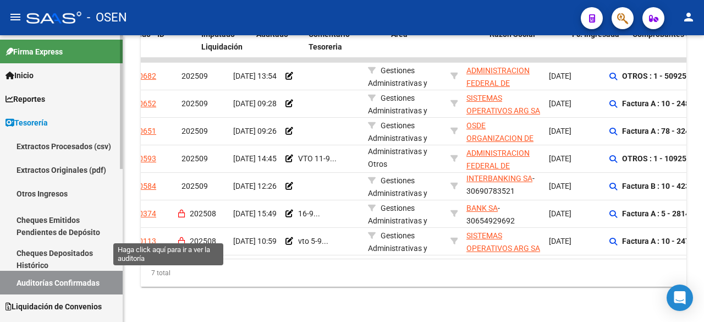
scroll to position [0, 32]
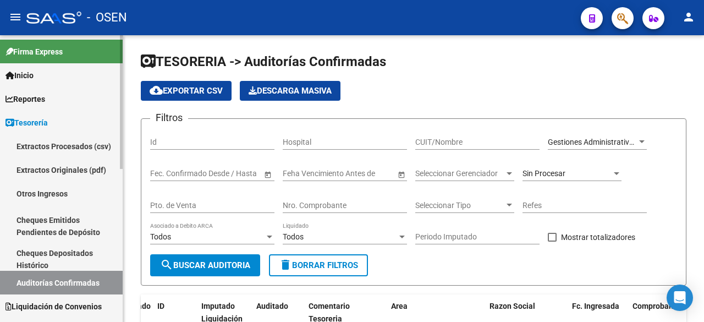
scroll to position [2, 0]
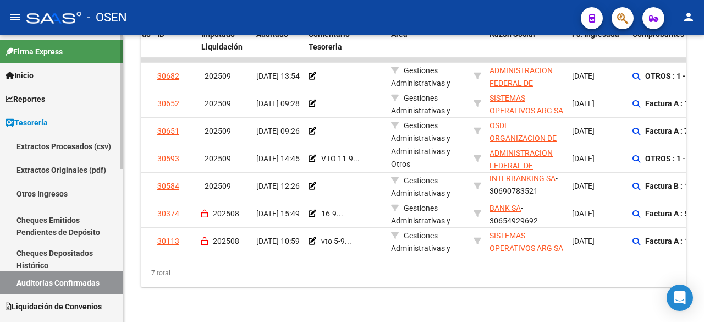
click at [74, 168] on link "Extractos Originales (pdf)" at bounding box center [61, 170] width 123 height 24
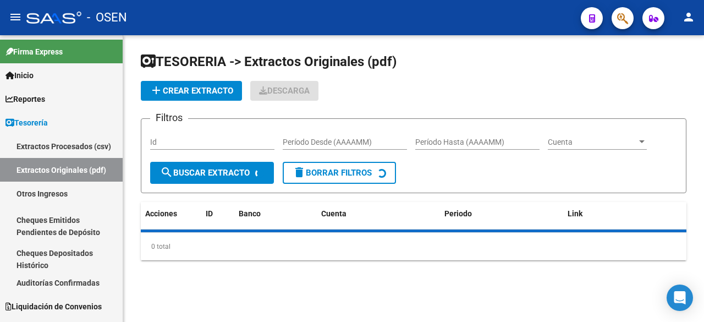
click at [200, 94] on span "add Crear Extracto" at bounding box center [192, 91] width 84 height 10
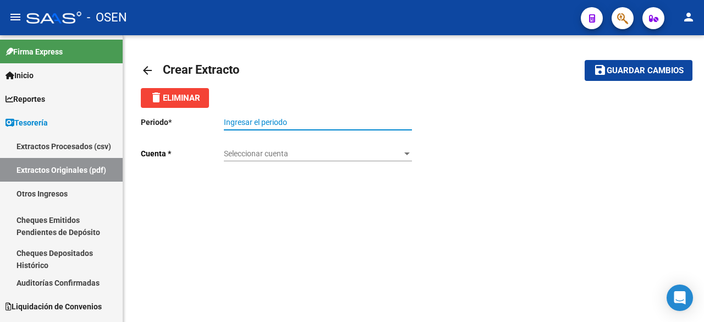
click at [303, 118] on input "Ingresar el periodo" at bounding box center [318, 122] width 188 height 9
type input "202508"
click at [217, 169] on div "Periodo * 202508 Ingresar el periodo Cuenta * Seleccionar cuenta Seleccionar cu…" at bounding box center [277, 151] width 273 height 87
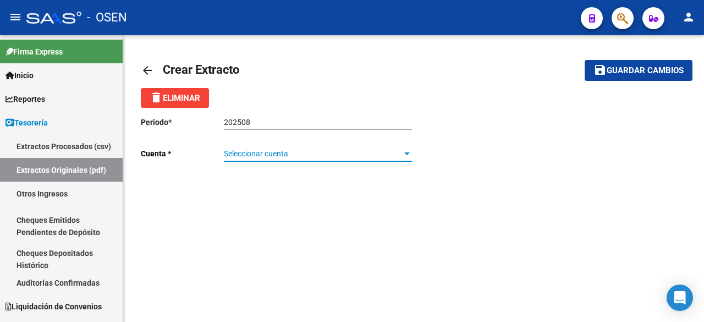
click at [294, 152] on span "Seleccionar cuenta" at bounding box center [313, 153] width 178 height 9
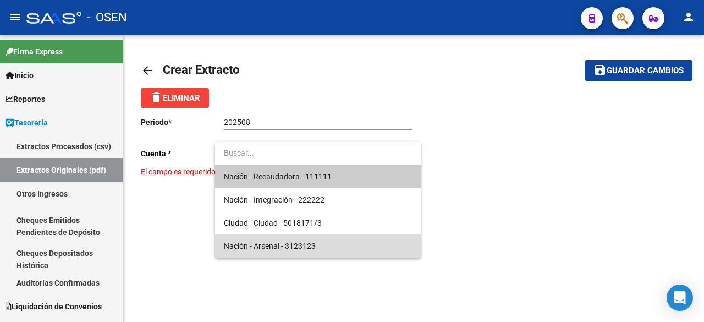
click at [302, 240] on span "Nación - Arsenal - 3123123" at bounding box center [318, 245] width 188 height 23
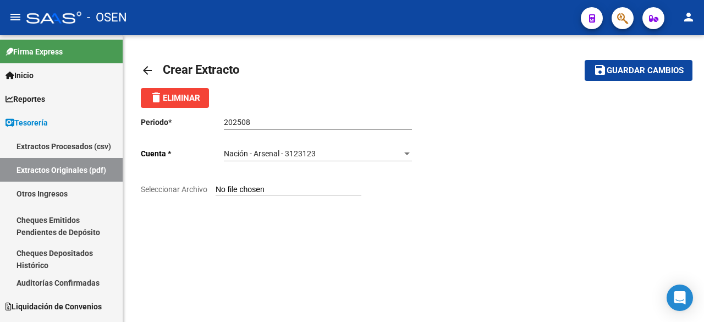
click at [257, 188] on input "Seleccionar Archivo" at bounding box center [288, 190] width 146 height 10
type input "C:\fakepath\CC12266-M-202508-0014 (1).pdf"
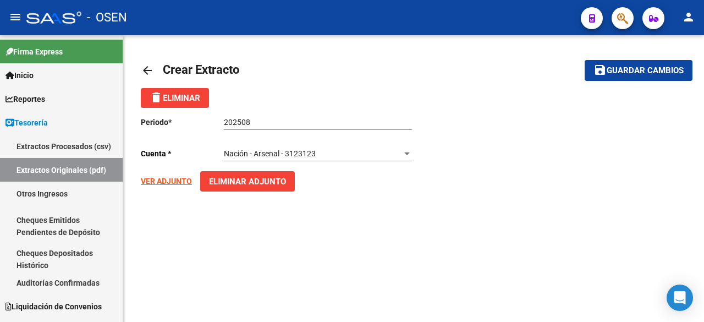
click at [173, 180] on strong "VER ADJUNTO" at bounding box center [166, 180] width 51 height 9
click at [634, 62] on button "save Guardar cambios" at bounding box center [638, 70] width 108 height 20
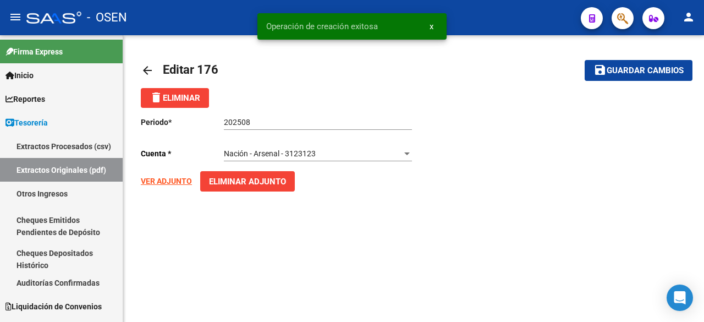
click at [146, 65] on mat-icon "arrow_back" at bounding box center [147, 70] width 13 height 13
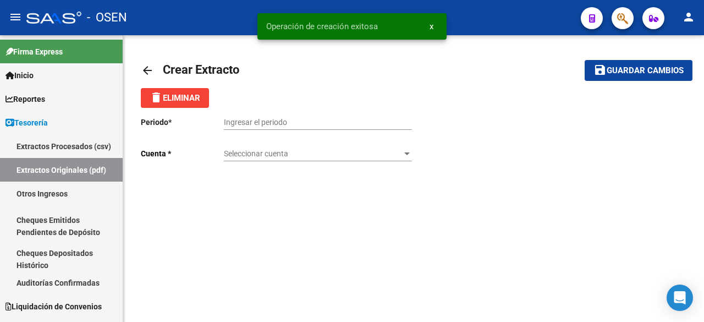
click at [271, 118] on div "Ingresar el periodo" at bounding box center [318, 119] width 188 height 22
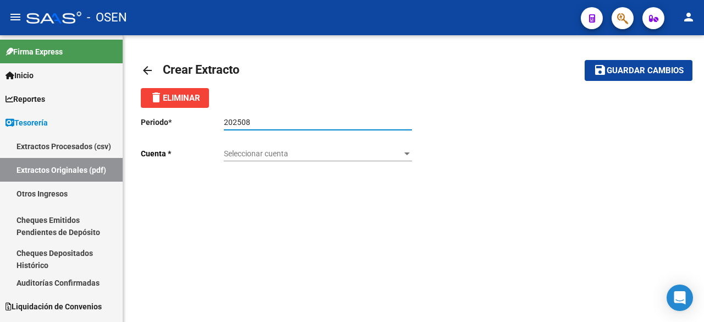
type input "202508"
click at [293, 163] on div "Seleccionar cuenta Seleccionar cuenta" at bounding box center [318, 154] width 188 height 31
click at [308, 150] on span "Seleccionar cuenta" at bounding box center [313, 153] width 178 height 9
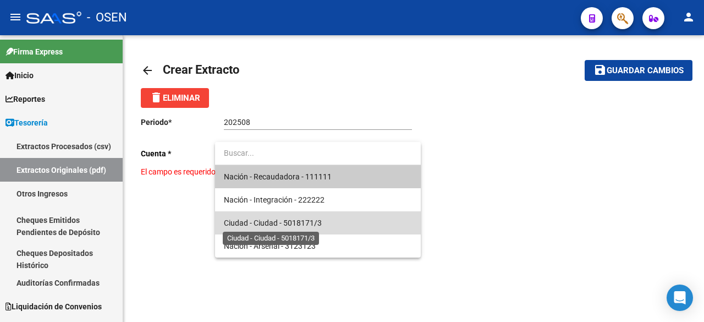
click at [313, 218] on span "Ciudad - Ciudad - 5018171/3" at bounding box center [273, 222] width 98 height 9
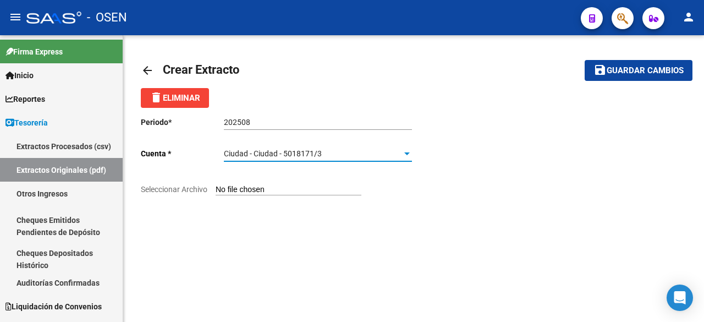
click at [257, 188] on input "Seleccionar Archivo" at bounding box center [288, 190] width 146 height 10
type input "C:\fakepath\Resumen ciudad OSEN 8-2025.pdf"
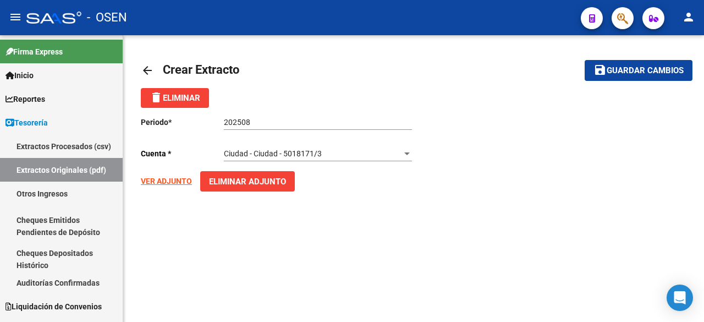
click at [634, 69] on span "Guardar cambios" at bounding box center [644, 71] width 77 height 10
drag, startPoint x: 622, startPoint y: 74, endPoint x: 323, endPoint y: 77, distance: 299.1
click at [617, 74] on span "Guardar cambios" at bounding box center [644, 71] width 77 height 10
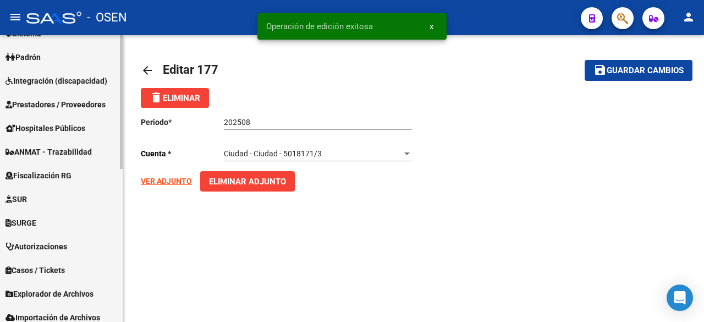
scroll to position [327, 0]
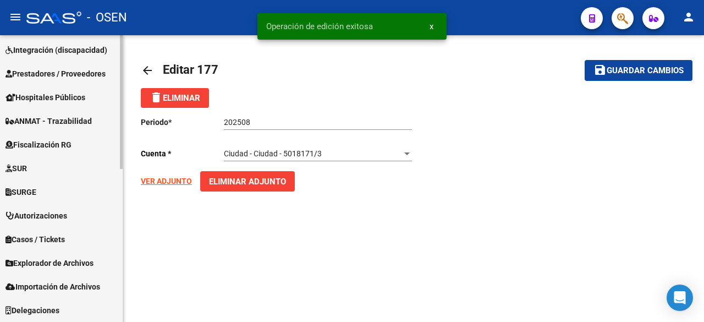
click at [79, 73] on span "Prestadores / Proveedores" at bounding box center [55, 74] width 100 height 12
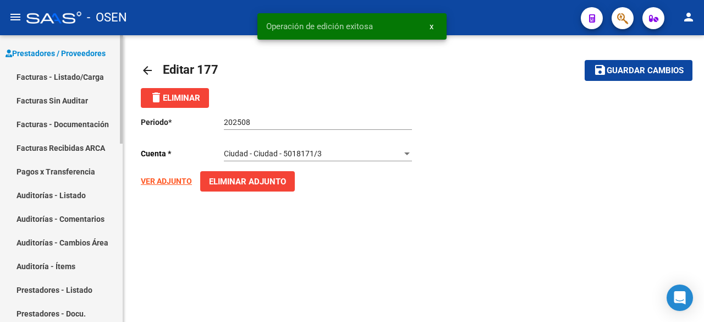
scroll to position [167, 0]
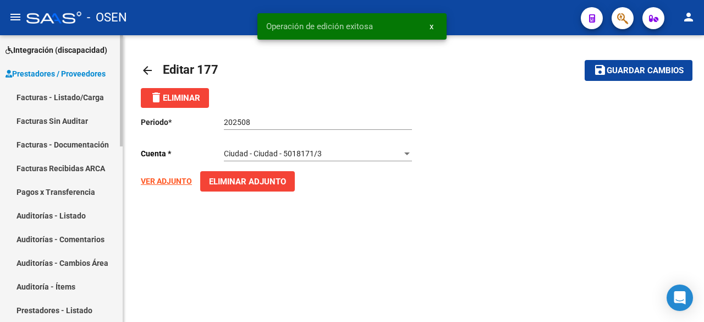
click at [83, 97] on link "Facturas - Listado/Carga" at bounding box center [61, 97] width 123 height 24
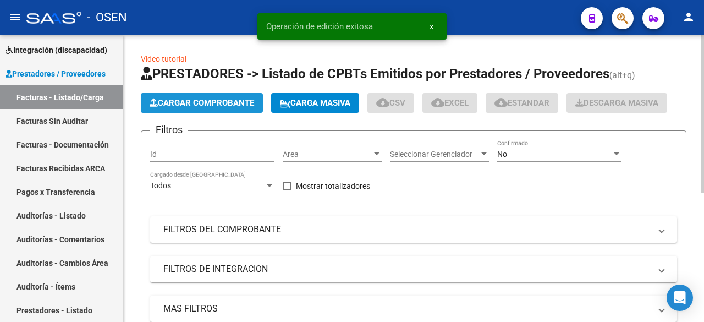
click at [186, 98] on span "Cargar Comprobante" at bounding box center [202, 103] width 104 height 10
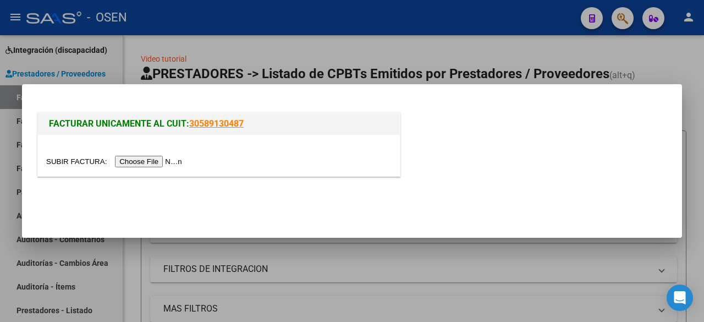
click at [163, 154] on div at bounding box center [219, 155] width 362 height 41
click at [163, 156] on input "file" at bounding box center [115, 162] width 139 height 12
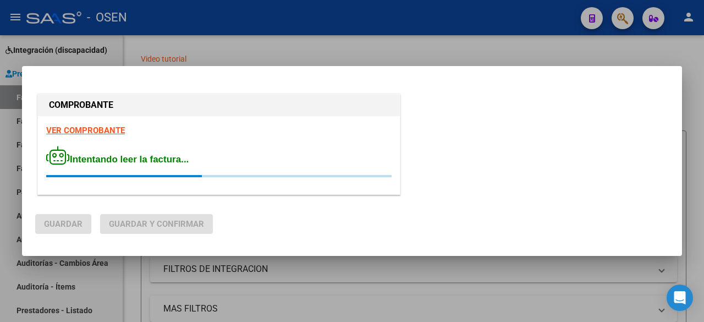
click at [111, 132] on strong "VER COMPROBANTE" at bounding box center [85, 130] width 79 height 10
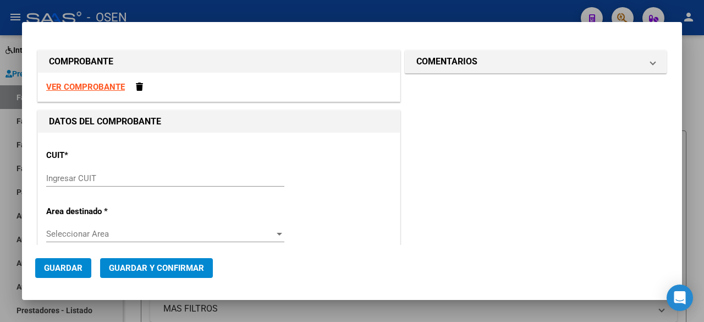
click at [179, 175] on input "Ingresar CUIT" at bounding box center [165, 178] width 238 height 10
paste input "30-54226531-7"
type input "30-54226531-7"
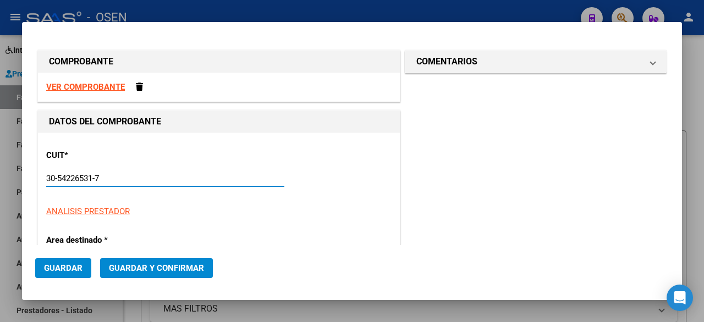
type input "1"
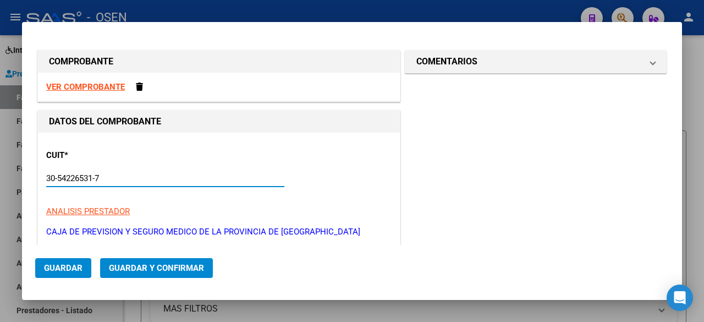
scroll to position [183, 0]
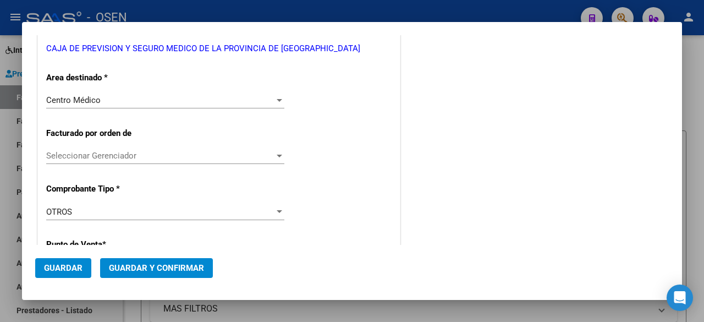
type input "30-54226531-7"
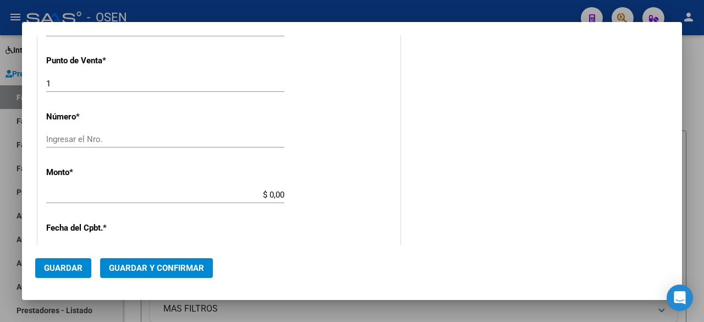
click at [143, 141] on input "Ingresar el Nro." at bounding box center [165, 139] width 238 height 10
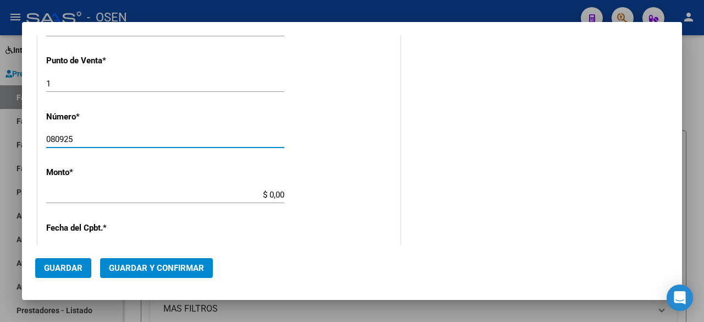
type input "080925"
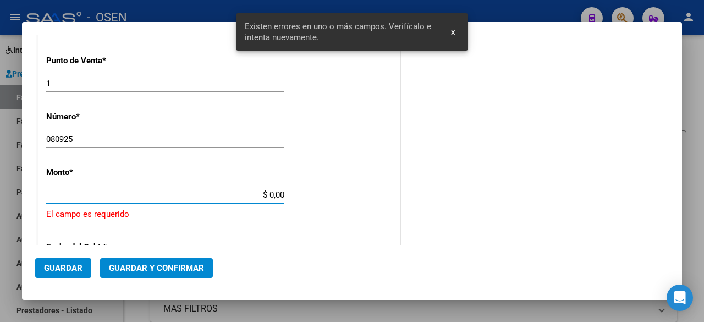
scroll to position [417, 0]
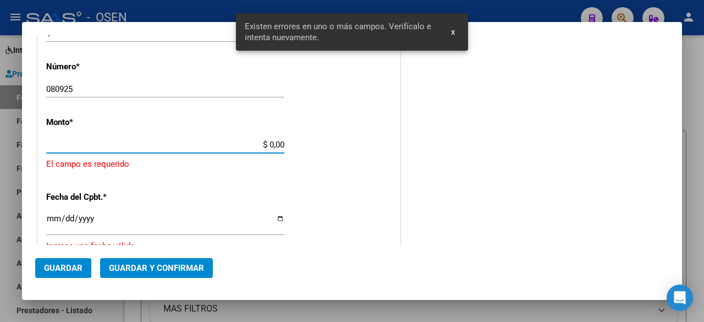
click at [224, 145] on input "$ 0,00" at bounding box center [165, 145] width 238 height 10
drag, startPoint x: 234, startPoint y: 145, endPoint x: 333, endPoint y: 148, distance: 99.0
click at [333, 148] on div "CUIT * 30-54226531-7 Ingresar CUIT ANALISIS PRESTADOR CAJA DE PREVISION Y SEGUR…" at bounding box center [219, 153] width 362 height 874
paste input "30542265317"
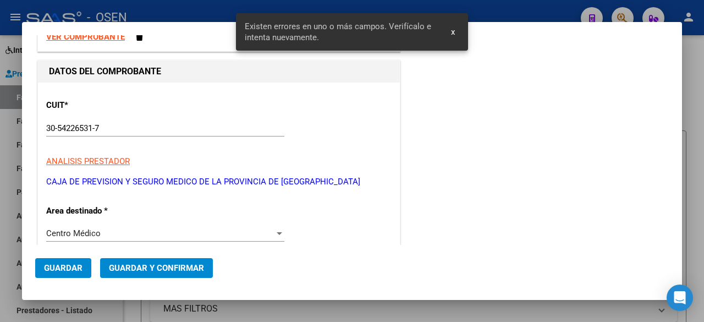
scroll to position [0, 0]
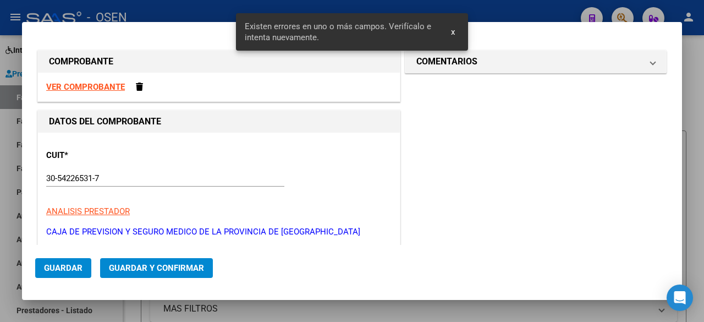
click at [116, 83] on strong "VER COMPROBANTE" at bounding box center [85, 87] width 79 height 10
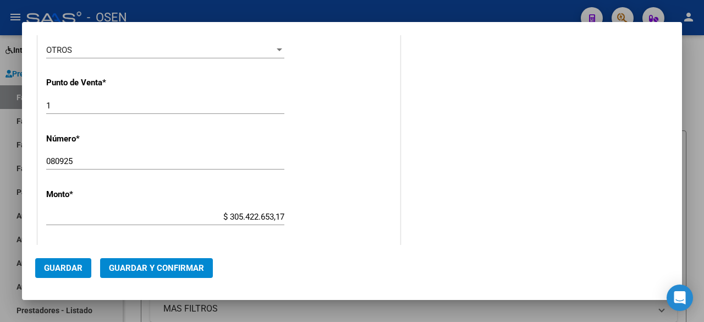
scroll to position [367, 0]
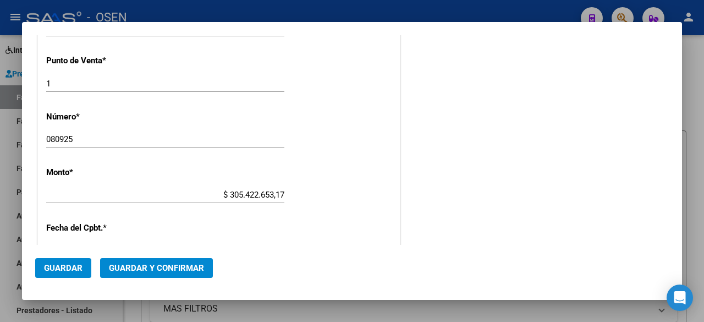
click at [218, 189] on div "$ 305.422.653,17 Ingresar el monto" at bounding box center [165, 194] width 238 height 16
drag, startPoint x: 218, startPoint y: 195, endPoint x: 345, endPoint y: 197, distance: 127.6
click at [345, 197] on div "CUIT * 30-54226531-7 Ingresar CUIT ANALISIS PRESTADOR CAJA DE PREVISION Y SEGUR…" at bounding box center [219, 193] width 362 height 854
paste input "834.561"
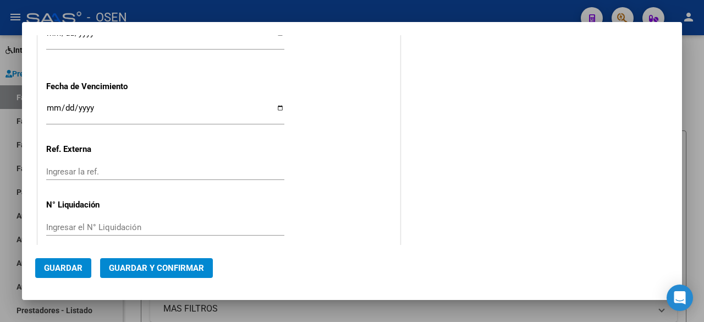
scroll to position [550, 0]
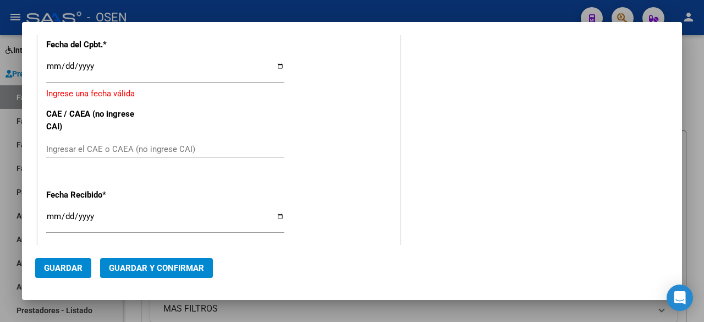
type input "$ 834.561,17"
click at [67, 217] on input "[DATE]" at bounding box center [165, 221] width 238 height 18
click at [100, 203] on div "Fecha Recibido * 2025-09-08 Ingresar la fecha" at bounding box center [218, 211] width 345 height 63
click at [52, 70] on input "Ingresar la fecha" at bounding box center [165, 71] width 238 height 18
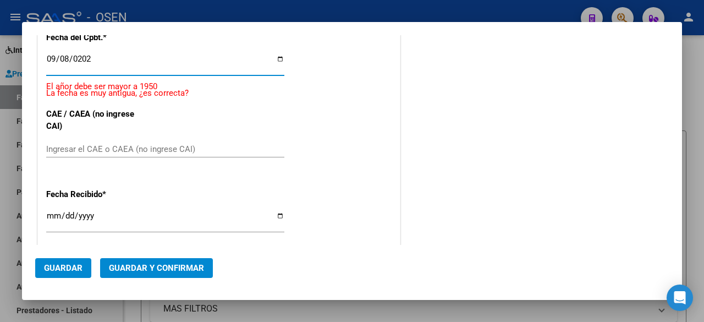
type input "[DATE]"
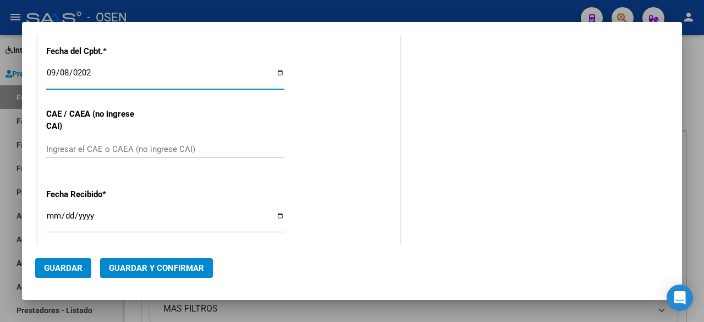
drag, startPoint x: 185, startPoint y: 257, endPoint x: 189, endPoint y: 266, distance: 9.6
click at [187, 259] on mat-dialog-actions "Guardar Guardar y Confirmar" at bounding box center [351, 266] width 633 height 42
click at [189, 266] on span "Guardar y Confirmar" at bounding box center [156, 268] width 95 height 10
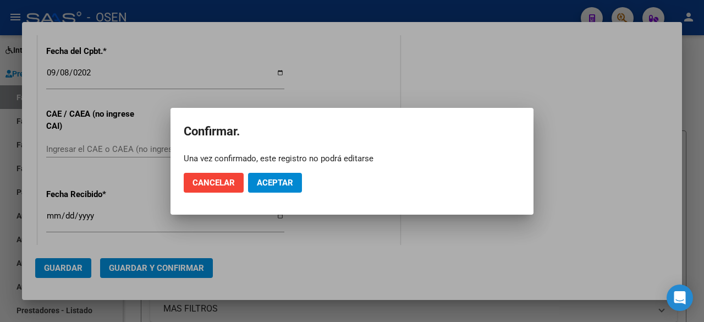
click at [298, 172] on mat-dialog-actions "Cancelar Aceptar" at bounding box center [352, 182] width 336 height 37
click at [297, 179] on button "Aceptar" at bounding box center [275, 183] width 54 height 20
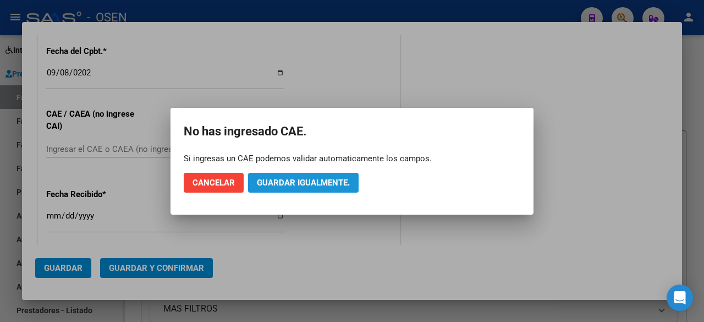
click at [299, 182] on span "Guardar igualmente." at bounding box center [303, 183] width 93 height 10
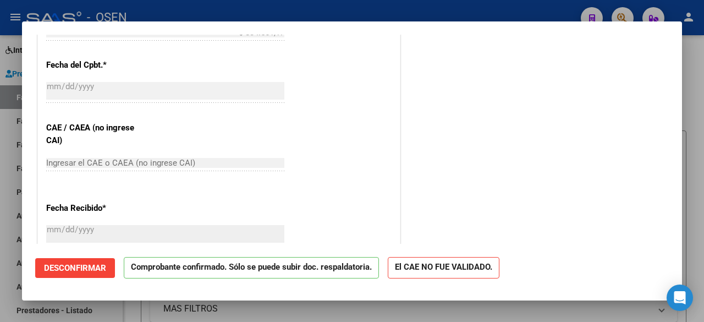
scroll to position [733, 0]
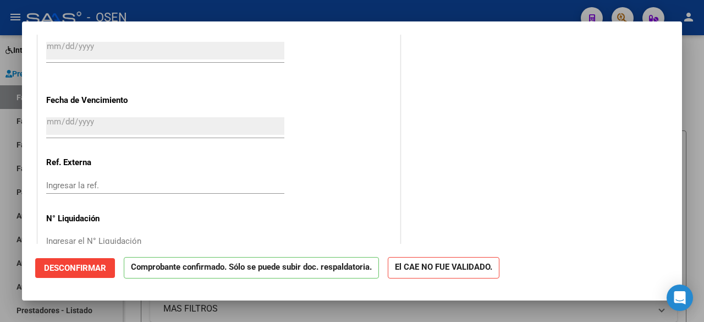
click at [110, 305] on div at bounding box center [352, 161] width 704 height 322
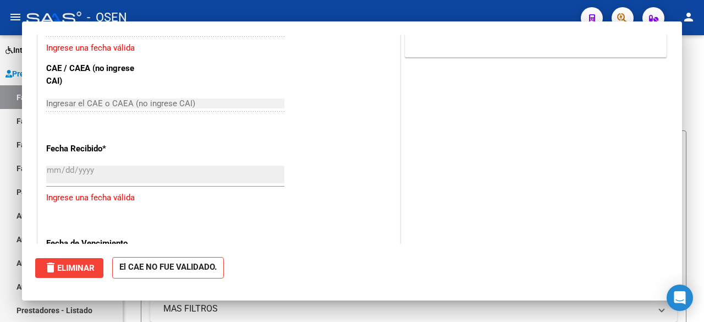
scroll to position [0, 0]
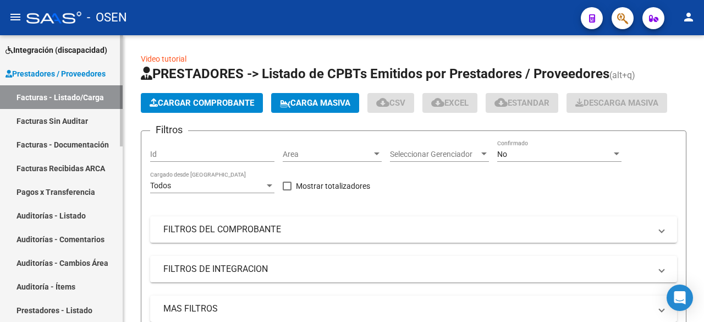
click at [54, 217] on link "Auditorías - Listado" at bounding box center [61, 215] width 123 height 24
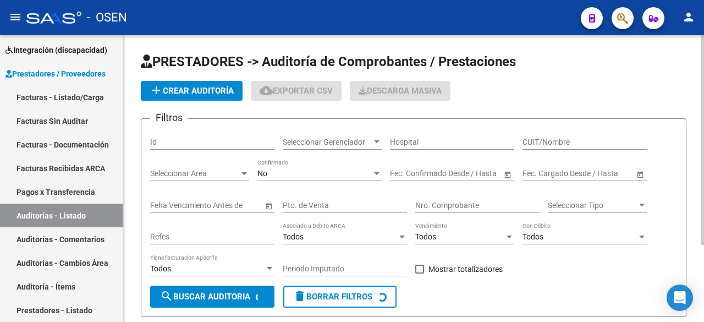
click at [190, 89] on span "add Crear Auditoría" at bounding box center [192, 91] width 84 height 10
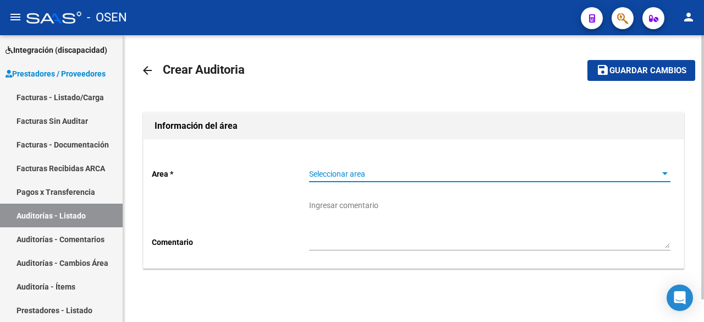
click at [406, 172] on span "Seleccionar area" at bounding box center [484, 173] width 351 height 9
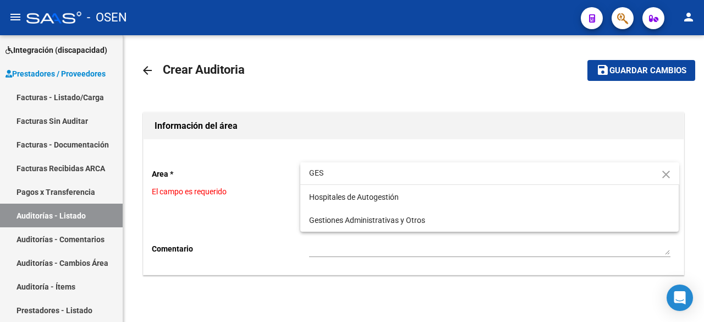
drag, startPoint x: 282, startPoint y: 177, endPoint x: 239, endPoint y: 173, distance: 43.1
click at [239, 174] on div "GES close Hospitales de Autogestión Gestiones Administrativas y Otros" at bounding box center [352, 161] width 704 height 322
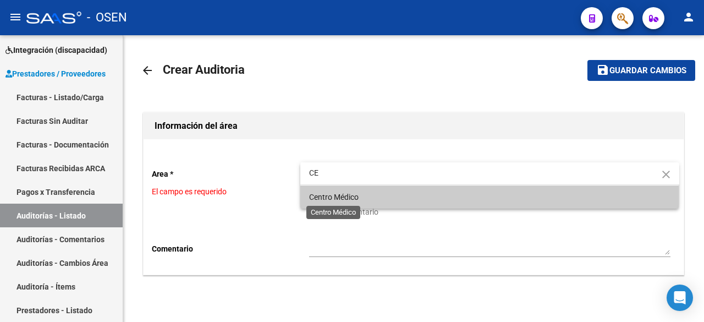
type input "CE"
click at [329, 196] on span "Centro Médico" at bounding box center [333, 196] width 49 height 9
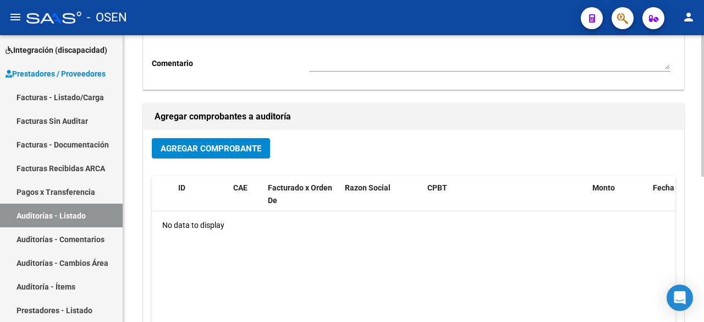
scroll to position [183, 0]
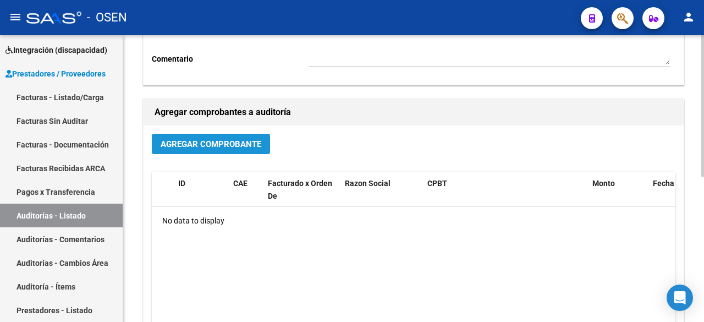
click at [207, 151] on button "Agregar Comprobante" at bounding box center [211, 144] width 118 height 20
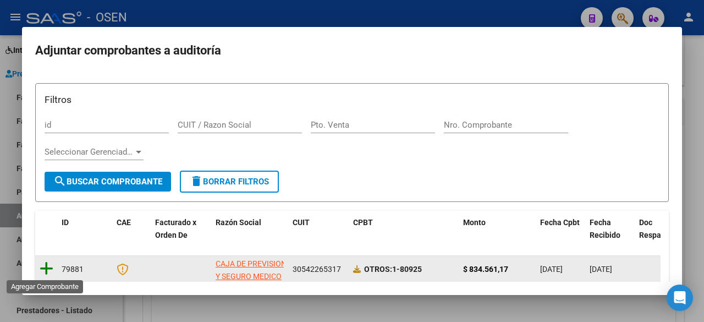
click at [48, 265] on icon at bounding box center [47, 268] width 14 height 15
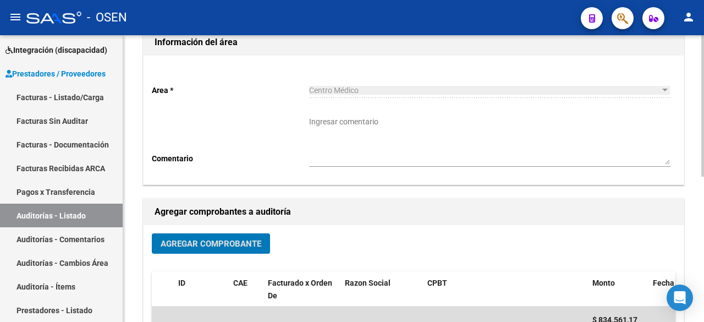
scroll to position [0, 0]
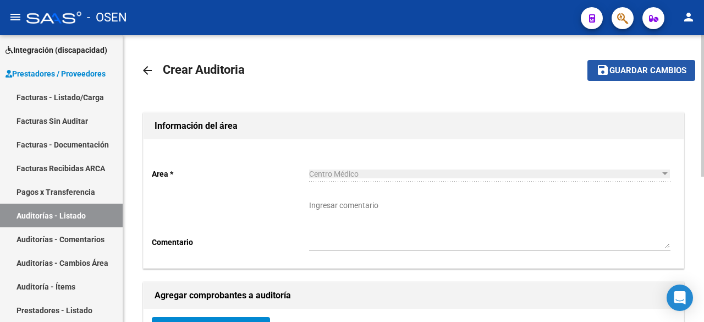
drag, startPoint x: 641, startPoint y: 72, endPoint x: 302, endPoint y: 168, distance: 352.4
click at [639, 72] on span "Guardar cambios" at bounding box center [647, 71] width 77 height 10
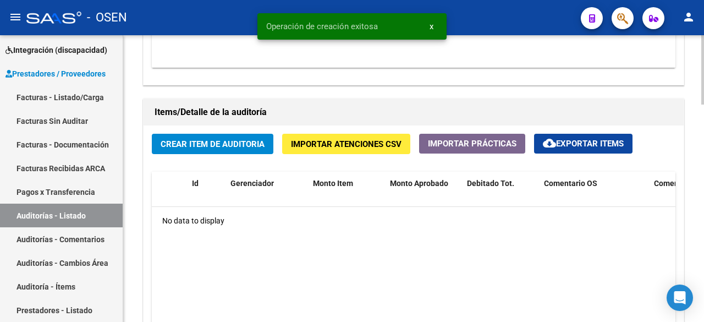
scroll to position [719, 0]
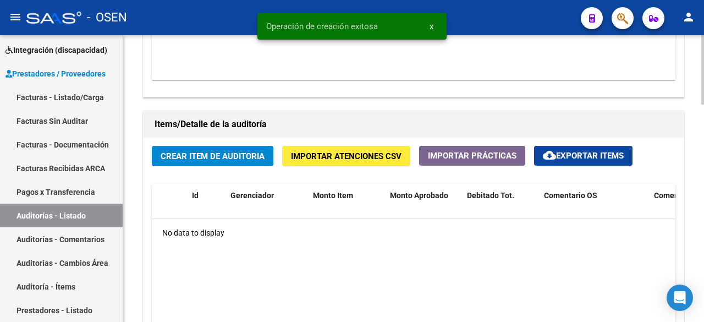
click at [231, 157] on span "Crear Item de Auditoria" at bounding box center [213, 156] width 104 height 10
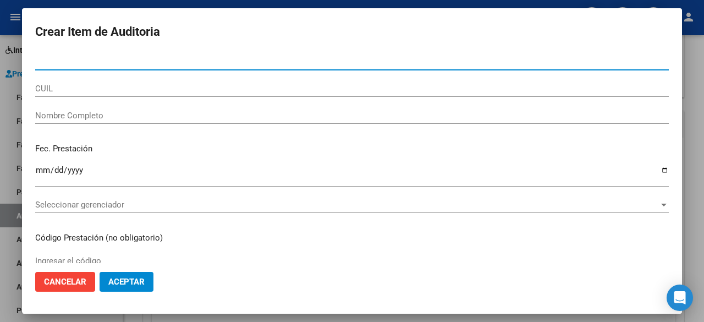
drag, startPoint x: 143, startPoint y: 286, endPoint x: 195, endPoint y: 273, distance: 53.3
click at [146, 286] on button "Aceptar" at bounding box center [127, 282] width 54 height 20
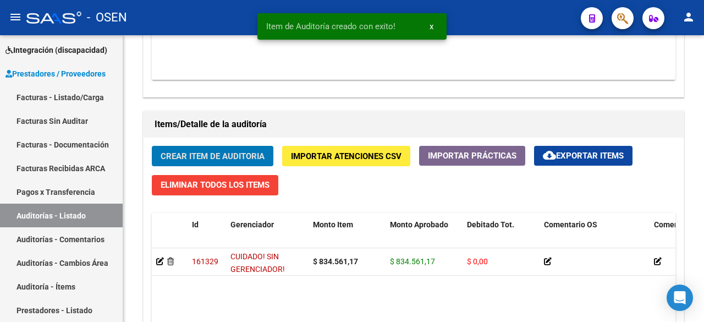
scroll to position [1, 0]
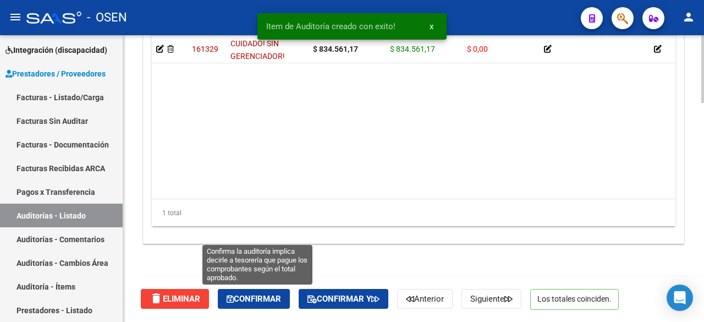
click at [261, 300] on span "Confirmar" at bounding box center [253, 299] width 54 height 10
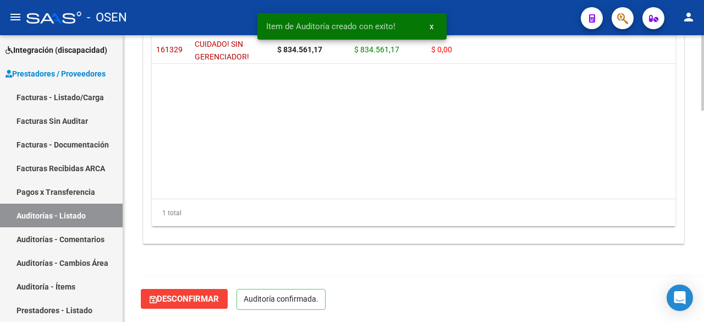
scroll to position [806, 0]
type input "202509"
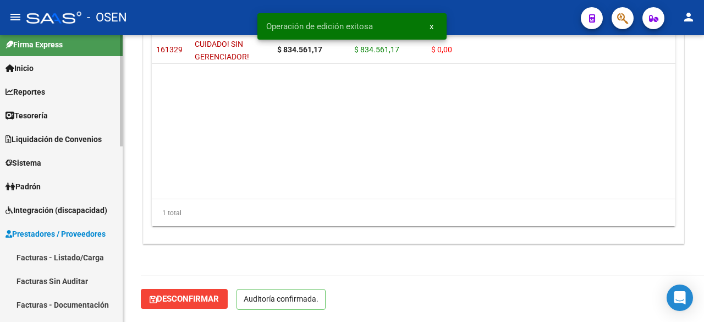
scroll to position [0, 0]
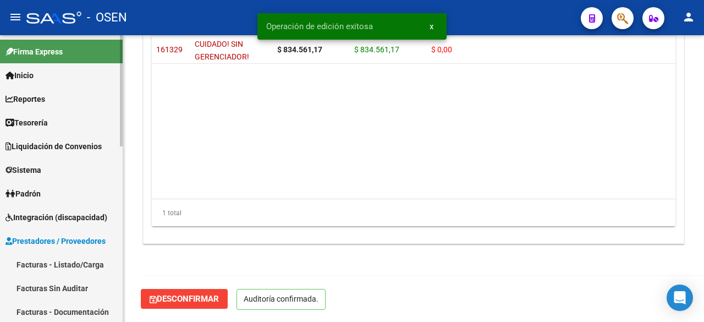
click at [74, 112] on link "Tesorería" at bounding box center [61, 122] width 123 height 24
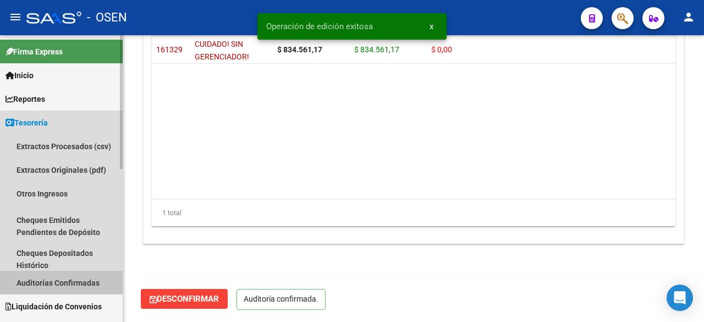
click at [82, 282] on link "Auditorías Confirmadas" at bounding box center [61, 282] width 123 height 24
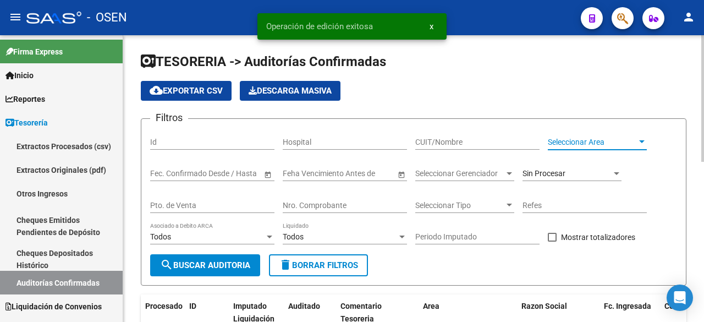
click at [572, 136] on div "Seleccionar Area Seleccionar Area" at bounding box center [597, 139] width 99 height 22
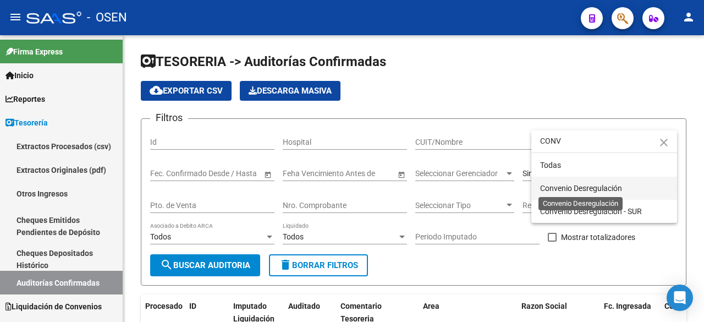
type input "CONV"
click at [585, 190] on span "Convenio Desregulación" at bounding box center [581, 188] width 82 height 9
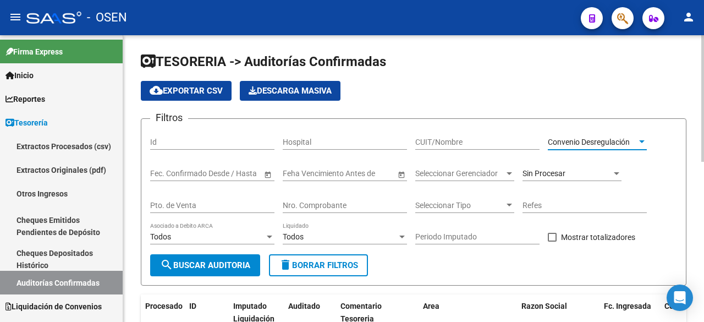
click at [223, 270] on button "search Buscar Auditoria" at bounding box center [205, 265] width 110 height 22
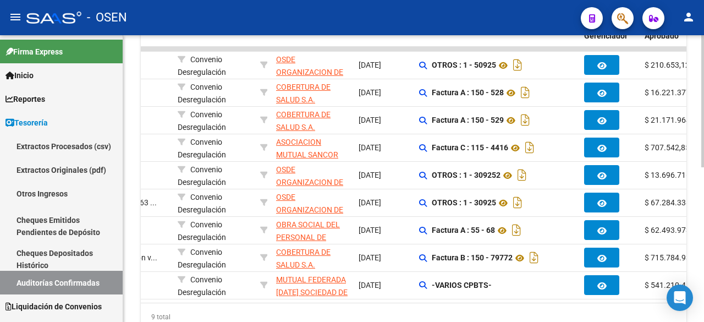
scroll to position [286, 0]
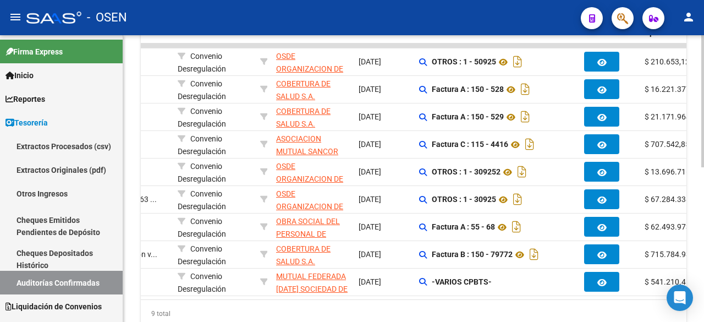
click at [703, 247] on div at bounding box center [702, 236] width 3 height 132
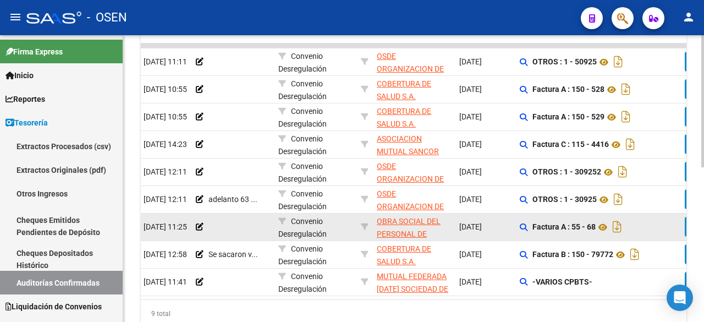
scroll to position [0, 36]
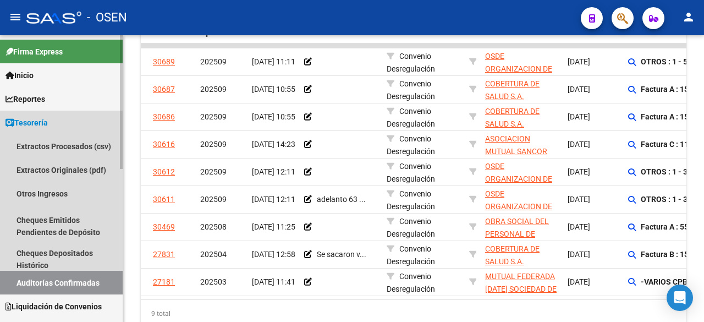
click at [48, 120] on span "Tesorería" at bounding box center [26, 123] width 42 height 12
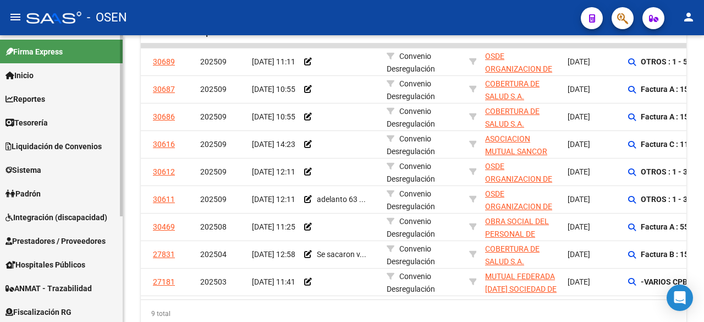
click at [63, 119] on link "Tesorería" at bounding box center [61, 122] width 123 height 24
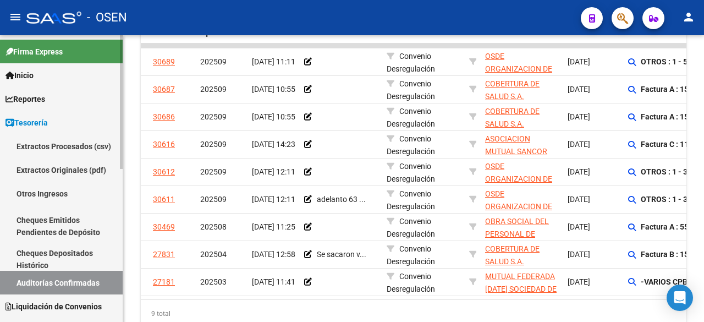
click at [79, 277] on link "Auditorías Confirmadas" at bounding box center [61, 282] width 123 height 24
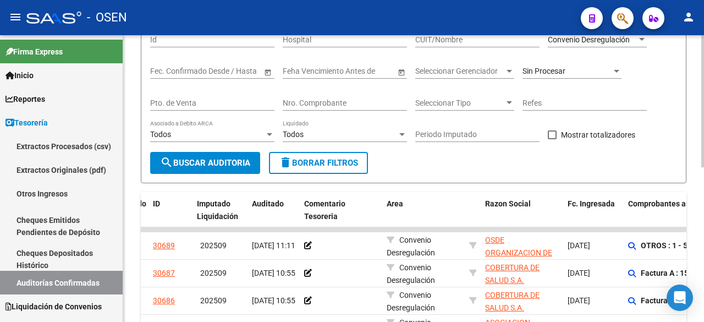
scroll to position [0, 0]
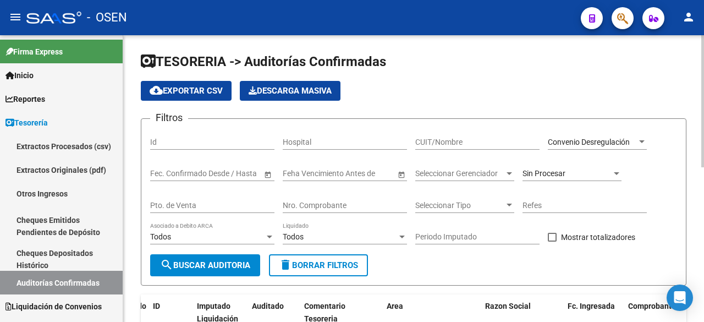
click at [598, 139] on span "Convenio Desregulación" at bounding box center [589, 141] width 82 height 9
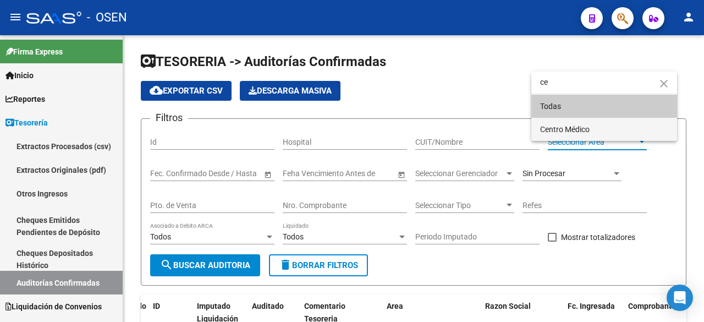
type input "ce"
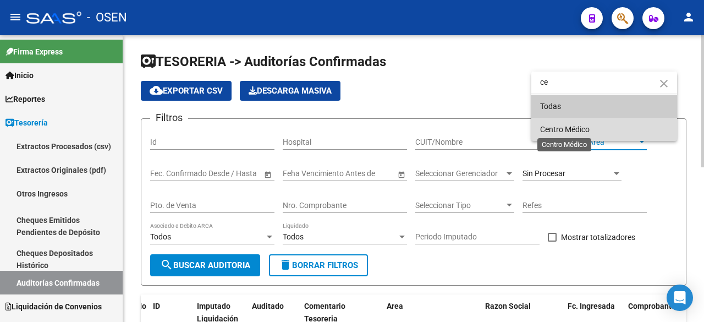
drag, startPoint x: 590, startPoint y: 125, endPoint x: 325, endPoint y: 223, distance: 282.7
click at [586, 125] on span "Centro Médico" at bounding box center [564, 129] width 49 height 9
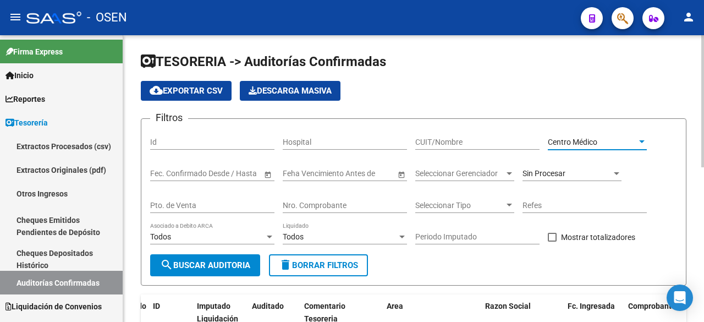
click at [236, 260] on span "search Buscar Auditoria" at bounding box center [205, 265] width 90 height 10
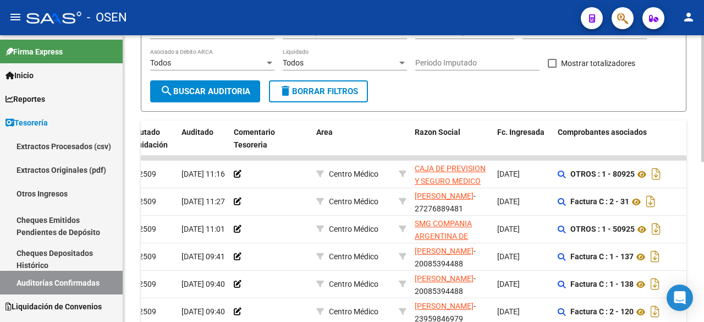
scroll to position [183, 0]
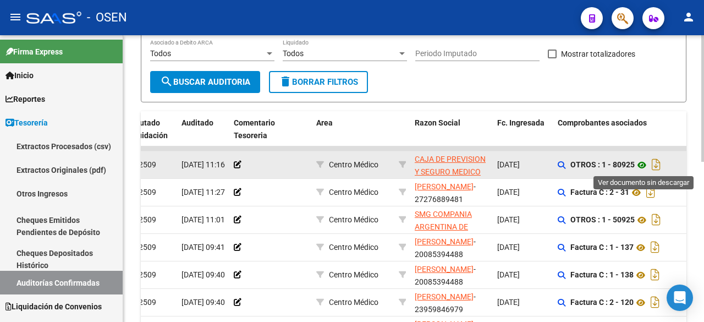
click at [645, 164] on icon at bounding box center [641, 164] width 14 height 13
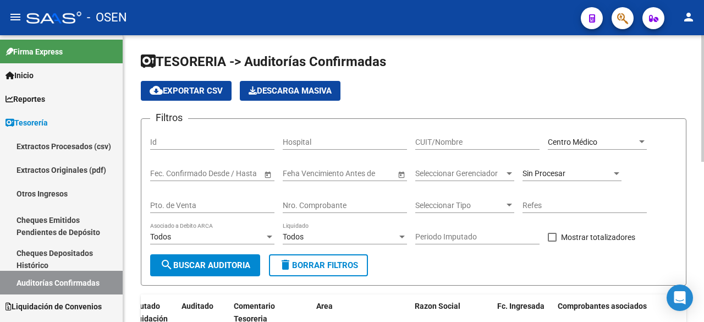
click at [597, 141] on span "Centro Médico" at bounding box center [572, 141] width 49 height 9
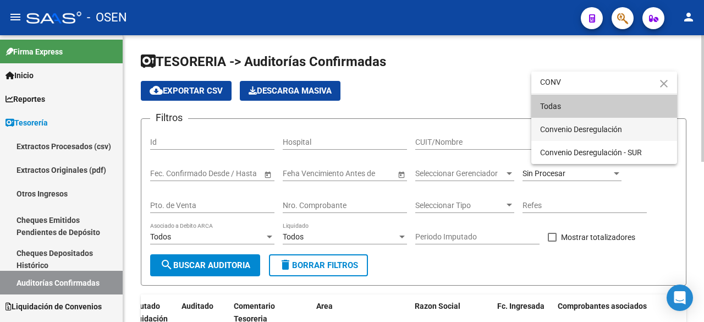
type input "CONV"
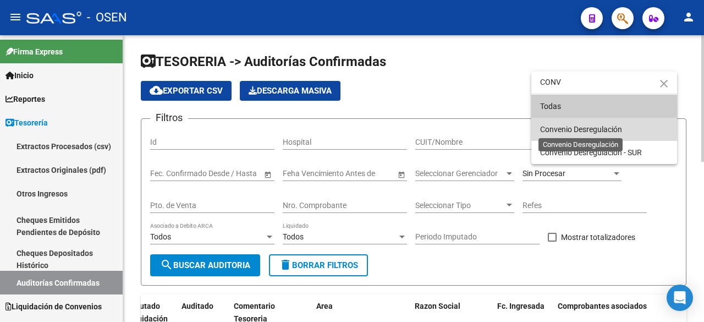
drag, startPoint x: 608, startPoint y: 131, endPoint x: 342, endPoint y: 238, distance: 286.1
click at [601, 130] on span "Convenio Desregulación" at bounding box center [581, 129] width 82 height 9
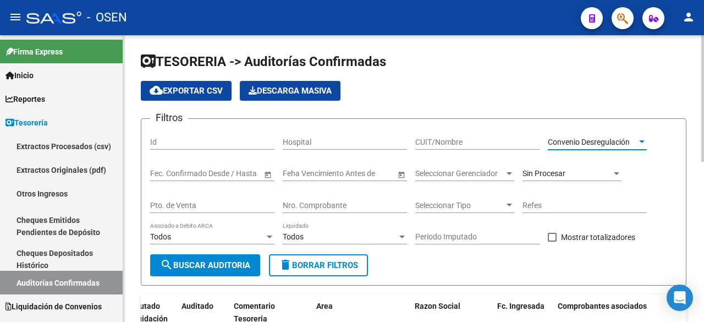
click at [240, 275] on button "search Buscar Auditoria" at bounding box center [205, 265] width 110 height 22
click at [594, 136] on div "Convenio Desregulación Seleccionar Area" at bounding box center [597, 139] width 99 height 22
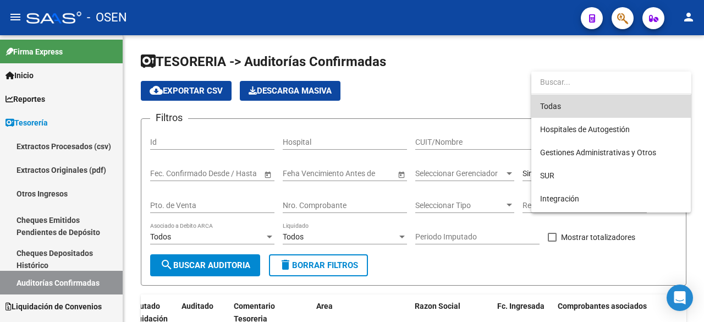
click at [600, 107] on span "Todas" at bounding box center [611, 106] width 142 height 23
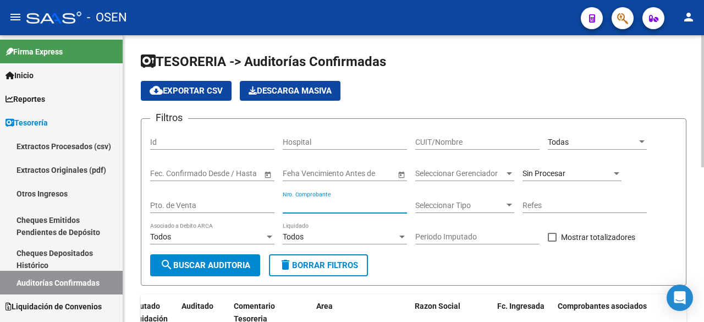
click at [364, 204] on input "Nro. Comprobante" at bounding box center [345, 205] width 124 height 9
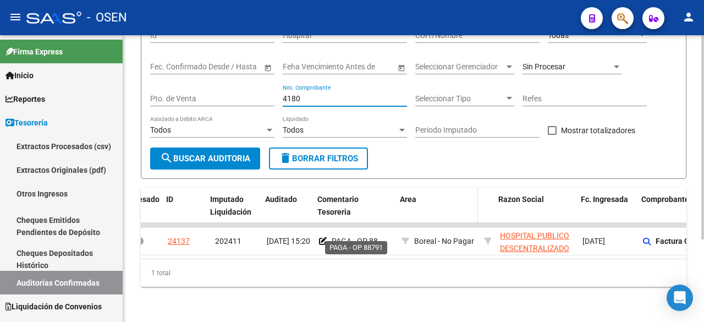
scroll to position [0, 23]
drag, startPoint x: 318, startPoint y: 87, endPoint x: 207, endPoint y: 92, distance: 111.1
click at [224, 92] on div "Filtros Id Hospital CUIT/Nombre Todas Seleccionar Area Fecha inicio – Fecha fin…" at bounding box center [413, 84] width 527 height 126
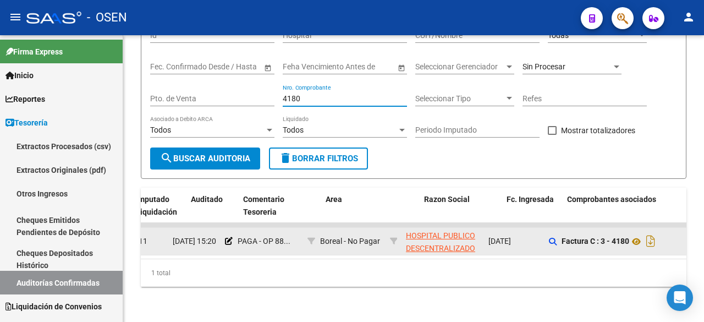
scroll to position [0, 97]
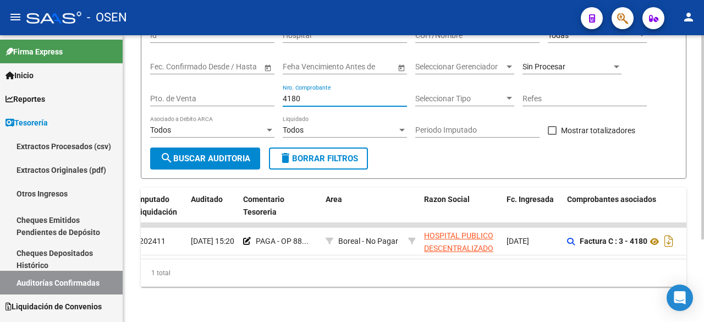
click at [341, 94] on input "4180" at bounding box center [345, 98] width 124 height 9
drag, startPoint x: 357, startPoint y: 86, endPoint x: 172, endPoint y: 90, distance: 185.9
click at [169, 90] on div "Filtros Id Hospital CUIT/Nombre Todas Seleccionar Area Fecha inicio – Fecha fin…" at bounding box center [413, 84] width 527 height 126
drag, startPoint x: 320, startPoint y: 94, endPoint x: 197, endPoint y: 70, distance: 125.5
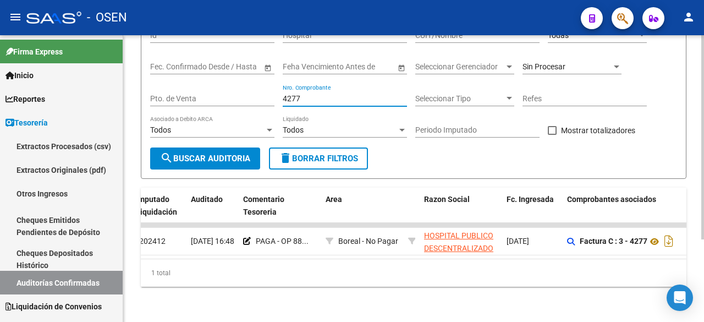
click at [199, 70] on div "Filtros Id Hospital CUIT/Nombre Todas Seleccionar Area Fecha inicio – Fecha fin…" at bounding box center [413, 84] width 527 height 126
drag, startPoint x: 320, startPoint y: 89, endPoint x: 209, endPoint y: 85, distance: 111.1
click at [209, 85] on div "Filtros Id Hospital CUIT/Nombre Todas Seleccionar Area Fecha inicio – Fecha fin…" at bounding box center [413, 84] width 527 height 126
type input "5504"
drag, startPoint x: 315, startPoint y: 91, endPoint x: 347, endPoint y: 87, distance: 32.2
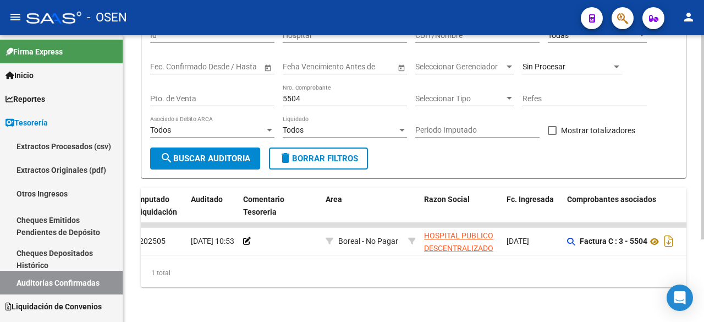
click at [315, 94] on input "5504" at bounding box center [345, 98] width 124 height 9
drag, startPoint x: 320, startPoint y: 89, endPoint x: 230, endPoint y: 87, distance: 90.2
click at [230, 87] on div "Filtros Id Hospital CUIT/Nombre Todas Seleccionar Area Fecha inicio – Fecha fin…" at bounding box center [413, 84] width 527 height 126
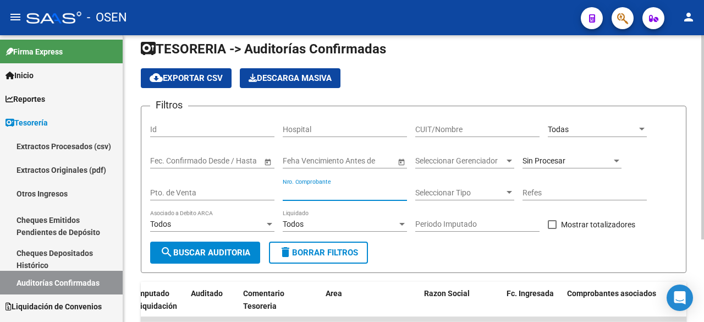
scroll to position [0, 0]
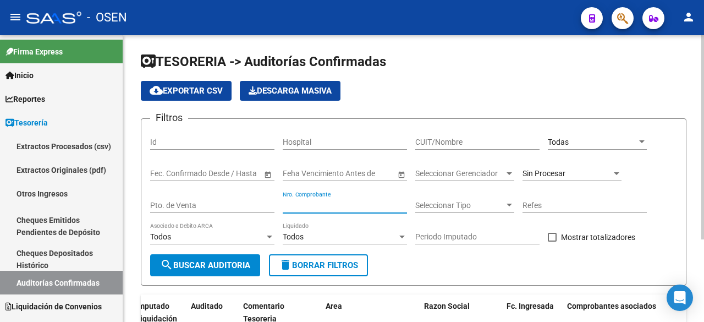
click at [474, 167] on div "Seleccionar Gerenciador Seleccionar Gerenciador" at bounding box center [464, 170] width 99 height 22
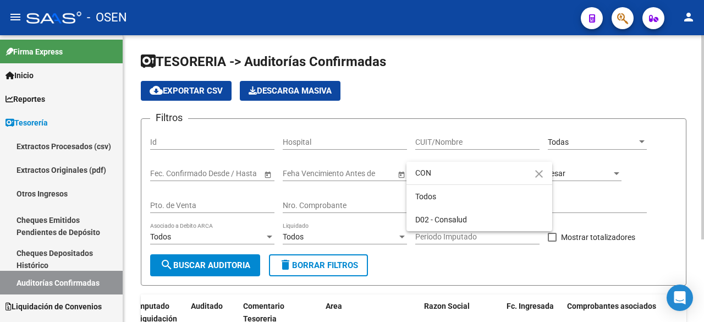
type input "CONV"
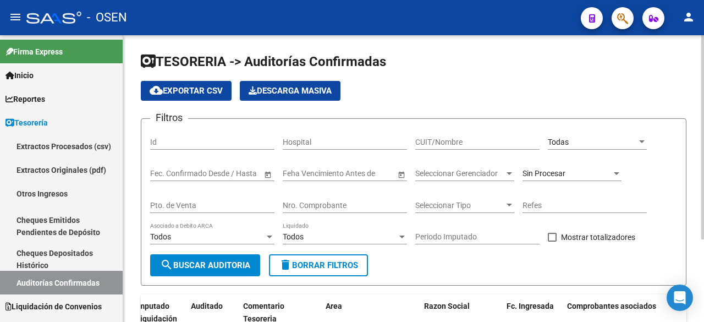
click at [607, 117] on app-list-header "TESORERIA -> Auditorías Confirmadas cloud_download Exportar CSV Descarga Masiva…" at bounding box center [413, 169] width 545 height 233
click at [620, 149] on div "Todas Seleccionar Area" at bounding box center [597, 139] width 99 height 22
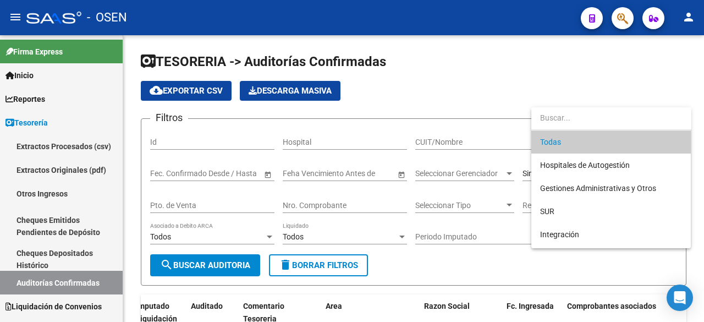
click at [619, 142] on span "Todas" at bounding box center [611, 141] width 142 height 23
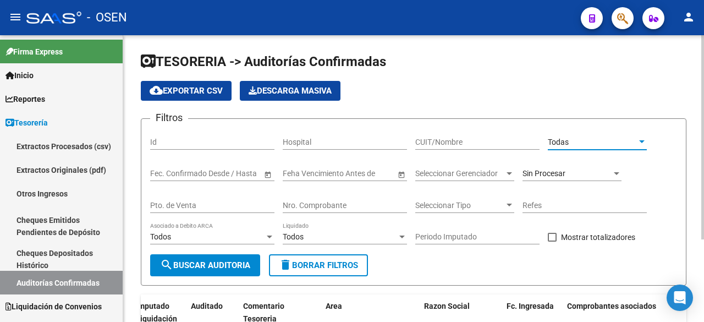
click at [619, 141] on div "Todas" at bounding box center [592, 141] width 89 height 9
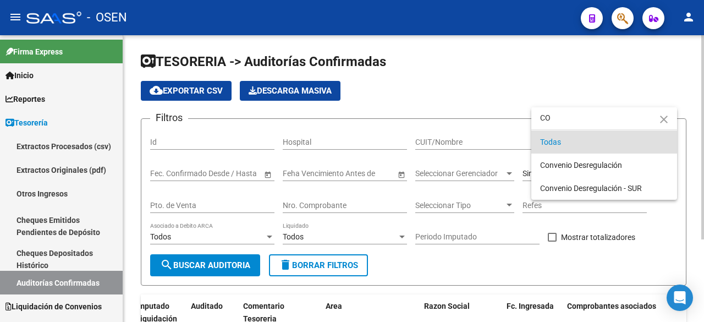
type input "C"
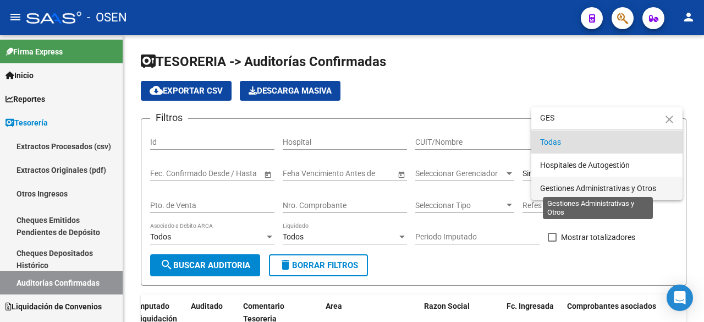
type input "GES"
click at [620, 189] on span "Gestiones Administrativas y Otros" at bounding box center [598, 188] width 116 height 9
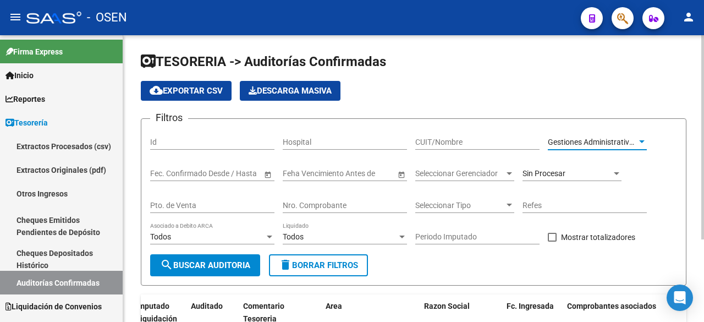
drag, startPoint x: 254, startPoint y: 275, endPoint x: 251, endPoint y: 267, distance: 8.4
click at [252, 274] on button "search Buscar Auditoria" at bounding box center [205, 265] width 110 height 22
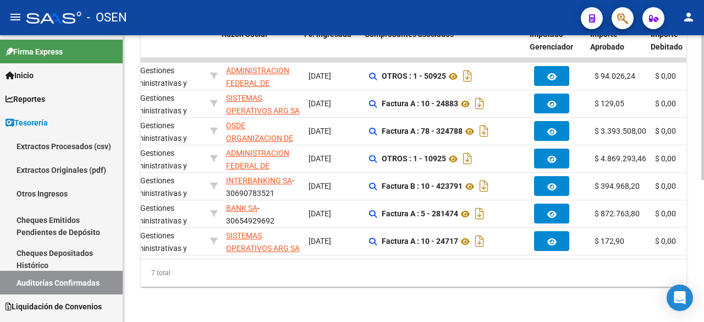
scroll to position [0, 300]
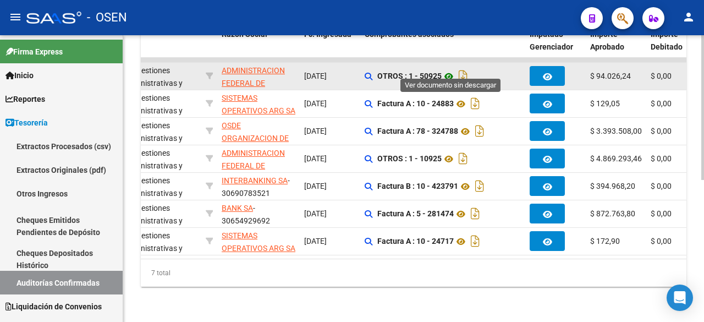
click at [445, 70] on icon at bounding box center [448, 76] width 14 height 13
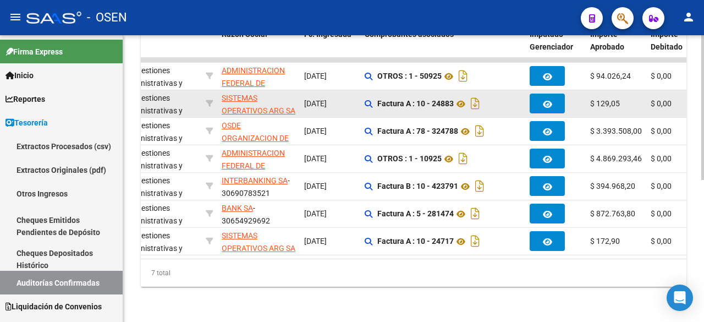
scroll to position [0, 0]
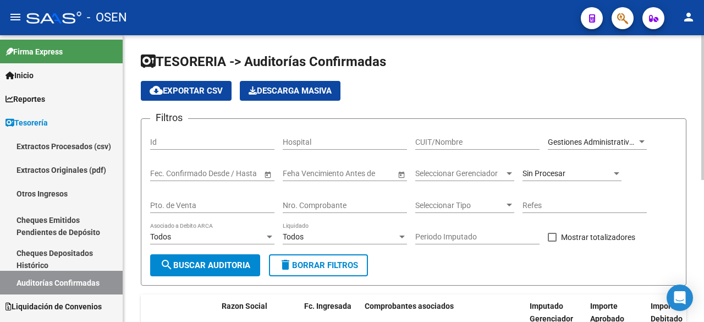
click at [352, 206] on input "Nro. Comprobante" at bounding box center [345, 205] width 124 height 9
type input "50925"
click at [588, 137] on span "Gestiones Administrativas y Otros" at bounding box center [606, 141] width 116 height 9
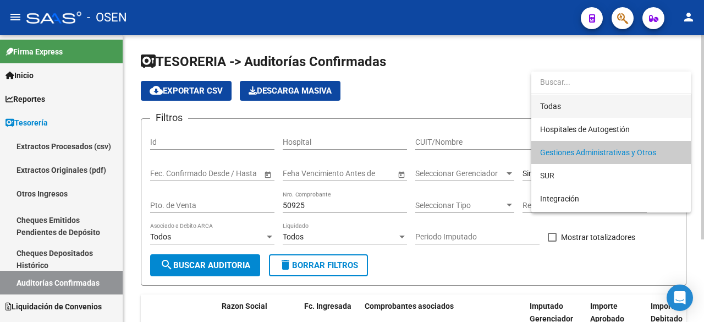
drag, startPoint x: 591, startPoint y: 110, endPoint x: 413, endPoint y: 177, distance: 190.1
click at [589, 110] on span "Todas" at bounding box center [611, 106] width 142 height 23
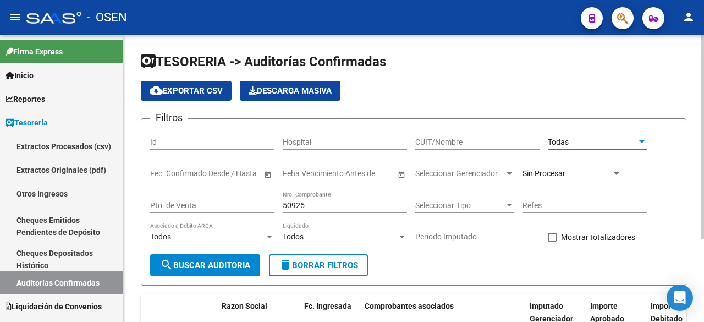
click at [219, 261] on span "search Buscar Auditoria" at bounding box center [205, 265] width 90 height 10
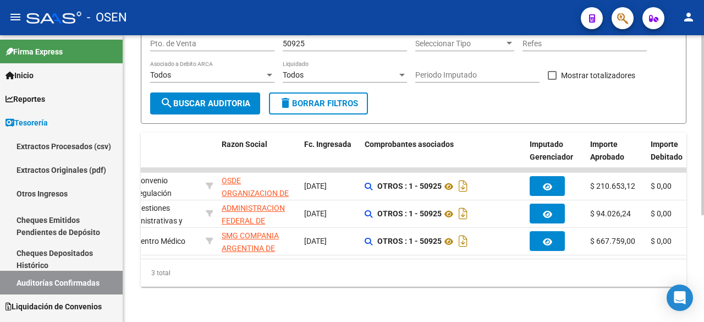
scroll to position [170, 0]
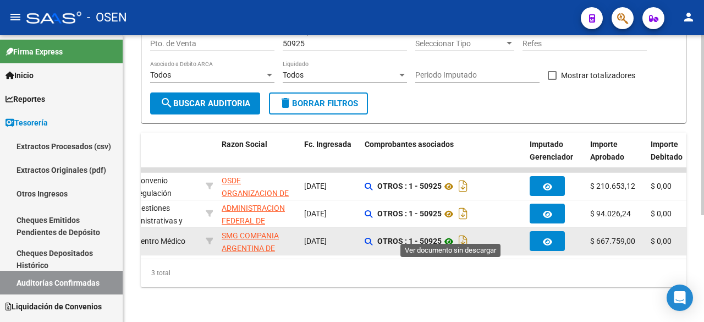
click at [452, 235] on icon at bounding box center [448, 241] width 14 height 13
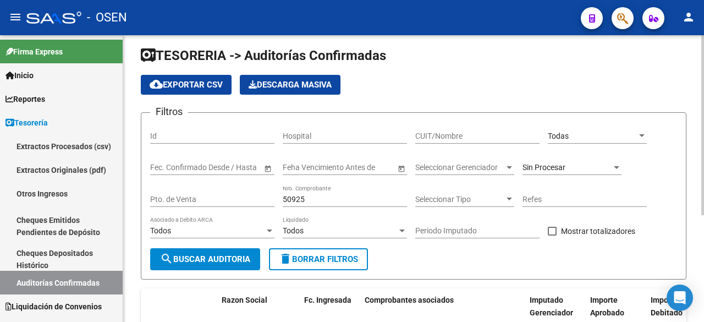
scroll to position [0, 0]
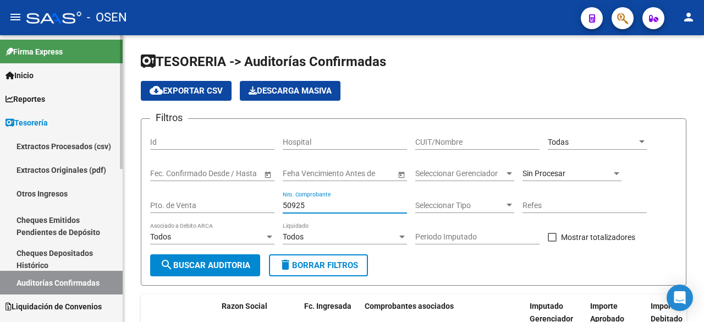
drag, startPoint x: 308, startPoint y: 205, endPoint x: 97, endPoint y: 166, distance: 214.6
click at [99, 167] on mat-sidenav-container "Firma Express Inicio Instructivos Contacto OS Reportes Tablero de Control Ingre…" at bounding box center [352, 178] width 704 height 286
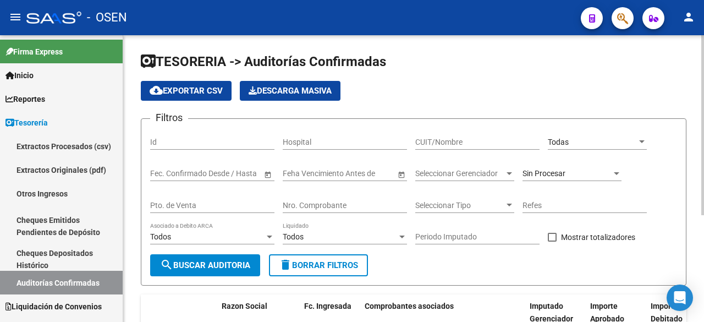
click at [519, 135] on div "CUIT/Nombre" at bounding box center [477, 139] width 124 height 22
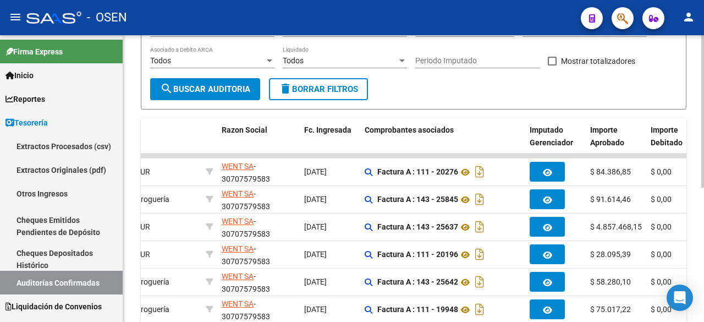
scroll to position [183, 0]
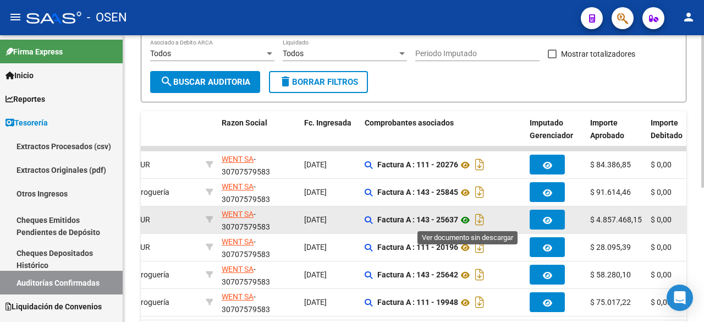
click at [471, 221] on icon at bounding box center [465, 219] width 14 height 13
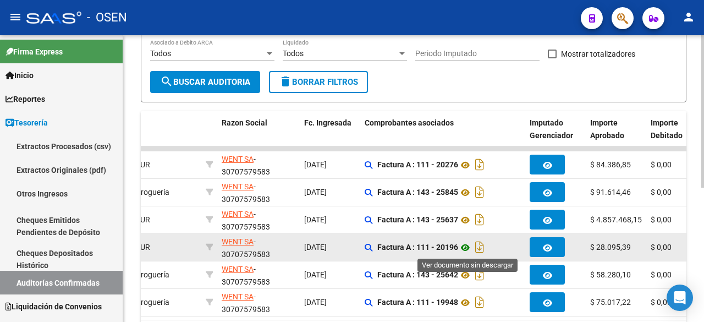
click at [469, 244] on icon at bounding box center [465, 247] width 14 height 13
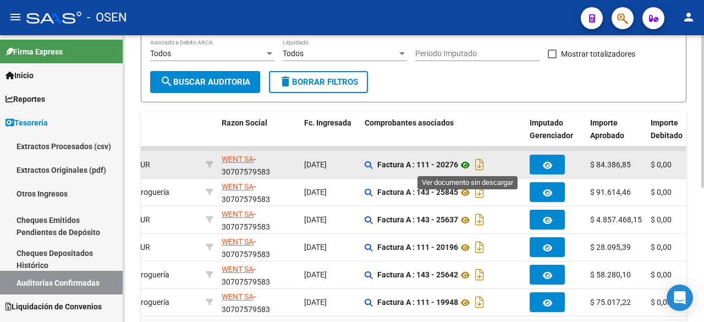
click at [471, 163] on icon at bounding box center [465, 164] width 14 height 13
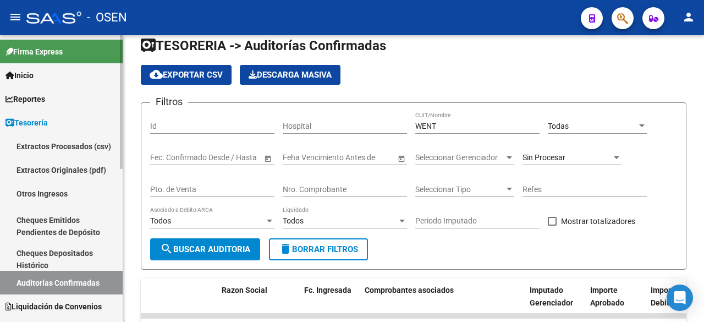
scroll to position [0, 0]
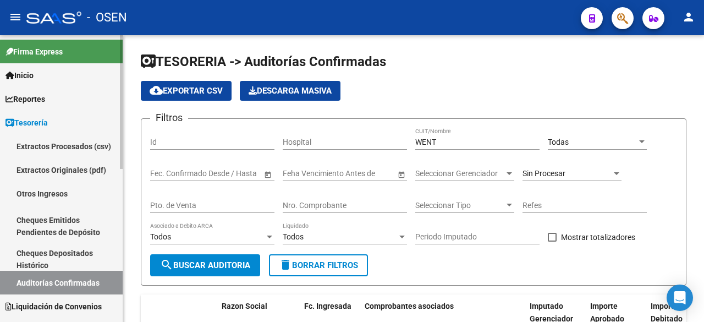
click at [59, 122] on link "Tesorería" at bounding box center [61, 122] width 123 height 24
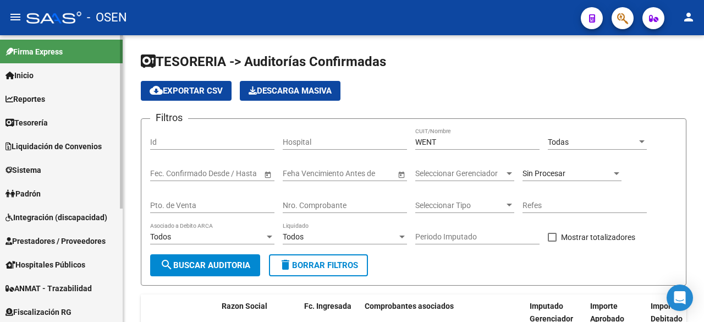
click at [59, 122] on link "Tesorería" at bounding box center [61, 122] width 123 height 24
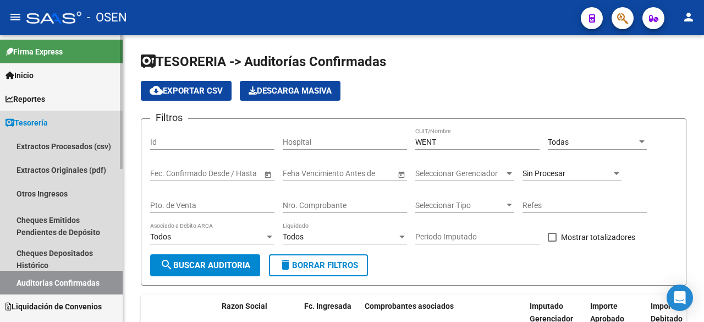
drag, startPoint x: 84, startPoint y: 273, endPoint x: 104, endPoint y: 274, distance: 20.9
click at [84, 274] on link "Auditorías Confirmadas" at bounding box center [61, 282] width 123 height 24
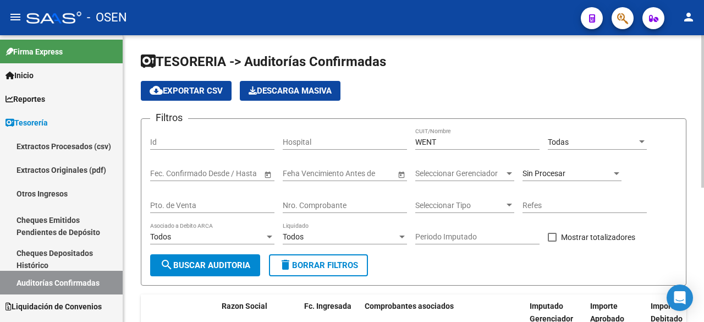
drag, startPoint x: 448, startPoint y: 135, endPoint x: 475, endPoint y: 131, distance: 27.1
click at [463, 137] on div "WENT CUIT/Nombre" at bounding box center [477, 139] width 124 height 22
drag, startPoint x: 475, startPoint y: 143, endPoint x: 355, endPoint y: 142, distance: 119.8
click at [373, 142] on div "Filtros Id Hospital WENT CUIT/Nombre Todas Seleccionar Area Fecha inicio – Fech…" at bounding box center [413, 191] width 527 height 126
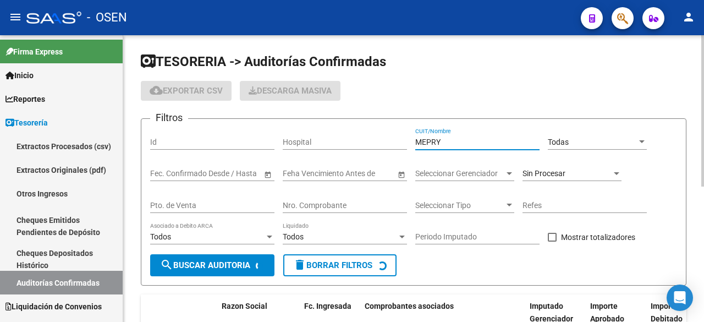
scroll to position [143, 0]
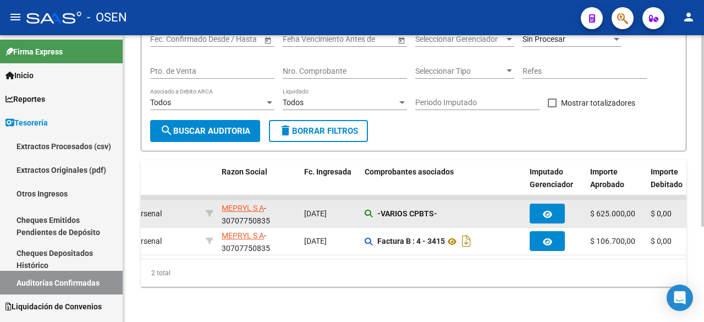
type input "MEPRY"
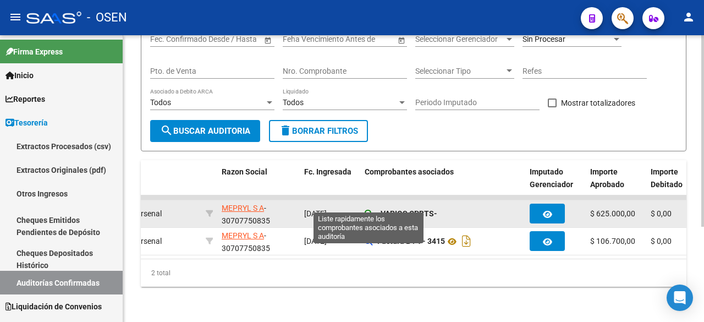
click at [369, 209] on icon at bounding box center [368, 213] width 8 height 8
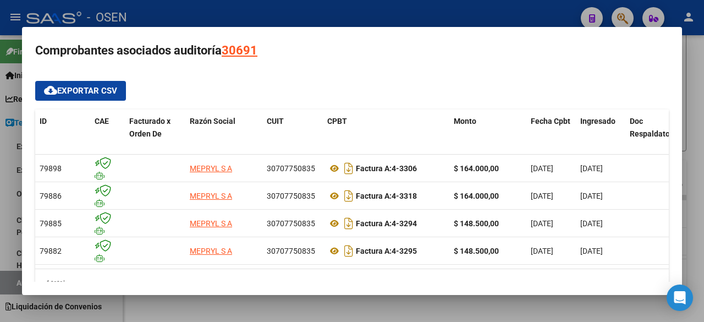
click at [391, 305] on div at bounding box center [352, 161] width 704 height 322
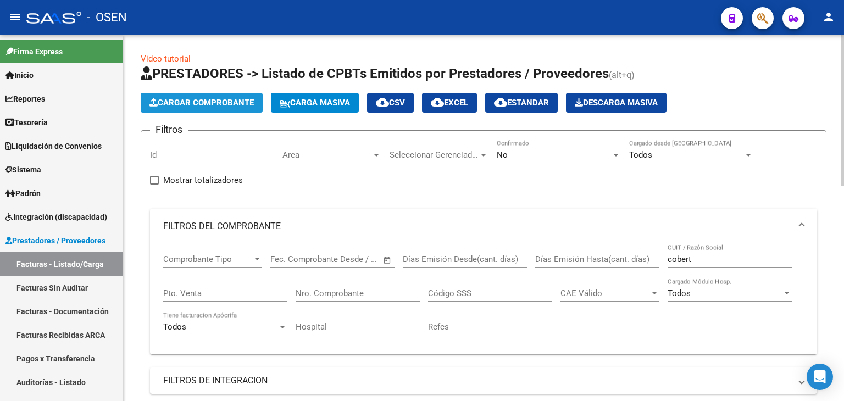
click at [187, 99] on span "Cargar Comprobante" at bounding box center [202, 103] width 104 height 10
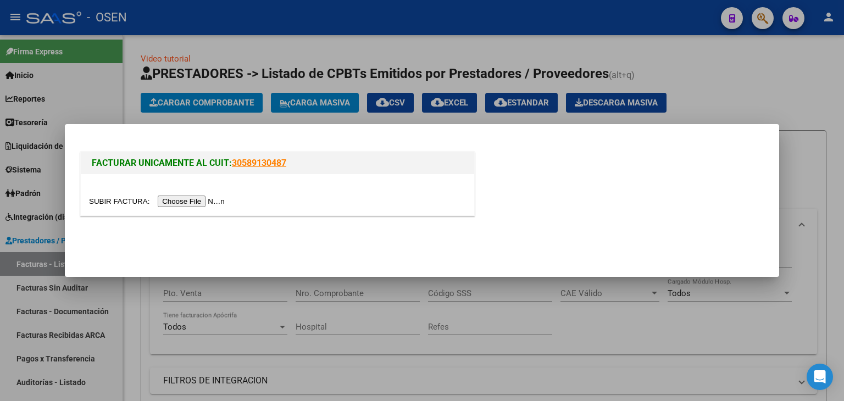
click at [194, 207] on input "file" at bounding box center [158, 202] width 139 height 12
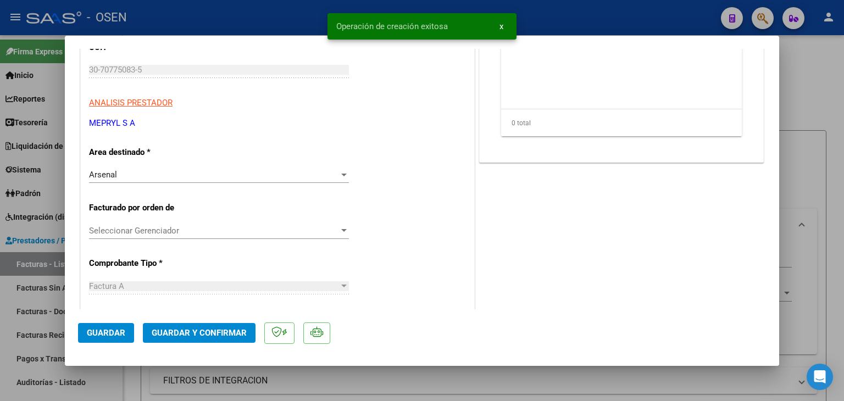
scroll to position [366, 0]
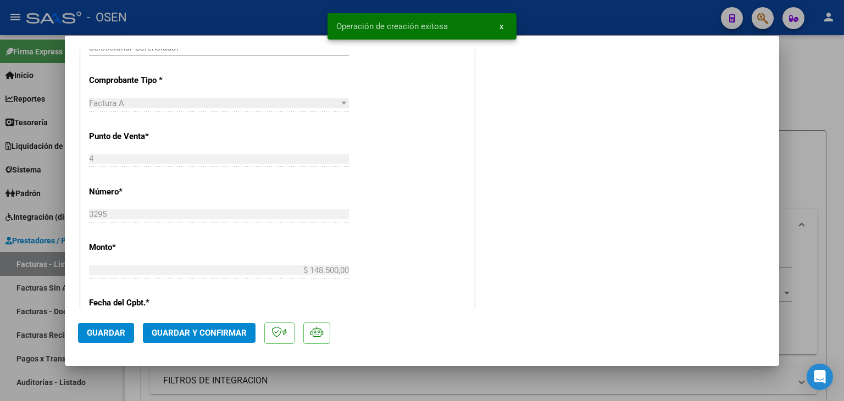
click at [215, 327] on button "Guardar y Confirmar" at bounding box center [199, 333] width 113 height 20
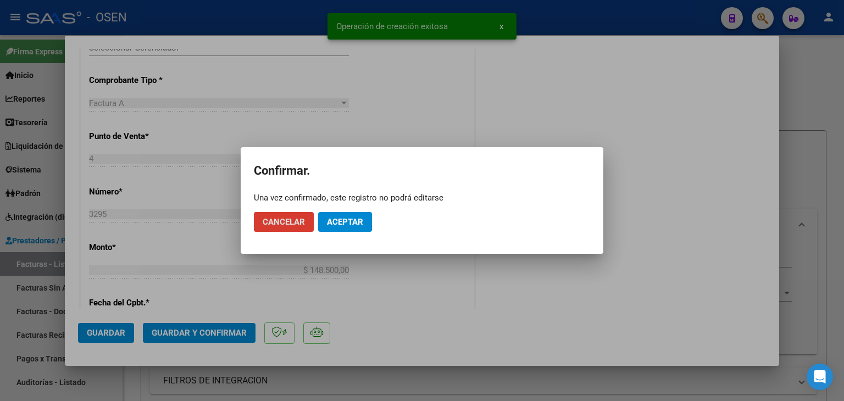
click at [345, 231] on button "Aceptar" at bounding box center [345, 222] width 54 height 20
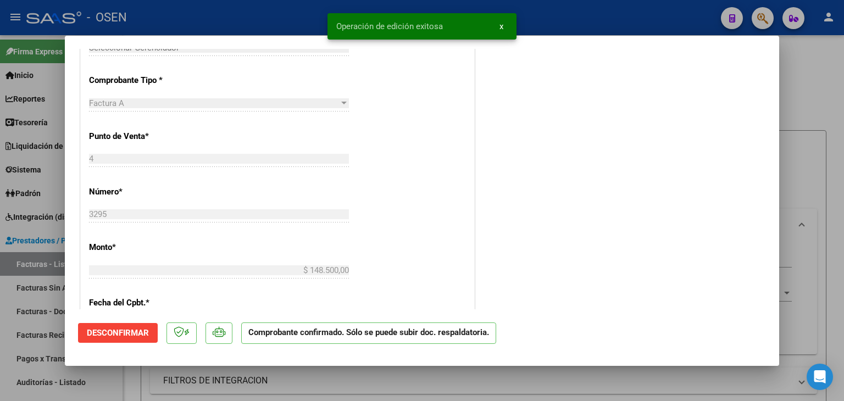
click at [145, 383] on div at bounding box center [422, 200] width 844 height 401
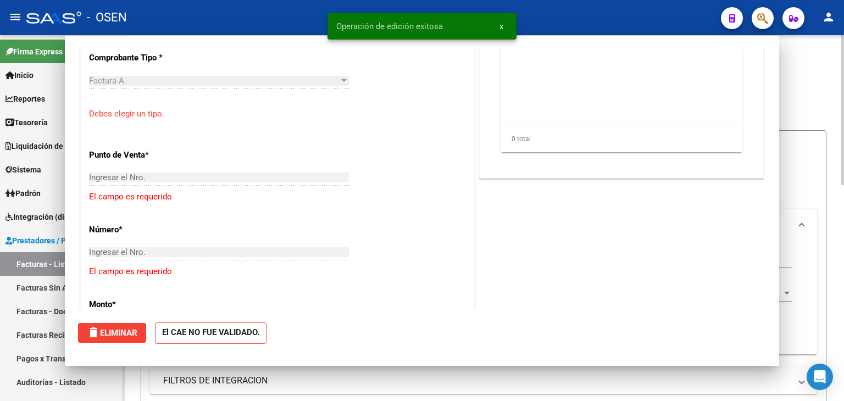
scroll to position [0, 0]
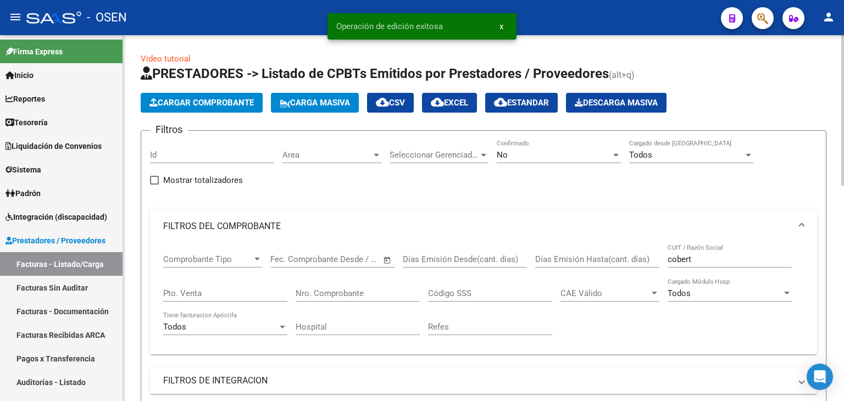
click at [184, 98] on span "Cargar Comprobante" at bounding box center [202, 103] width 104 height 10
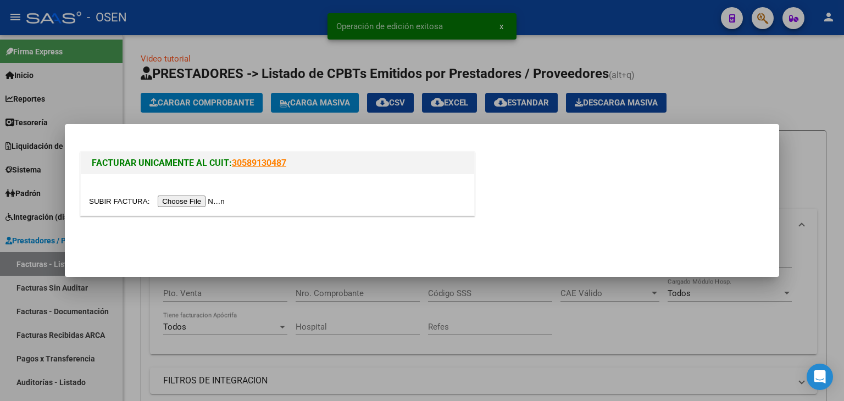
click at [215, 201] on input "file" at bounding box center [158, 202] width 139 height 12
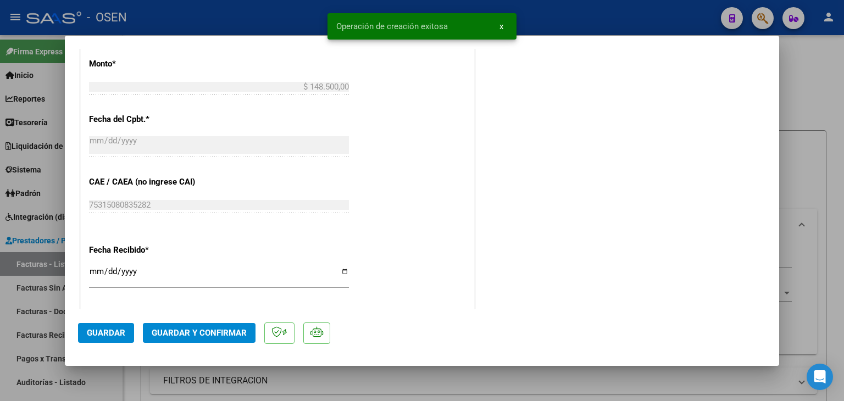
scroll to position [733, 0]
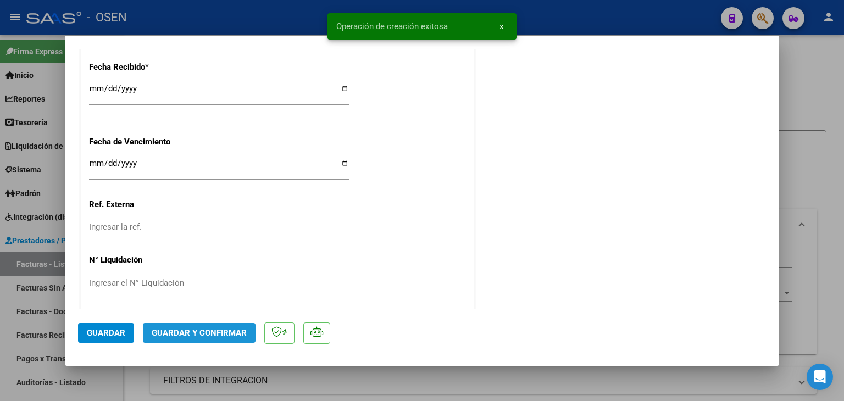
click at [218, 331] on span "Guardar y Confirmar" at bounding box center [199, 333] width 95 height 10
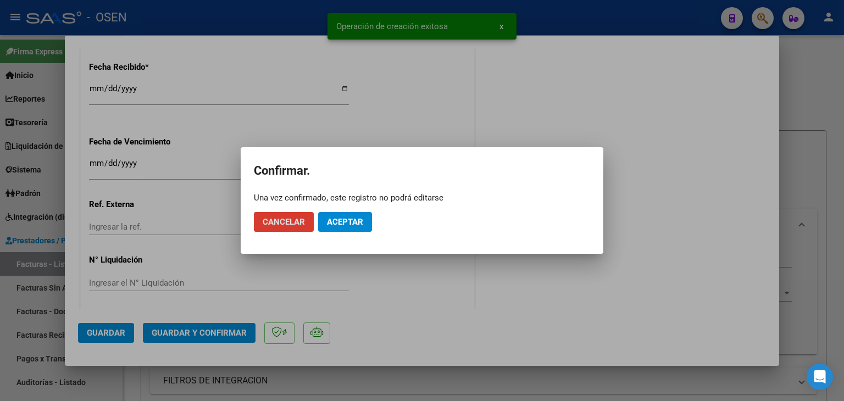
click at [342, 229] on button "Aceptar" at bounding box center [345, 222] width 54 height 20
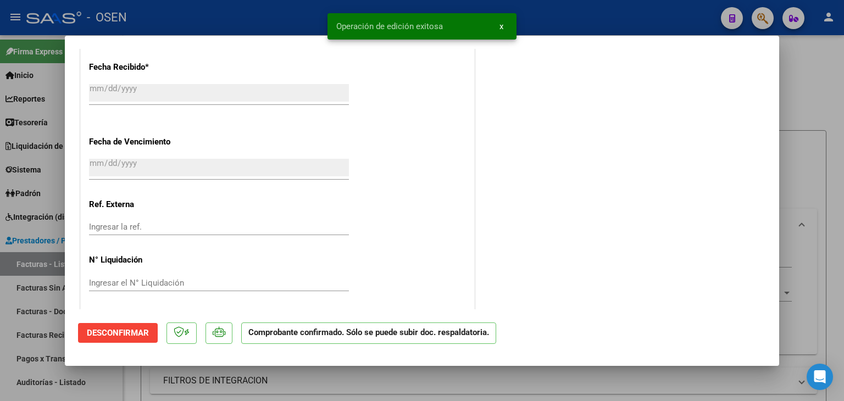
click at [42, 264] on div at bounding box center [422, 200] width 844 height 401
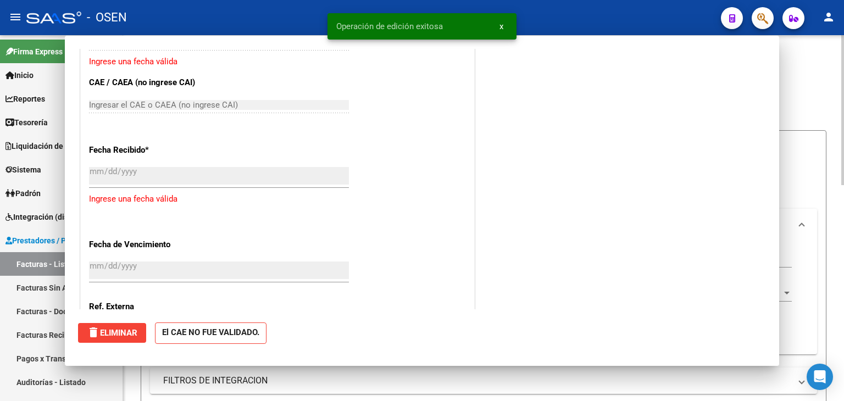
scroll to position [0, 0]
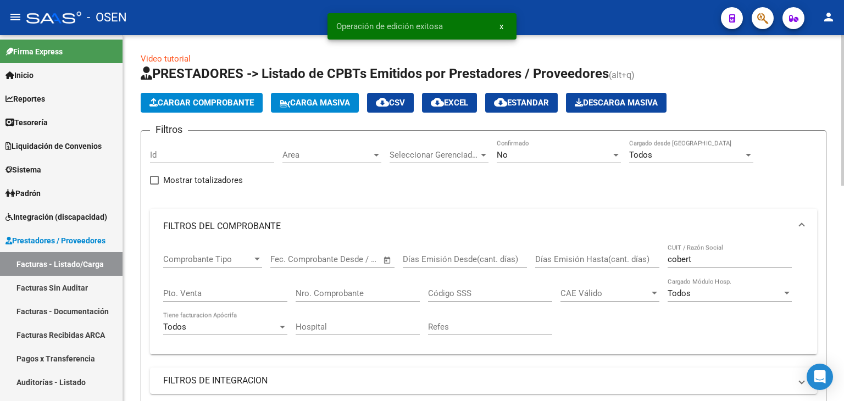
click at [232, 101] on span "Cargar Comprobante" at bounding box center [202, 103] width 104 height 10
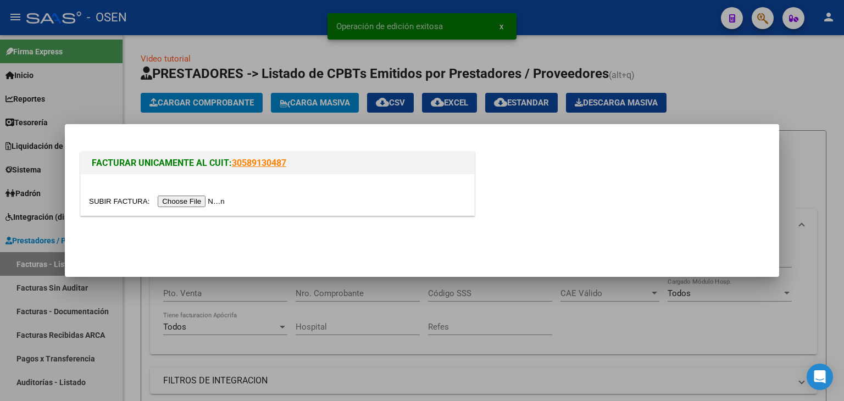
click at [202, 191] on div at bounding box center [278, 194] width 394 height 41
click at [207, 201] on input "file" at bounding box center [158, 202] width 139 height 12
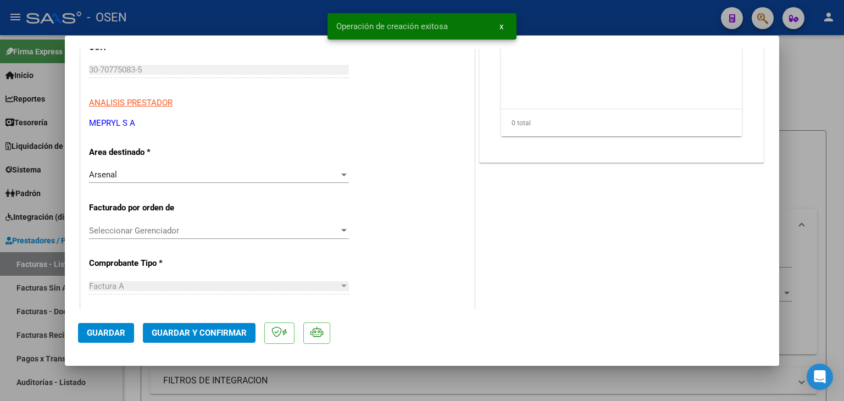
scroll to position [550, 0]
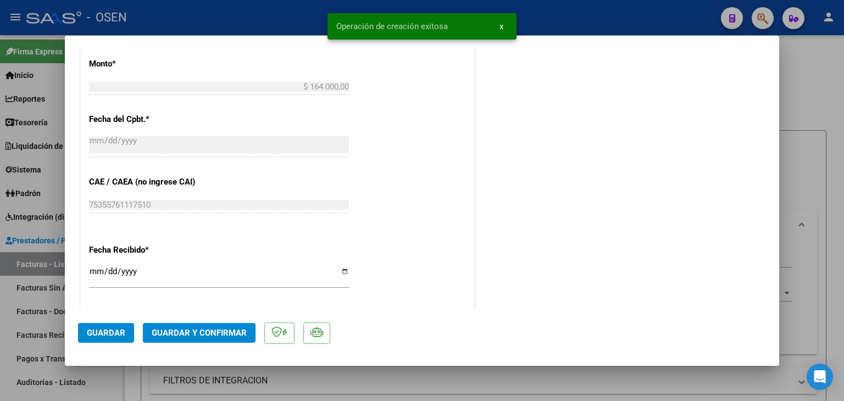
click at [237, 330] on span "Guardar y Confirmar" at bounding box center [199, 333] width 95 height 10
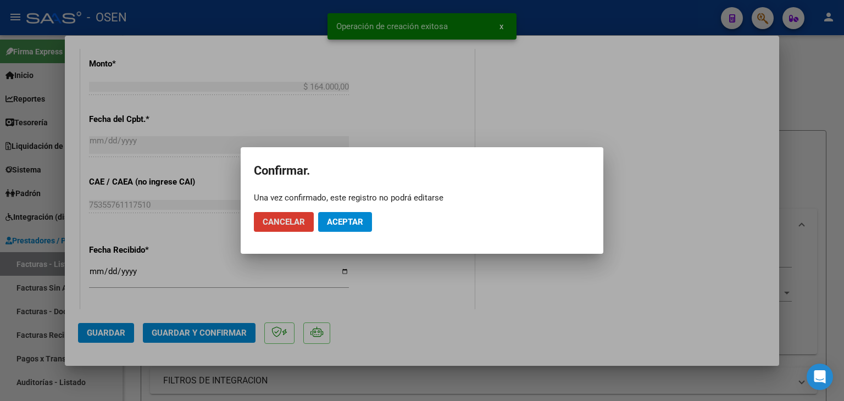
click at [356, 228] on button "Aceptar" at bounding box center [345, 222] width 54 height 20
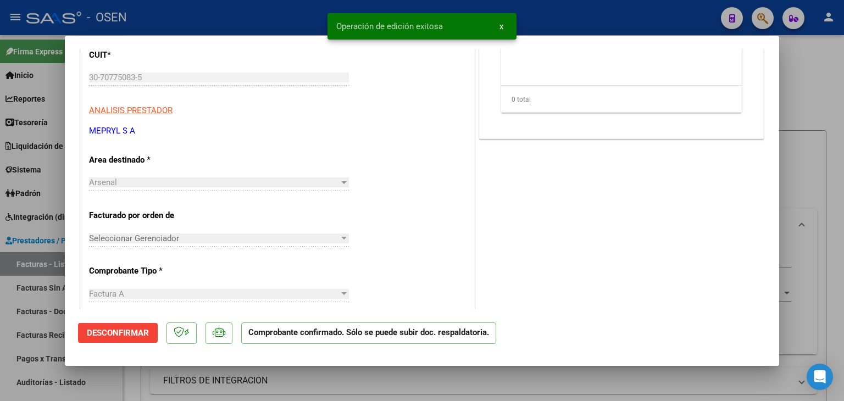
scroll to position [0, 0]
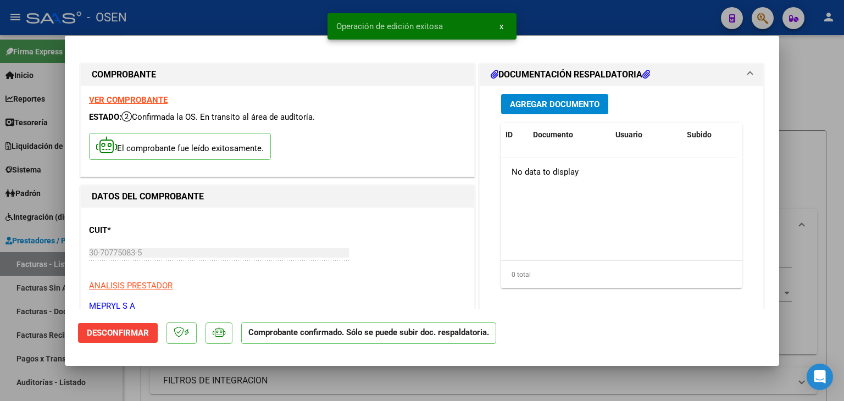
click at [44, 259] on div at bounding box center [422, 200] width 844 height 401
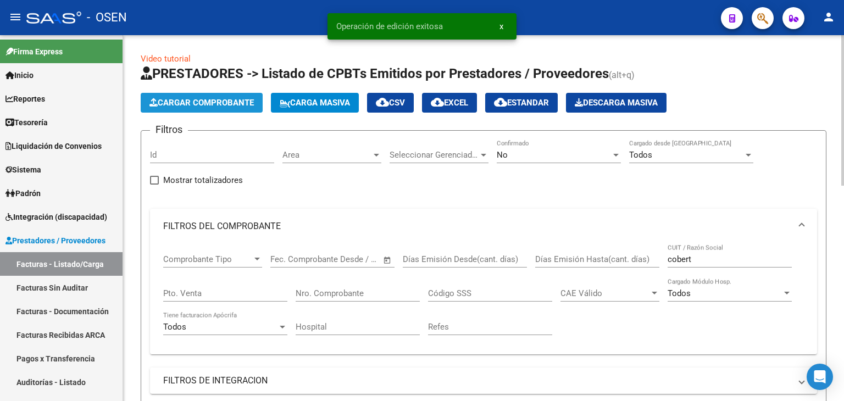
click at [187, 95] on button "Cargar Comprobante" at bounding box center [202, 103] width 122 height 20
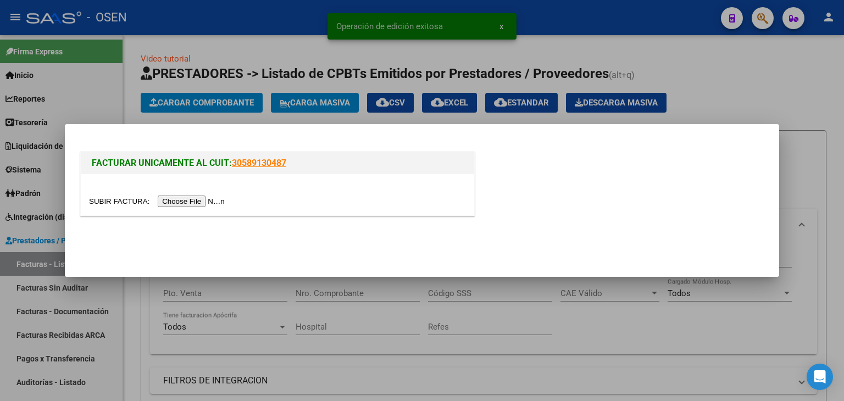
click at [211, 196] on div at bounding box center [277, 201] width 377 height 13
click at [211, 203] on input "file" at bounding box center [158, 202] width 139 height 12
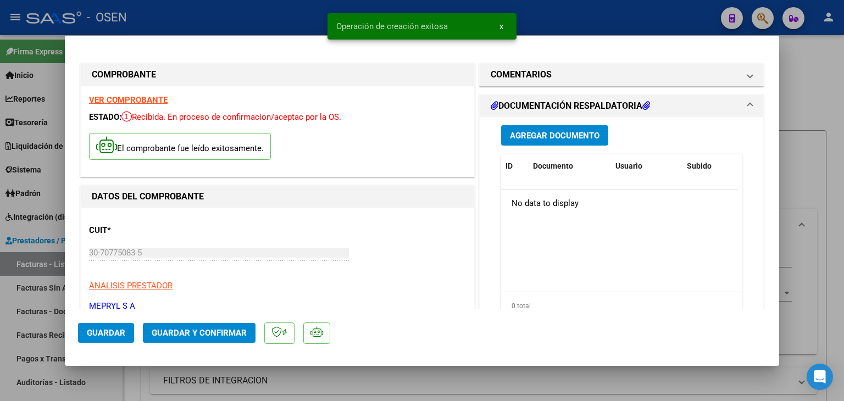
scroll to position [366, 0]
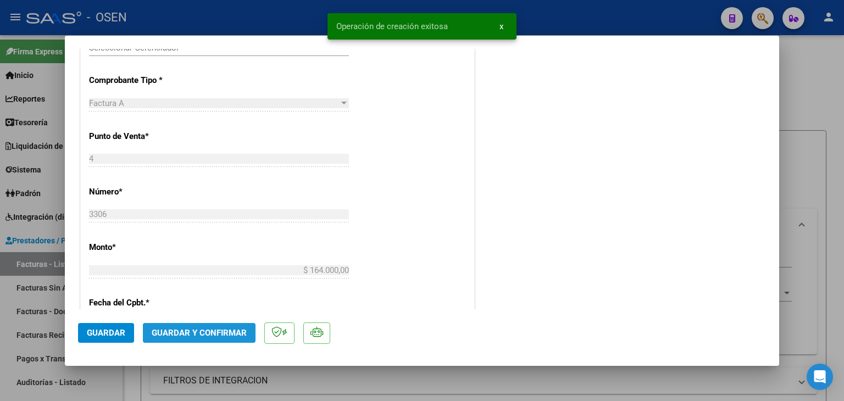
click at [211, 327] on button "Guardar y Confirmar" at bounding box center [199, 333] width 113 height 20
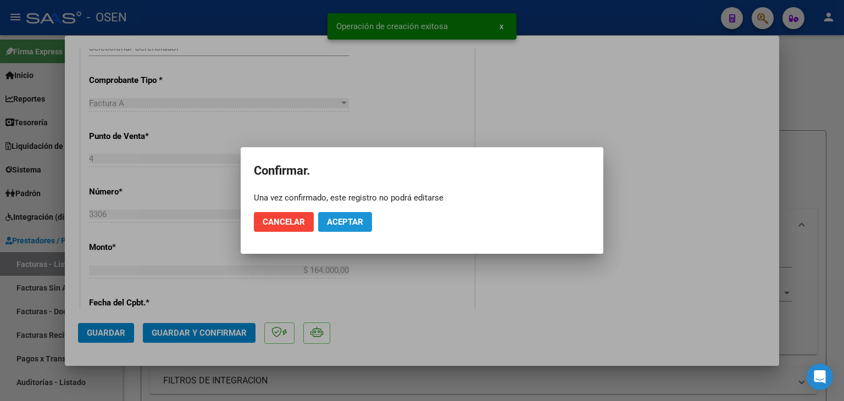
click at [336, 220] on span "Aceptar" at bounding box center [345, 222] width 36 height 10
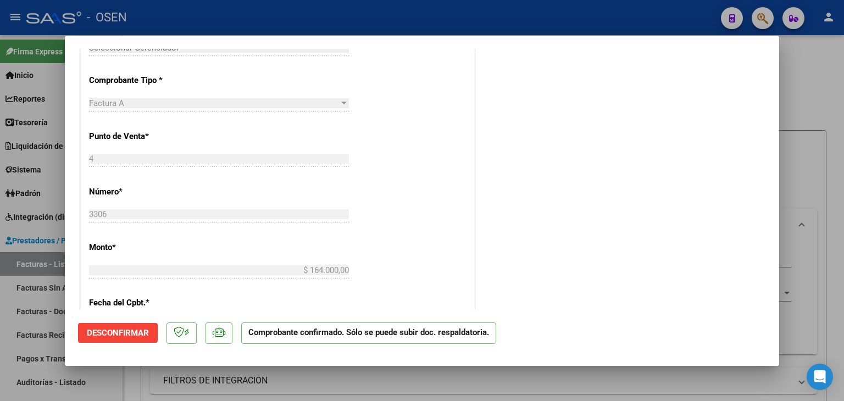
click at [30, 263] on div at bounding box center [422, 200] width 844 height 401
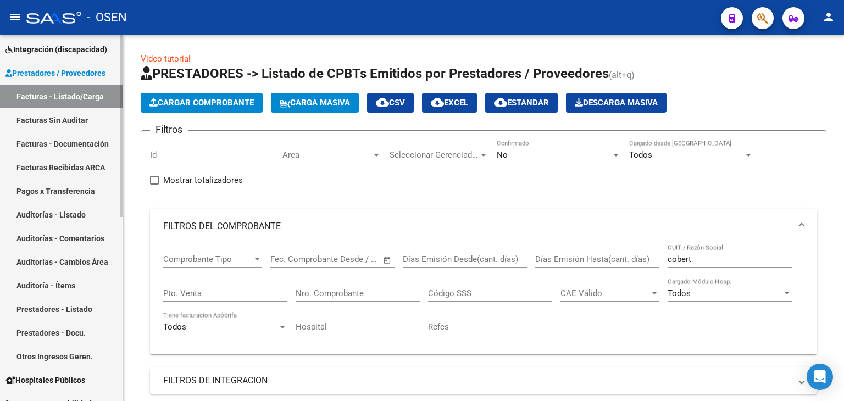
scroll to position [183, 0]
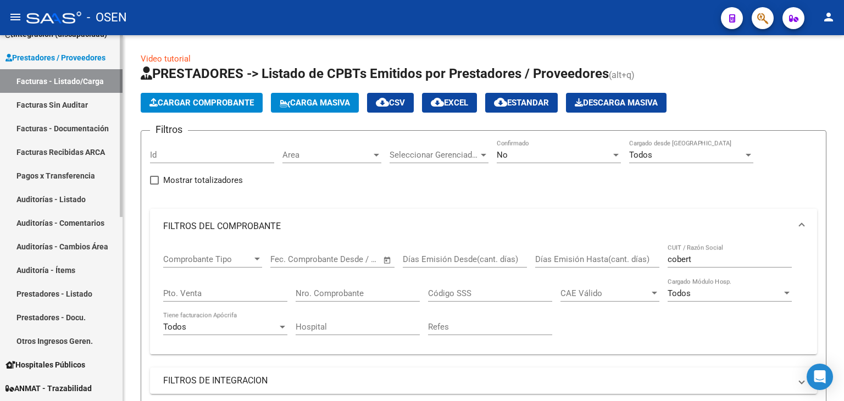
click at [78, 197] on link "Auditorías - Listado" at bounding box center [61, 199] width 123 height 24
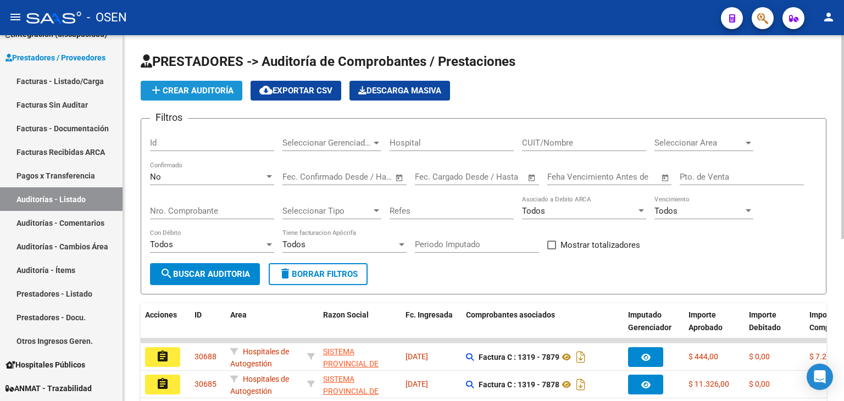
click at [202, 92] on span "add Crear Auditoría" at bounding box center [192, 91] width 84 height 10
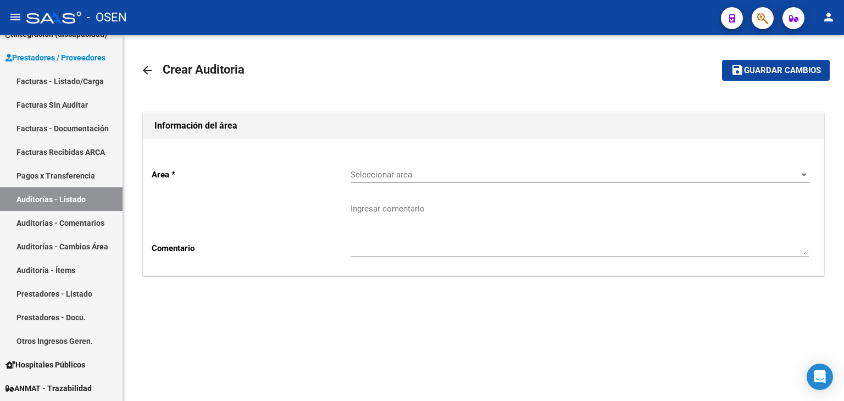
click at [523, 171] on span "Seleccionar area" at bounding box center [575, 175] width 449 height 10
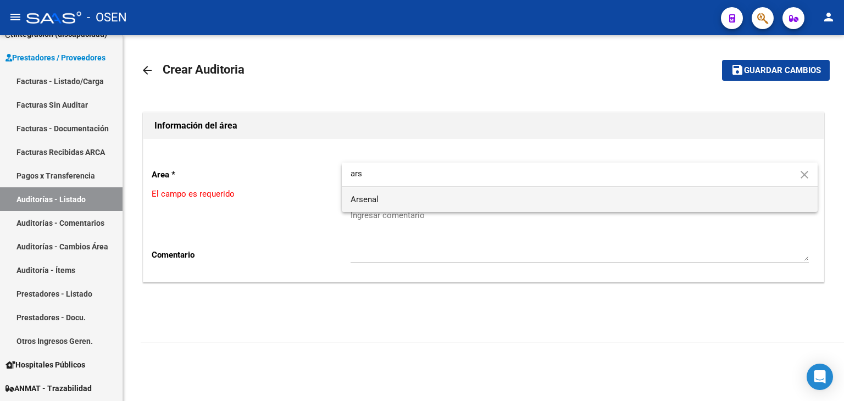
type input "ars"
click at [440, 206] on span "Arsenal" at bounding box center [580, 199] width 458 height 25
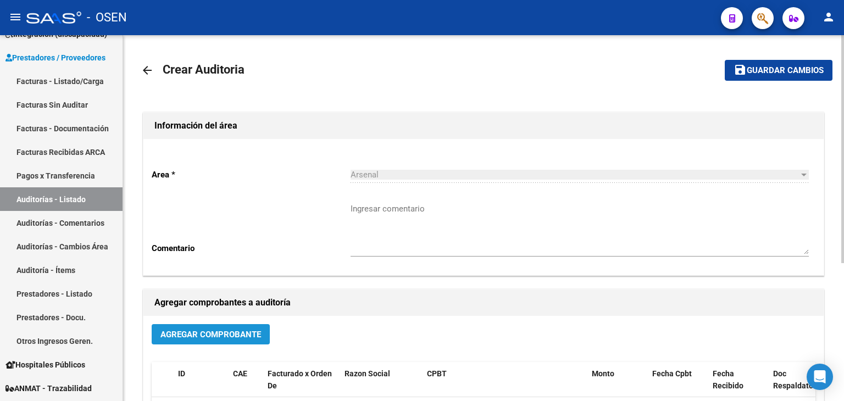
click at [195, 338] on span "Agregar Comprobante" at bounding box center [211, 335] width 101 height 10
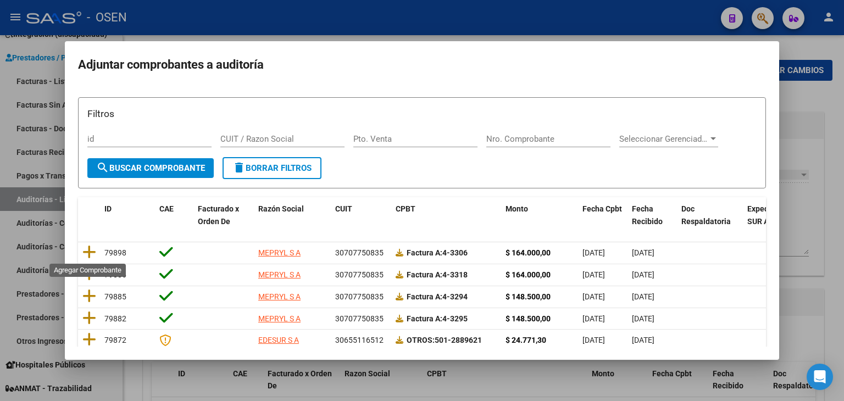
click at [93, 252] on icon at bounding box center [89, 252] width 14 height 15
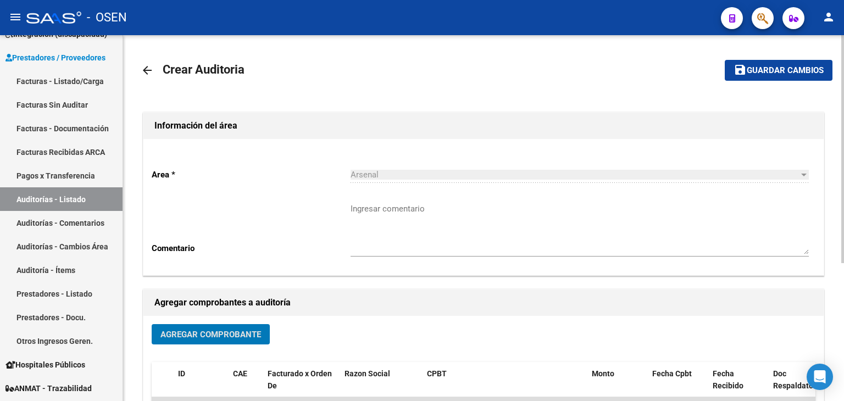
click at [183, 344] on div "Agregar Comprobante" at bounding box center [484, 338] width 664 height 29
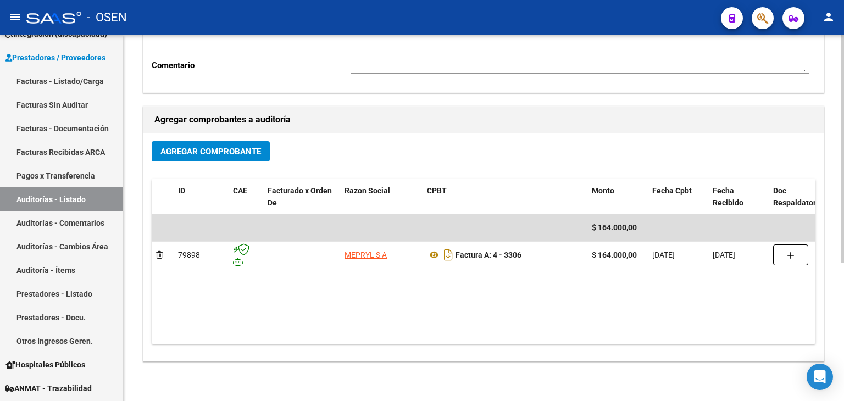
click at [248, 151] on span "Agregar Comprobante" at bounding box center [211, 152] width 101 height 10
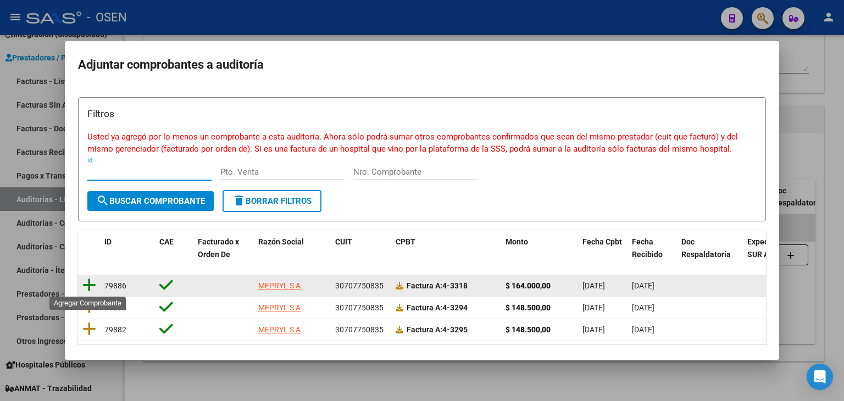
click at [90, 279] on icon at bounding box center [89, 285] width 14 height 15
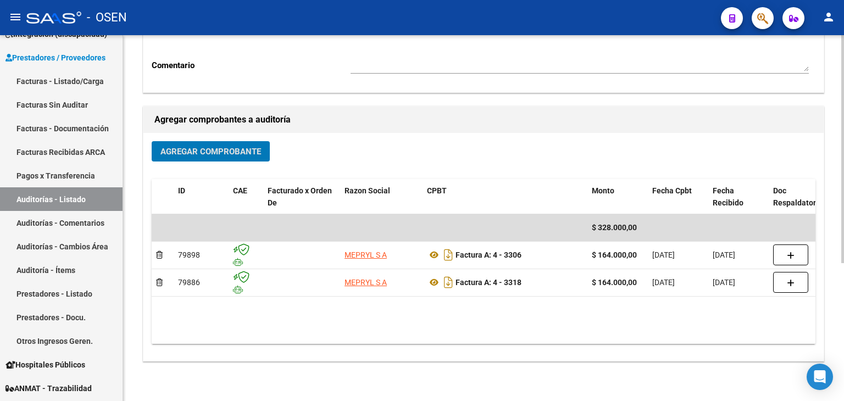
click at [200, 154] on span "Agregar Comprobante" at bounding box center [211, 152] width 101 height 10
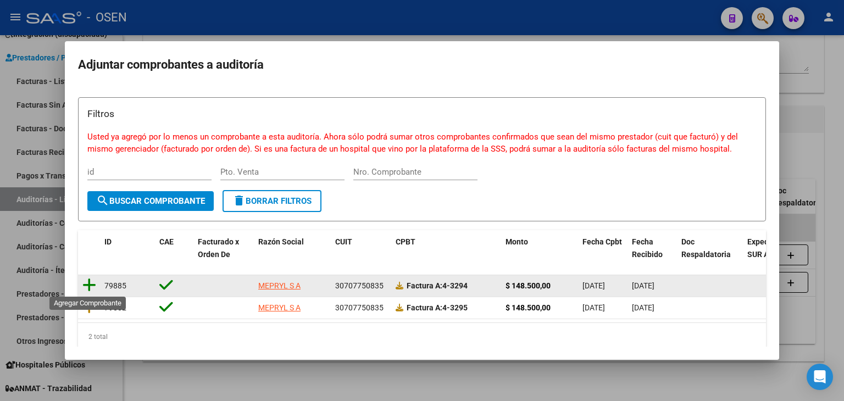
click at [90, 281] on icon at bounding box center [89, 285] width 14 height 15
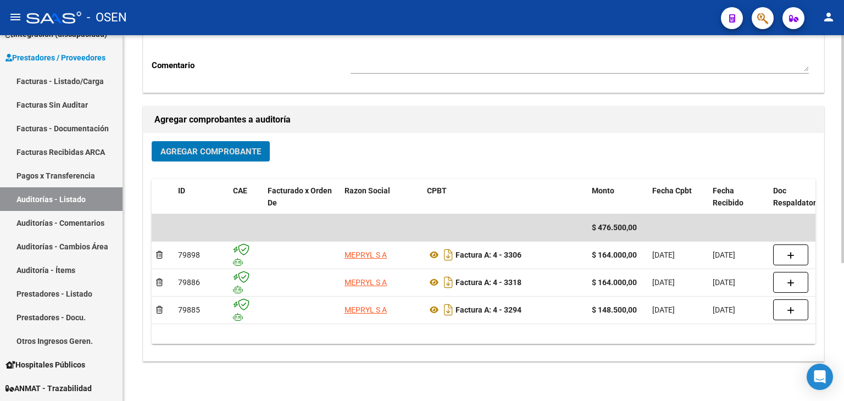
click at [253, 146] on span "Agregar Comprobante" at bounding box center [211, 151] width 101 height 10
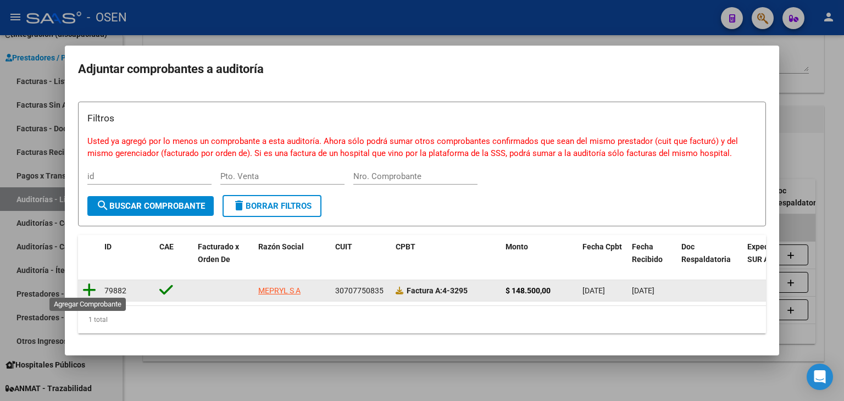
click at [93, 286] on icon at bounding box center [89, 290] width 14 height 15
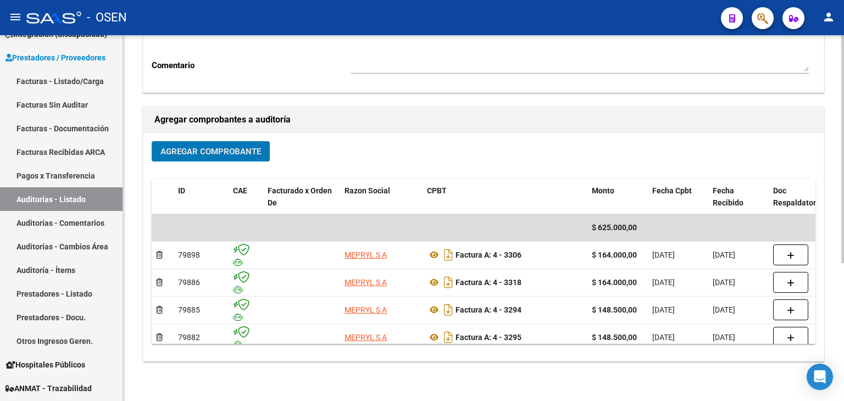
scroll to position [0, 0]
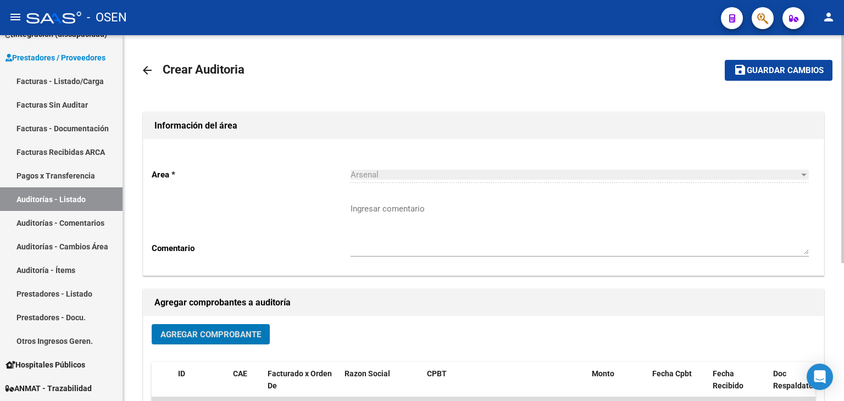
click at [767, 53] on mat-toolbar-row "save Guardar cambios" at bounding box center [760, 70] width 145 height 35
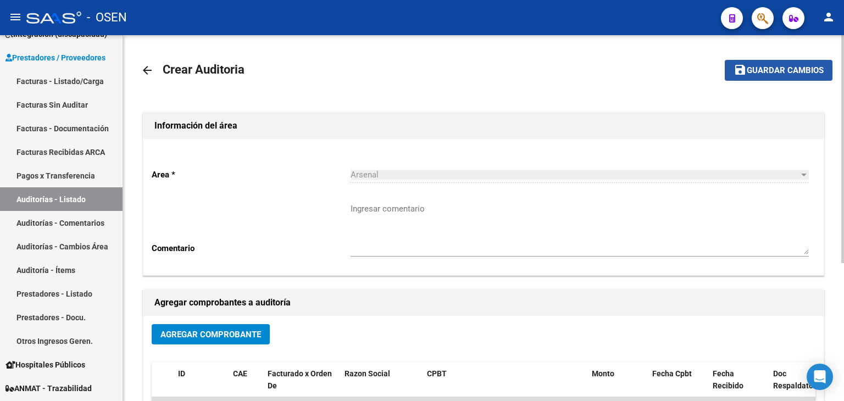
click at [772, 74] on span "Guardar cambios" at bounding box center [785, 71] width 77 height 10
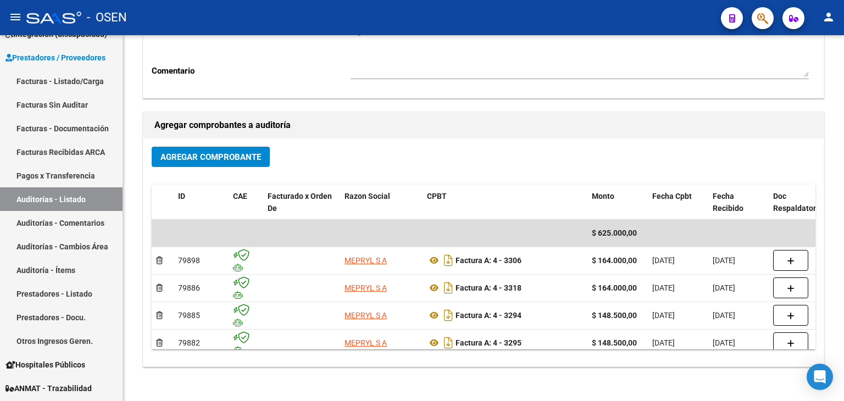
scroll to position [220, 0]
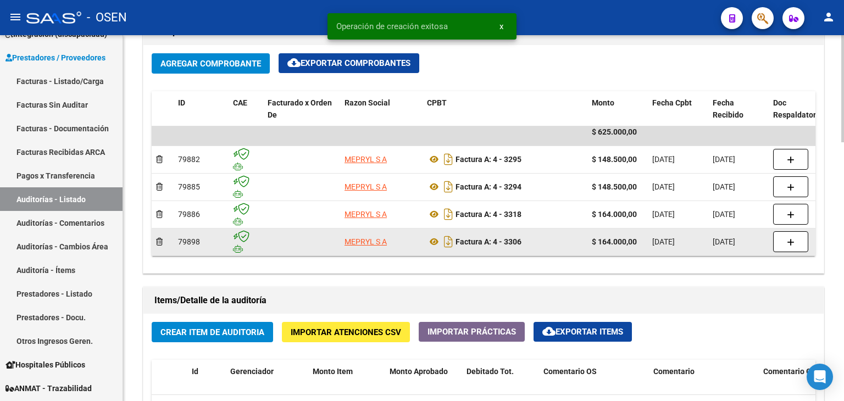
scroll to position [16, 0]
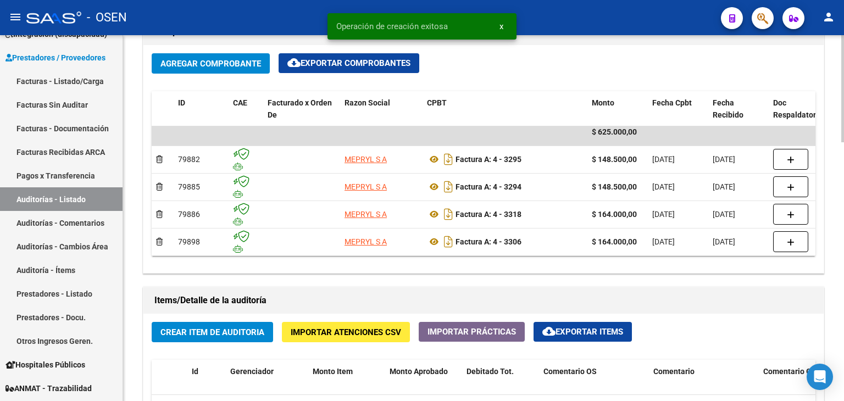
click at [228, 331] on span "Crear Item de Auditoria" at bounding box center [213, 333] width 104 height 10
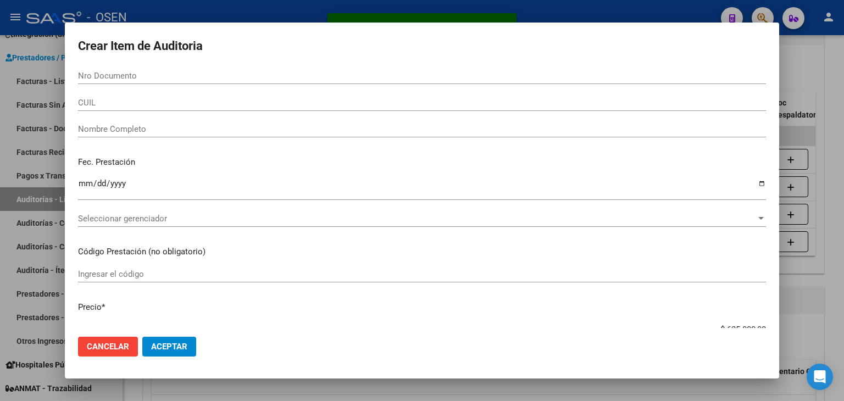
click at [196, 346] on mat-dialog-actions "Cancelar Aceptar" at bounding box center [422, 346] width 688 height 37
click at [186, 345] on span "Aceptar" at bounding box center [169, 347] width 36 height 10
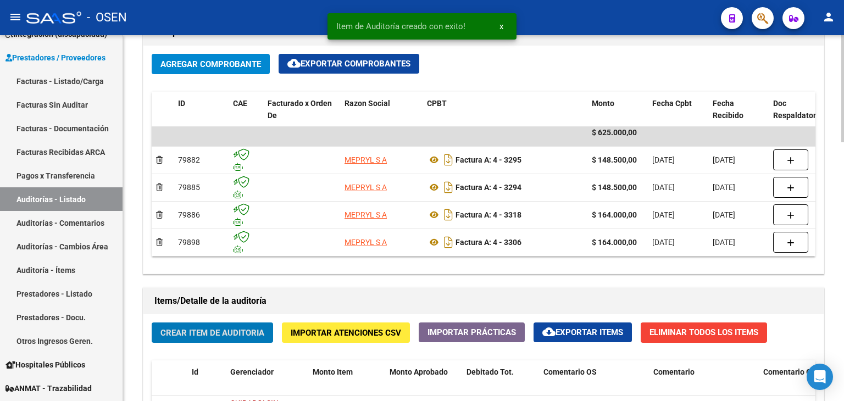
scroll to position [884, 0]
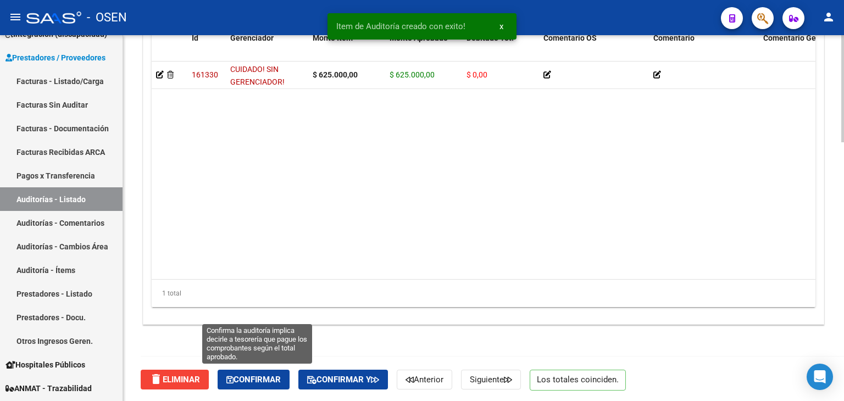
drag, startPoint x: 280, startPoint y: 372, endPoint x: 180, endPoint y: 294, distance: 126.9
click at [279, 373] on button "Confirmar" at bounding box center [254, 380] width 72 height 20
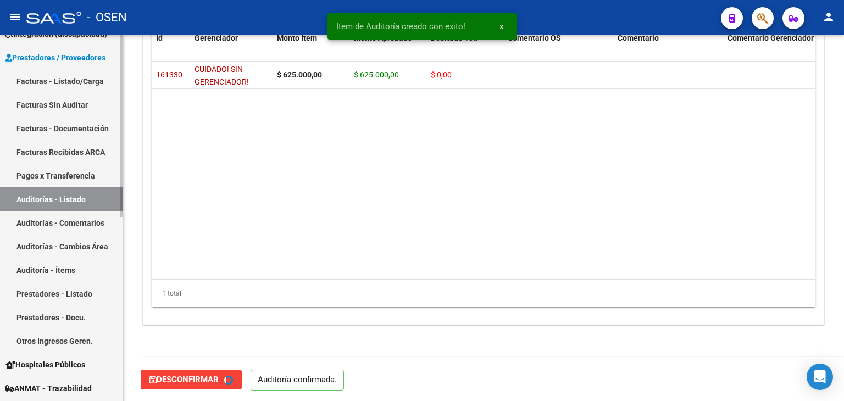
scroll to position [0, 0]
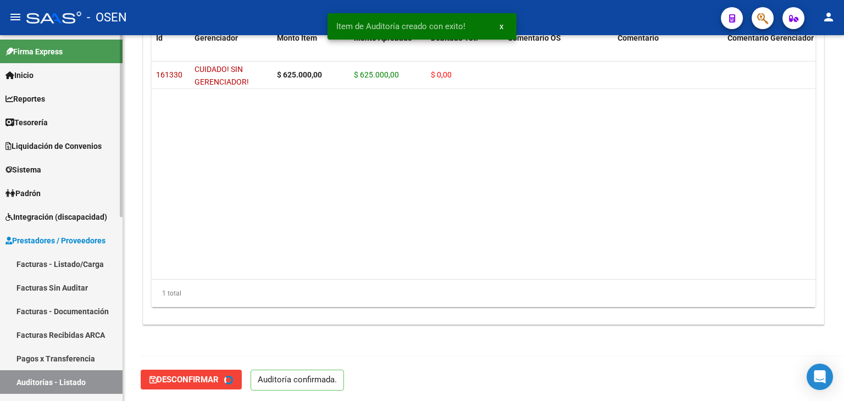
type input "202509"
click at [70, 126] on link "Tesorería" at bounding box center [61, 122] width 123 height 24
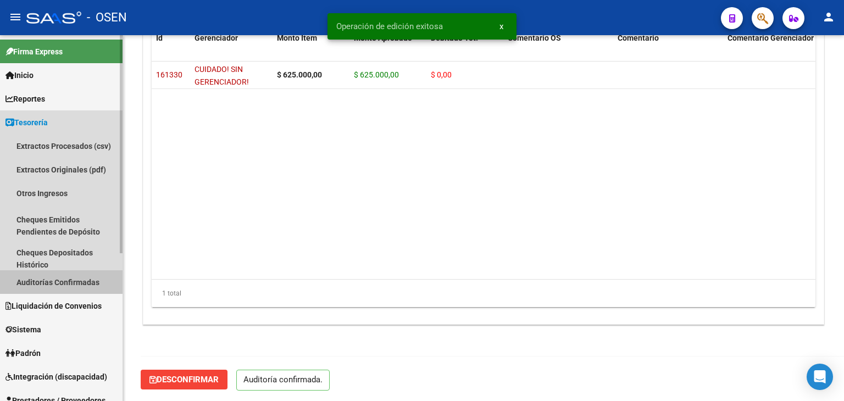
click at [87, 283] on link "Auditorías Confirmadas" at bounding box center [61, 282] width 123 height 24
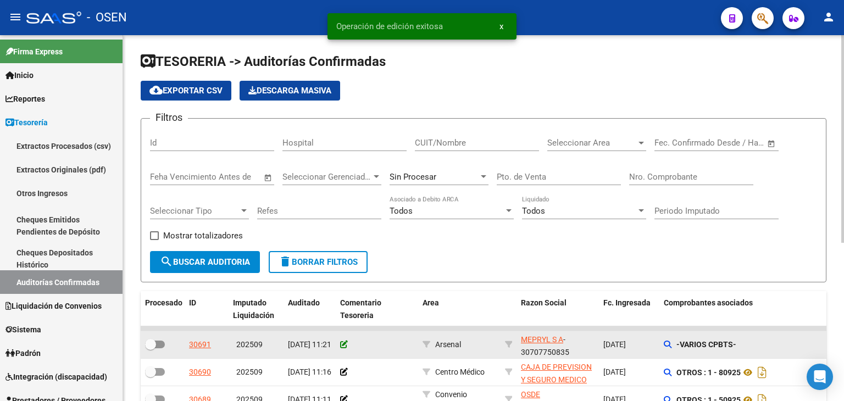
click at [347, 342] on icon at bounding box center [344, 345] width 8 height 8
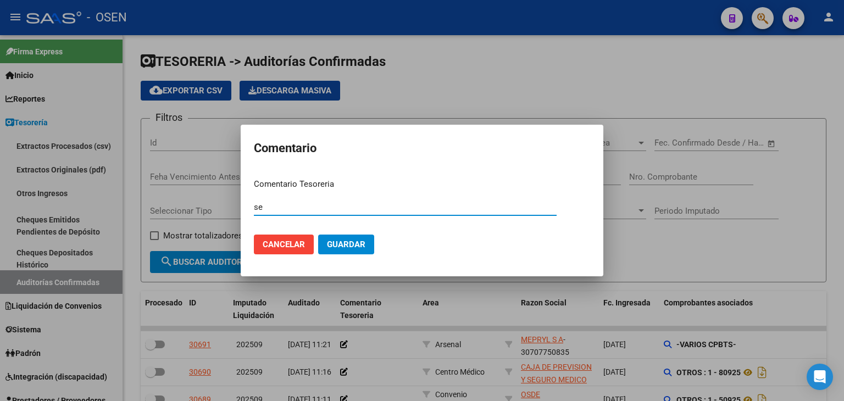
type input "s"
type input "SE [DEMOGRAPHIC_DATA] TODAS AL 50% AL AFILIADO"
click at [318, 235] on button "Guardar" at bounding box center [346, 245] width 56 height 20
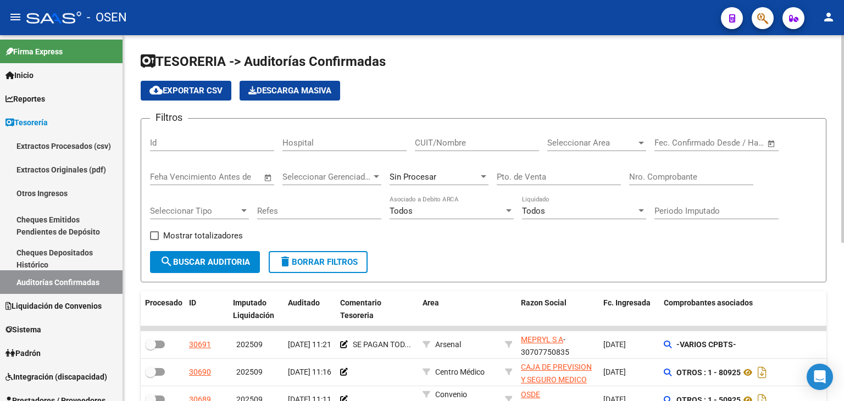
click at [787, 90] on div "cloud_download Exportar CSV Descarga Masiva" at bounding box center [484, 91] width 686 height 20
click at [559, 401] on html "menu - OSEN person Firma Express Inicio Instructivos Contacto OS Reportes Table…" at bounding box center [422, 200] width 844 height 401
click at [792, 85] on div "cloud_download Exportar CSV Descarga Masiva" at bounding box center [484, 91] width 686 height 20
drag, startPoint x: 75, startPoint y: 252, endPoint x: 68, endPoint y: 278, distance: 26.7
click at [75, 253] on link "Cheques Depositados Histórico" at bounding box center [61, 259] width 123 height 24
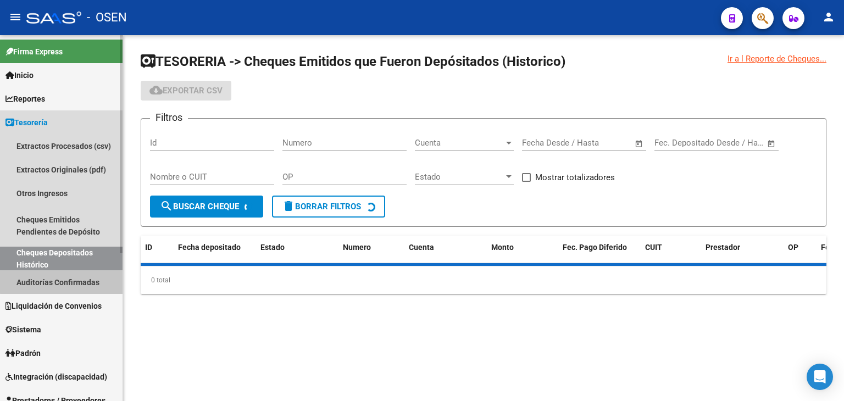
click at [68, 279] on link "Auditorías Confirmadas" at bounding box center [61, 282] width 123 height 24
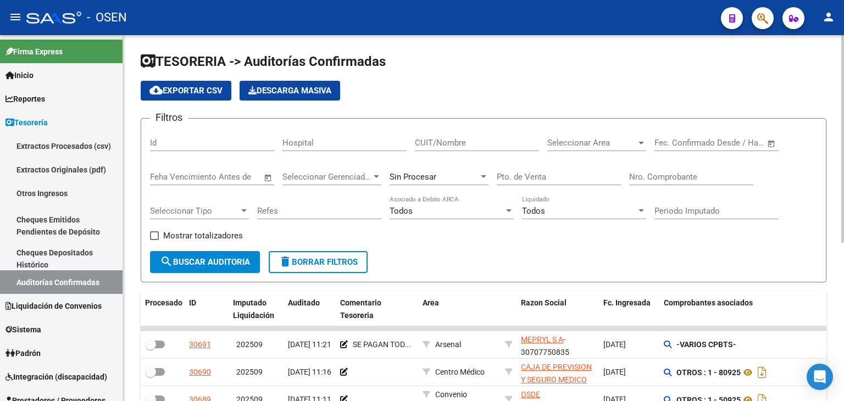
click at [686, 170] on div "Nro. Comprobante" at bounding box center [691, 174] width 124 height 24
click at [648, 183] on div "Nro. Comprobante" at bounding box center [691, 174] width 124 height 24
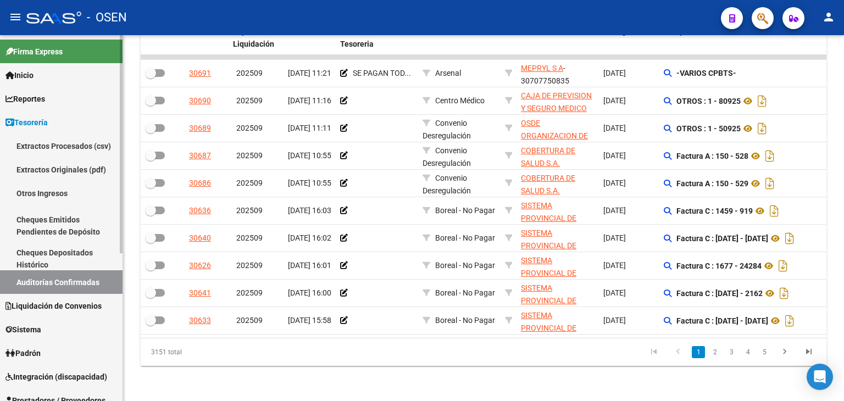
scroll to position [183, 0]
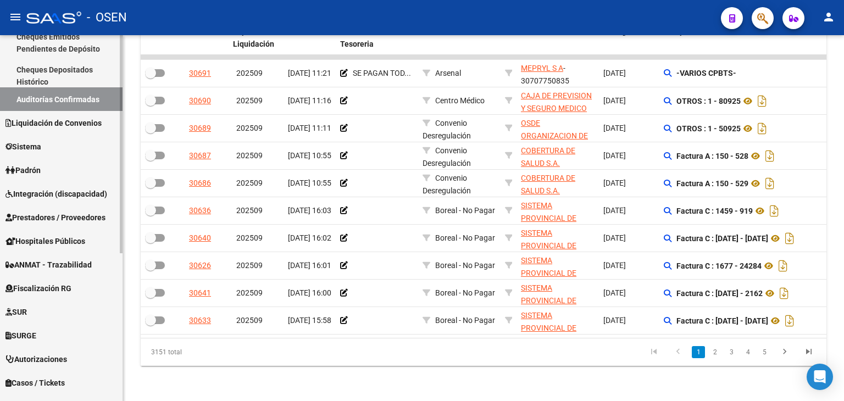
click at [82, 213] on span "Prestadores / Proveedores" at bounding box center [55, 218] width 100 height 12
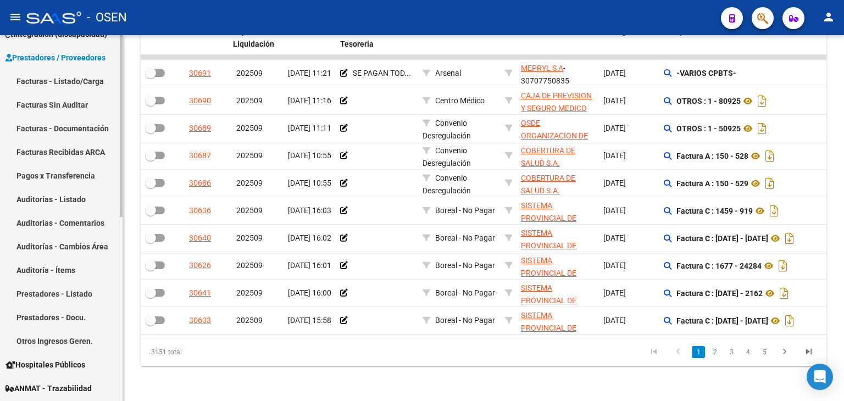
click at [84, 86] on link "Facturas - Listado/Carga" at bounding box center [61, 81] width 123 height 24
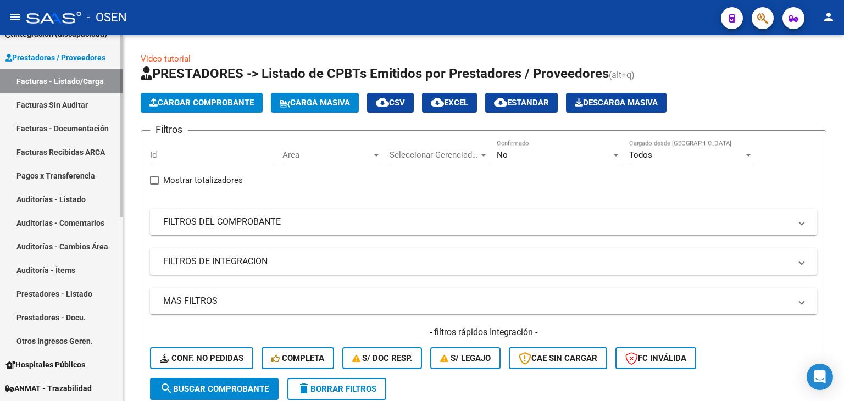
drag, startPoint x: 40, startPoint y: 109, endPoint x: 59, endPoint y: 87, distance: 29.6
click at [40, 109] on link "Facturas Sin Auditar" at bounding box center [61, 105] width 123 height 24
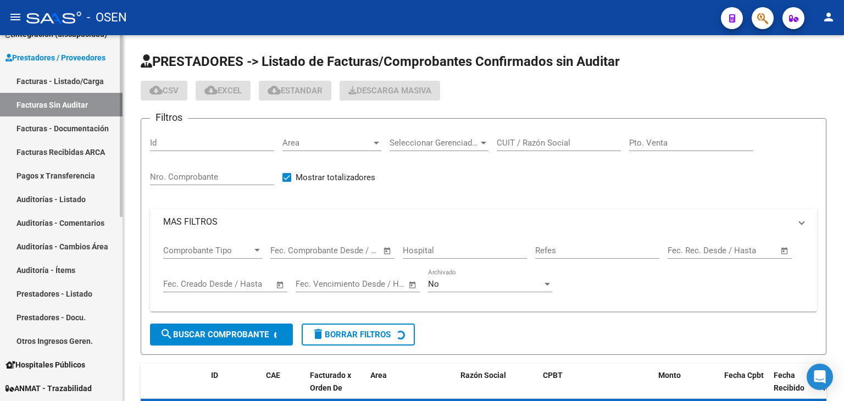
click at [59, 87] on link "Facturas - Listado/Carga" at bounding box center [61, 81] width 123 height 24
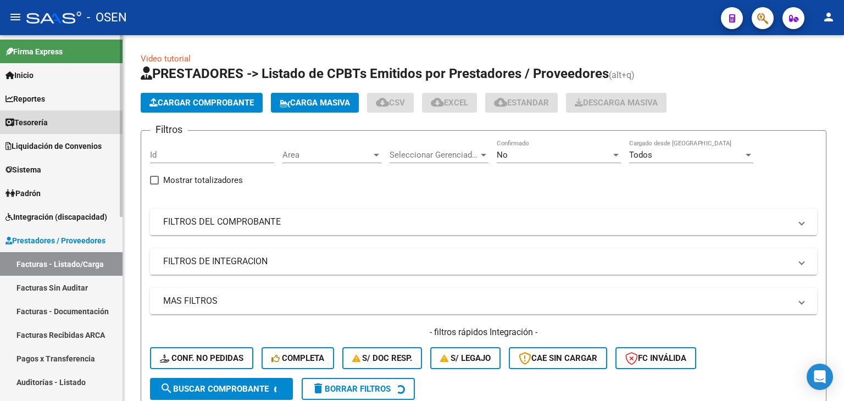
click at [78, 121] on link "Tesorería" at bounding box center [61, 122] width 123 height 24
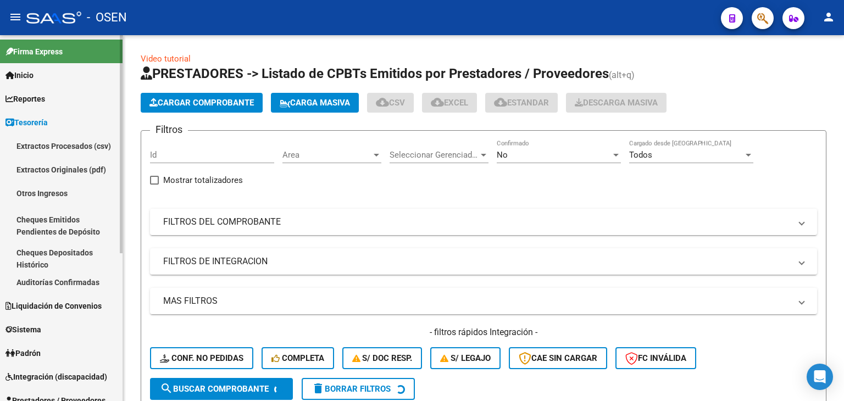
click at [64, 279] on link "Auditorías Confirmadas" at bounding box center [61, 282] width 123 height 24
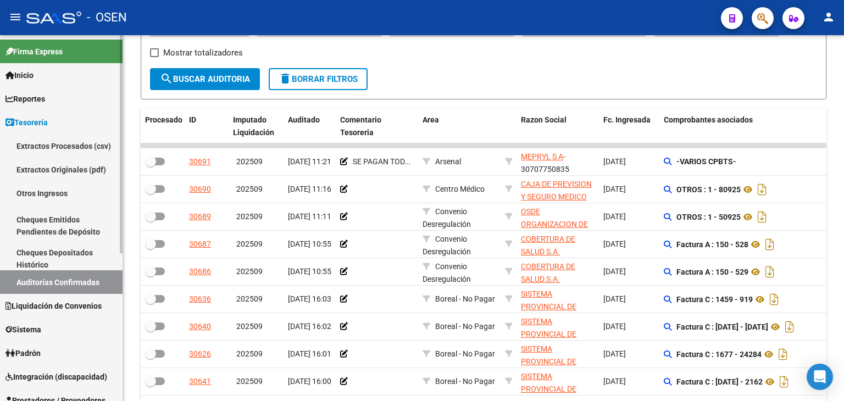
scroll to position [183, 0]
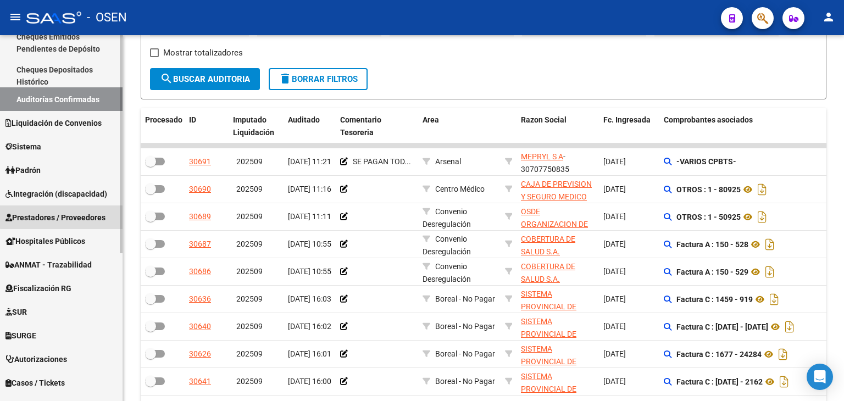
click at [79, 209] on link "Prestadores / Proveedores" at bounding box center [61, 218] width 123 height 24
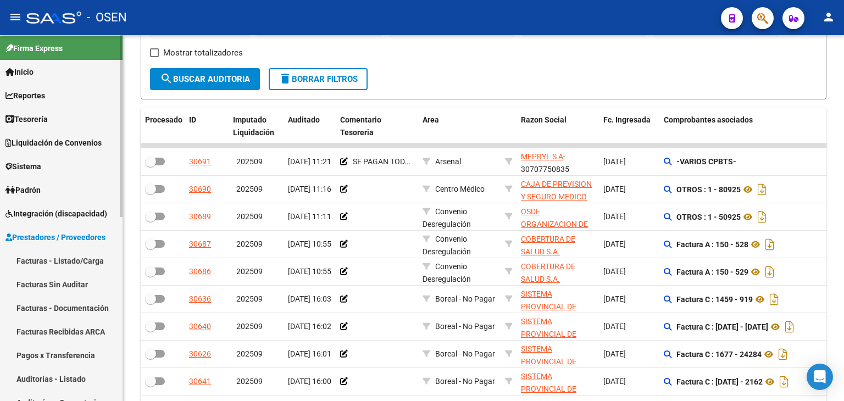
scroll to position [0, 0]
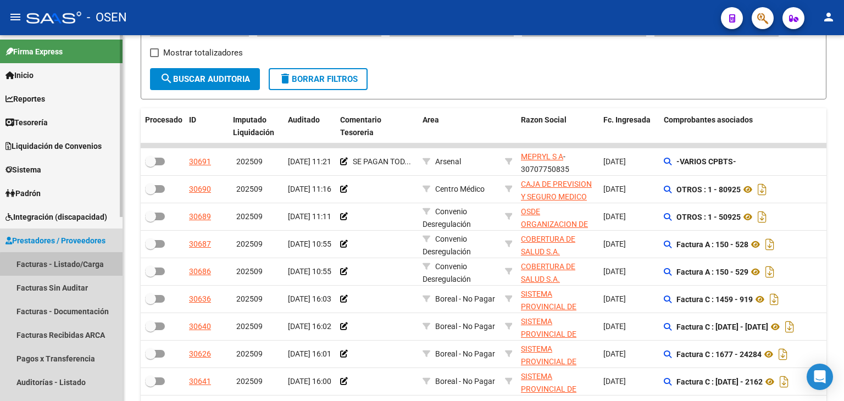
click at [65, 270] on link "Facturas - Listado/Carga" at bounding box center [61, 264] width 123 height 24
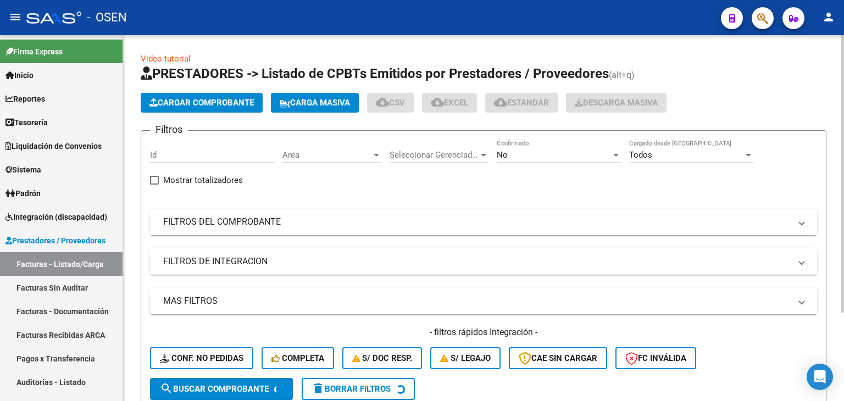
click at [281, 306] on mat-expansion-panel-header "MAS FILTROS" at bounding box center [483, 301] width 667 height 26
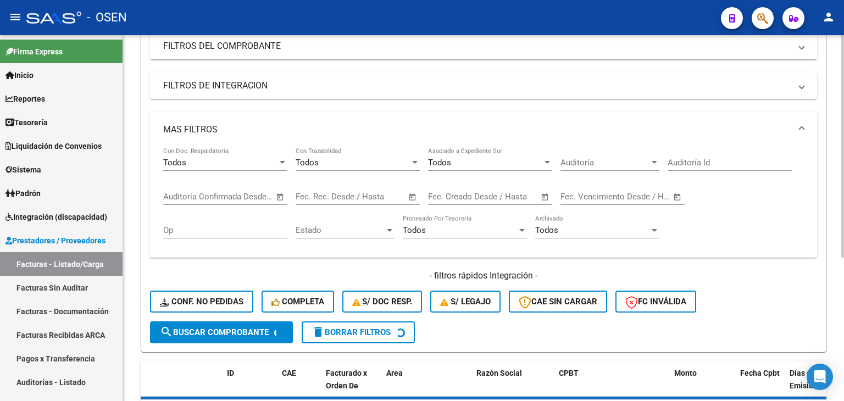
scroll to position [183, 0]
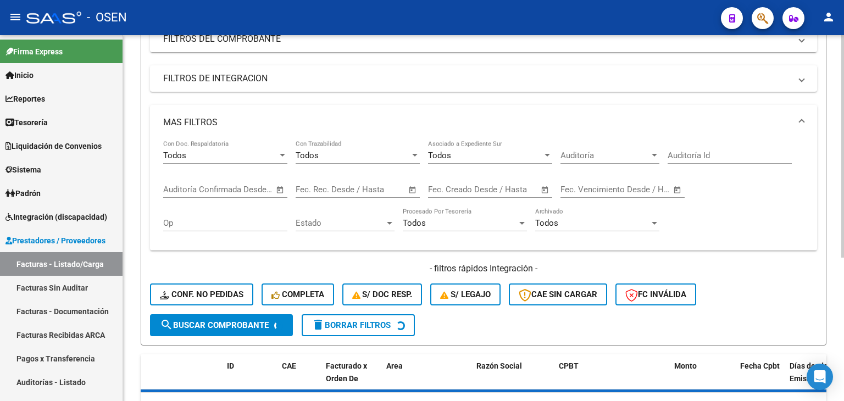
click at [283, 190] on span "Open calendar" at bounding box center [280, 190] width 26 height 26
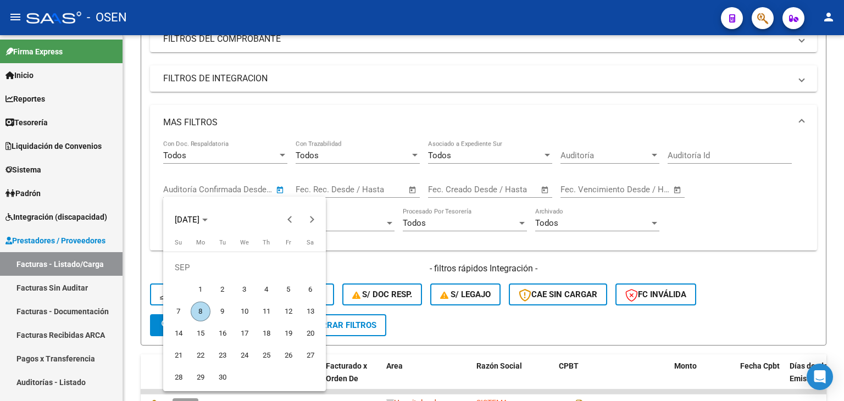
click at [291, 291] on span "5" at bounding box center [289, 290] width 20 height 20
type input "[DATE]"
click at [197, 317] on span "8" at bounding box center [201, 312] width 20 height 20
type input "[DATE]"
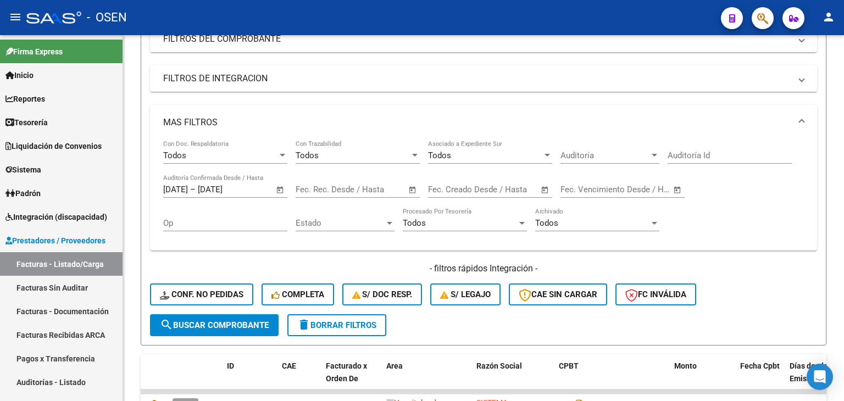
scroll to position [366, 0]
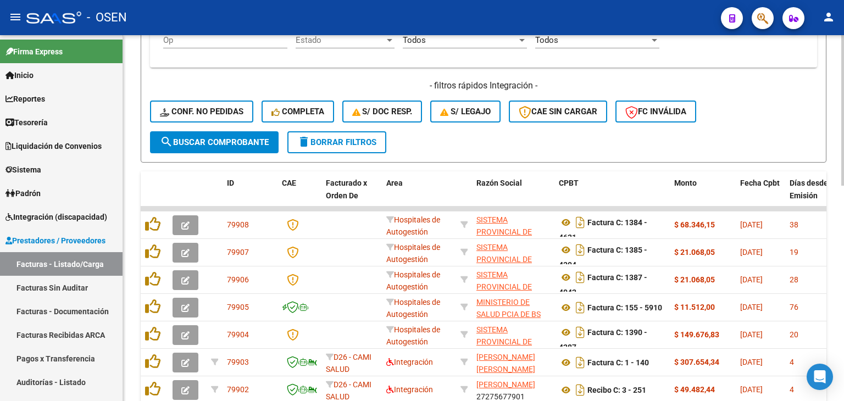
click at [244, 138] on span "search Buscar Comprobante" at bounding box center [214, 142] width 109 height 10
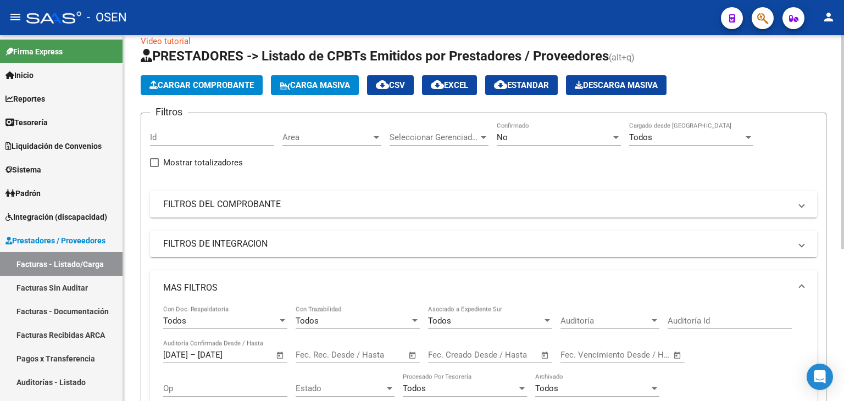
scroll to position [0, 0]
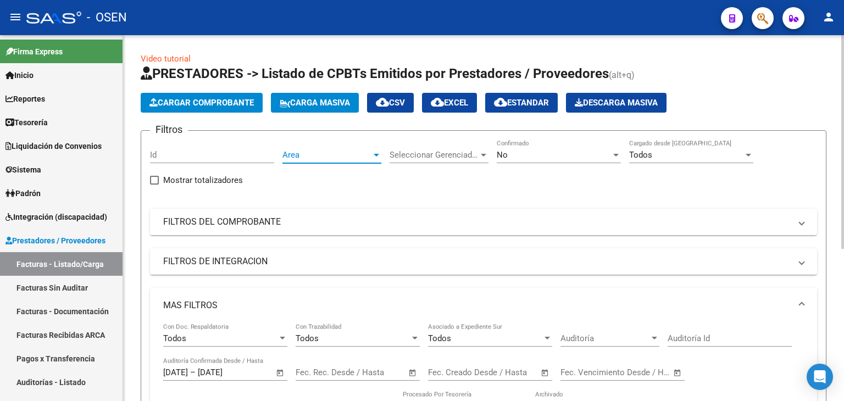
click at [354, 155] on span "Area" at bounding box center [327, 155] width 89 height 10
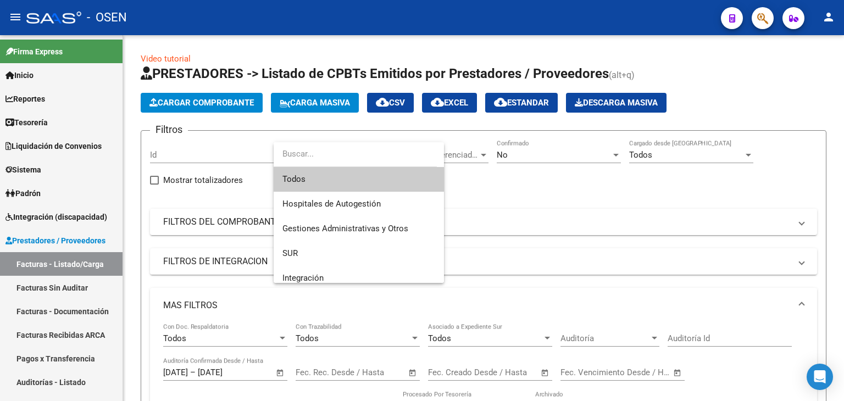
click at [342, 179] on span "Todos" at bounding box center [359, 179] width 153 height 25
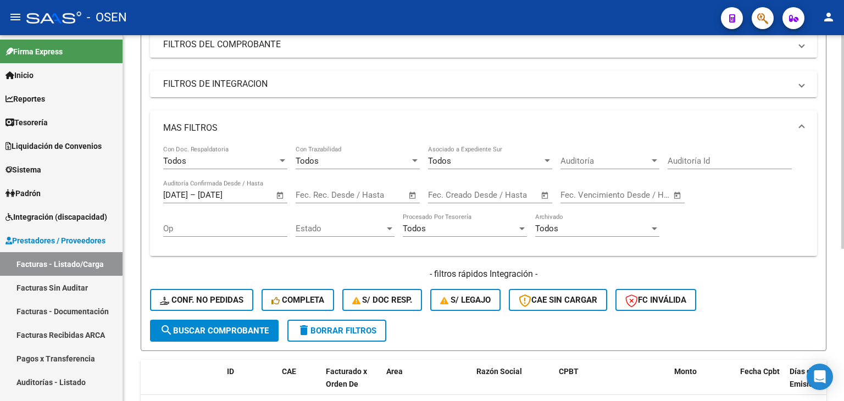
scroll to position [183, 0]
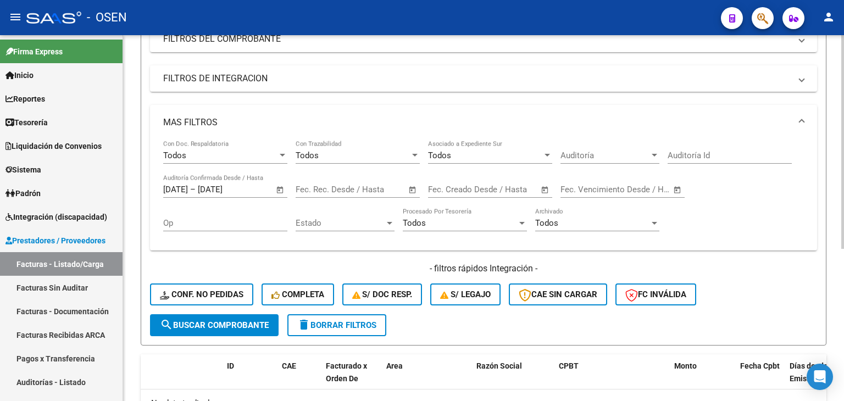
click at [237, 317] on button "search Buscar Comprobante" at bounding box center [214, 325] width 129 height 22
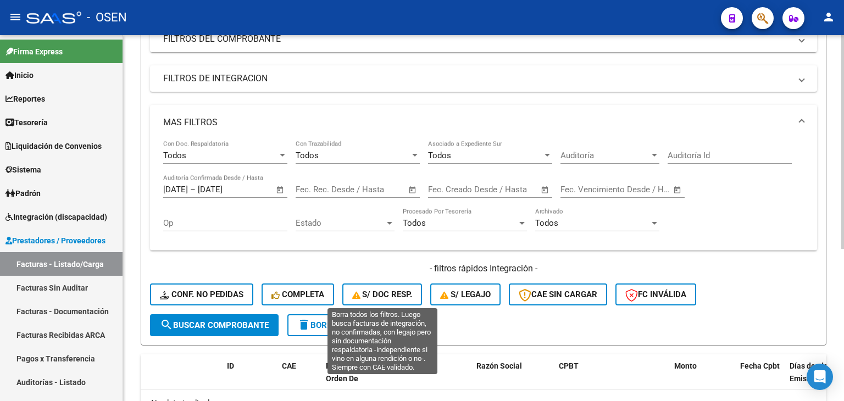
scroll to position [0, 0]
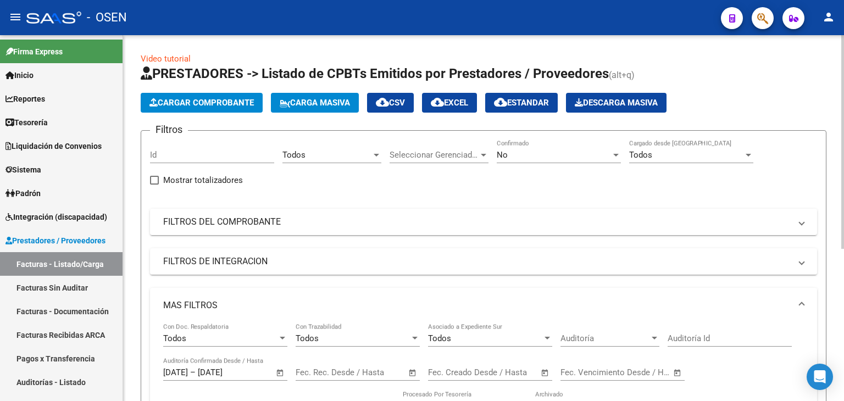
click at [547, 140] on div "No Confirmado" at bounding box center [559, 152] width 124 height 24
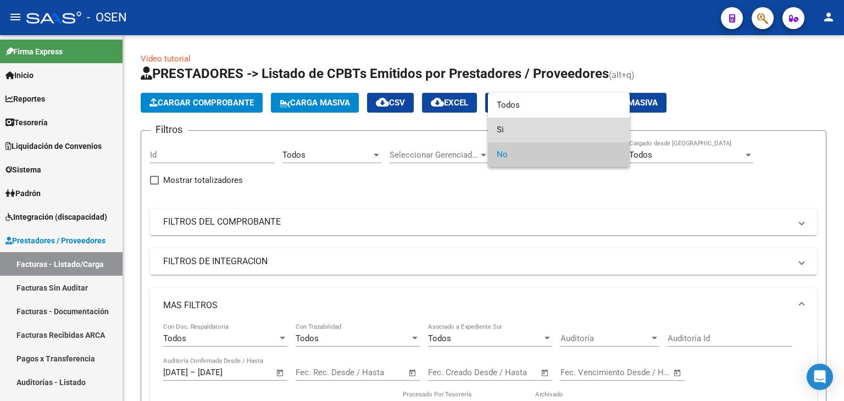
click at [547, 128] on span "Si" at bounding box center [559, 130] width 124 height 25
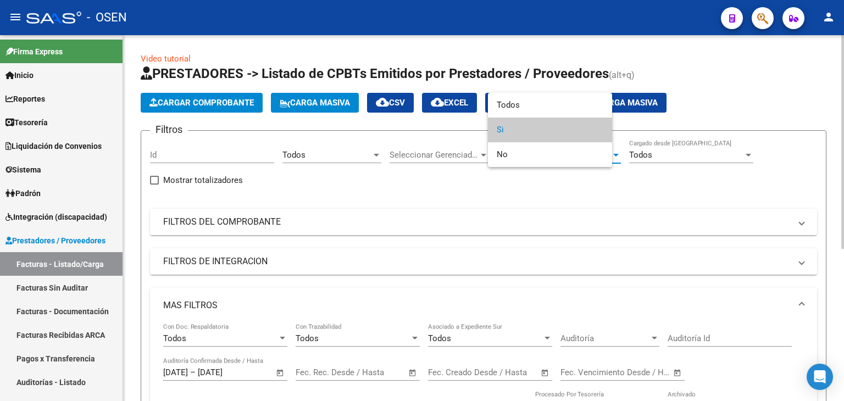
scroll to position [183, 0]
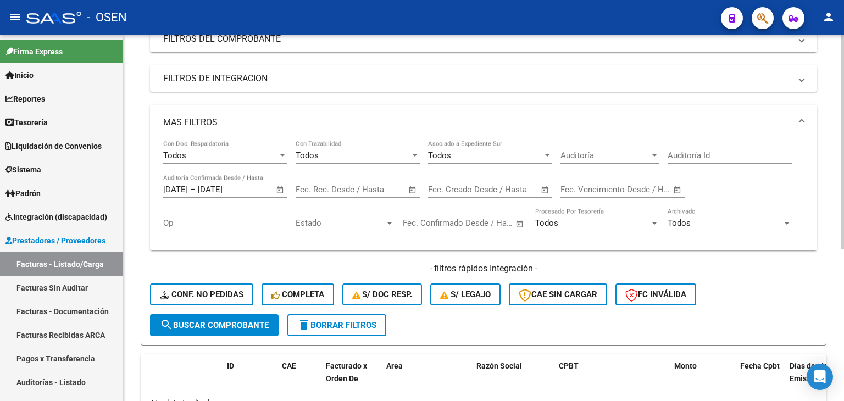
click at [200, 312] on div "- filtros rápidos Integración - Conf. no pedidas Completa S/ Doc Resp. S/ legaj…" at bounding box center [483, 289] width 667 height 52
drag, startPoint x: 222, startPoint y: 319, endPoint x: 307, endPoint y: 302, distance: 86.4
click at [222, 320] on span "search Buscar Comprobante" at bounding box center [214, 325] width 109 height 10
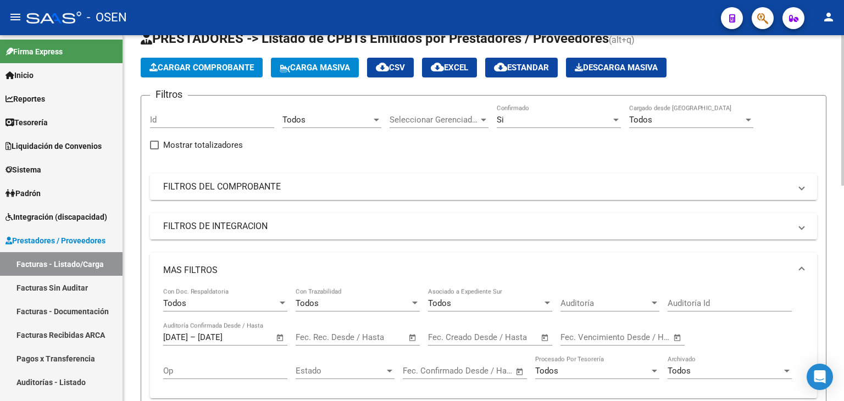
scroll to position [0, 0]
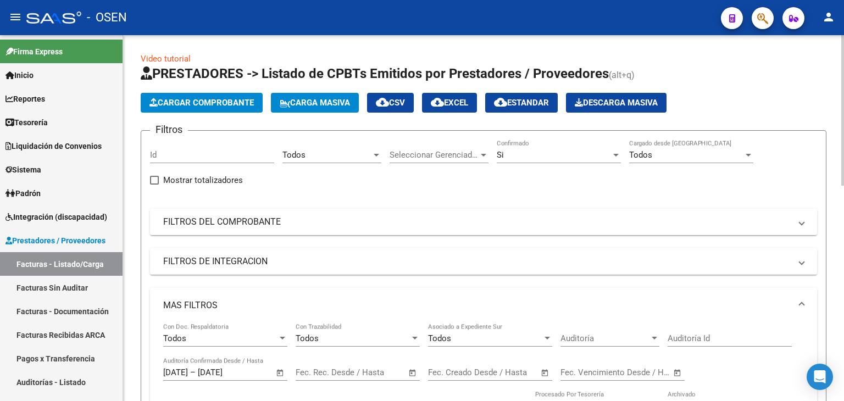
drag, startPoint x: 407, startPoint y: 102, endPoint x: 449, endPoint y: 113, distance: 43.3
click at [405, 102] on span "cloud_download CSV" at bounding box center [390, 103] width 29 height 10
drag, startPoint x: 43, startPoint y: 269, endPoint x: 56, endPoint y: 291, distance: 25.6
click at [44, 269] on link "Facturas - Listado/Carga" at bounding box center [61, 264] width 123 height 24
click at [84, 259] on link "Facturas - Listado/Carga" at bounding box center [61, 264] width 123 height 24
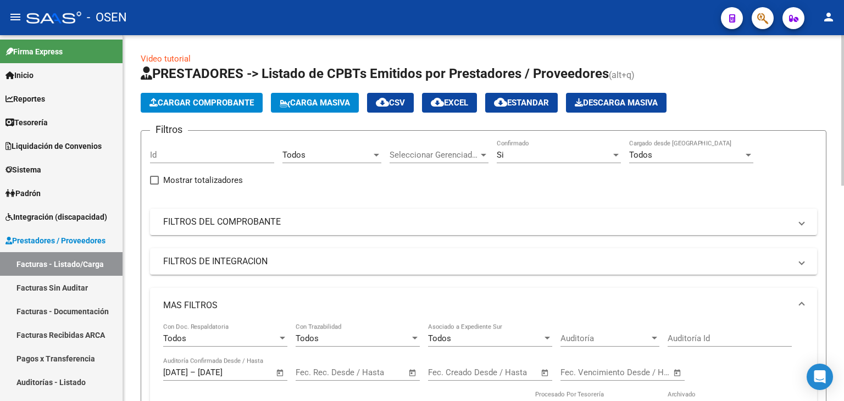
scroll to position [183, 0]
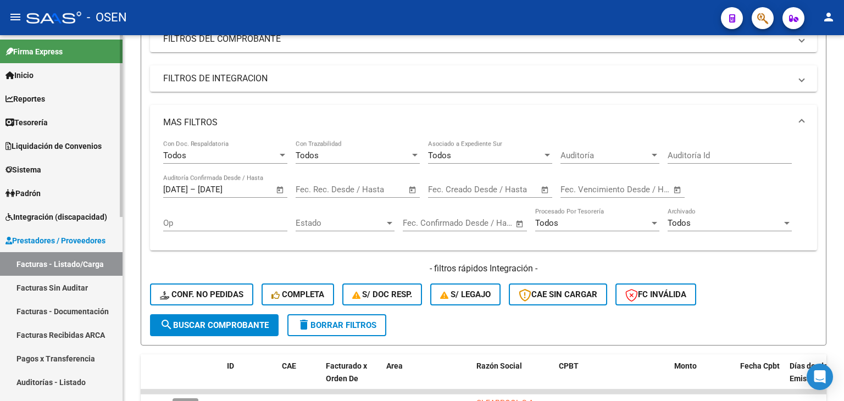
click at [53, 287] on link "Facturas Sin Auditar" at bounding box center [61, 288] width 123 height 24
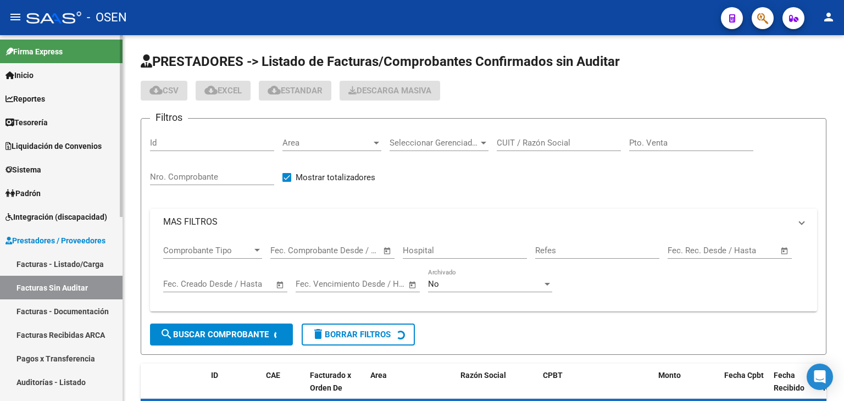
click at [76, 267] on link "Facturas - Listado/Carga" at bounding box center [61, 264] width 123 height 24
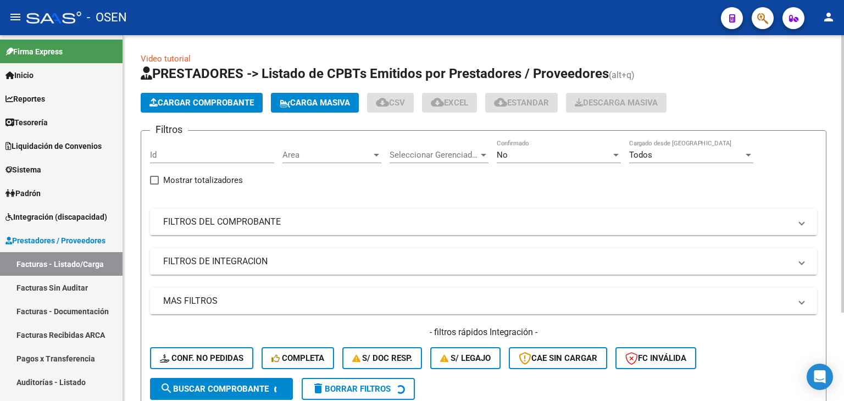
click at [527, 143] on div "No Confirmado" at bounding box center [559, 152] width 124 height 24
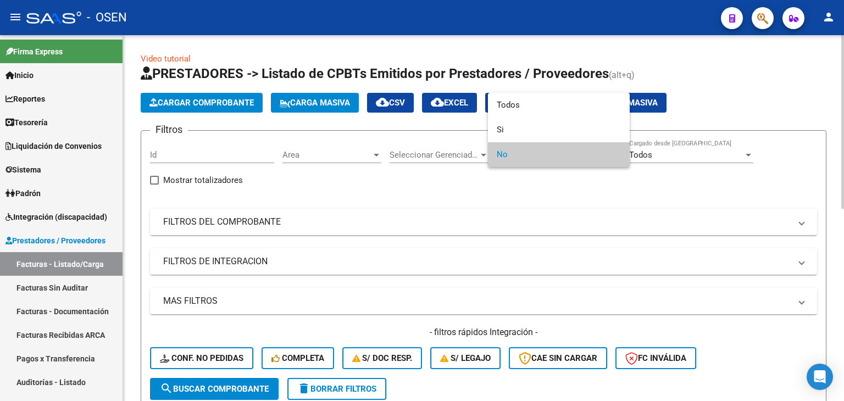
drag, startPoint x: 565, startPoint y: 154, endPoint x: 524, endPoint y: 163, distance: 41.6
click at [565, 154] on span "No" at bounding box center [559, 154] width 124 height 25
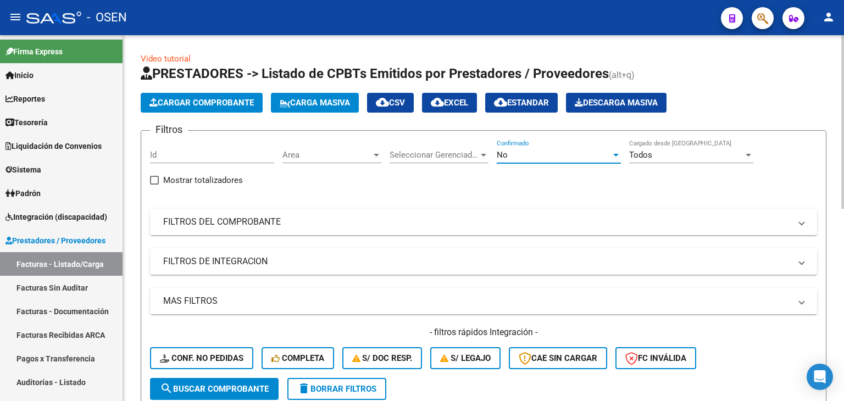
click at [331, 297] on mat-panel-title "MAS FILTROS" at bounding box center [477, 301] width 628 height 12
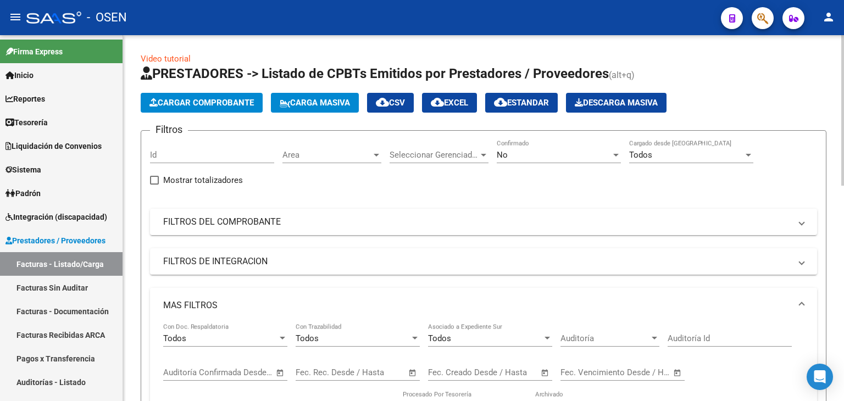
scroll to position [183, 0]
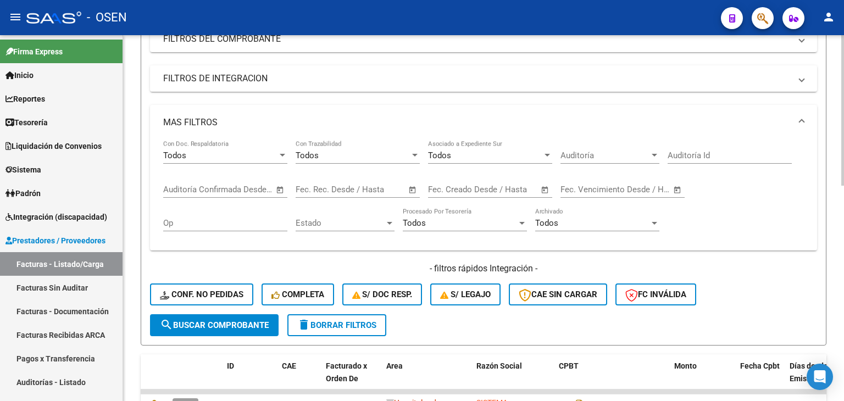
click at [547, 185] on span "Open calendar" at bounding box center [545, 190] width 26 height 26
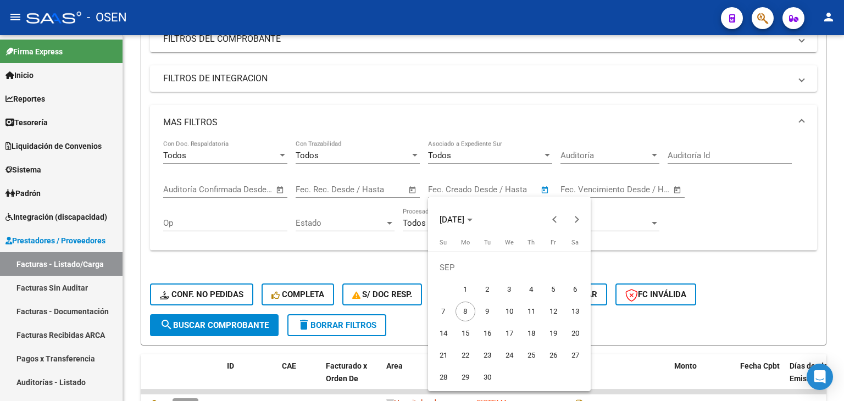
click at [544, 289] on span "5" at bounding box center [554, 290] width 20 height 20
type input "[DATE]"
click at [471, 311] on span "8" at bounding box center [466, 312] width 20 height 20
type input "[DATE]"
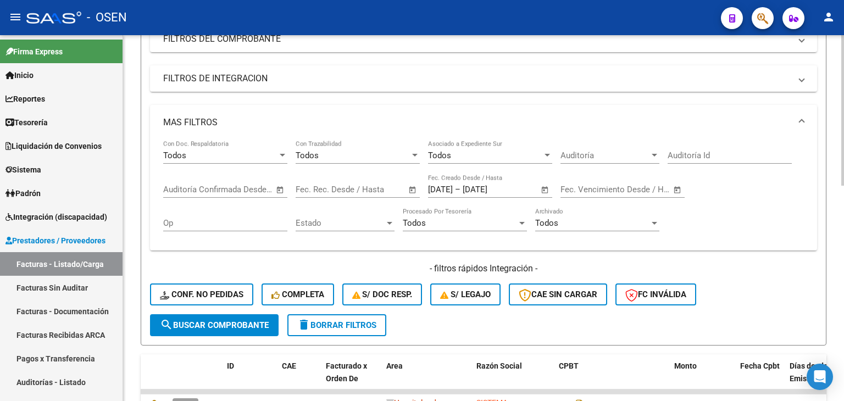
click at [257, 326] on span "search Buscar Comprobante" at bounding box center [214, 325] width 109 height 10
click at [410, 189] on span "Open calendar" at bounding box center [413, 190] width 26 height 26
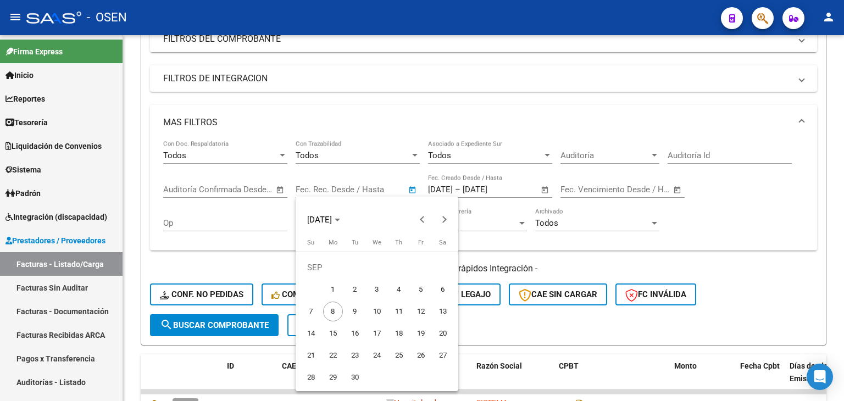
drag, startPoint x: 423, startPoint y: 284, endPoint x: 294, endPoint y: 329, distance: 136.1
click at [421, 284] on span "5" at bounding box center [421, 290] width 20 height 20
type input "[DATE]"
click at [340, 308] on span "8" at bounding box center [333, 312] width 20 height 20
type input "[DATE]"
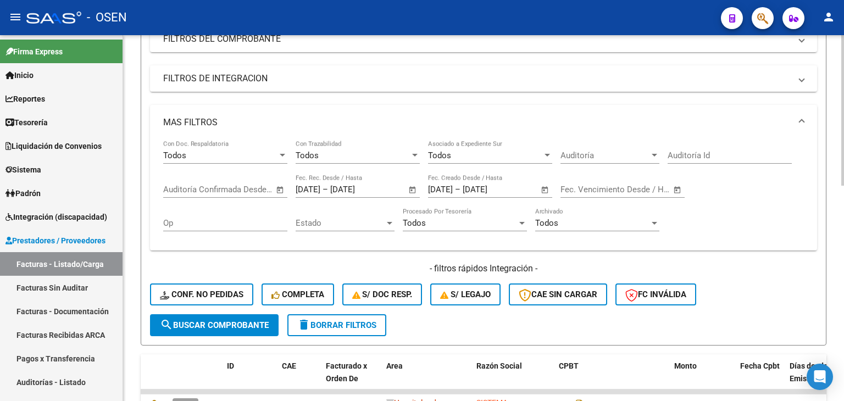
scroll to position [0, 0]
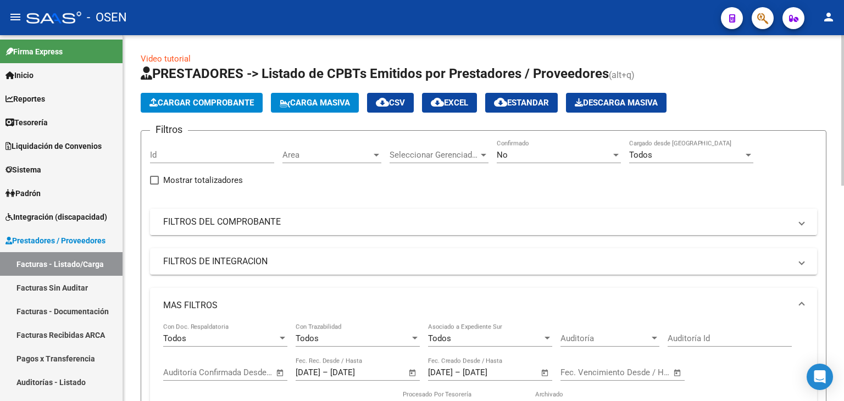
click at [248, 227] on mat-expansion-panel-header "FILTROS DEL COMPROBANTE" at bounding box center [483, 222] width 667 height 26
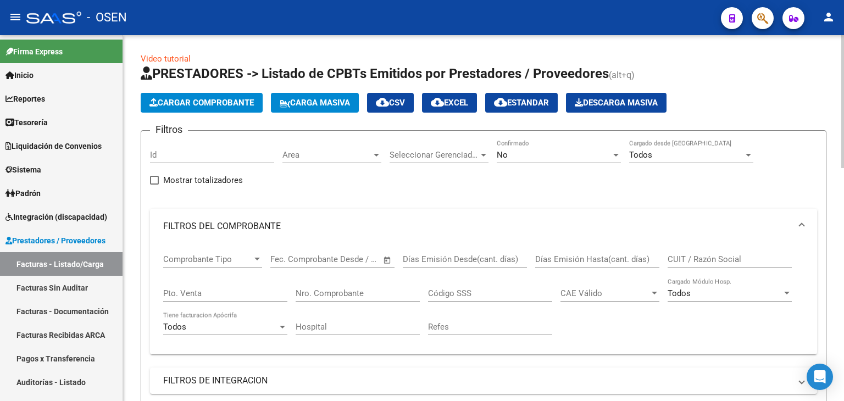
click at [259, 256] on div at bounding box center [257, 259] width 10 height 9
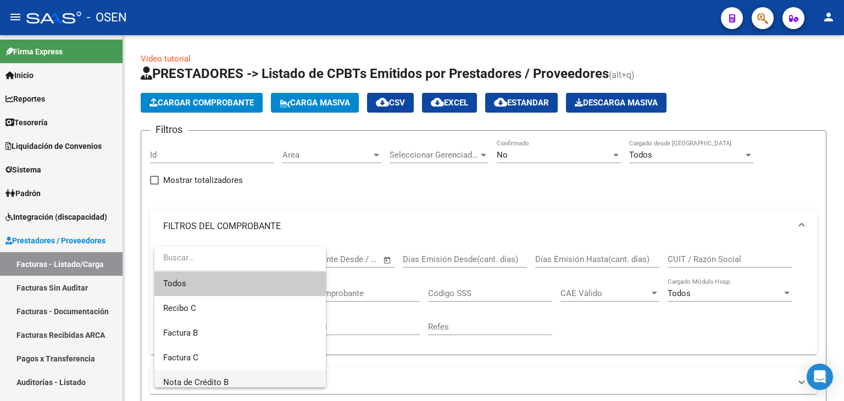
click at [229, 384] on span "Nota de Crédito B" at bounding box center [240, 383] width 154 height 25
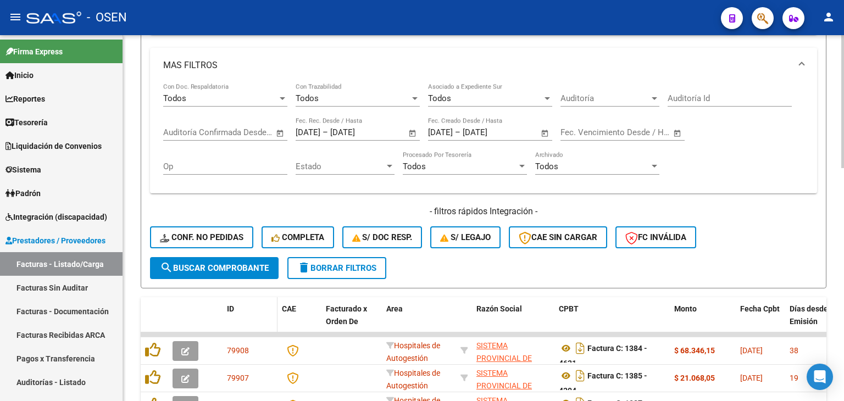
scroll to position [366, 0]
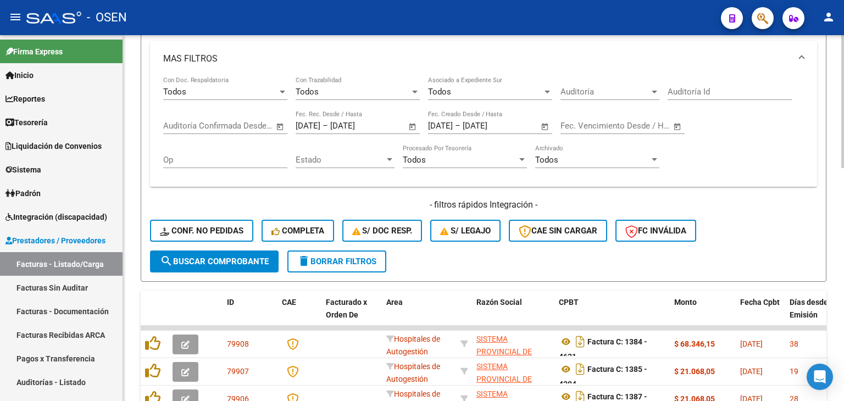
click at [233, 262] on span "search Buscar Comprobante" at bounding box center [214, 262] width 109 height 10
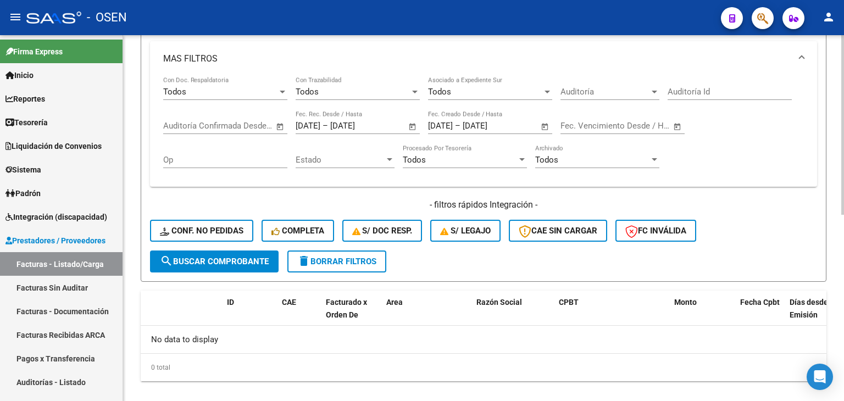
scroll to position [183, 0]
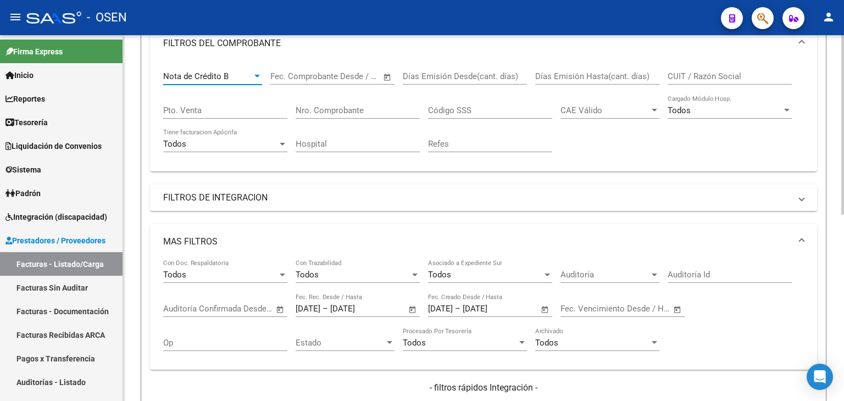
click at [244, 74] on div "Nota de Crédito B" at bounding box center [207, 76] width 89 height 10
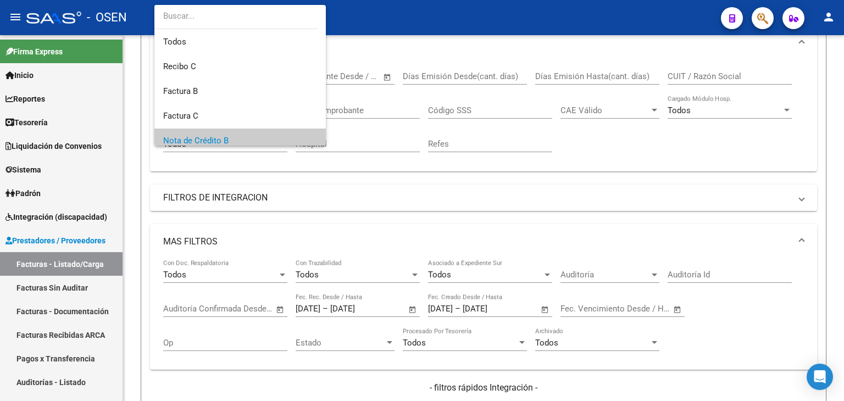
scroll to position [65, 0]
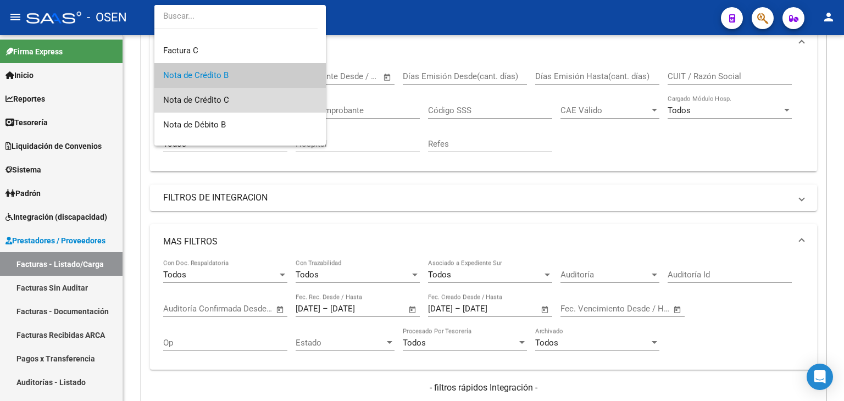
click at [245, 100] on span "Nota de Crédito C" at bounding box center [240, 100] width 154 height 25
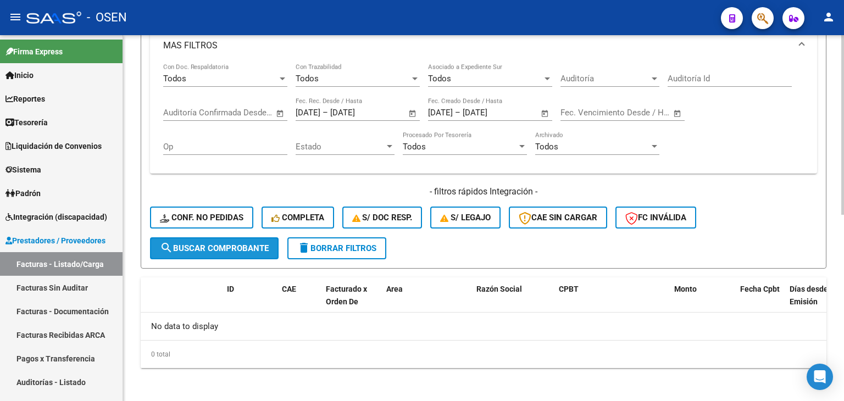
click at [242, 251] on span "search Buscar Comprobante" at bounding box center [214, 249] width 109 height 10
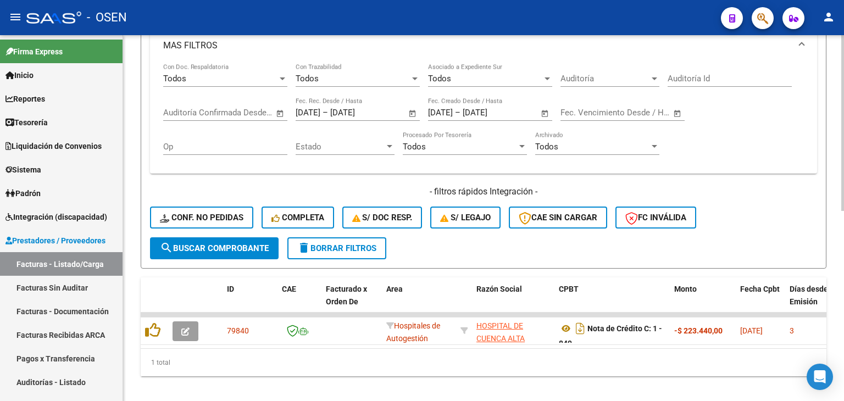
scroll to position [0, 0]
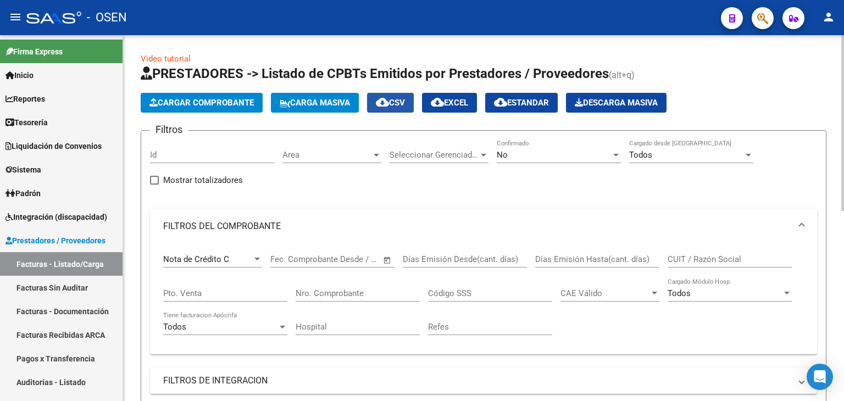
click at [402, 112] on button "cloud_download CSV" at bounding box center [390, 103] width 47 height 20
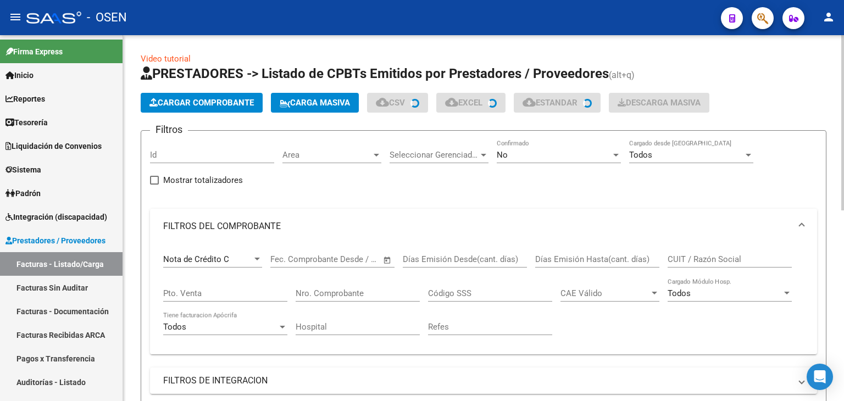
click at [246, 248] on div "Nota de Crédito C Comprobante Tipo" at bounding box center [212, 256] width 99 height 24
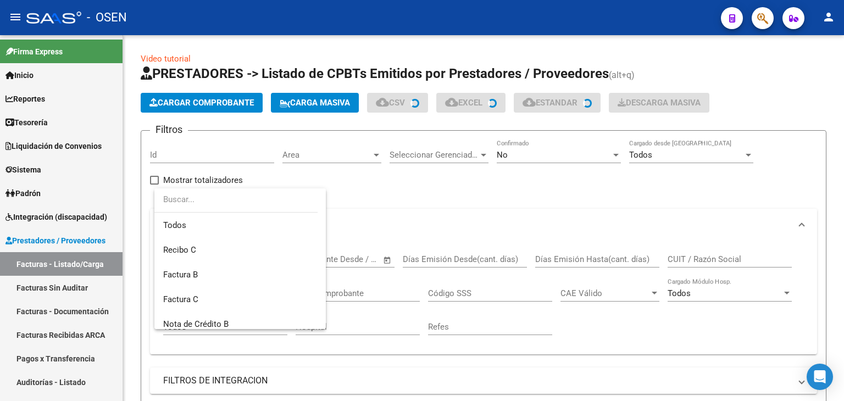
scroll to position [90, 0]
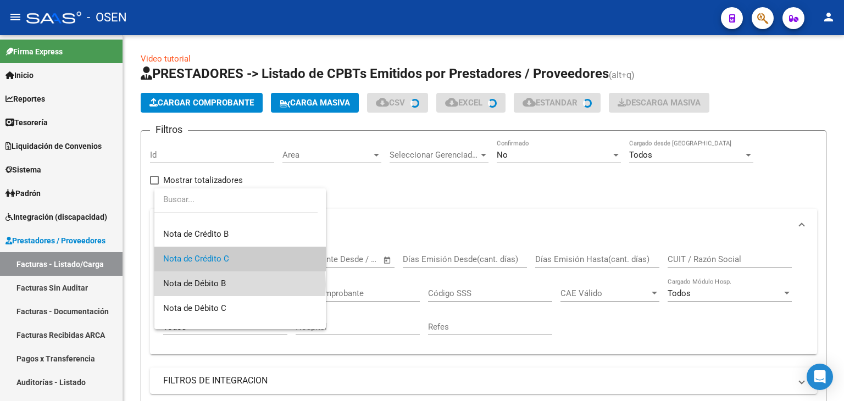
click at [240, 284] on span "Nota de Débito B" at bounding box center [240, 284] width 154 height 25
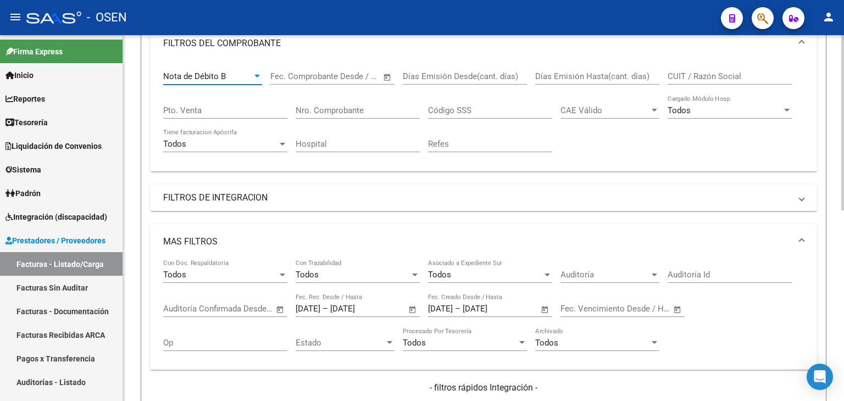
scroll to position [366, 0]
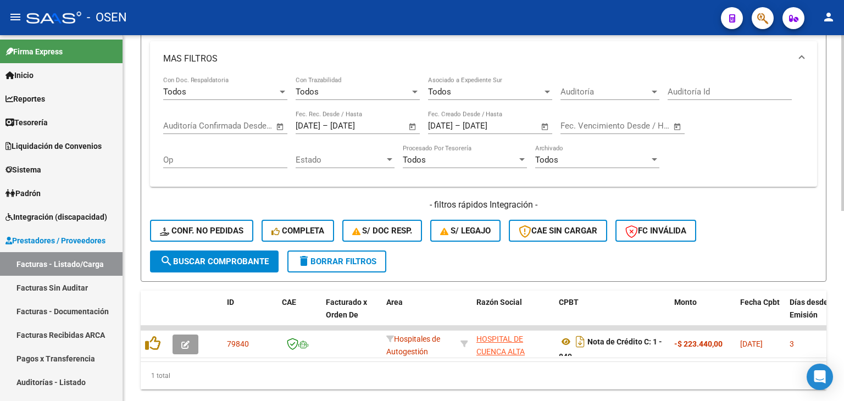
click at [247, 262] on span "search Buscar Comprobante" at bounding box center [214, 262] width 109 height 10
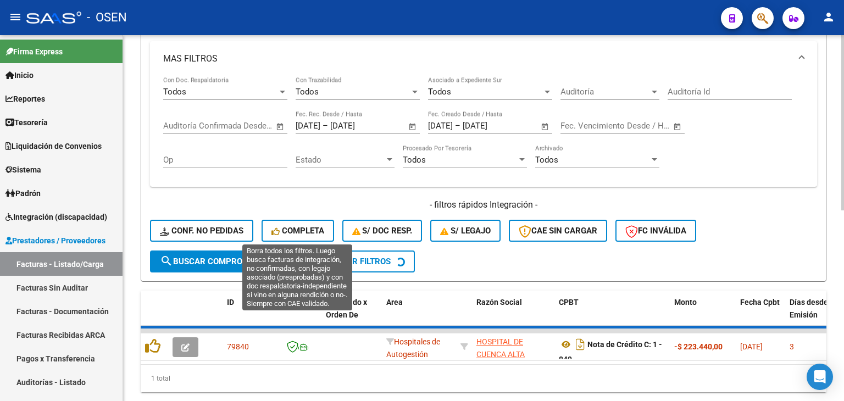
scroll to position [183, 0]
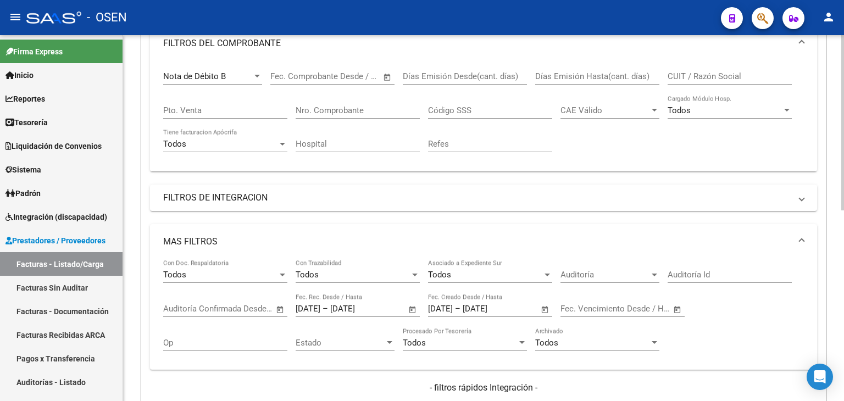
click at [251, 78] on div "Nota de Débito B" at bounding box center [207, 76] width 89 height 10
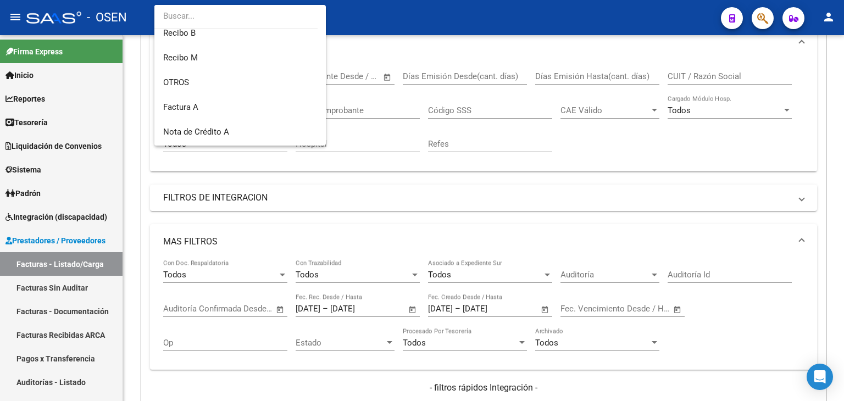
scroll to position [297, 0]
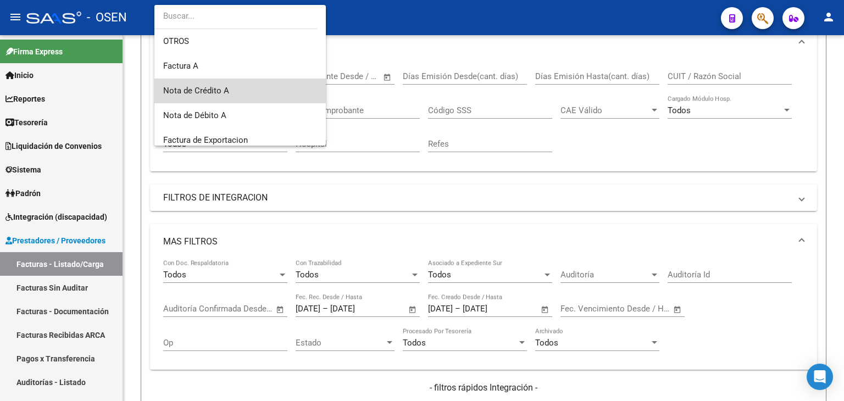
click at [264, 92] on span "Nota de Crédito A" at bounding box center [240, 91] width 154 height 25
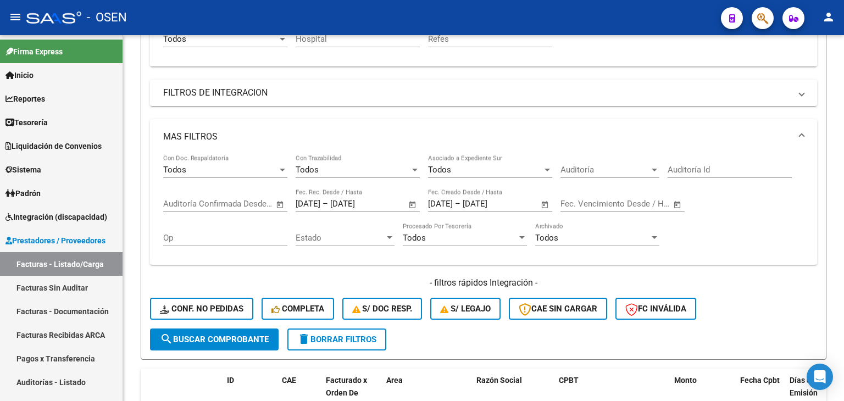
scroll to position [366, 0]
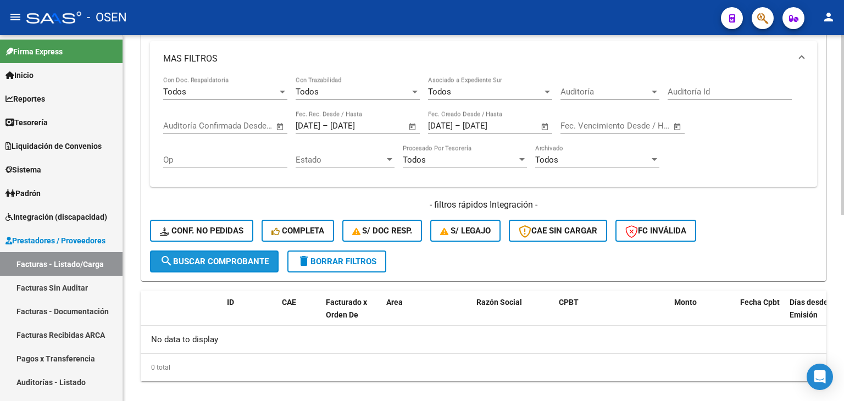
click at [248, 261] on span "search Buscar Comprobante" at bounding box center [214, 262] width 109 height 10
click at [778, 191] on div "MAS FILTROS Todos Con Doc. Respaldatoria Todos Con Trazabilidad Todos Asociado …" at bounding box center [483, 145] width 667 height 209
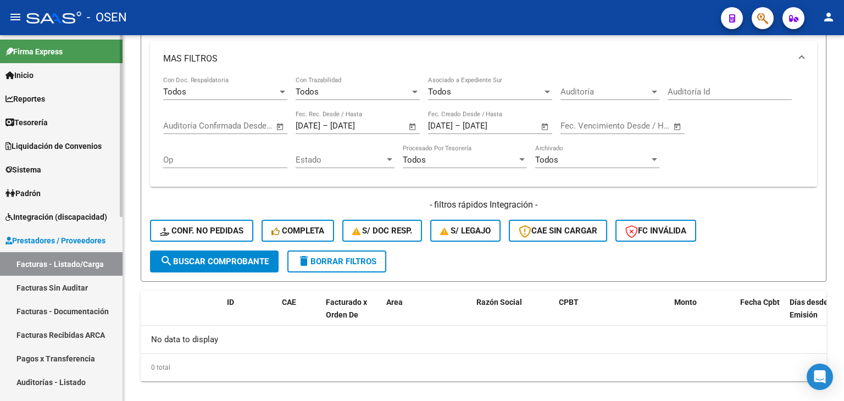
click at [62, 121] on link "Tesorería" at bounding box center [61, 122] width 123 height 24
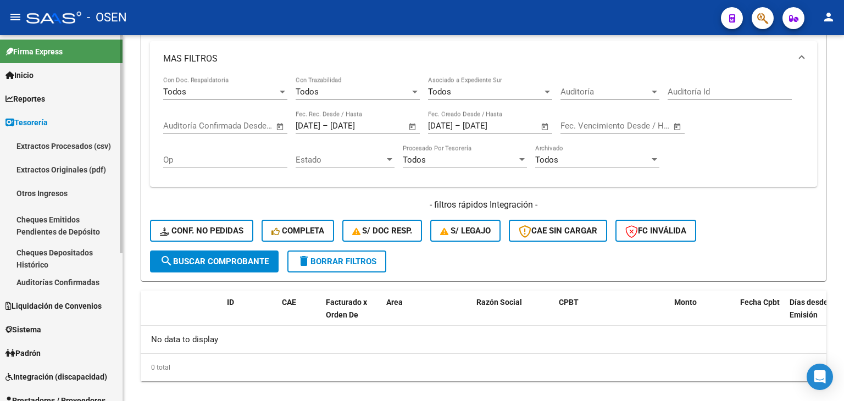
click at [88, 286] on link "Auditorías Confirmadas" at bounding box center [61, 282] width 123 height 24
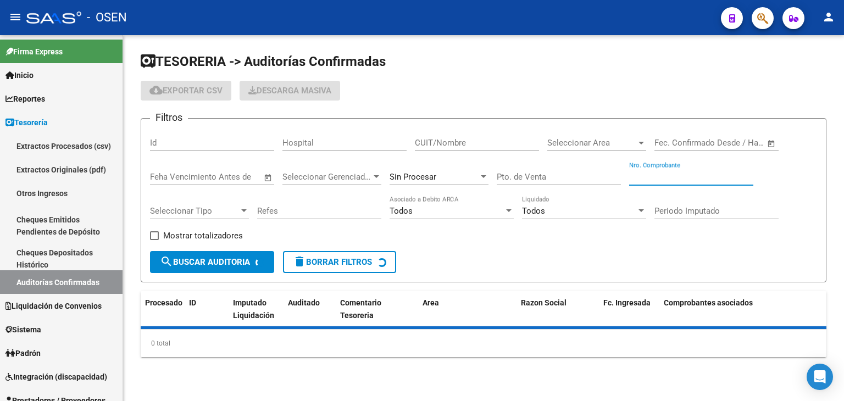
click at [669, 174] on input "Nro. Comprobante" at bounding box center [691, 177] width 124 height 10
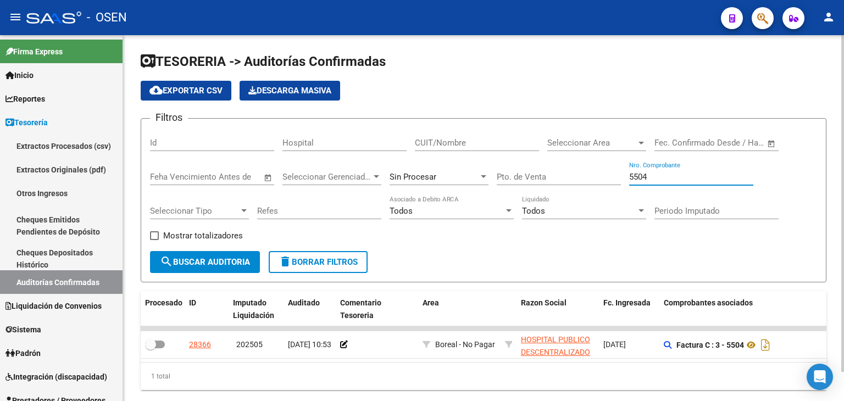
scroll to position [31, 0]
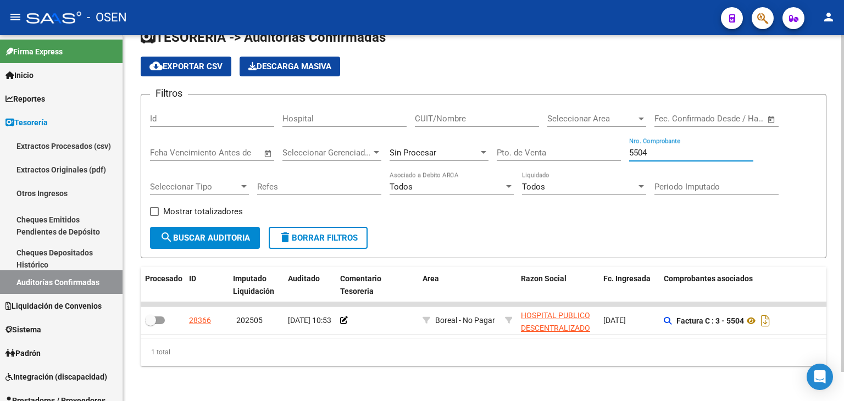
type input "5504"
drag, startPoint x: 433, startPoint y: 339, endPoint x: 465, endPoint y: 335, distance: 31.6
click at [466, 335] on div "Procesado ID Imputado Liquidación Auditado Comentario Tesoreria Area Razon Soci…" at bounding box center [484, 316] width 686 height 99
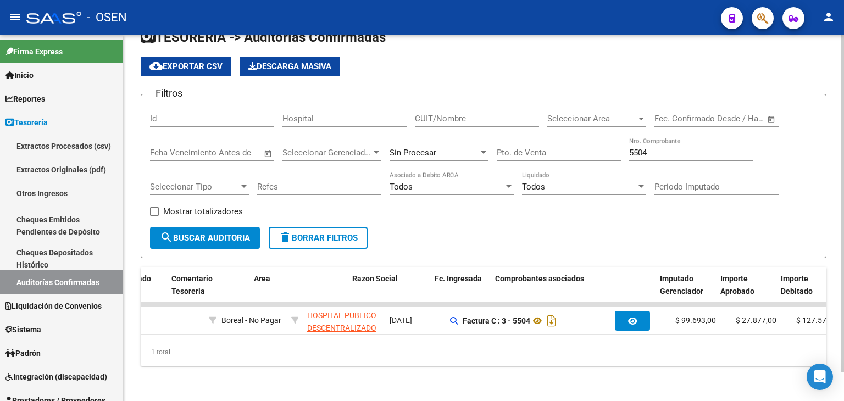
scroll to position [0, 0]
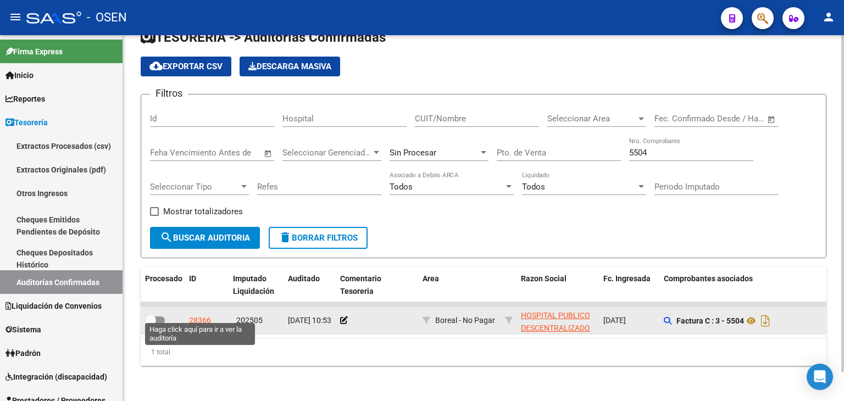
click at [201, 314] on div "28366" at bounding box center [200, 320] width 22 height 13
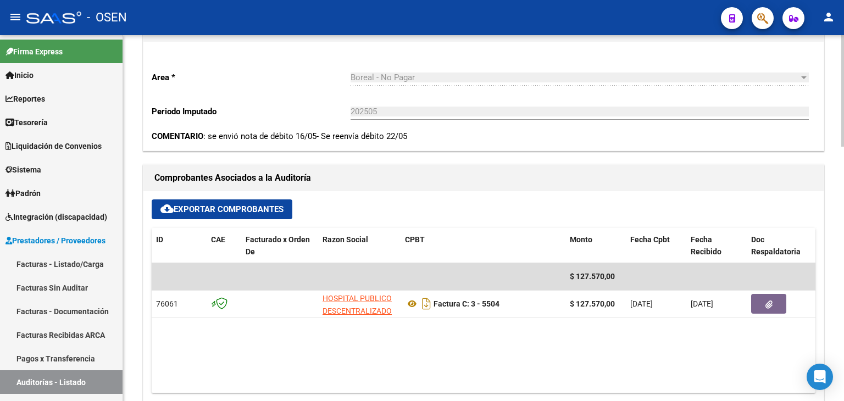
scroll to position [550, 0]
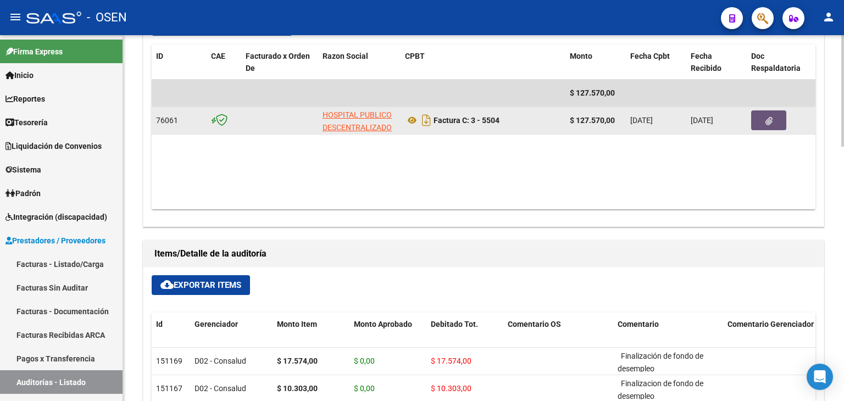
click at [755, 128] on button "button" at bounding box center [768, 120] width 35 height 20
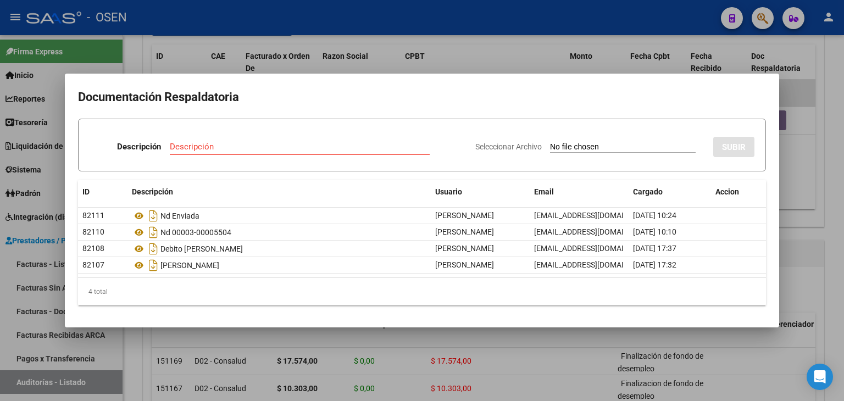
click at [795, 249] on div at bounding box center [422, 200] width 844 height 401
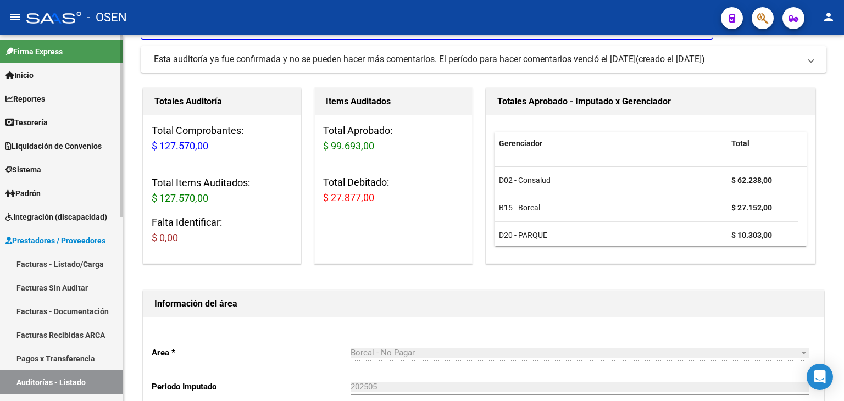
scroll to position [0, 0]
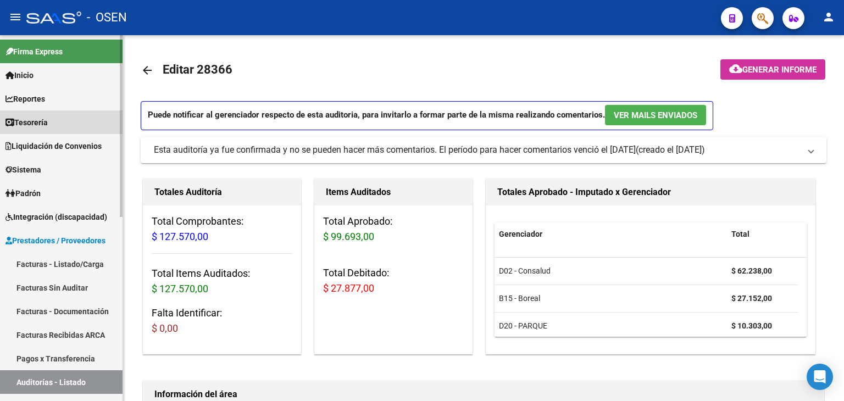
click at [48, 121] on span "Tesorería" at bounding box center [26, 123] width 42 height 12
click at [63, 119] on link "Tesorería" at bounding box center [61, 122] width 123 height 24
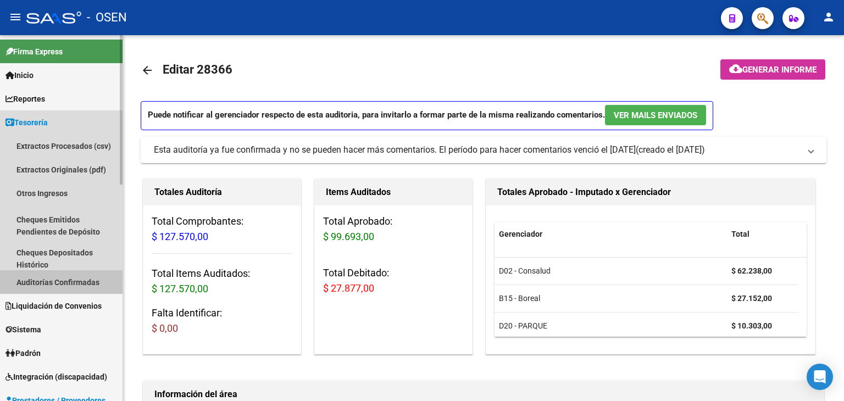
click at [67, 280] on link "Auditorías Confirmadas" at bounding box center [61, 282] width 123 height 24
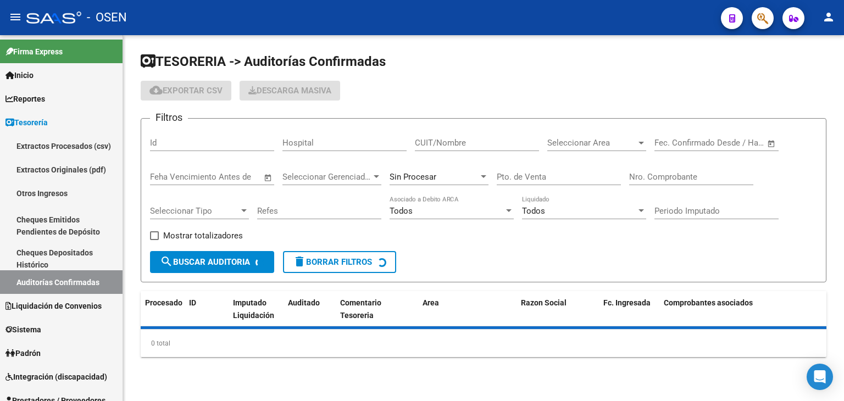
click at [660, 176] on input "Nro. Comprobante" at bounding box center [691, 177] width 124 height 10
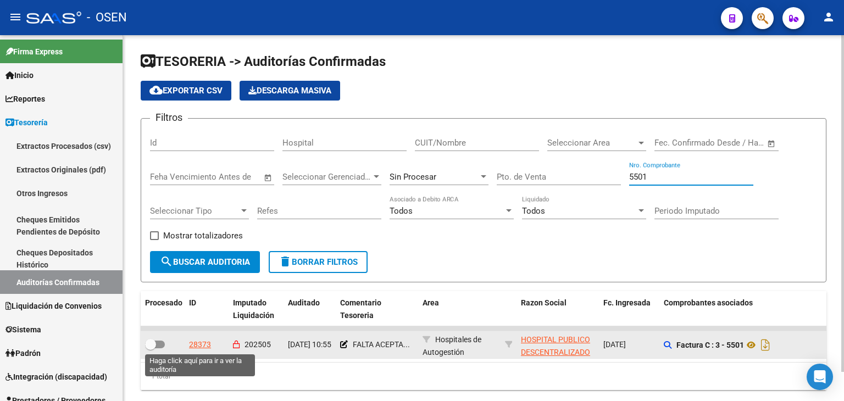
type input "5501"
click at [202, 341] on div "28373" at bounding box center [200, 345] width 22 height 13
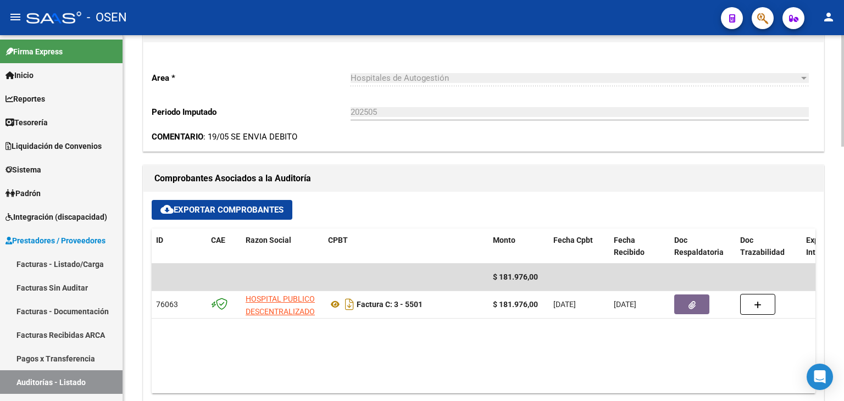
scroll to position [367, 0]
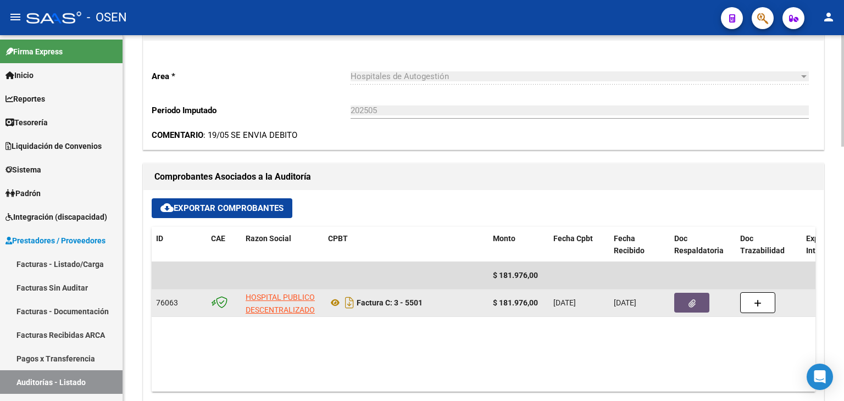
click at [689, 304] on icon "button" at bounding box center [692, 304] width 7 height 8
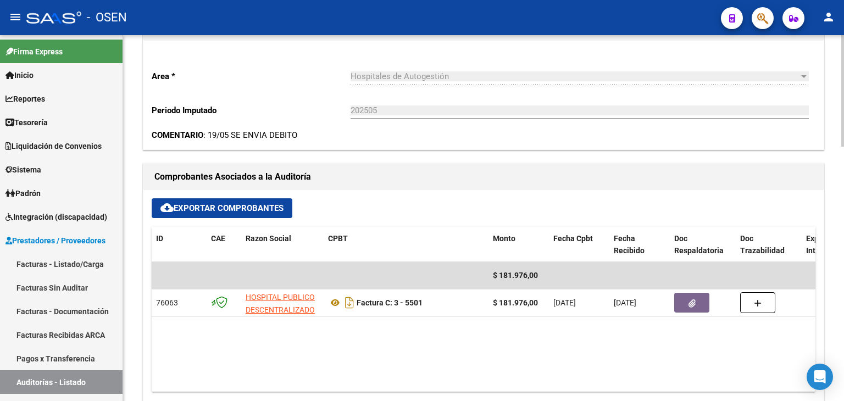
drag, startPoint x: 715, startPoint y: 178, endPoint x: 576, endPoint y: 186, distance: 139.3
click at [715, 178] on h1 "Comprobantes Asociados a la Auditoría" at bounding box center [483, 177] width 659 height 18
click at [66, 125] on link "Tesorería" at bounding box center [61, 122] width 123 height 24
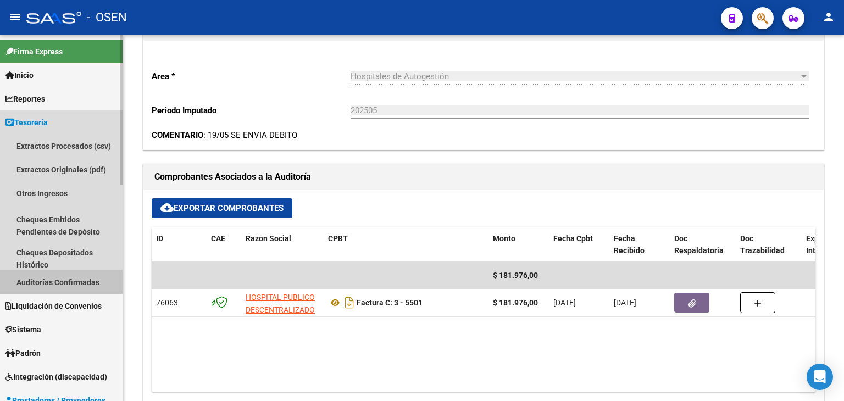
click at [71, 284] on link "Auditorías Confirmadas" at bounding box center [61, 282] width 123 height 24
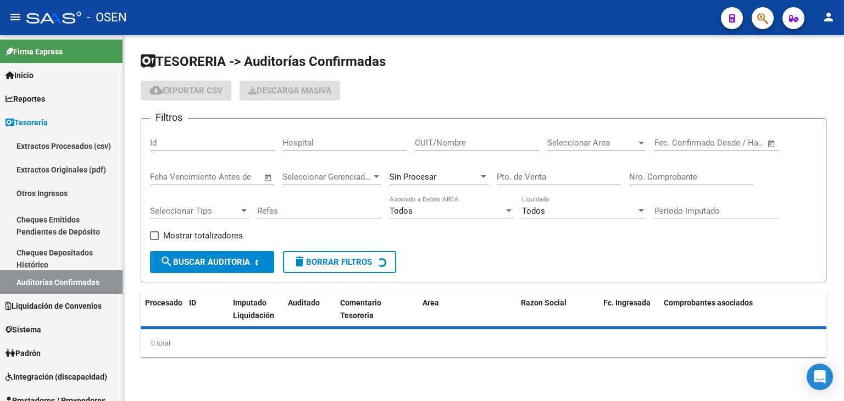
click at [640, 174] on input "Nro. Comprobante" at bounding box center [691, 177] width 124 height 10
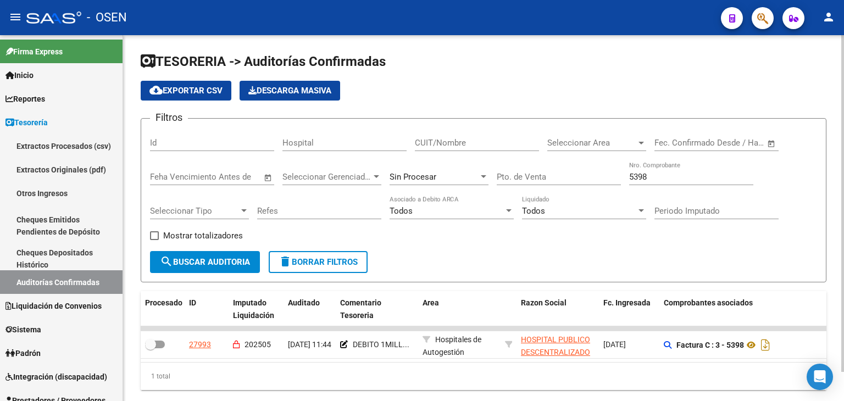
click at [797, 189] on div "Filtros Id Hospital CUIT/Nombre Seleccionar Area Seleccionar Area Fecha inicio …" at bounding box center [483, 190] width 667 height 124
drag, startPoint x: 668, startPoint y: 173, endPoint x: 585, endPoint y: 184, distance: 83.3
click at [587, 180] on div "Filtros Id Hospital CUIT/Nombre Seleccionar Area Seleccionar Area Fecha inicio …" at bounding box center [483, 190] width 667 height 124
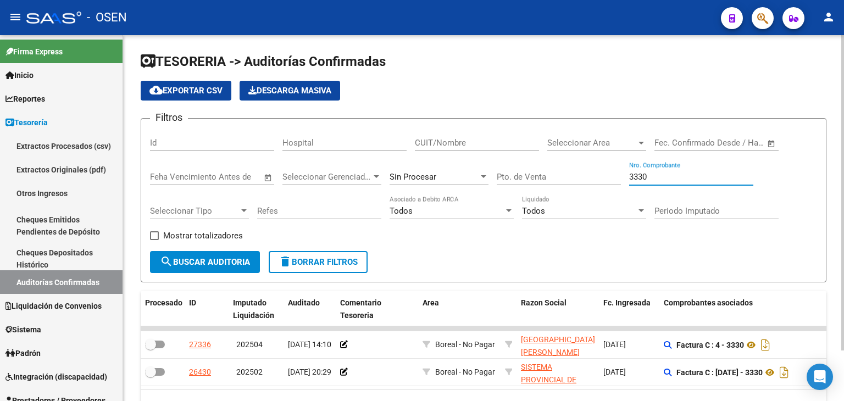
drag, startPoint x: 661, startPoint y: 180, endPoint x: 556, endPoint y: 191, distance: 105.6
click at [582, 181] on div "Filtros Id Hospital CUIT/Nombre Seleccionar Area Seleccionar Area Fecha inicio …" at bounding box center [483, 190] width 667 height 124
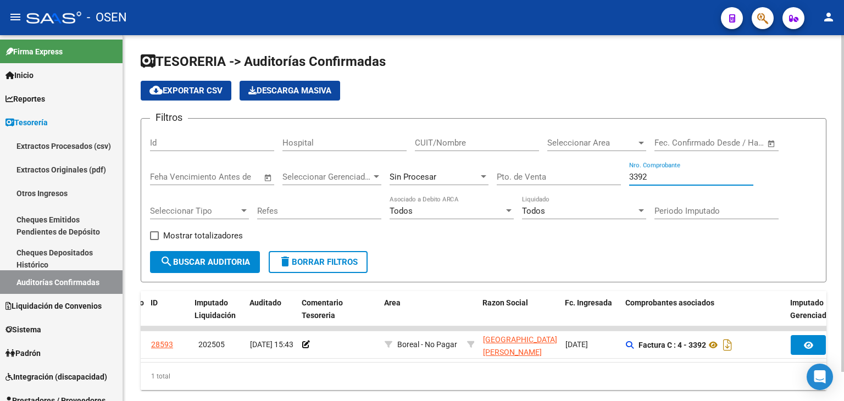
scroll to position [0, 40]
drag, startPoint x: 720, startPoint y: 91, endPoint x: 676, endPoint y: 114, distance: 49.9
click at [720, 91] on div "cloud_download Exportar CSV Descarga Masiva" at bounding box center [484, 91] width 686 height 20
click at [662, 169] on div "3392 Nro. Comprobante" at bounding box center [691, 174] width 124 height 24
drag, startPoint x: 625, startPoint y: 170, endPoint x: 540, endPoint y: 168, distance: 84.7
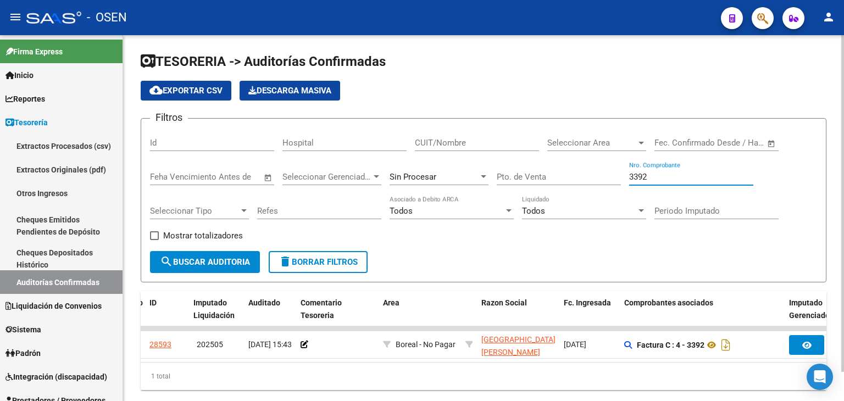
click at [540, 168] on div "Filtros Id Hospital CUIT/Nombre Seleccionar Area Seleccionar Area Fecha inicio …" at bounding box center [483, 190] width 667 height 124
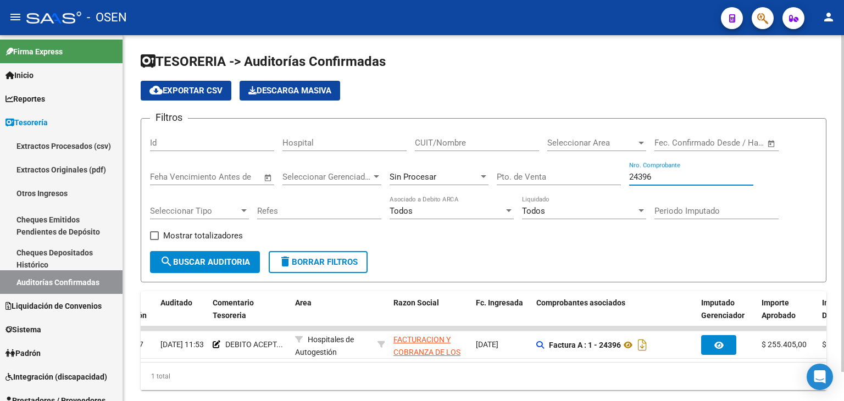
scroll to position [0, 106]
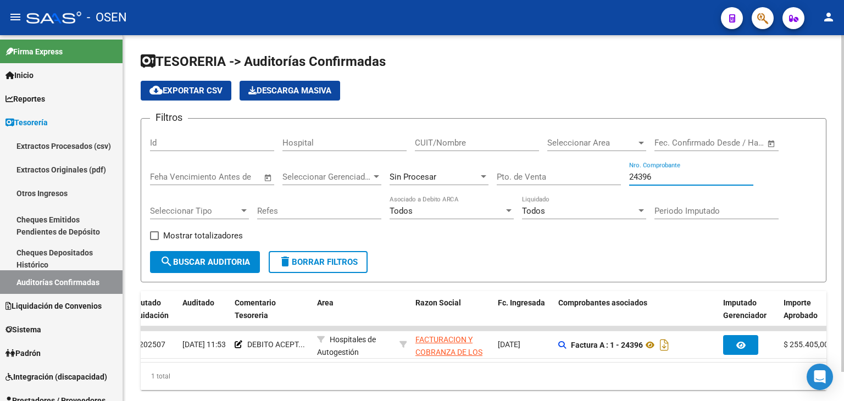
type input "24396"
click at [752, 82] on div "cloud_download Exportar CSV Descarga Masiva" at bounding box center [484, 91] width 686 height 20
click at [551, 252] on form "Filtros Id Hospital CUIT/Nombre Seleccionar Area Seleccionar Area Fecha inicio …" at bounding box center [484, 200] width 686 height 164
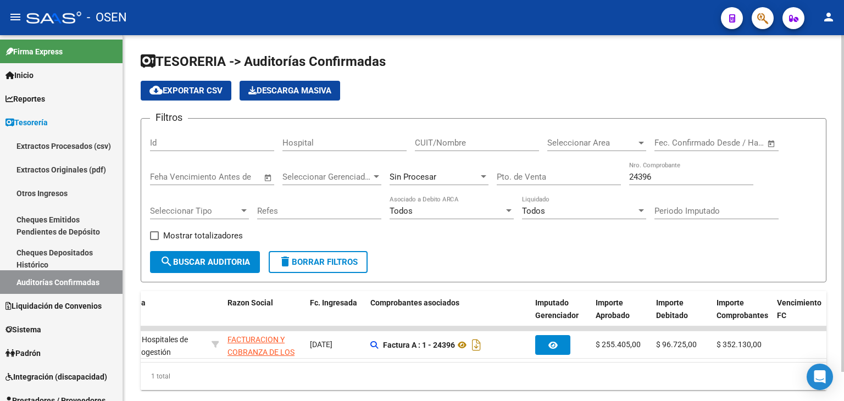
scroll to position [0, 295]
click at [700, 376] on div "1 total" at bounding box center [484, 376] width 686 height 27
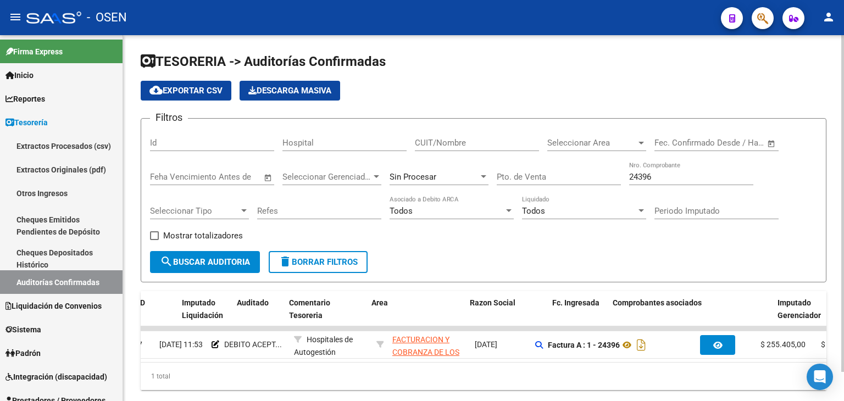
scroll to position [0, 45]
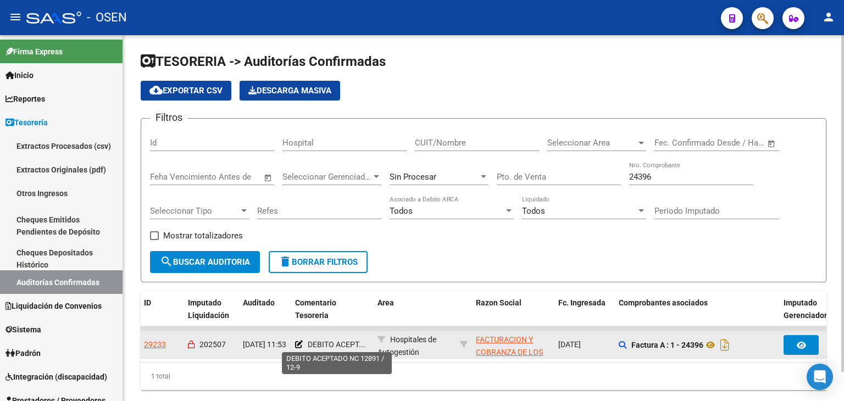
click at [358, 344] on span "DEBITO ACEPT..." at bounding box center [337, 344] width 58 height 9
click at [301, 343] on icon at bounding box center [299, 345] width 8 height 8
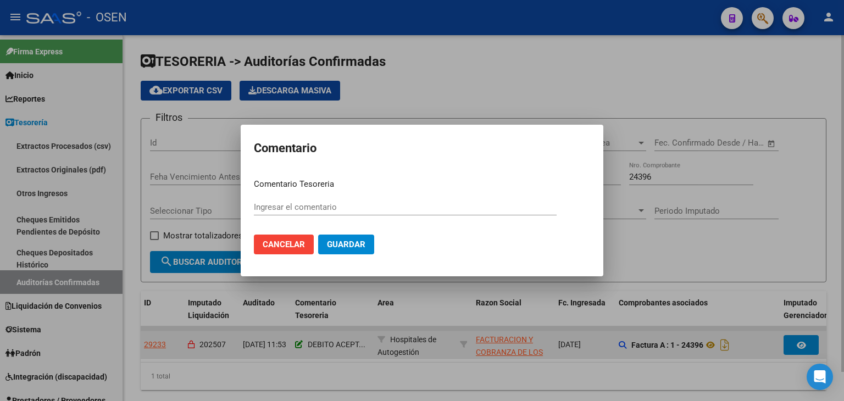
type input "DEBITO ACEPTADO NC 12891 / 12-9"
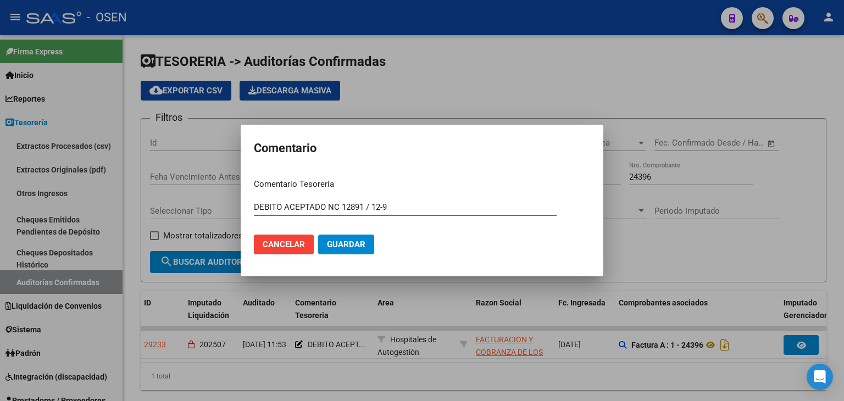
click at [301, 380] on div at bounding box center [422, 200] width 844 height 401
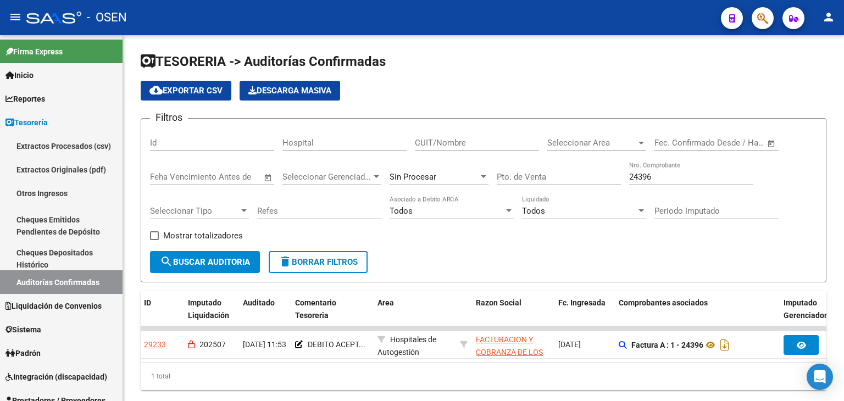
drag, startPoint x: 753, startPoint y: 89, endPoint x: 537, endPoint y: 8, distance: 231.2
click at [750, 85] on div "cloud_download Exportar CSV Descarga Masiva" at bounding box center [484, 91] width 686 height 20
drag, startPoint x: 829, startPoint y: 208, endPoint x: 800, endPoint y: 205, distance: 28.8
click at [829, 206] on div "TESORERIA -> Auditorías Confirmadas cloud_download Exportar CSV Descarga Masiva…" at bounding box center [483, 230] width 721 height 390
drag, startPoint x: 670, startPoint y: 179, endPoint x: 532, endPoint y: 179, distance: 138.0
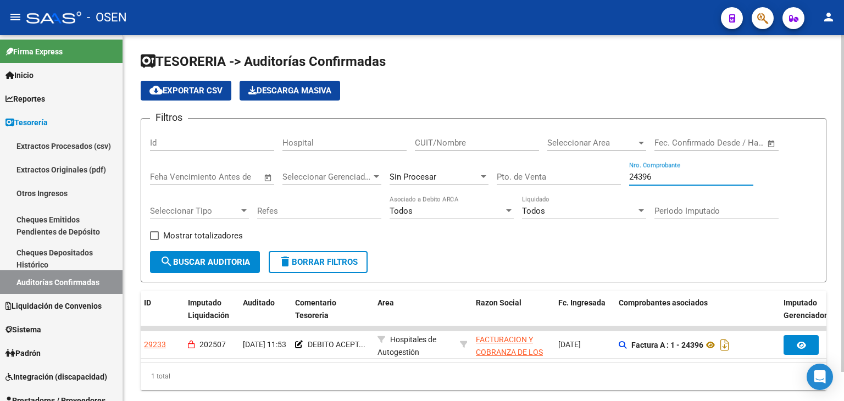
click at [532, 179] on div "Filtros Id Hospital CUIT/Nombre Seleccionar Area Seleccionar Area Fecha inicio …" at bounding box center [483, 190] width 667 height 124
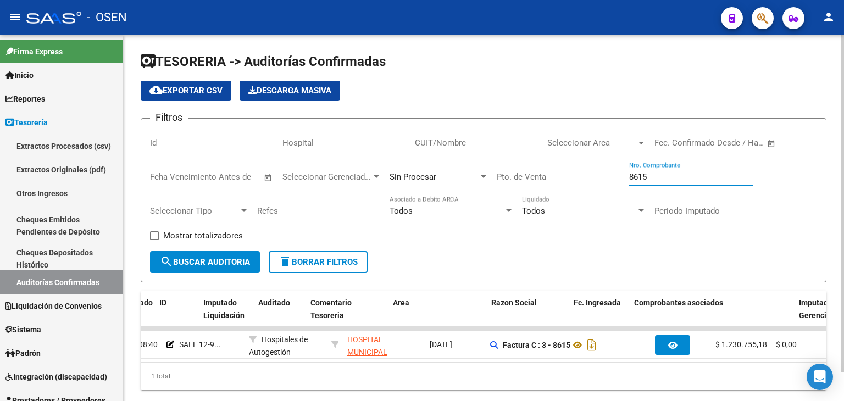
scroll to position [0, 0]
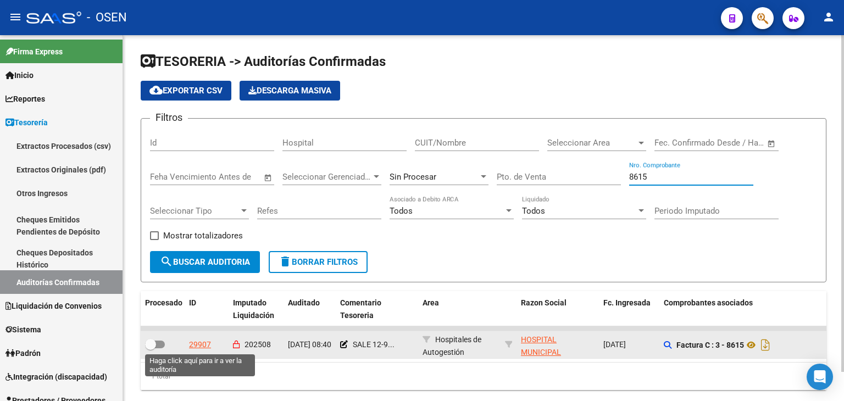
type input "8615"
click at [207, 346] on div "29907" at bounding box center [200, 345] width 22 height 13
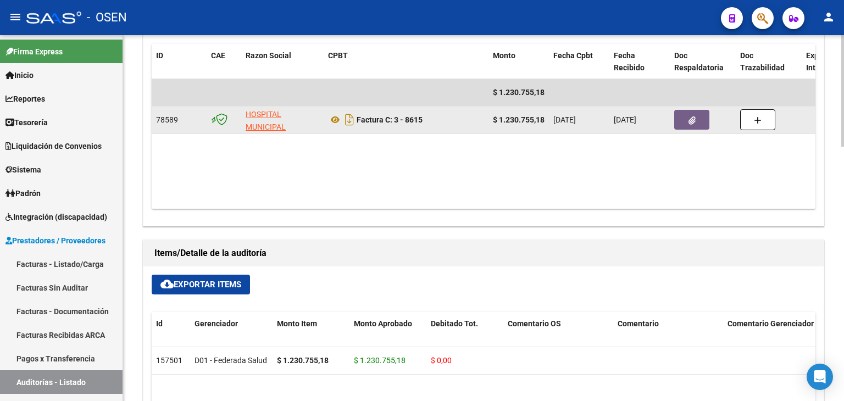
scroll to position [550, 0]
click at [687, 118] on button "button" at bounding box center [692, 120] width 35 height 20
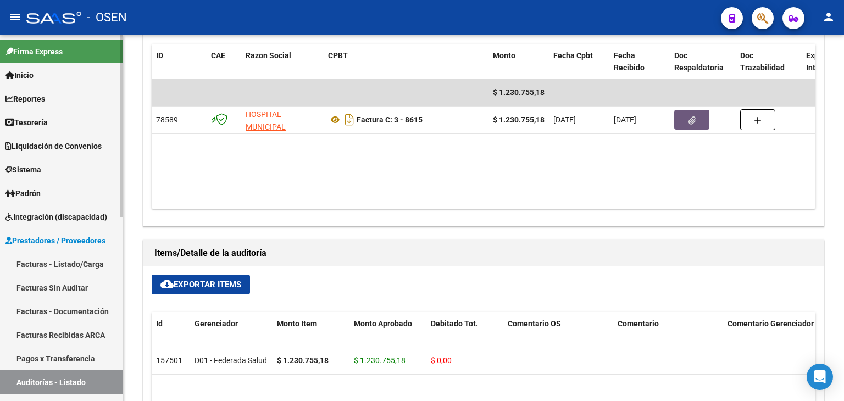
click at [38, 126] on span "Tesorería" at bounding box center [26, 123] width 42 height 12
click at [41, 126] on span "Tesorería" at bounding box center [26, 123] width 42 height 12
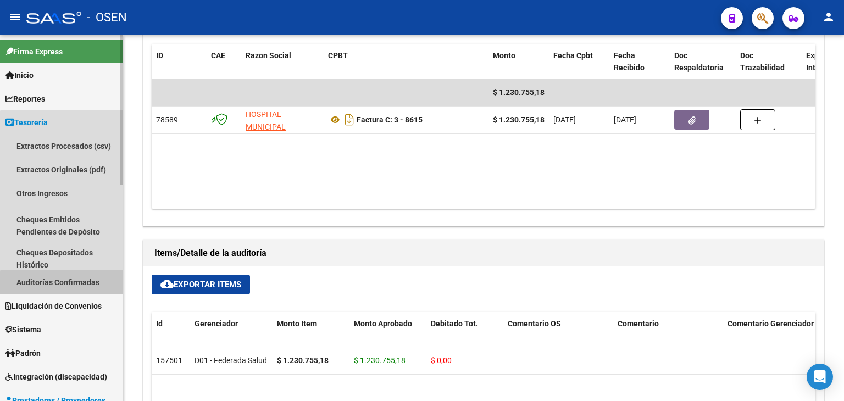
click at [75, 285] on link "Auditorías Confirmadas" at bounding box center [61, 282] width 123 height 24
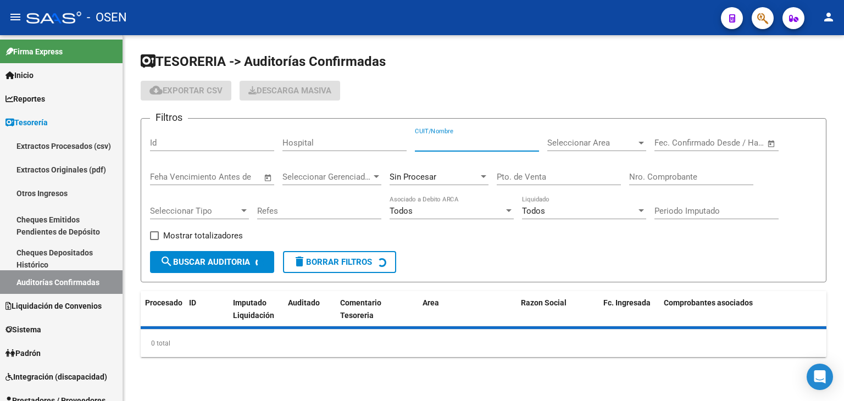
click at [453, 142] on input "CUIT/Nombre" at bounding box center [477, 143] width 124 height 10
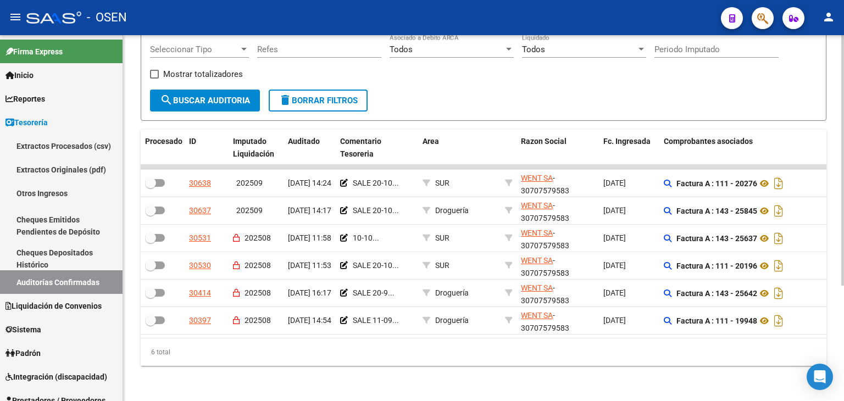
scroll to position [0, 67]
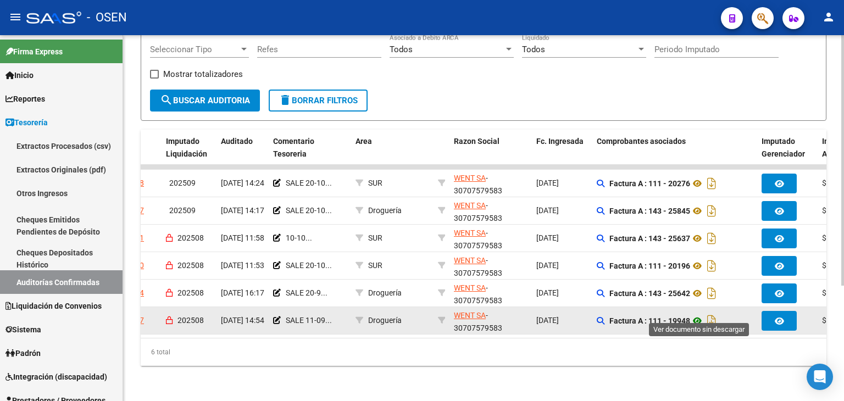
type input "WENT"
click at [699, 314] on icon at bounding box center [697, 320] width 14 height 13
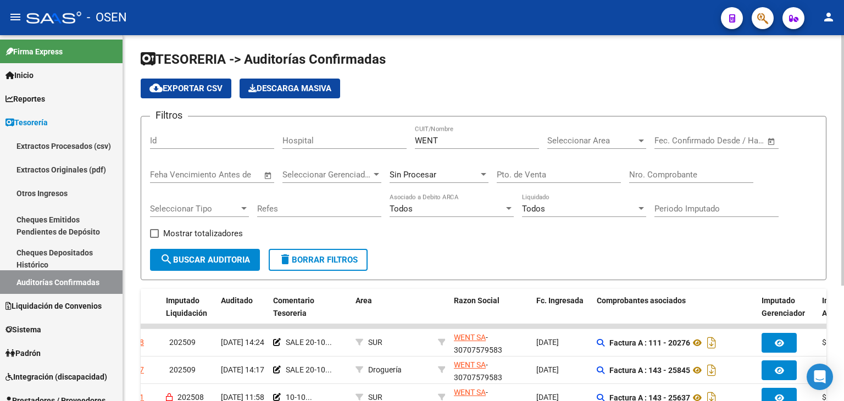
scroll to position [0, 0]
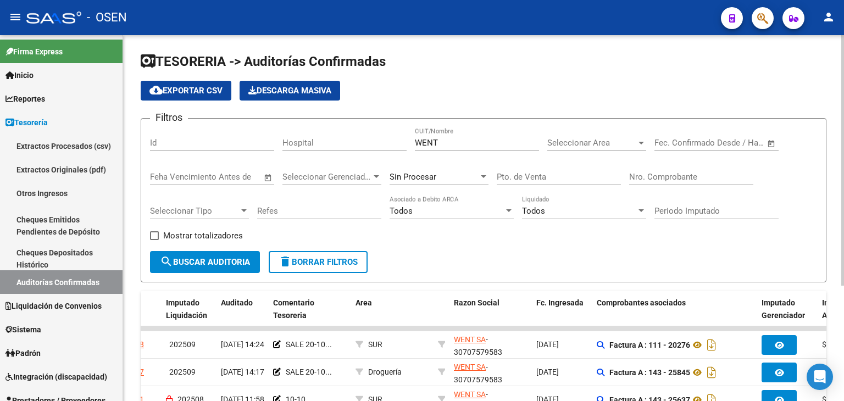
click at [676, 170] on div "Nro. Comprobante" at bounding box center [691, 174] width 124 height 24
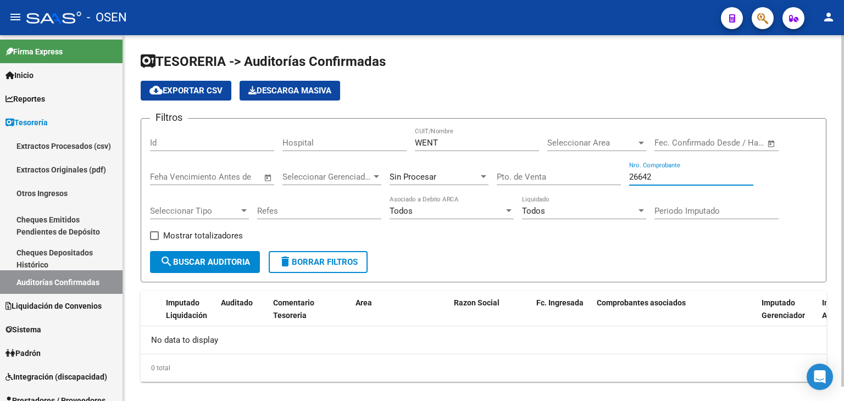
type input "26642"
drag, startPoint x: 457, startPoint y: 141, endPoint x: 380, endPoint y: 143, distance: 77.0
click at [380, 143] on div "Filtros Id Hospital WENT CUIT/Nombre Seleccionar Area Seleccionar Area Fecha in…" at bounding box center [483, 190] width 667 height 124
drag, startPoint x: 654, startPoint y: 175, endPoint x: 474, endPoint y: 159, distance: 181.0
click at [476, 160] on div "Filtros Id Hospital CUIT/Nombre Seleccionar Area Seleccionar Area Fecha inicio …" at bounding box center [483, 190] width 667 height 124
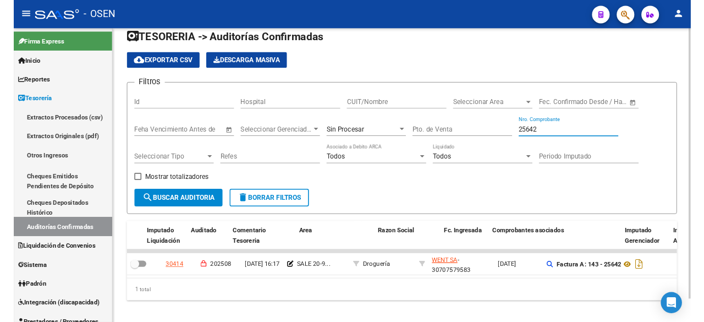
scroll to position [31, 0]
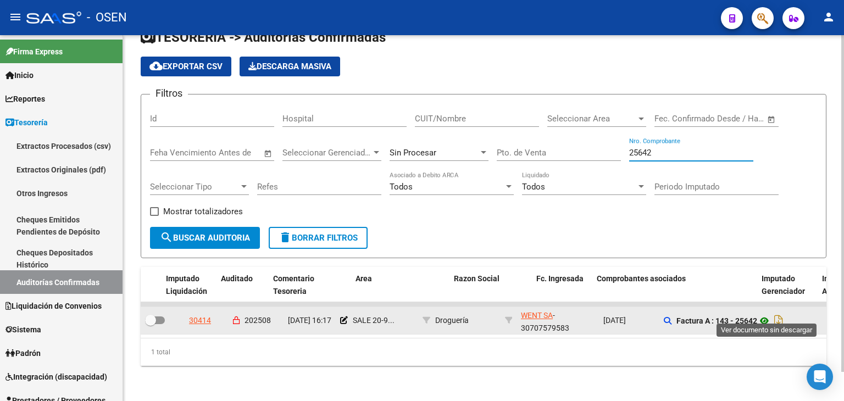
click at [767, 314] on icon at bounding box center [765, 320] width 14 height 13
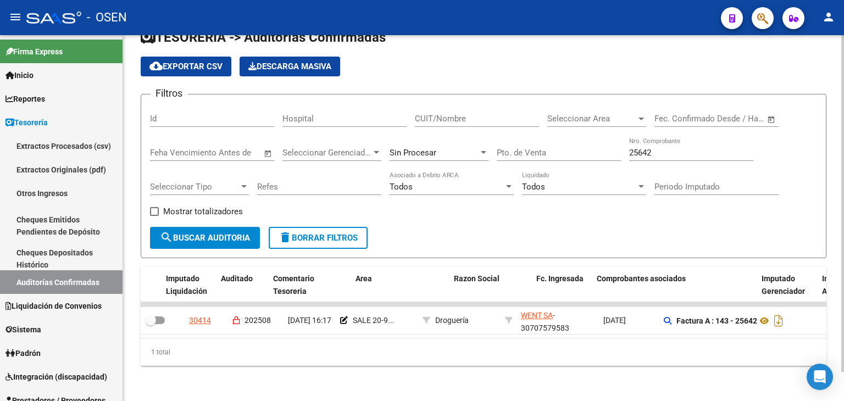
drag, startPoint x: 672, startPoint y: 152, endPoint x: 610, endPoint y: 148, distance: 62.2
click at [610, 148] on div "Filtros Id Hospital CUIT/Nombre Seleccionar Area Seleccionar Area Fecha inicio …" at bounding box center [483, 165] width 667 height 124
click at [728, 148] on input "25642" at bounding box center [691, 153] width 124 height 10
click at [676, 148] on input "25642" at bounding box center [691, 153] width 124 height 10
drag, startPoint x: 676, startPoint y: 147, endPoint x: 547, endPoint y: 143, distance: 128.7
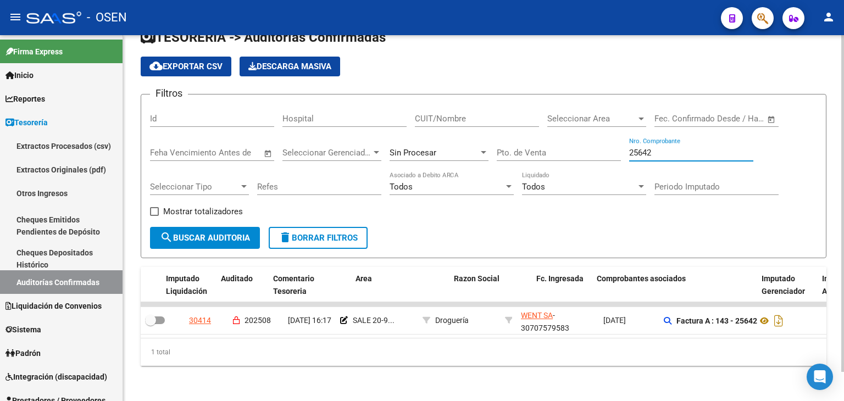
click at [547, 143] on div "Filtros Id Hospital CUIT/Nombre Seleccionar Area Seleccionar Area Fecha inicio …" at bounding box center [483, 165] width 667 height 124
type input "25845"
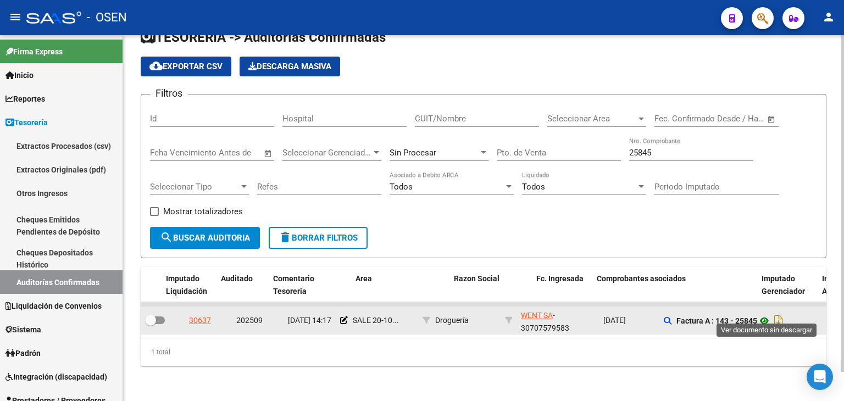
click at [765, 314] on icon at bounding box center [765, 320] width 14 height 13
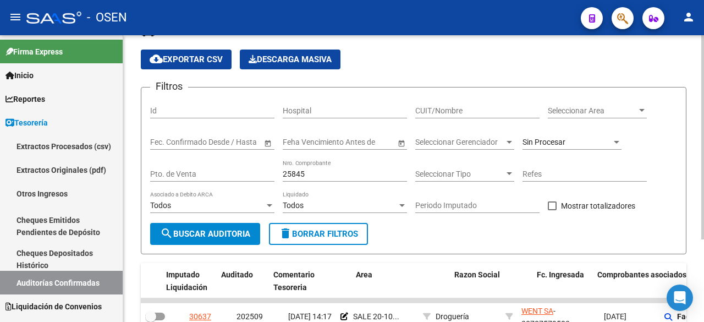
scroll to position [115, 0]
